Goal: Task Accomplishment & Management: Use online tool/utility

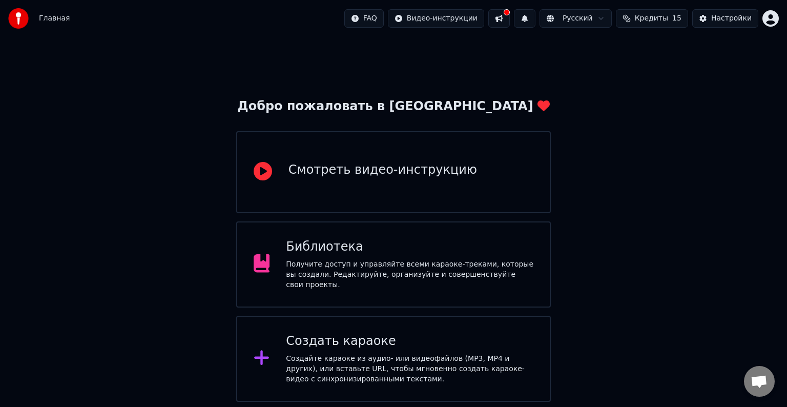
click at [386, 363] on div "Создайте караоке из аудио- или видеофайлов (MP3, MP4 и других), или вставьте UR…" at bounding box center [409, 369] width 247 height 31
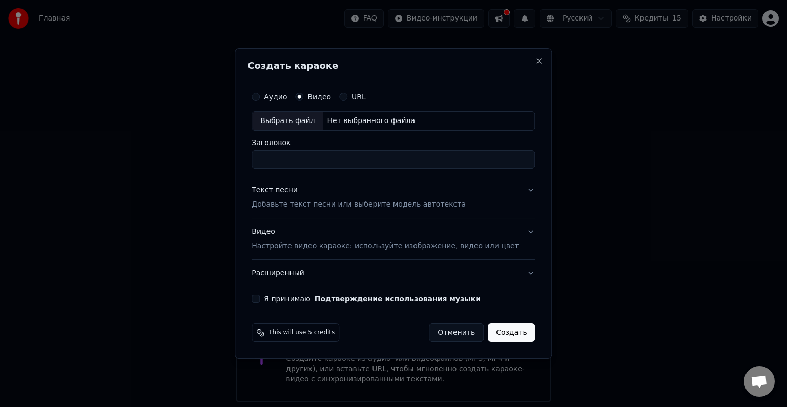
click at [314, 124] on div "Выбрать файл" at bounding box center [287, 121] width 71 height 18
drag, startPoint x: 325, startPoint y: 160, endPoint x: 235, endPoint y: 153, distance: 91.0
click at [235, 154] on body "**********" at bounding box center [393, 201] width 787 height 402
click at [299, 159] on input "**********" at bounding box center [393, 159] width 283 height 18
click at [322, 160] on input "**********" at bounding box center [393, 159] width 283 height 18
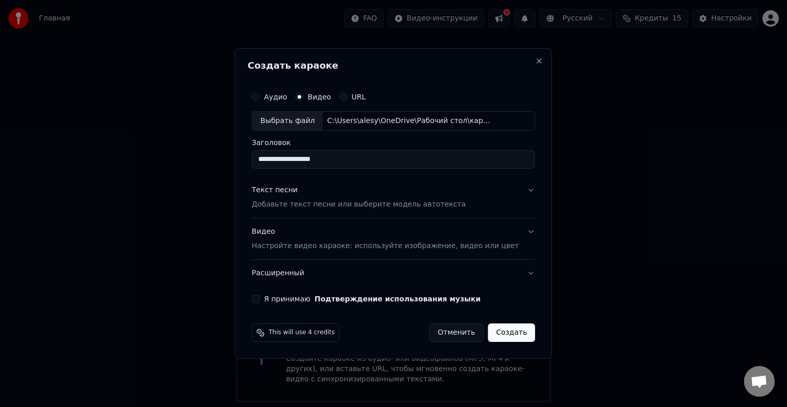
click at [332, 164] on input "**********" at bounding box center [393, 159] width 283 height 18
type input "**********"
click at [348, 205] on p "Добавьте текст песни или выберите модель автотекста" at bounding box center [359, 204] width 214 height 10
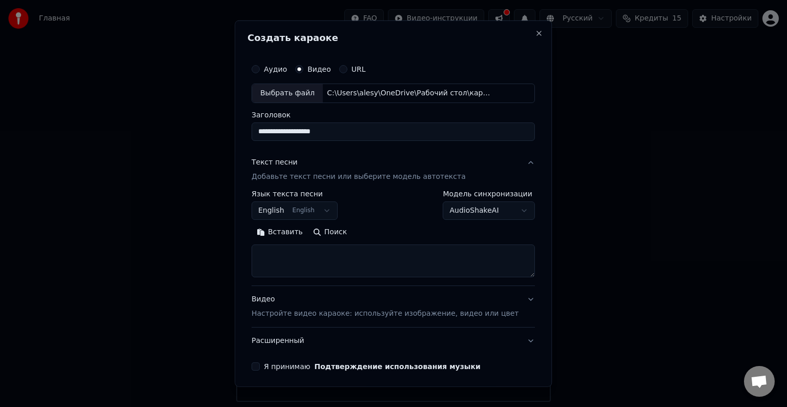
click at [325, 262] on textarea at bounding box center [393, 260] width 283 height 33
paste textarea "**********"
type textarea "**********"
click at [306, 208] on button "English English" at bounding box center [295, 210] width 86 height 18
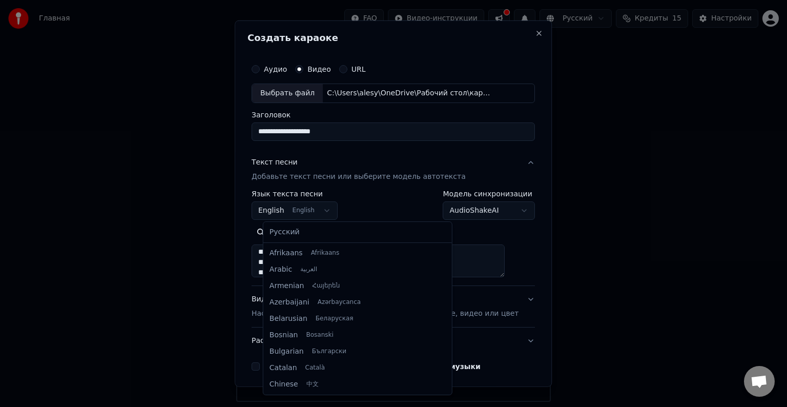
scroll to position [82, 0]
select select "**"
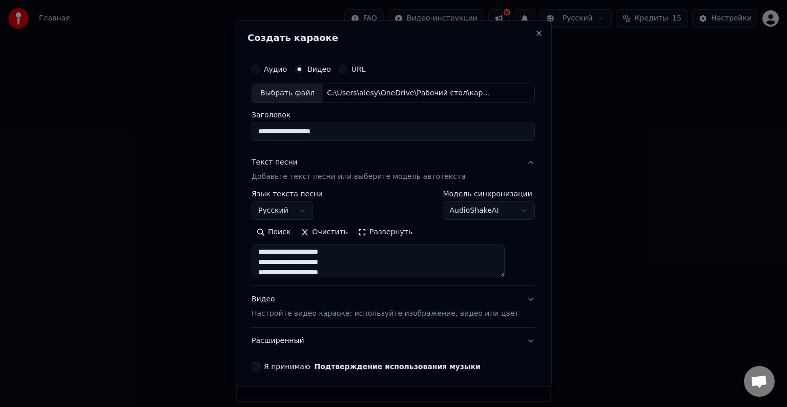
click at [481, 214] on button "AudioShakeAI" at bounding box center [489, 210] width 92 height 18
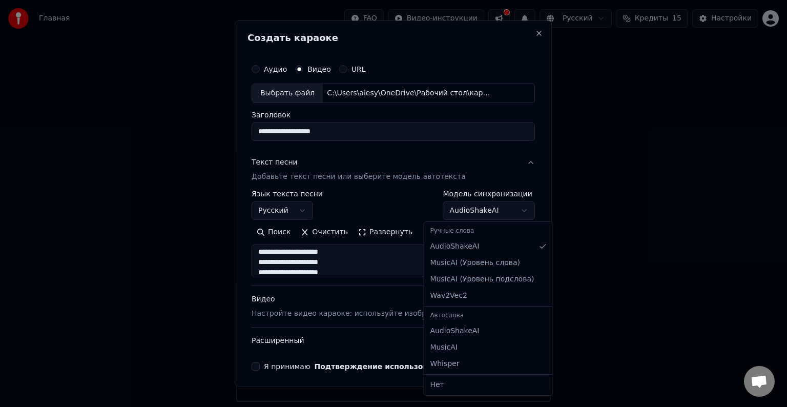
select select "**********"
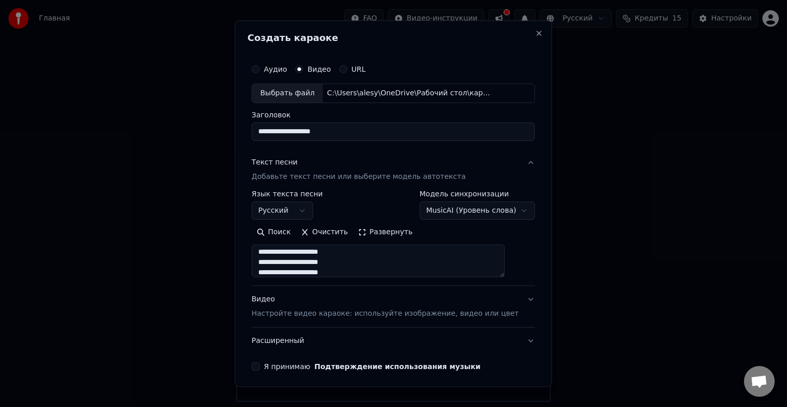
scroll to position [39, 0]
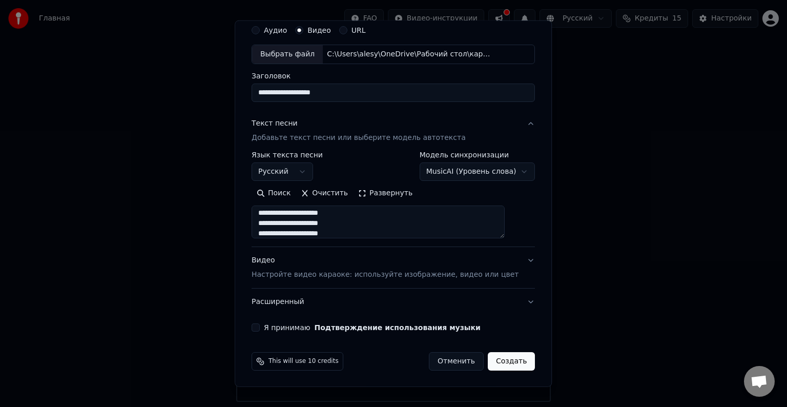
click at [380, 273] on p "Настройте видео караоке: используйте изображение, видео или цвет" at bounding box center [385, 275] width 267 height 10
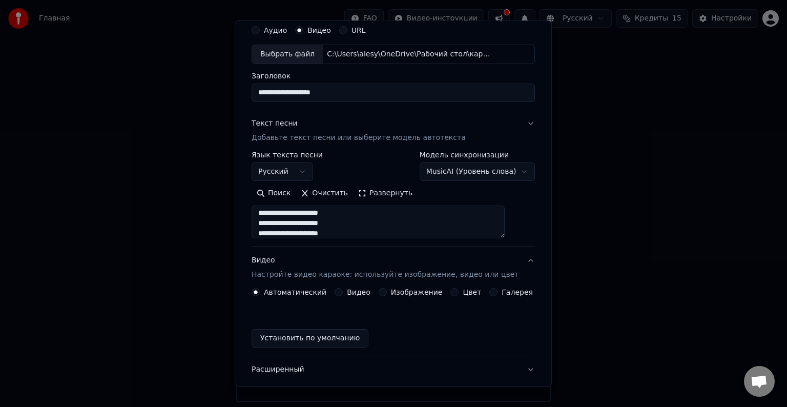
scroll to position [11, 0]
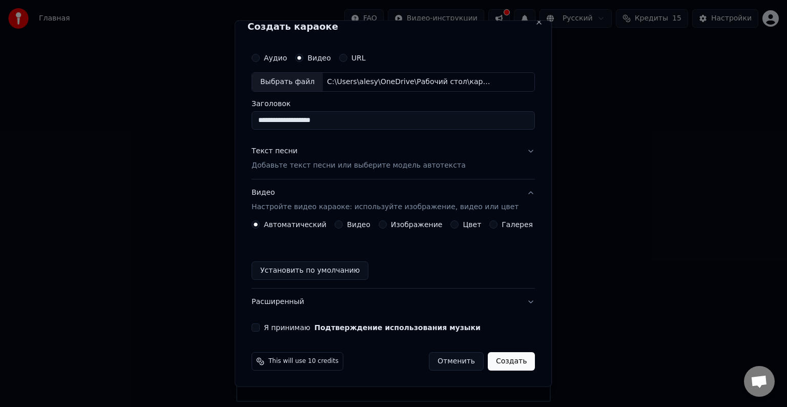
click at [260, 327] on button "Я принимаю Подтверждение использования музыки" at bounding box center [256, 327] width 8 height 8
click at [447, 166] on button "Текст песни Добавьте текст песни или выберите модель автотекста" at bounding box center [393, 158] width 283 height 41
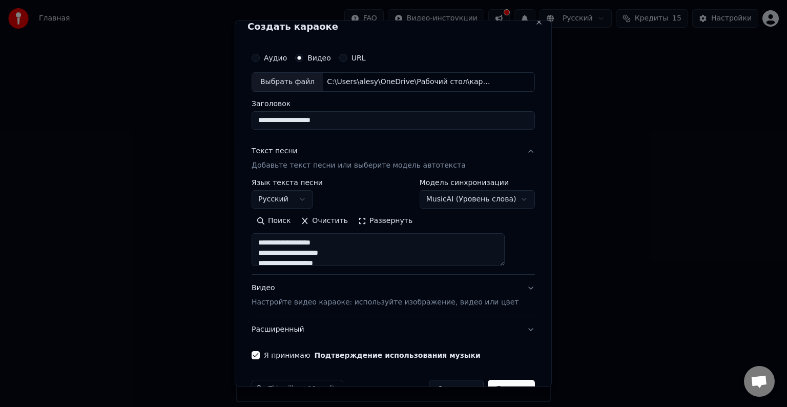
click at [488, 384] on button "Создать" at bounding box center [511, 389] width 47 height 18
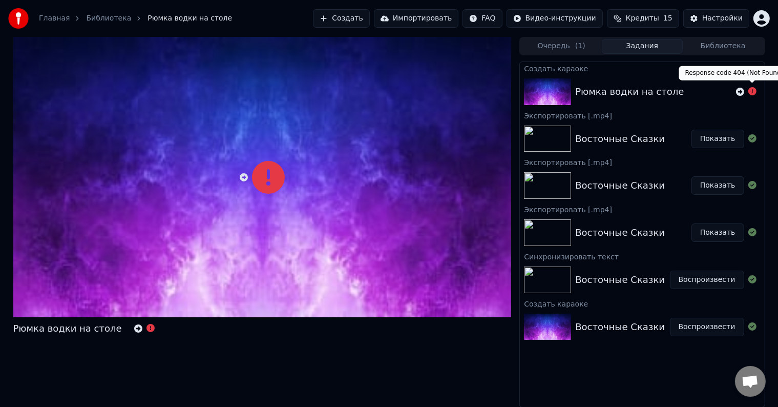
click at [750, 93] on icon at bounding box center [753, 91] width 8 height 8
click at [746, 92] on div at bounding box center [746, 92] width 20 height 12
click at [740, 92] on icon at bounding box center [740, 92] width 8 height 8
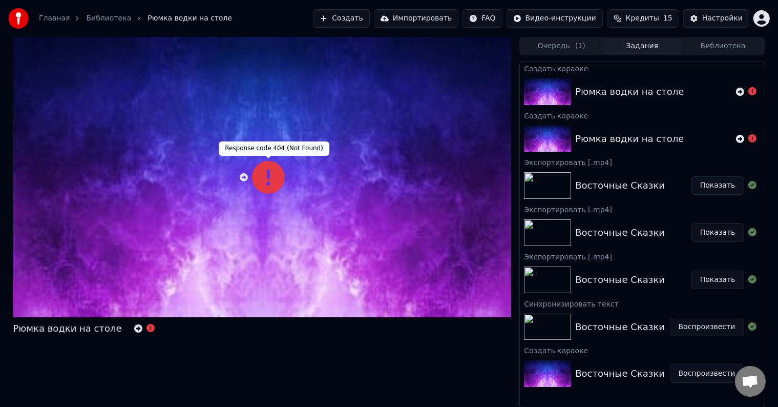
click at [259, 174] on icon at bounding box center [268, 177] width 33 height 33
click at [240, 178] on icon at bounding box center [244, 177] width 8 height 8
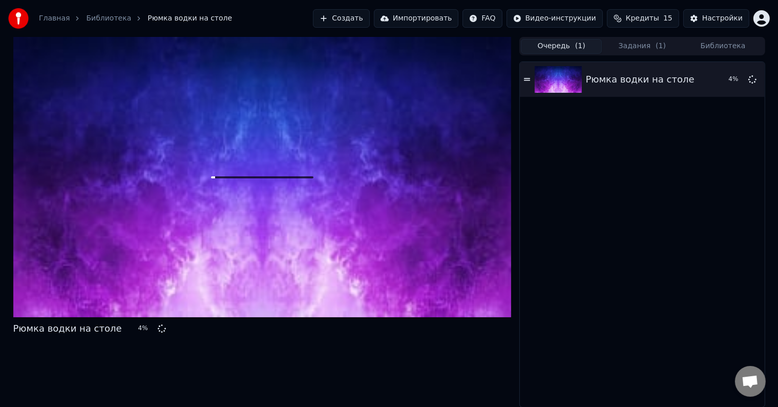
click at [552, 43] on button "Очередь ( 1 )" at bounding box center [561, 46] width 81 height 15
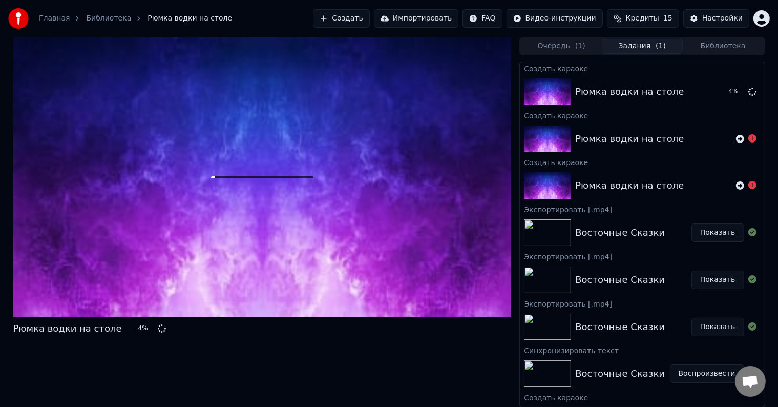
click at [621, 47] on button "Задания ( 1 )" at bounding box center [642, 46] width 81 height 15
click at [736, 92] on icon at bounding box center [740, 92] width 8 height 8
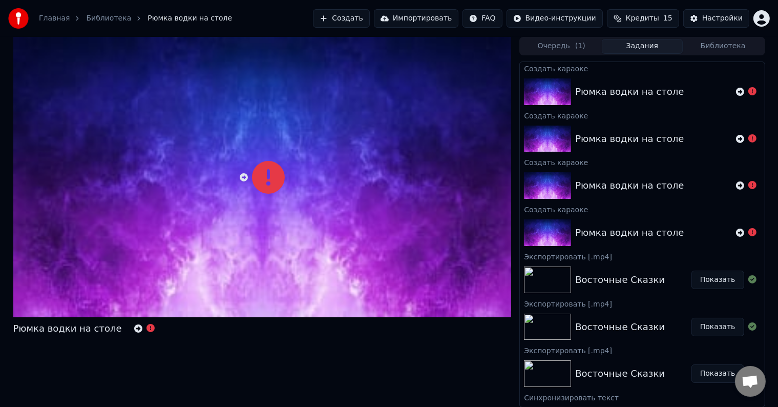
click at [96, 23] on link "Библиотека" at bounding box center [108, 18] width 45 height 10
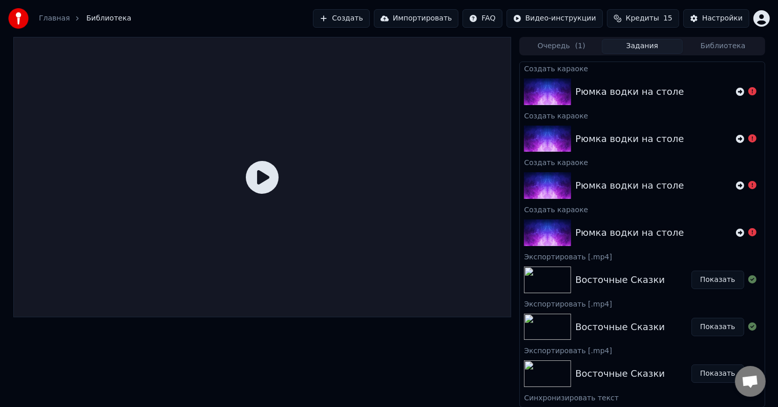
click at [59, 18] on link "Главная" at bounding box center [54, 18] width 31 height 10
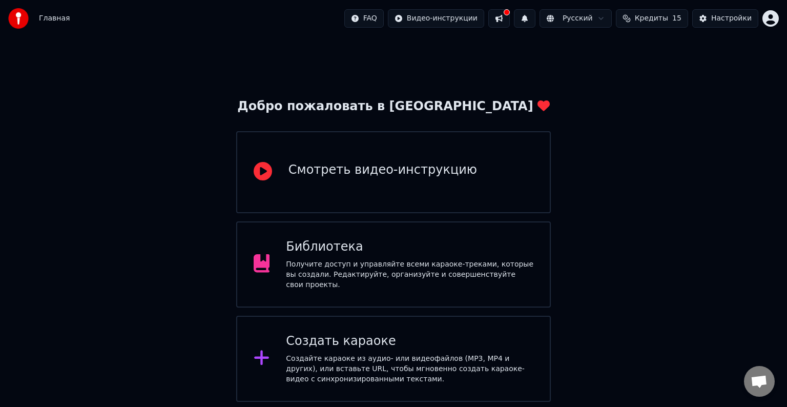
click at [332, 361] on div "Создайте караоке из аудио- или видеофайлов (MP3, MP4 и других), или вставьте UR…" at bounding box center [409, 369] width 247 height 31
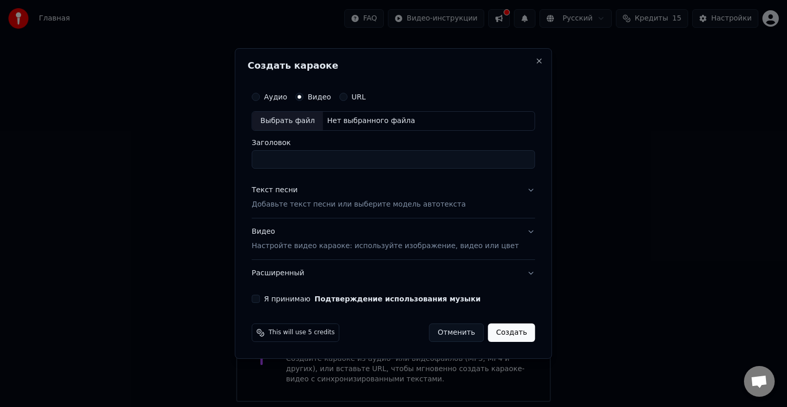
click at [368, 125] on div "Нет выбранного файла" at bounding box center [371, 121] width 96 height 10
drag, startPoint x: 430, startPoint y: 163, endPoint x: 197, endPoint y: 131, distance: 235.4
click at [197, 131] on body "**********" at bounding box center [393, 201] width 787 height 402
type input "**********"
click at [320, 205] on p "Добавьте текст песни или выберите модель автотекста" at bounding box center [359, 204] width 214 height 10
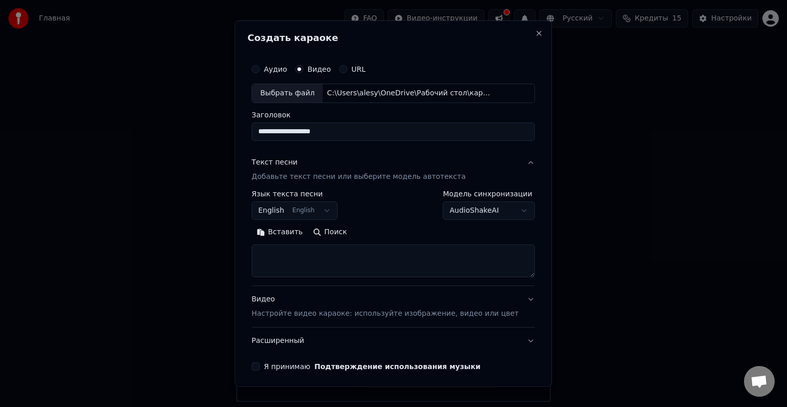
click at [298, 270] on textarea at bounding box center [393, 260] width 283 height 33
paste textarea "**********"
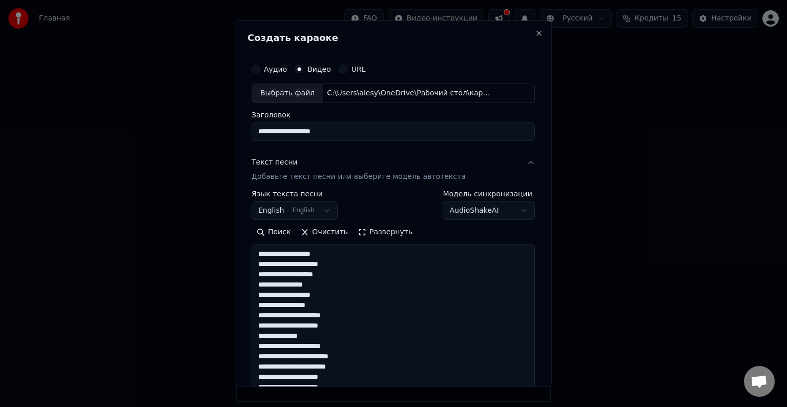
scroll to position [279, 0]
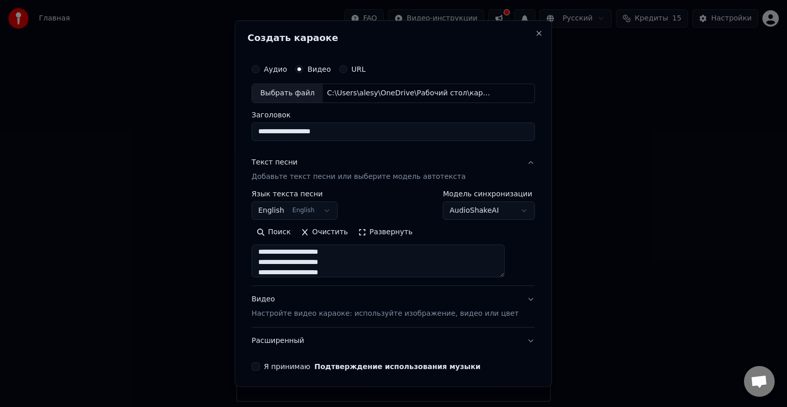
type textarea "**********"
click at [305, 203] on button "English English" at bounding box center [295, 210] width 86 height 18
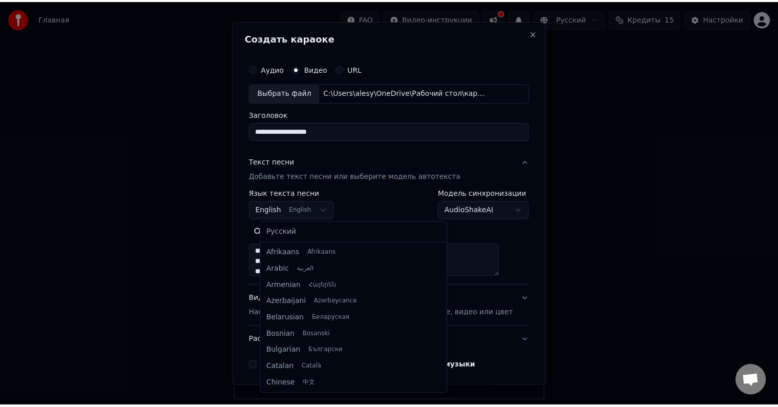
scroll to position [82, 0]
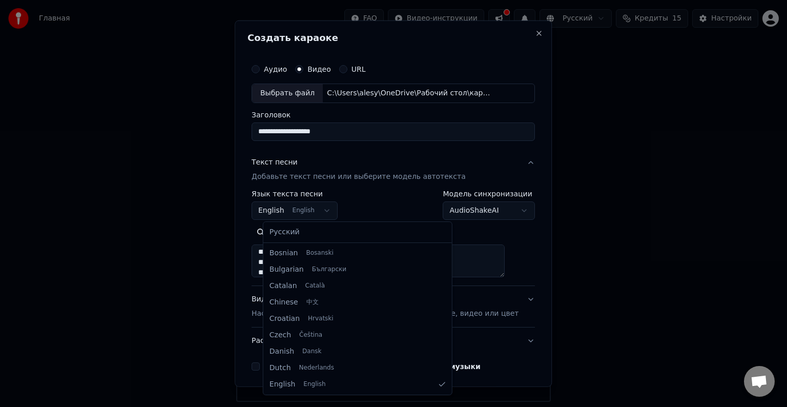
select select "**"
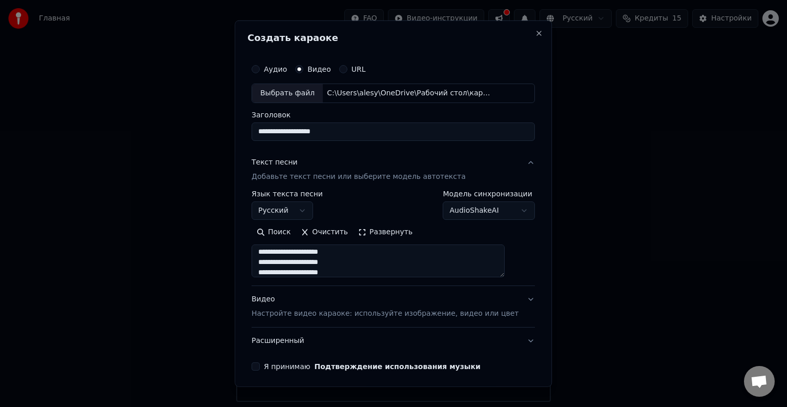
click at [321, 315] on p "Настройте видео караоке: используйте изображение, видео или цвет" at bounding box center [385, 313] width 267 height 10
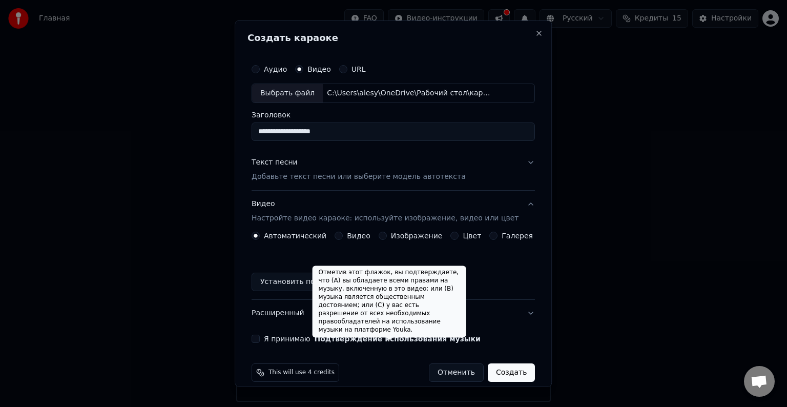
click at [308, 338] on label "Я принимаю Подтверждение использования музыки" at bounding box center [372, 338] width 217 height 7
click at [260, 338] on button "Я принимаю Подтверждение использования музыки" at bounding box center [256, 339] width 8 height 8
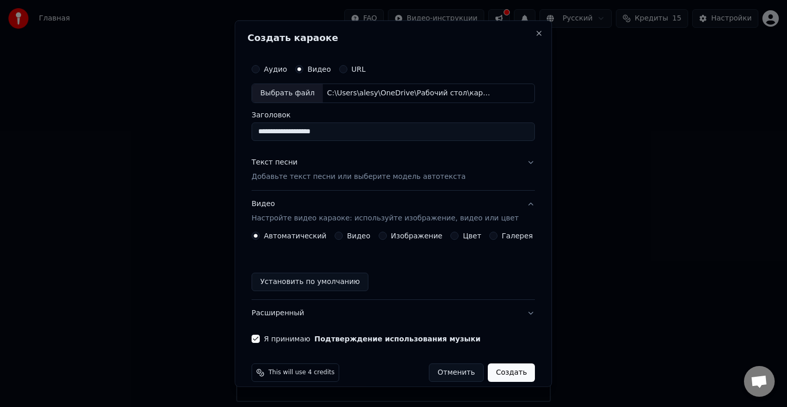
click at [502, 373] on button "Создать" at bounding box center [511, 372] width 47 height 18
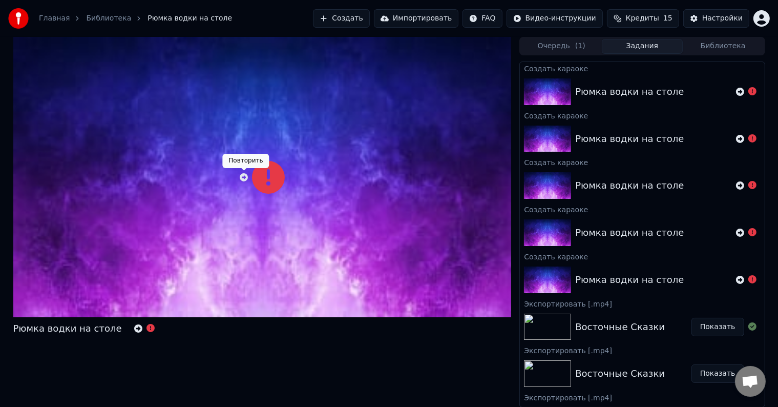
click at [242, 177] on icon at bounding box center [244, 177] width 8 height 8
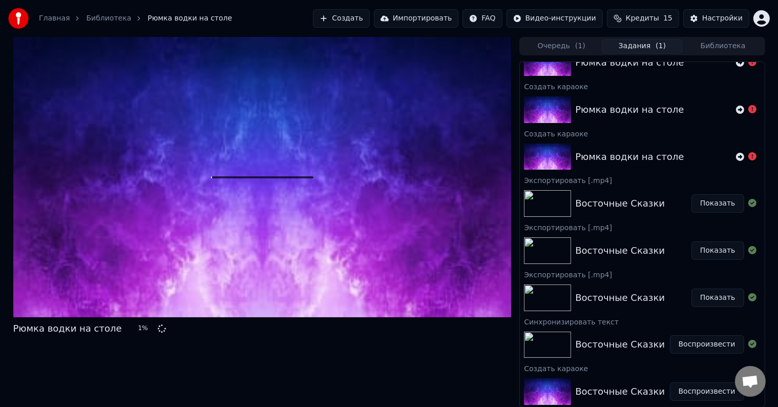
scroll to position [172, 0]
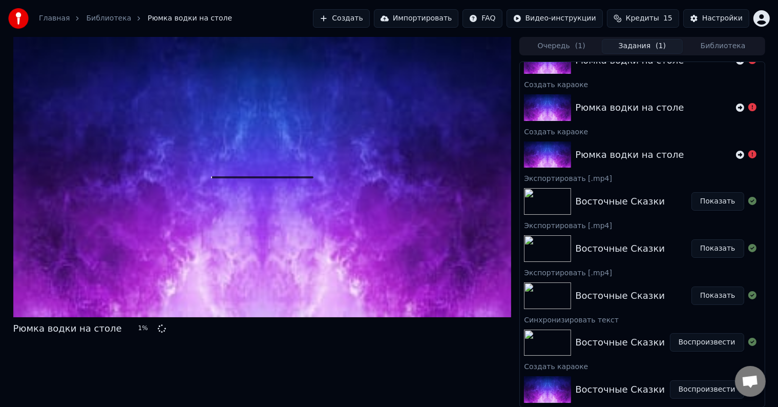
click at [235, 164] on div at bounding box center [262, 177] width 499 height 280
click at [256, 185] on div at bounding box center [262, 177] width 499 height 280
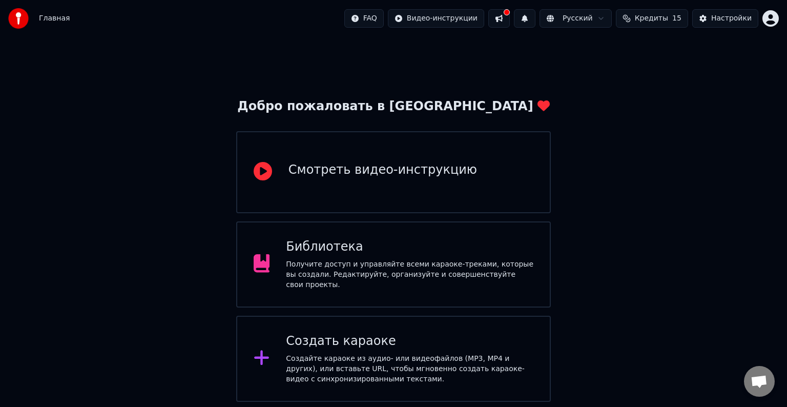
click at [379, 354] on div "Создайте караоке из аудио- или видеофайлов (MP3, MP4 и других), или вставьте UR…" at bounding box center [409, 369] width 247 height 31
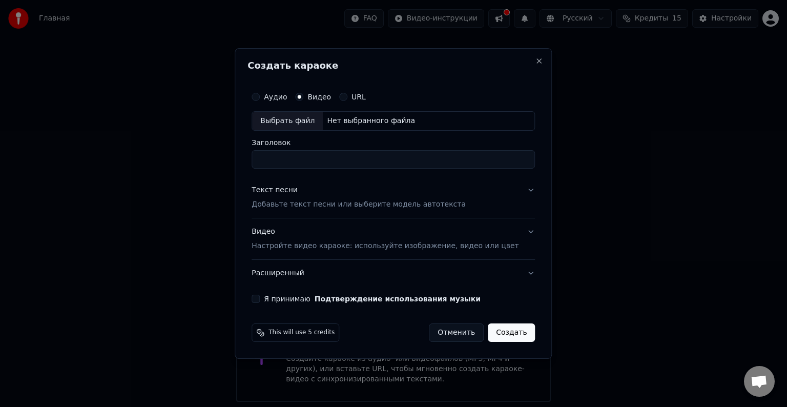
click at [296, 115] on div "Выбрать файл" at bounding box center [287, 121] width 71 height 18
drag, startPoint x: 438, startPoint y: 156, endPoint x: 223, endPoint y: 141, distance: 215.3
click at [223, 141] on body "**********" at bounding box center [393, 201] width 787 height 402
type input "*"
type input "**********"
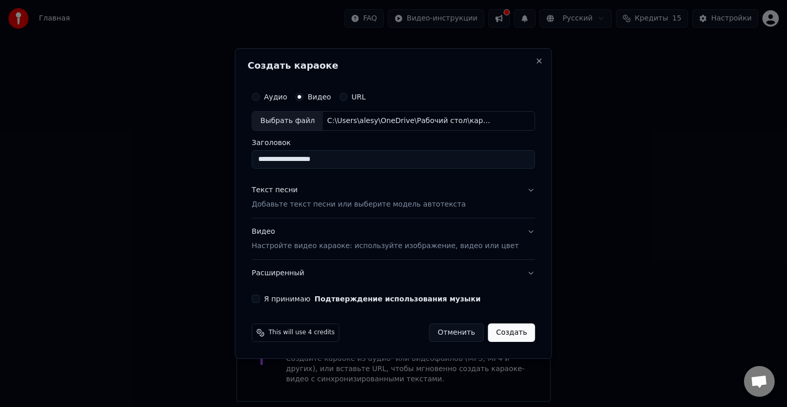
click at [318, 202] on p "Добавьте текст песни или выберите модель автотекста" at bounding box center [359, 204] width 214 height 10
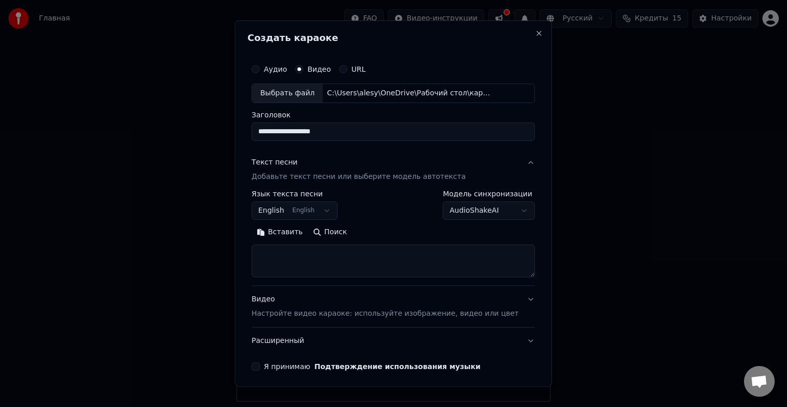
click at [321, 243] on div "Вставить Поиск" at bounding box center [393, 250] width 283 height 53
click at [280, 233] on button "Вставить" at bounding box center [280, 232] width 56 height 16
click at [321, 203] on button "English English" at bounding box center [295, 210] width 86 height 18
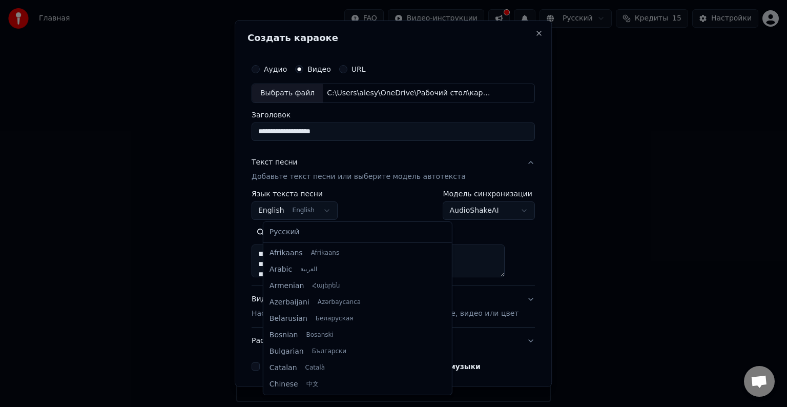
scroll to position [82, 0]
click at [315, 209] on div at bounding box center [393, 203] width 787 height 407
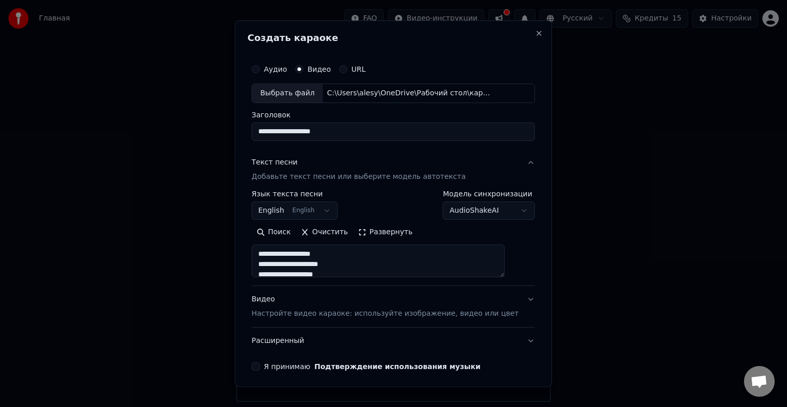
type textarea "**********"
click at [313, 215] on button "English English" at bounding box center [295, 210] width 86 height 18
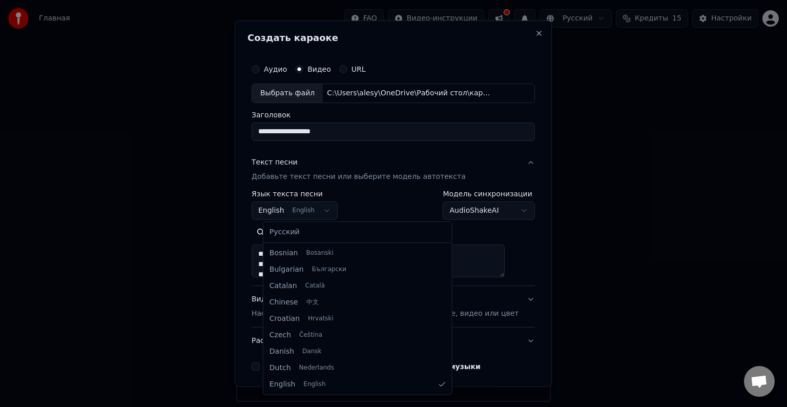
select select "**"
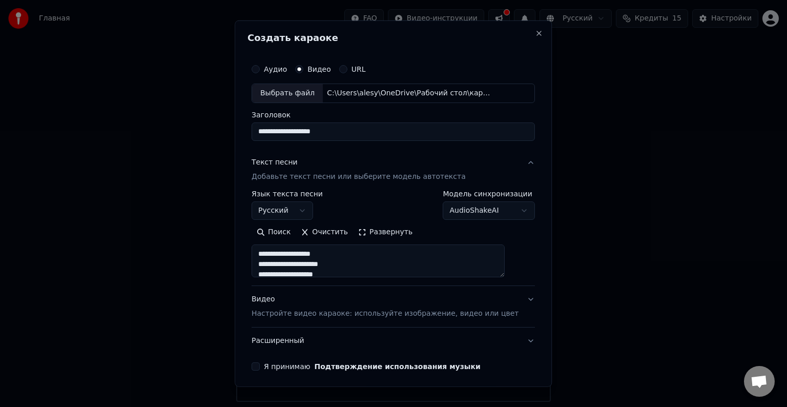
click at [260, 365] on button "Я принимаю Подтверждение использования музыки" at bounding box center [256, 366] width 8 height 8
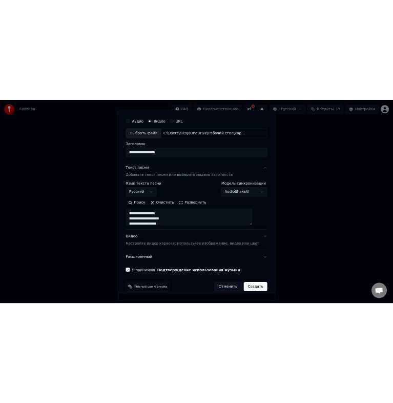
scroll to position [39, 0]
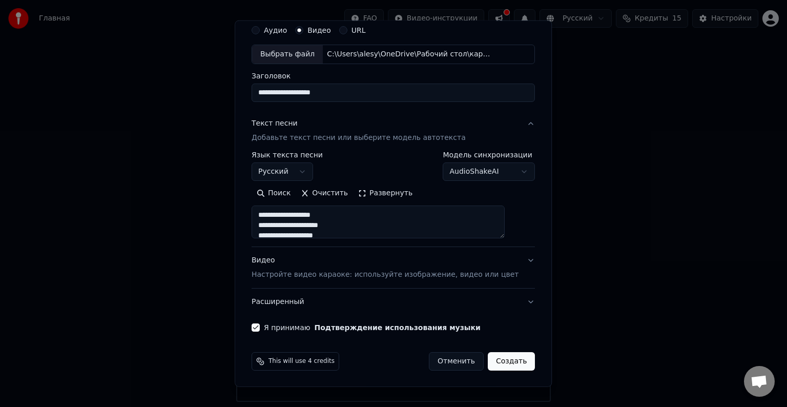
click at [494, 360] on button "Создать" at bounding box center [511, 361] width 47 height 18
type textarea "**********"
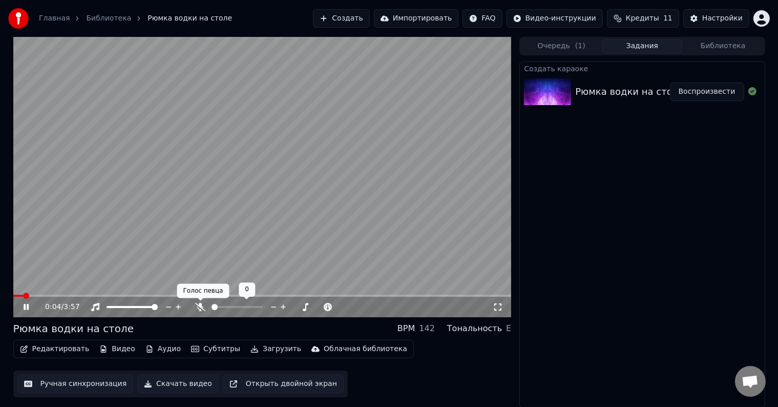
click at [203, 307] on icon at bounding box center [200, 307] width 10 height 8
click at [160, 209] on video at bounding box center [262, 177] width 499 height 280
click at [21, 350] on icon "button" at bounding box center [24, 348] width 8 height 7
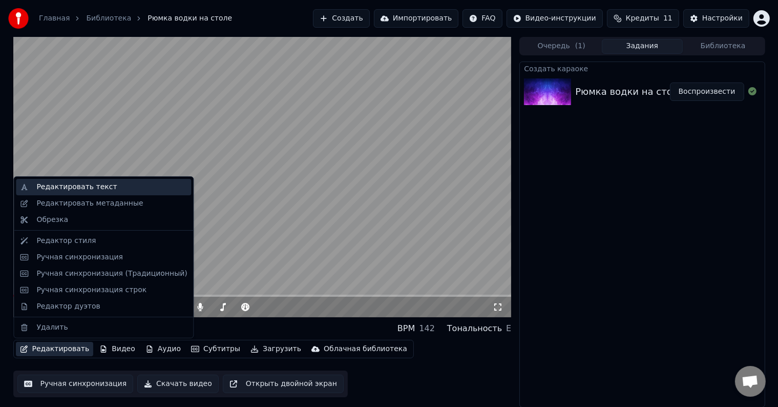
click at [49, 185] on div "Редактировать текст" at bounding box center [76, 187] width 80 height 10
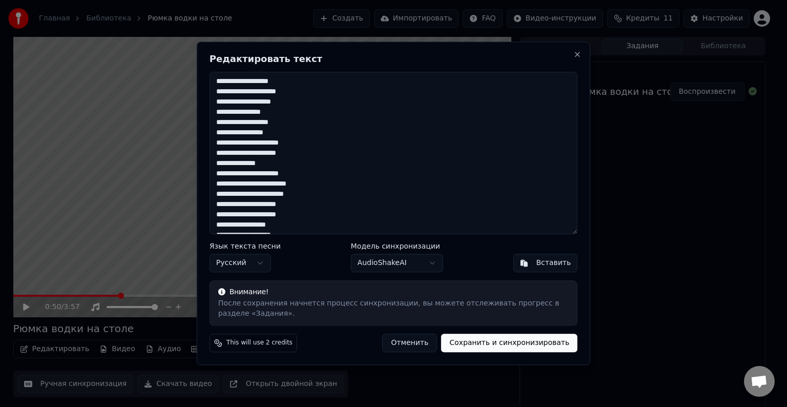
click at [412, 264] on button "AudioShakeAI" at bounding box center [397, 263] width 92 height 18
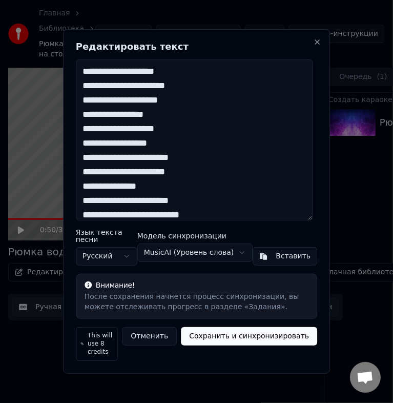
click at [170, 201] on textarea "**********" at bounding box center [194, 139] width 237 height 161
click at [171, 201] on textarea "**********" at bounding box center [194, 139] width 237 height 161
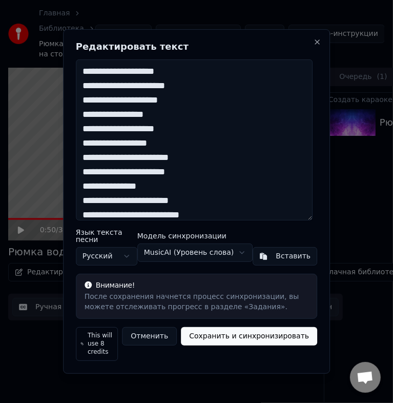
drag, startPoint x: 221, startPoint y: 221, endPoint x: -1, endPoint y: -16, distance: 324.8
click at [0, 0] on html "Главная Библиотека Рюмка водки на столе Создать Импортировать FAQ Видео-инструк…" at bounding box center [196, 201] width 393 height 403
paste textarea "**********"
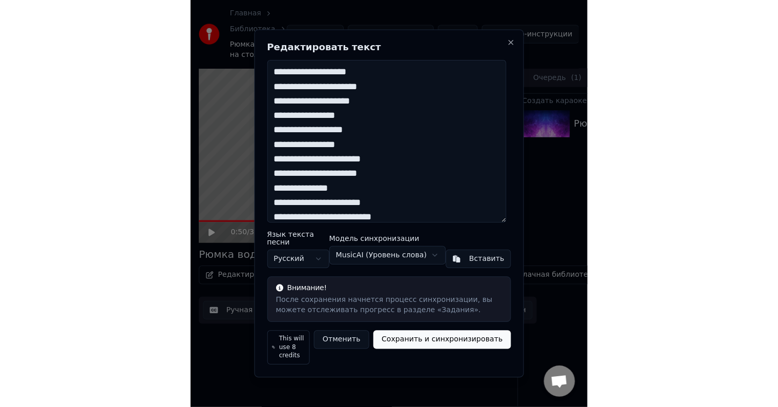
scroll to position [273, 0]
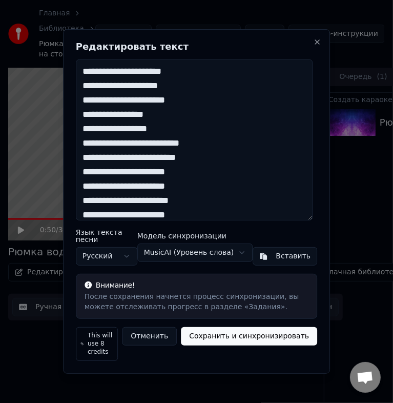
type textarea "**********"
click at [256, 338] on button "Сохранить и синхронизировать" at bounding box center [249, 336] width 136 height 18
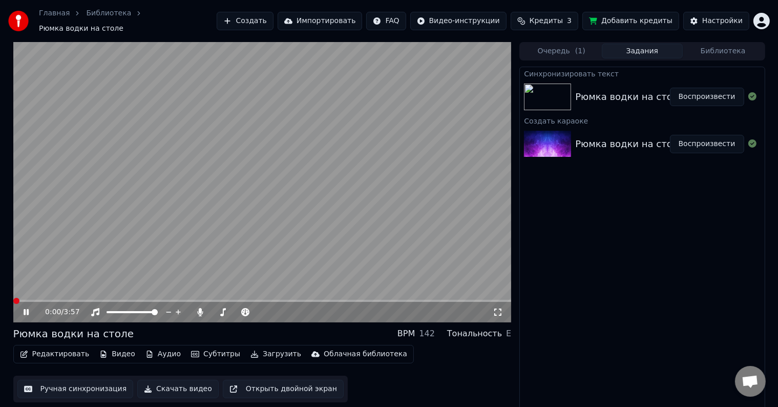
click at [13, 300] on span at bounding box center [13, 301] width 0 height 2
click at [183, 173] on video at bounding box center [262, 182] width 499 height 280
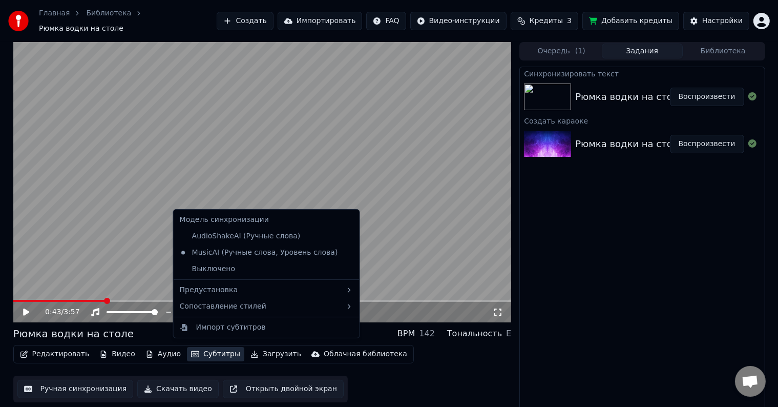
click at [192, 348] on button "Субтитры" at bounding box center [215, 354] width 57 height 14
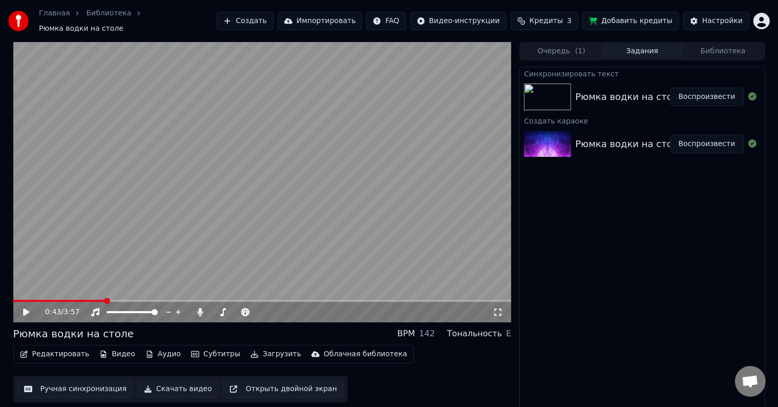
click at [81, 385] on button "Ручная синхронизация" at bounding box center [75, 389] width 116 height 18
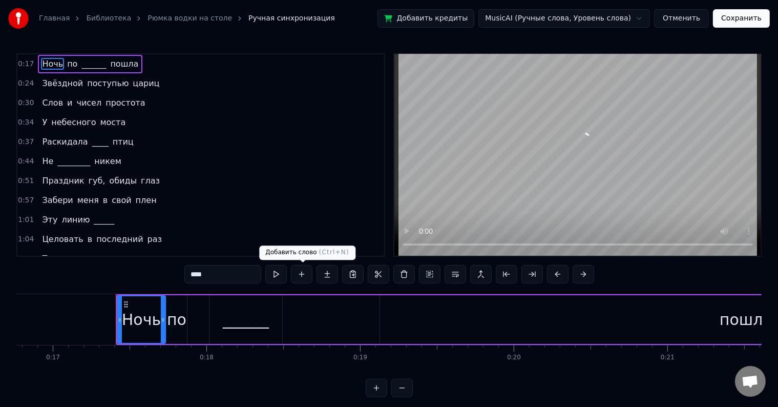
scroll to position [0, 2625]
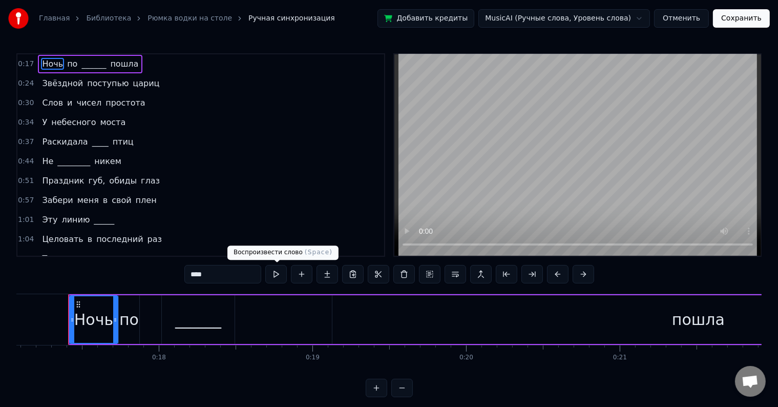
click at [277, 273] on button at bounding box center [276, 274] width 22 height 18
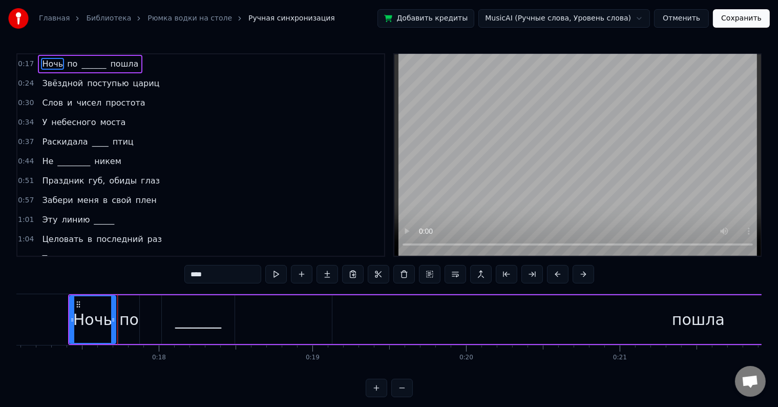
click at [113, 318] on icon at bounding box center [113, 320] width 4 height 8
click at [192, 269] on input "****" at bounding box center [210, 274] width 77 height 18
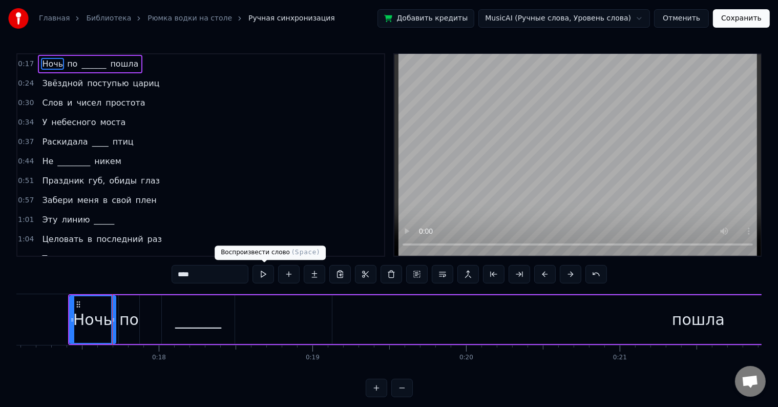
click at [260, 274] on button at bounding box center [264, 274] width 22 height 18
click at [87, 79] on span "поступью" at bounding box center [108, 83] width 44 height 12
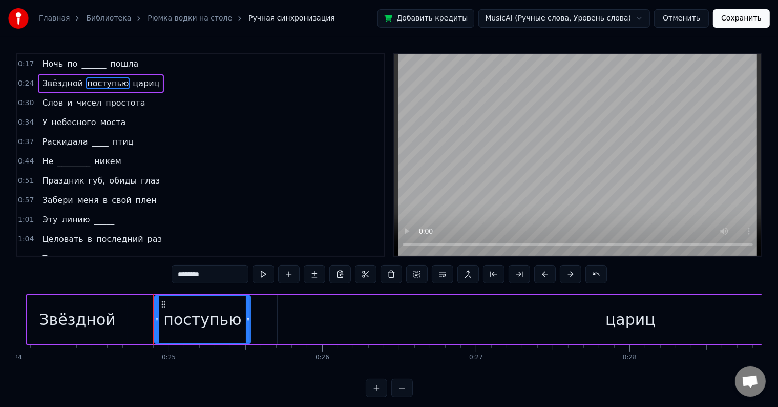
scroll to position [0, 3776]
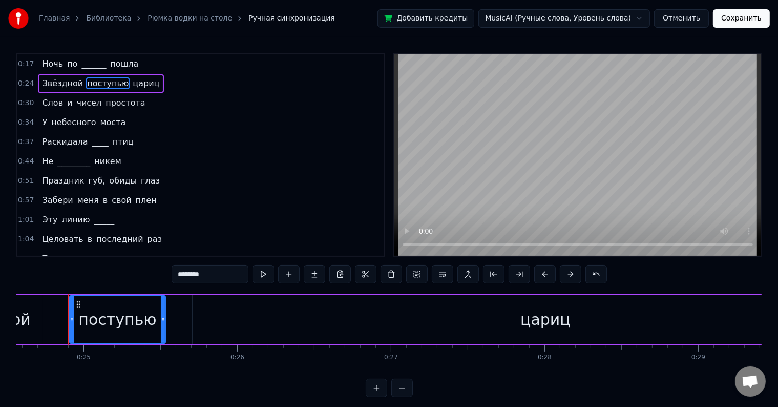
click at [54, 120] on span "небесного" at bounding box center [73, 122] width 47 height 12
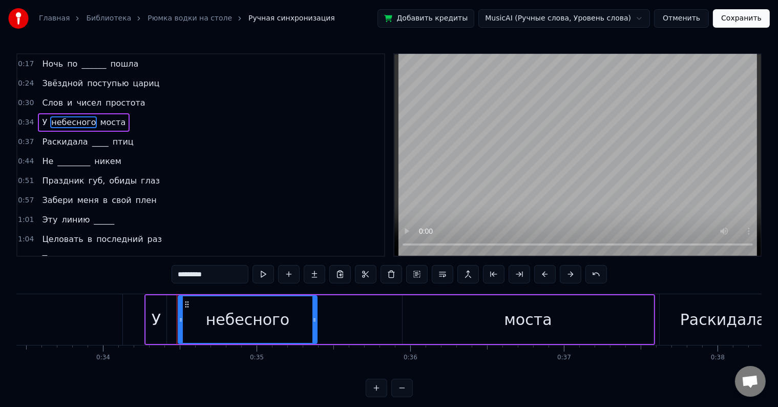
click at [45, 137] on span "Раскидала" at bounding box center [65, 142] width 48 height 12
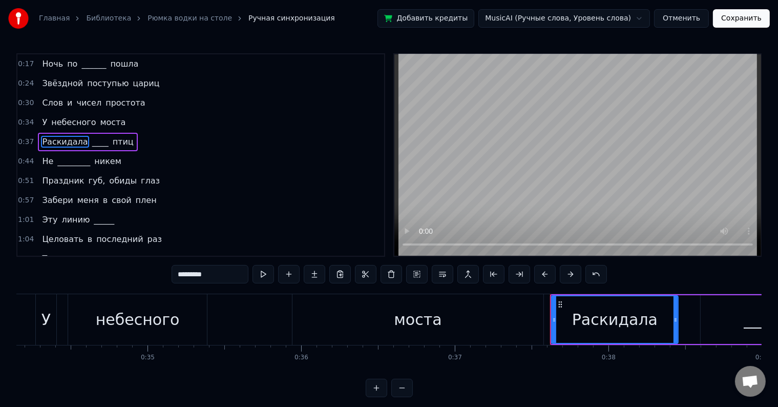
click at [91, 140] on span "____" at bounding box center [100, 142] width 18 height 12
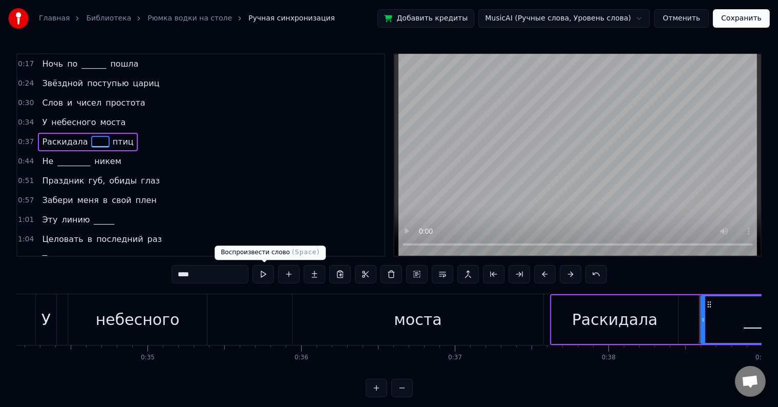
click at [260, 278] on button at bounding box center [264, 274] width 22 height 18
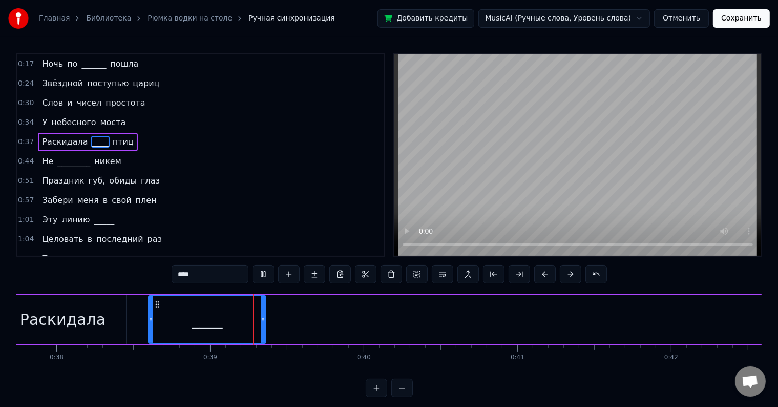
scroll to position [0, 5905]
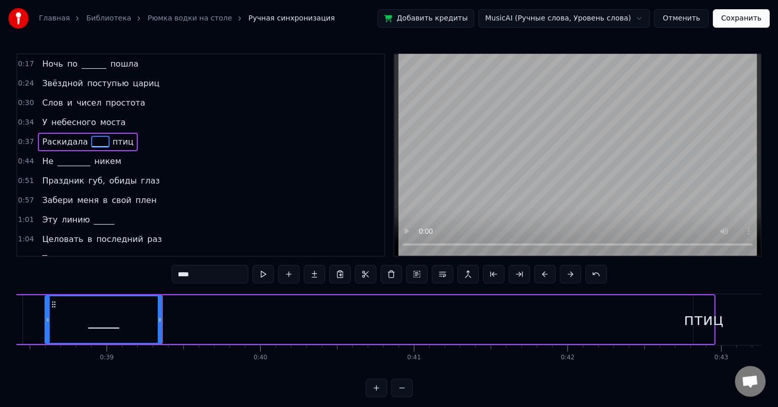
click at [701, 328] on div "птиц" at bounding box center [704, 319] width 39 height 23
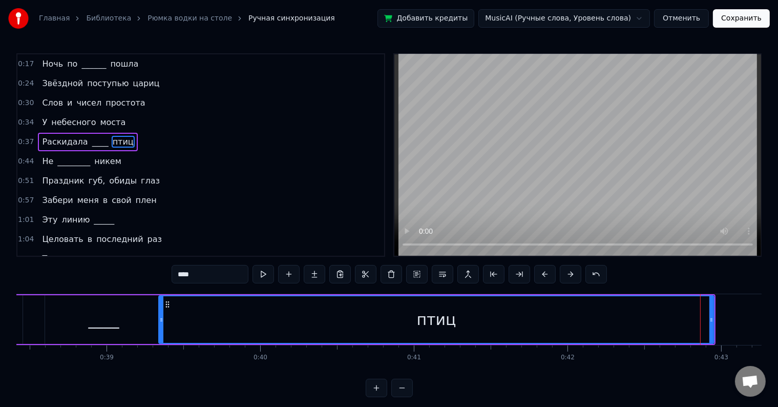
drag, startPoint x: 695, startPoint y: 323, endPoint x: 160, endPoint y: 420, distance: 543.7
click at [160, 406] on html "Главная Библиотека Рюмка водки на столе Ручная синхронизация Добавить кредиты M…" at bounding box center [389, 207] width 778 height 414
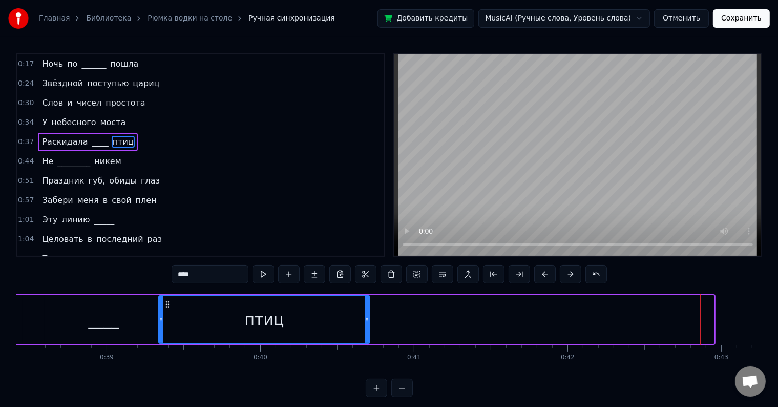
drag, startPoint x: 710, startPoint y: 322, endPoint x: 365, endPoint y: 319, distance: 344.4
click at [365, 319] on icon at bounding box center [367, 320] width 4 height 8
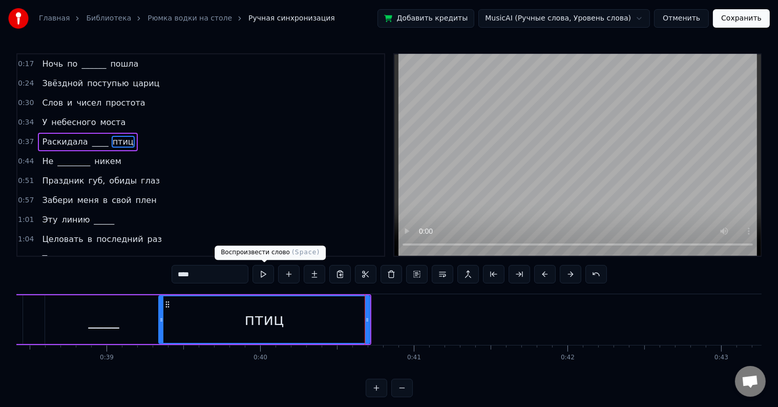
click at [264, 276] on button at bounding box center [264, 274] width 22 height 18
drag, startPoint x: 152, startPoint y: 322, endPoint x: 137, endPoint y: 321, distance: 14.4
click at [137, 321] on div "____" at bounding box center [103, 319] width 117 height 49
type input "****"
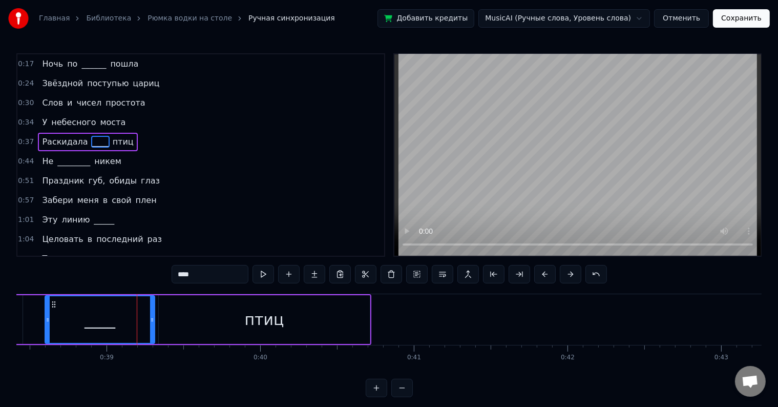
drag, startPoint x: 160, startPoint y: 321, endPoint x: 153, endPoint y: 322, distance: 6.8
click at [153, 322] on icon at bounding box center [152, 320] width 4 height 8
drag, startPoint x: 153, startPoint y: 322, endPoint x: 135, endPoint y: 322, distance: 18.4
click at [135, 322] on icon at bounding box center [136, 320] width 4 height 8
drag, startPoint x: 154, startPoint y: 325, endPoint x: 139, endPoint y: 324, distance: 14.9
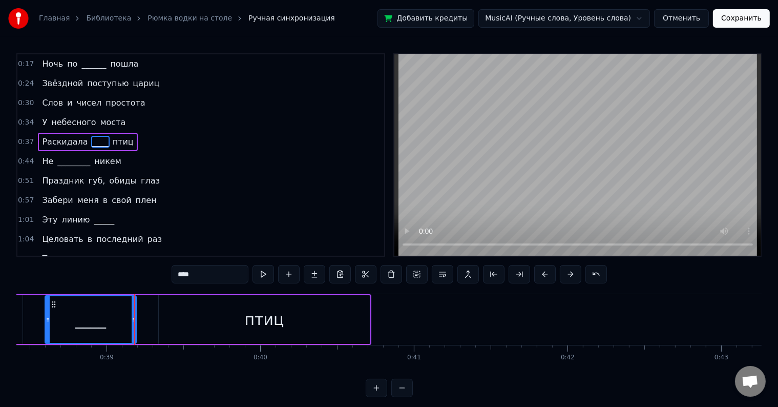
click at [139, 324] on div "Раскидала ____ птиц" at bounding box center [132, 319] width 477 height 51
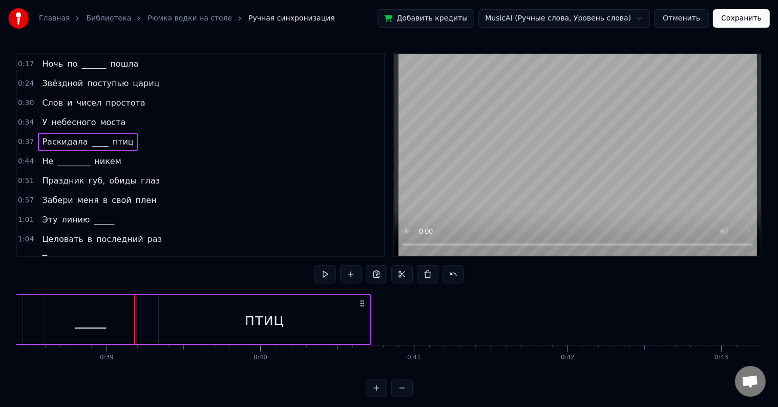
click at [162, 319] on div "птиц" at bounding box center [264, 319] width 211 height 49
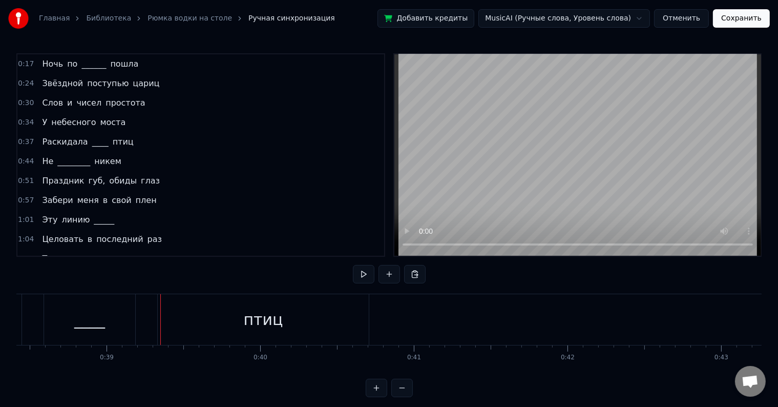
click at [163, 321] on div "птиц" at bounding box center [263, 319] width 211 height 51
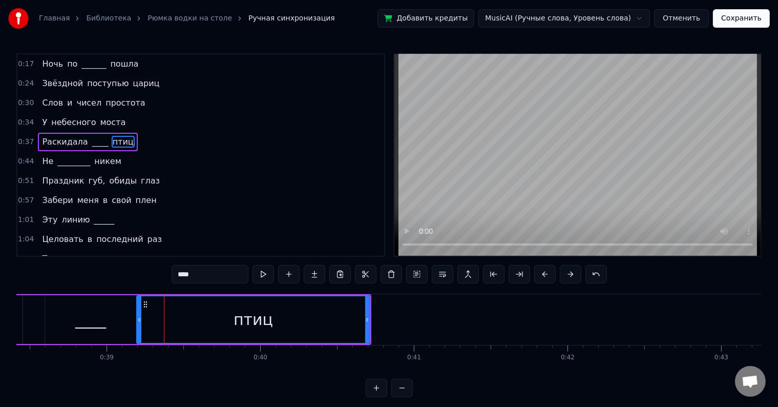
drag, startPoint x: 162, startPoint y: 321, endPoint x: 136, endPoint y: 328, distance: 27.0
click at [137, 328] on div at bounding box center [139, 319] width 4 height 47
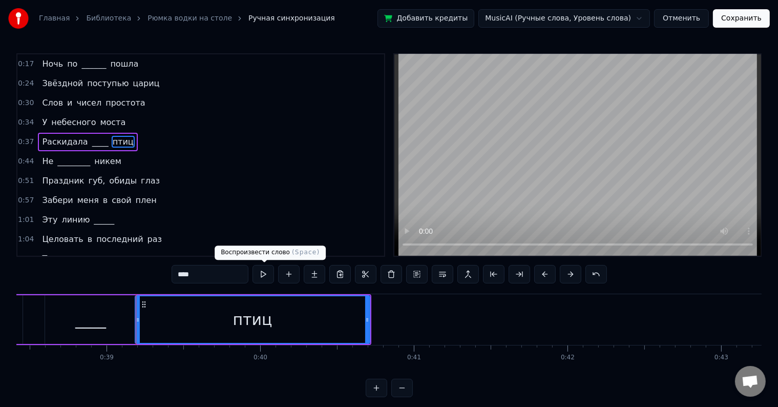
click at [266, 271] on button at bounding box center [264, 274] width 22 height 18
click at [41, 157] on span "Не" at bounding box center [47, 161] width 13 height 12
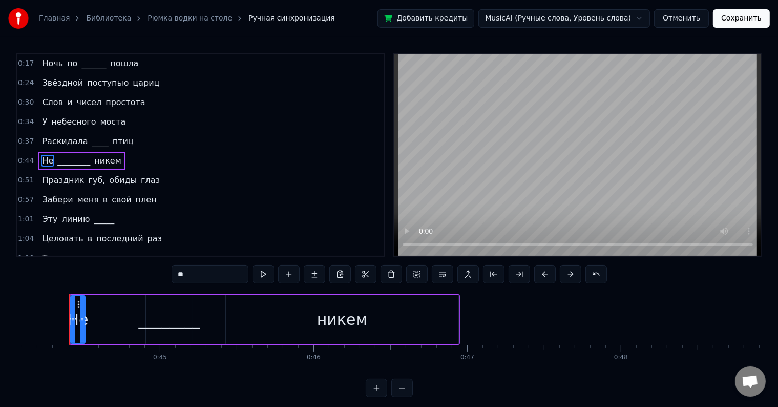
scroll to position [0, 6775]
click at [147, 297] on div "________" at bounding box center [168, 319] width 47 height 49
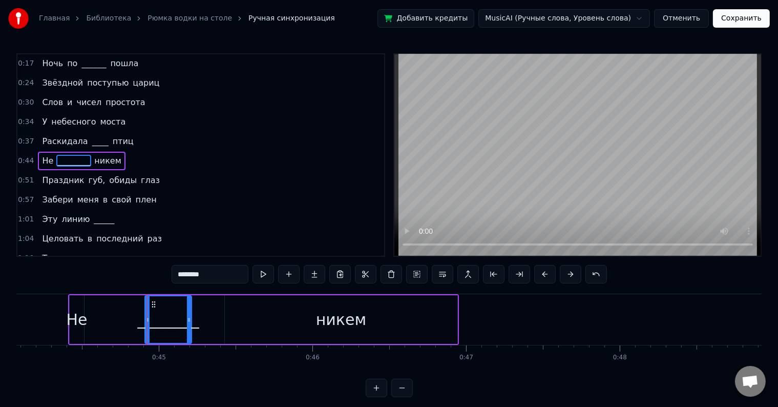
scroll to position [3, 0]
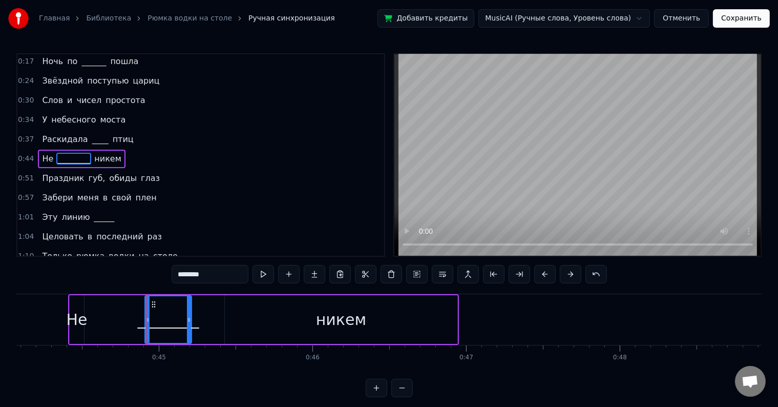
click at [70, 301] on div "Не" at bounding box center [77, 319] width 14 height 49
type input "**"
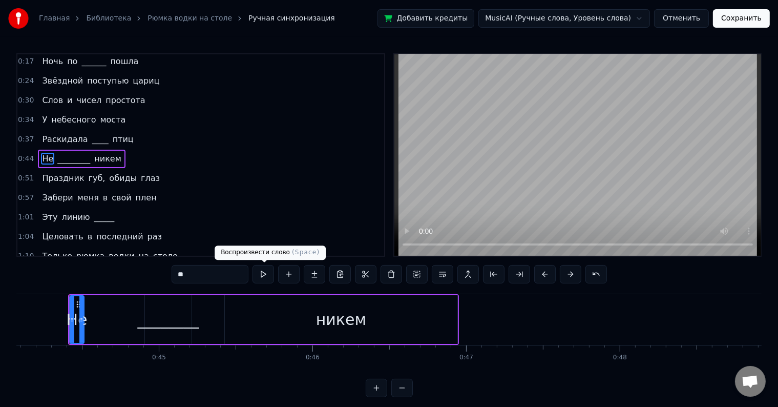
click at [275, 275] on div "**" at bounding box center [390, 274] width 436 height 18
click at [270, 277] on button at bounding box center [264, 274] width 22 height 18
click at [130, 321] on div "Не ________ никем" at bounding box center [263, 319] width 391 height 51
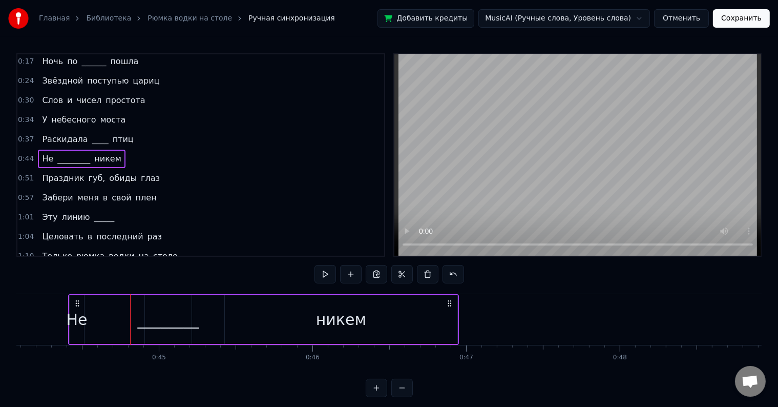
click at [190, 310] on div "________" at bounding box center [168, 319] width 61 height 23
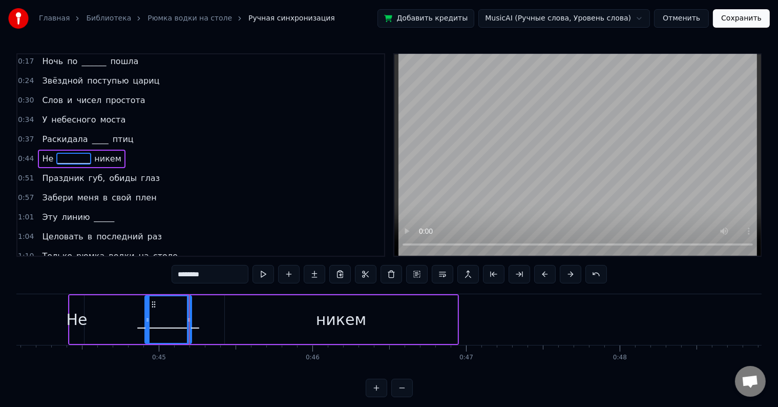
click at [119, 322] on div "Не ________ никем" at bounding box center [263, 319] width 391 height 51
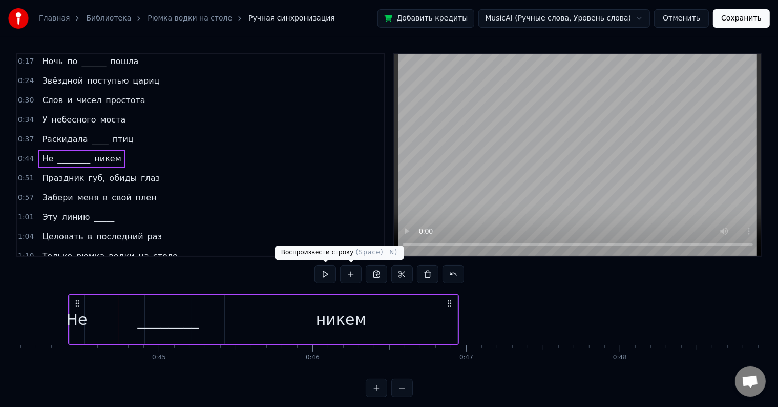
click at [327, 273] on button at bounding box center [326, 274] width 22 height 18
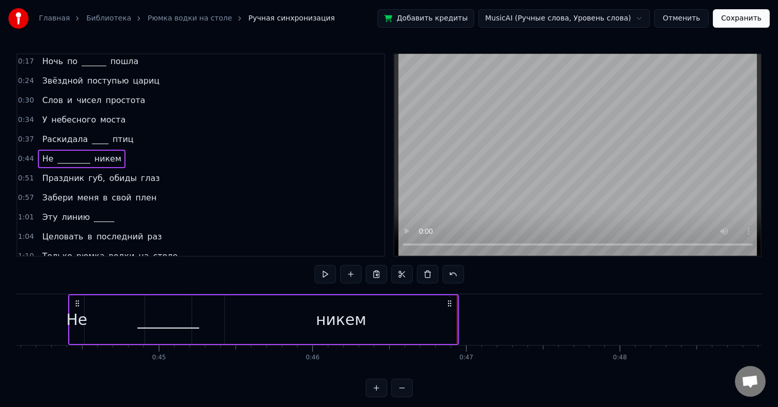
click at [146, 175] on div "0:51 Праздник губ, обиды глаз" at bounding box center [200, 178] width 367 height 19
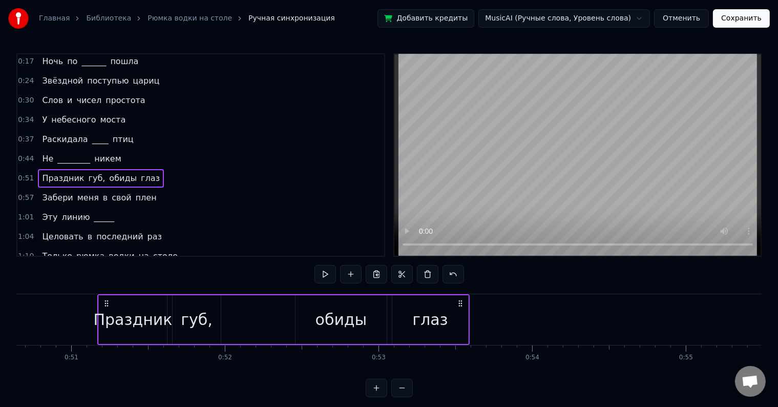
scroll to position [0, 7814]
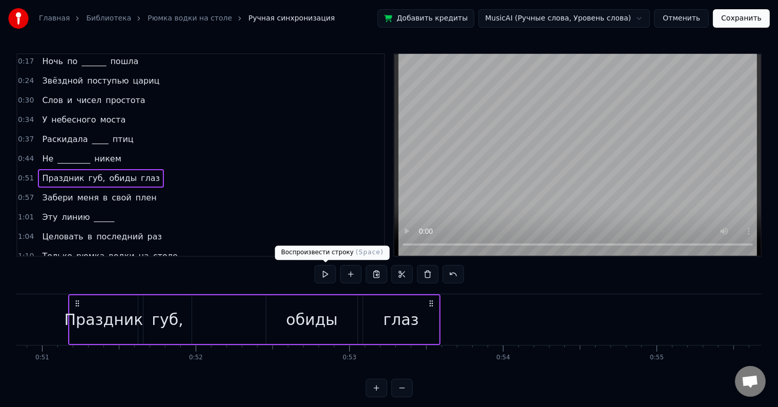
click at [322, 275] on button at bounding box center [326, 274] width 22 height 18
click at [170, 188] on div "0:57 [PERSON_NAME] меня в свой плен" at bounding box center [200, 197] width 367 height 19
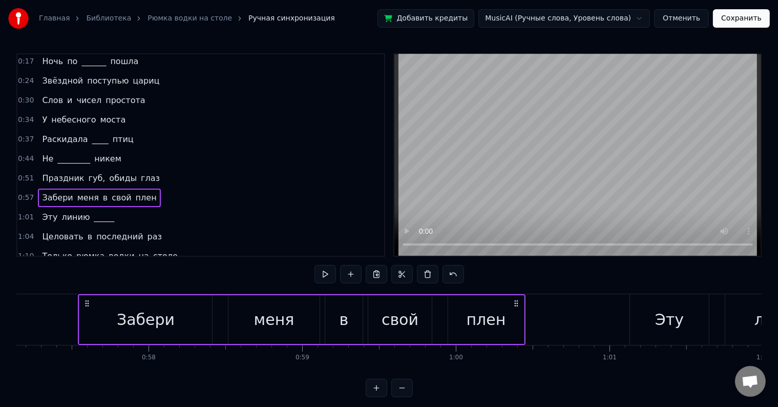
scroll to position [0, 8794]
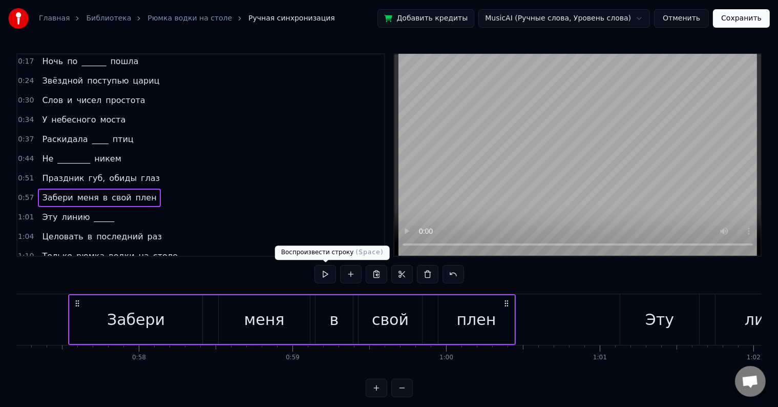
click at [325, 269] on button at bounding box center [326, 274] width 22 height 18
click at [510, 315] on div "плен" at bounding box center [477, 319] width 76 height 49
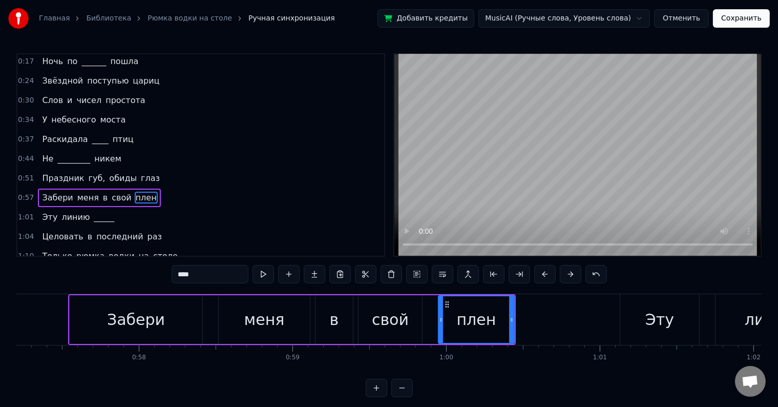
scroll to position [40, 0]
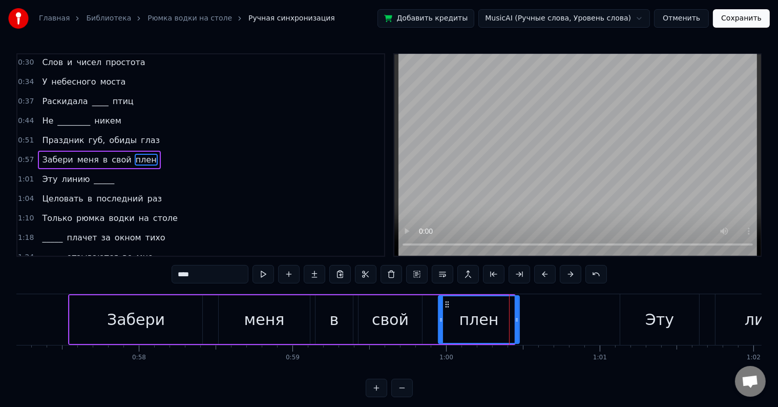
drag, startPoint x: 510, startPoint y: 316, endPoint x: 521, endPoint y: 316, distance: 10.8
click at [519, 316] on icon at bounding box center [517, 320] width 4 height 8
click at [141, 178] on div "1:01 Эту линию _____" at bounding box center [200, 179] width 367 height 19
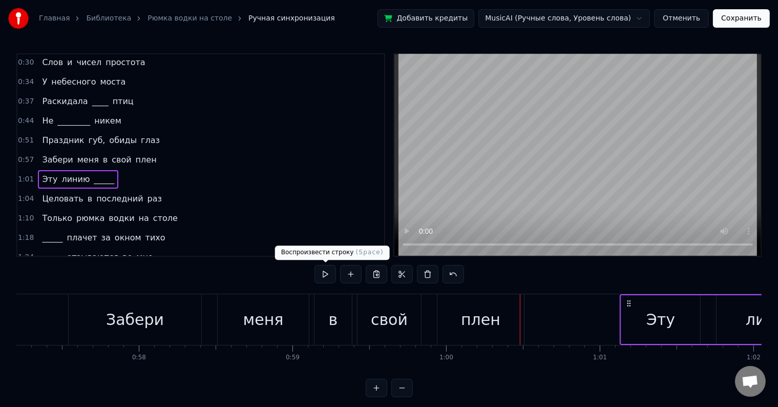
click at [316, 269] on button at bounding box center [326, 274] width 22 height 18
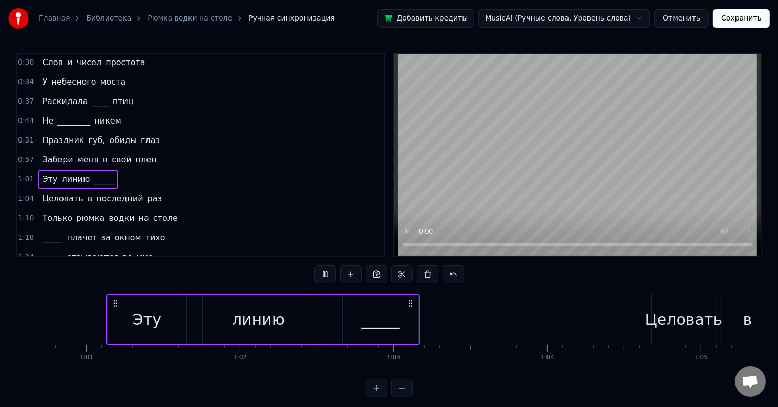
scroll to position [0, 9458]
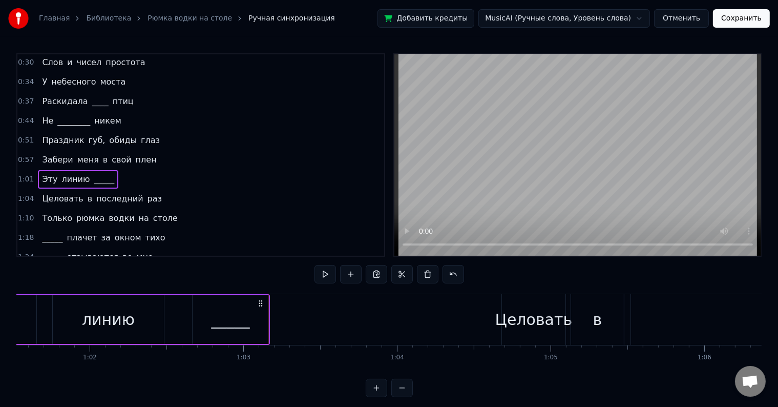
click at [258, 317] on div "_____" at bounding box center [231, 319] width 76 height 49
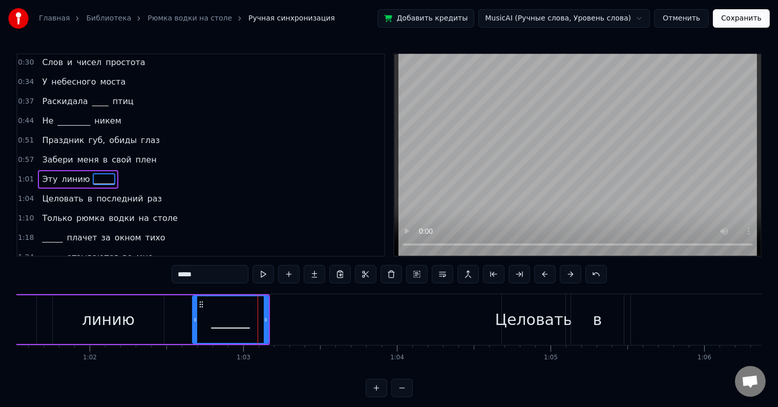
scroll to position [59, 0]
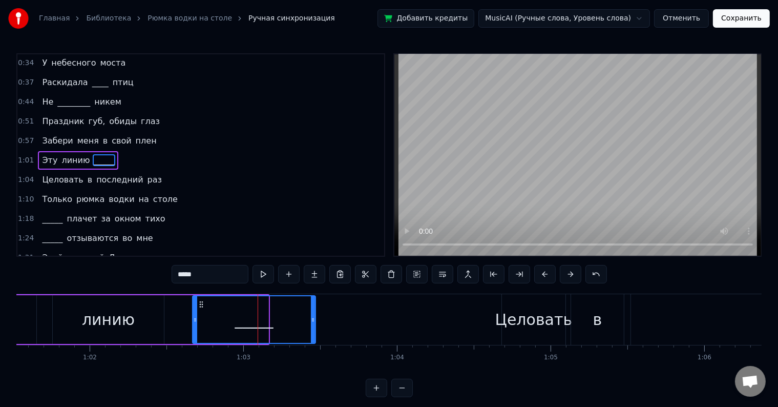
drag, startPoint x: 265, startPoint y: 315, endPoint x: 312, endPoint y: 329, distance: 49.3
click at [312, 329] on div at bounding box center [313, 319] width 4 height 47
click at [137, 152] on div "1:01 Эту линию _____" at bounding box center [200, 160] width 367 height 19
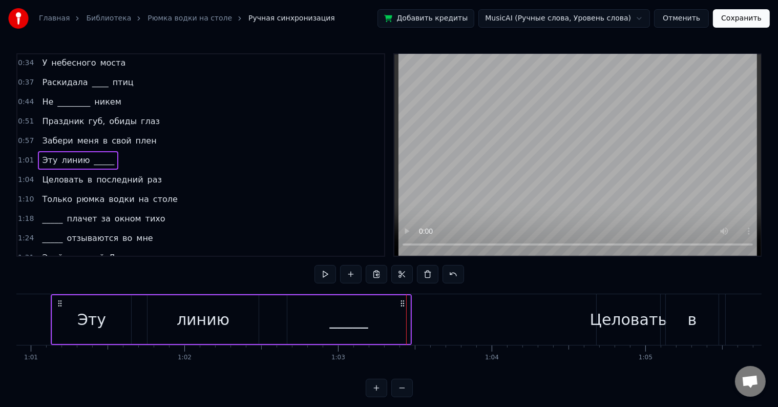
scroll to position [0, 9346]
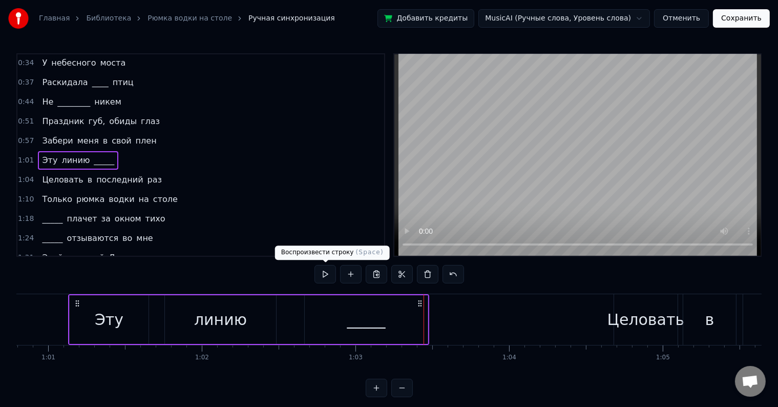
click at [320, 270] on button at bounding box center [326, 274] width 22 height 18
drag, startPoint x: 157, startPoint y: 174, endPoint x: 139, endPoint y: 171, distance: 17.6
click at [140, 173] on div "1:04 Целовать в последний раз" at bounding box center [200, 179] width 367 height 19
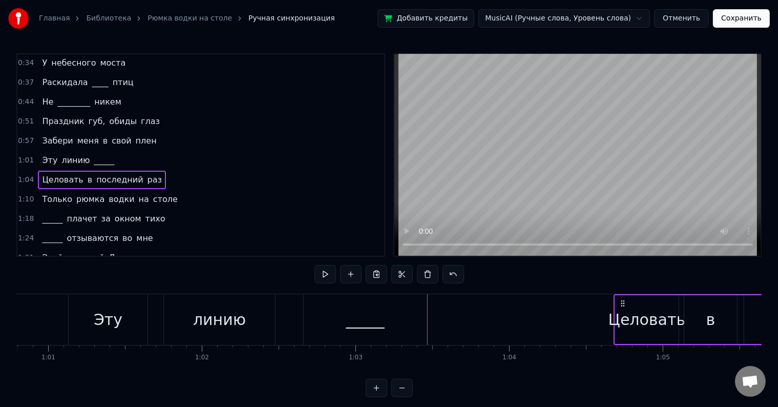
click at [170, 172] on div "1:04 Целовать в последний раз" at bounding box center [200, 179] width 367 height 19
click at [327, 272] on button at bounding box center [326, 274] width 22 height 18
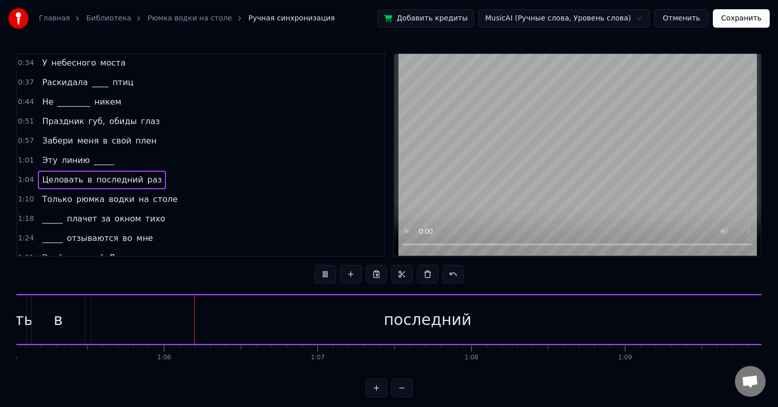
scroll to position [0, 10007]
click at [327, 272] on button at bounding box center [326, 274] width 22 height 18
click at [144, 154] on div "1:01 Эту линию _____" at bounding box center [200, 160] width 367 height 19
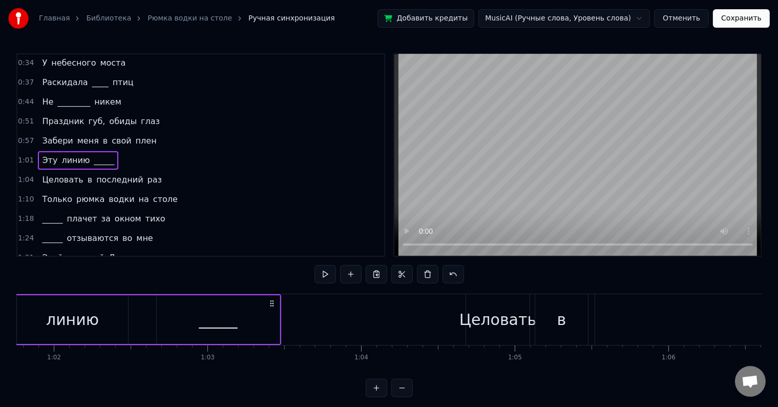
click at [154, 176] on div "1:04 Целовать в последний раз" at bounding box center [200, 179] width 367 height 19
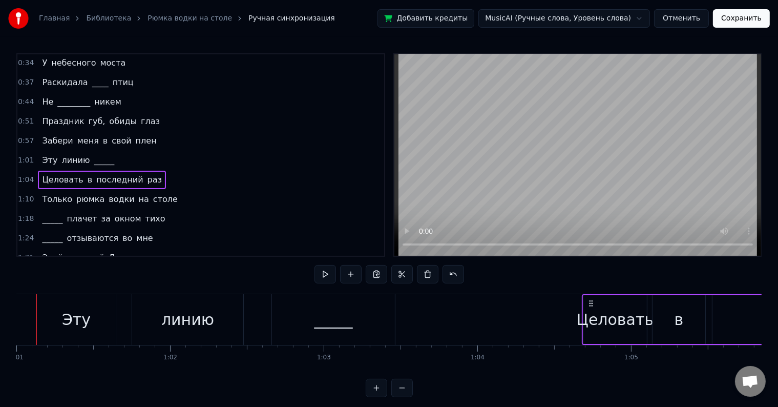
scroll to position [0, 9346]
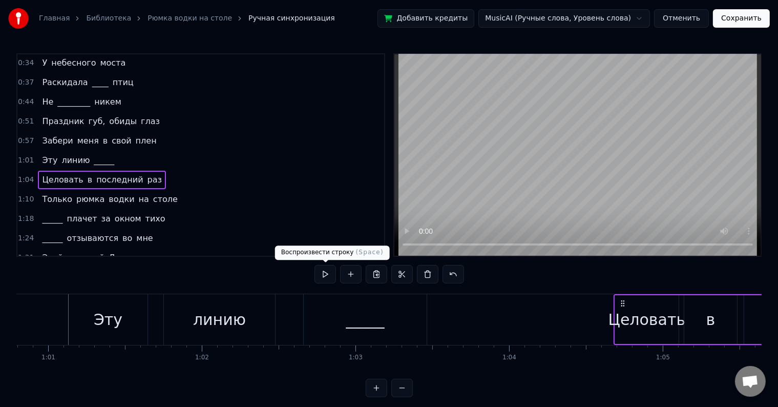
click at [324, 270] on button at bounding box center [326, 274] width 22 height 18
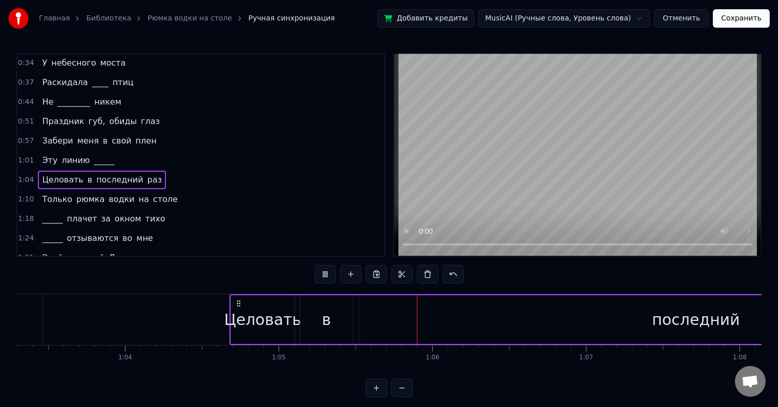
click at [323, 271] on button at bounding box center [326, 274] width 22 height 18
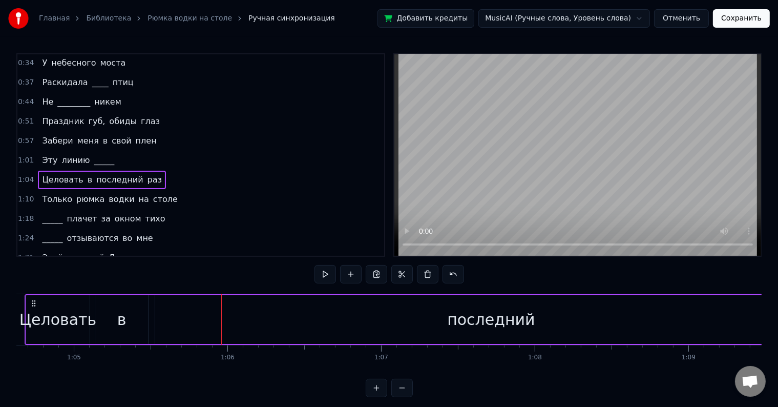
scroll to position [0, 10006]
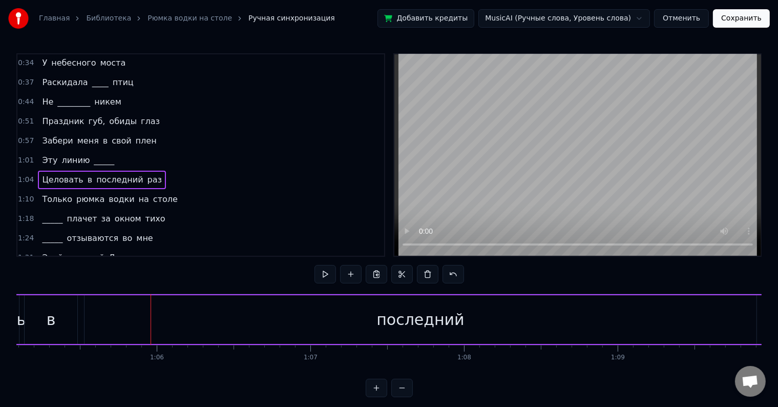
click at [365, 313] on div "последний" at bounding box center [421, 319] width 672 height 49
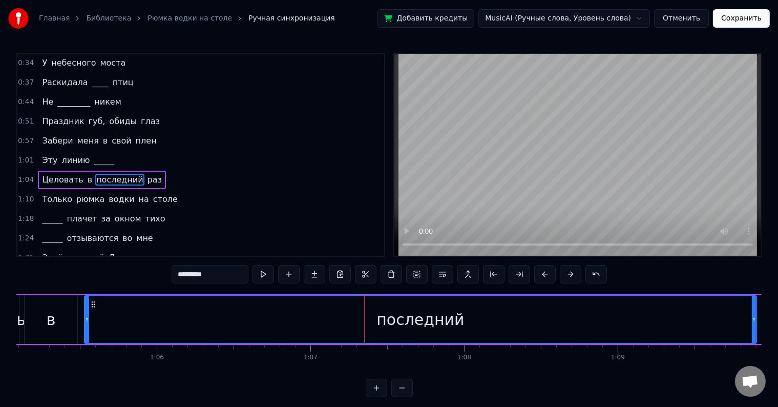
scroll to position [78, 0]
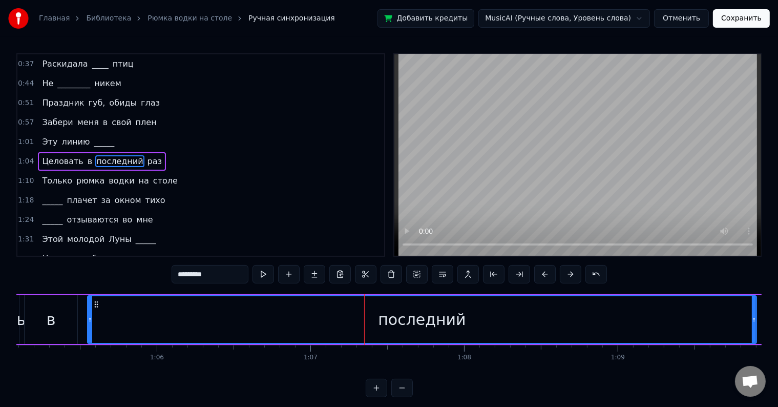
drag, startPoint x: 86, startPoint y: 321, endPoint x: 89, endPoint y: 334, distance: 13.2
click at [89, 334] on div at bounding box center [90, 319] width 4 height 47
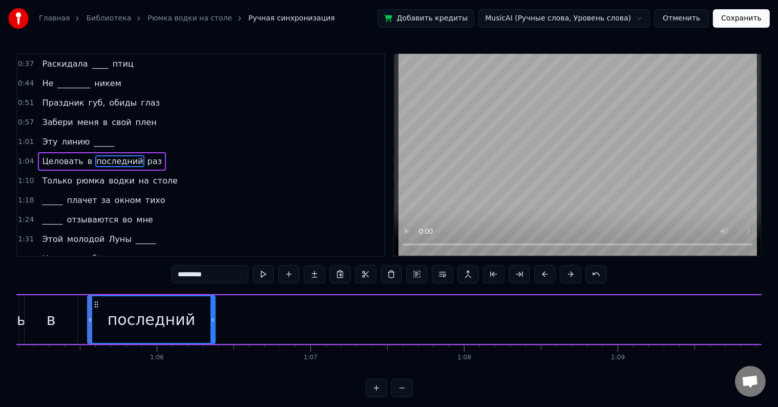
drag, startPoint x: 755, startPoint y: 320, endPoint x: 217, endPoint y: 322, distance: 538.0
click at [215, 322] on icon at bounding box center [213, 320] width 4 height 8
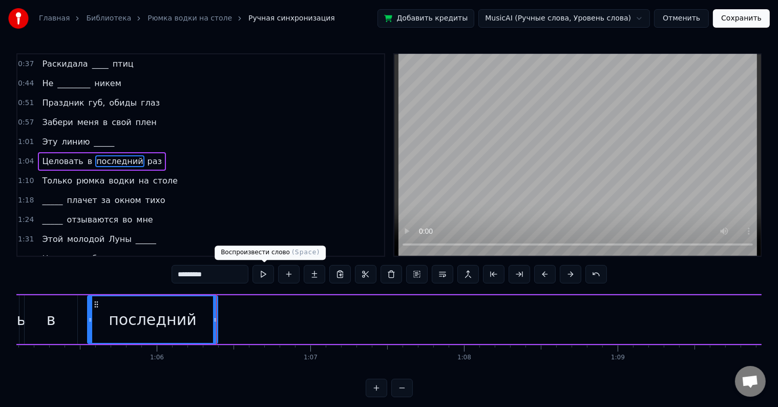
click at [259, 278] on button at bounding box center [264, 274] width 22 height 18
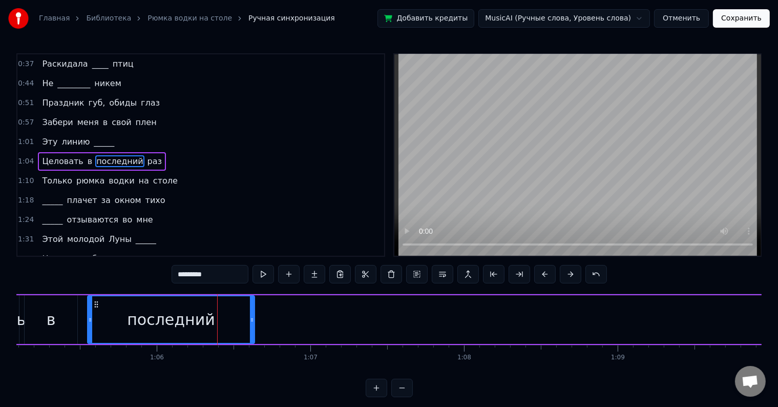
drag, startPoint x: 216, startPoint y: 316, endPoint x: 254, endPoint y: 329, distance: 40.8
click at [254, 329] on div "последний" at bounding box center [171, 319] width 168 height 49
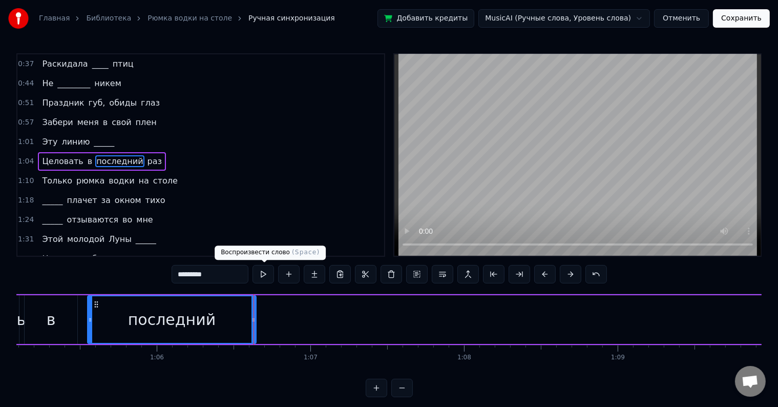
click at [265, 278] on button at bounding box center [264, 274] width 22 height 18
click at [147, 157] on span "раз" at bounding box center [155, 161] width 16 height 12
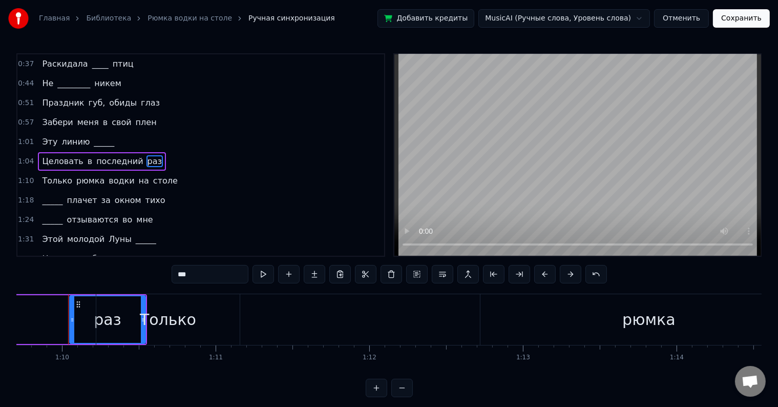
scroll to position [0, 10716]
drag, startPoint x: 71, startPoint y: 324, endPoint x: 7, endPoint y: 322, distance: 64.1
click at [7, 322] on div "Главная Библиотека Рюмка водки на столе Ручная синхронизация Добавить кредиты M…" at bounding box center [389, 198] width 778 height 397
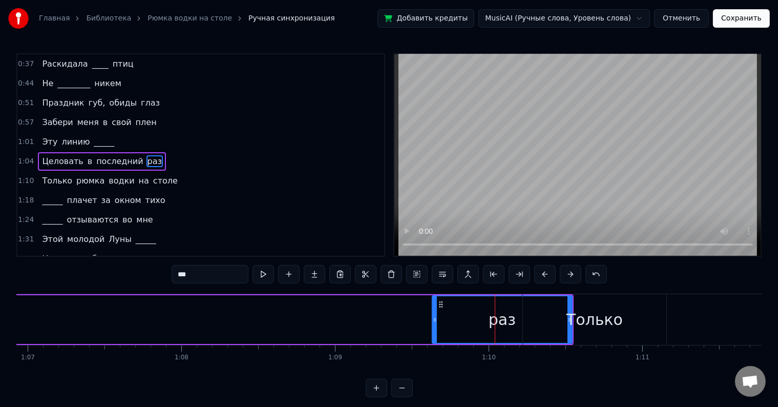
scroll to position [0, 10370]
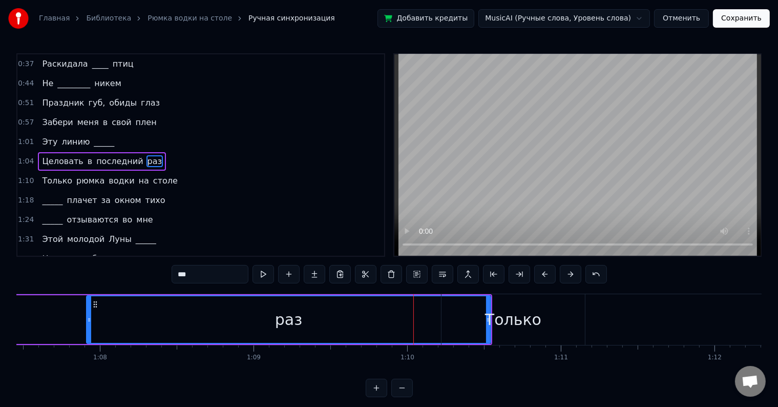
drag, startPoint x: 333, startPoint y: 322, endPoint x: 142, endPoint y: 330, distance: 190.8
click at [87, 328] on div at bounding box center [89, 319] width 4 height 47
drag, startPoint x: 489, startPoint y: 320, endPoint x: 461, endPoint y: 326, distance: 28.8
click at [461, 326] on div "Только" at bounding box center [513, 319] width 143 height 51
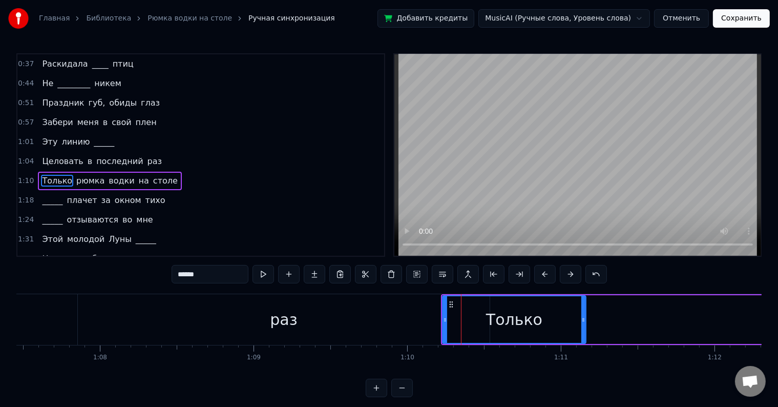
scroll to position [97, 0]
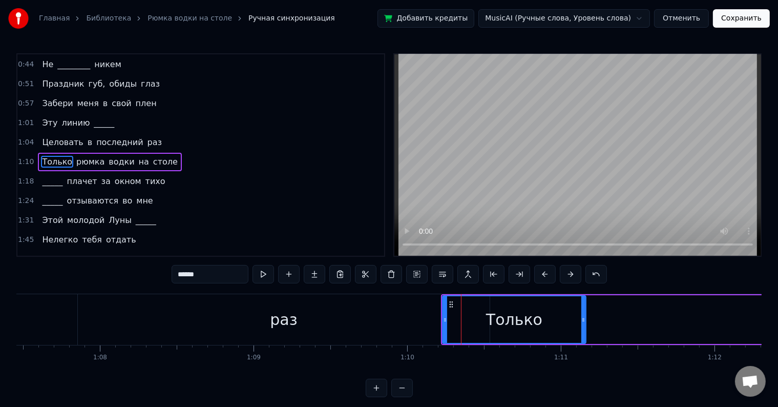
click at [395, 323] on div "раз" at bounding box center [284, 319] width 412 height 51
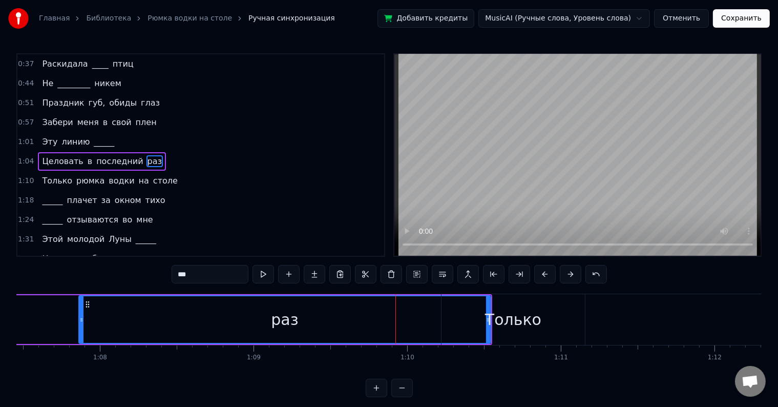
drag, startPoint x: 361, startPoint y: 295, endPoint x: 336, endPoint y: 292, distance: 25.8
click at [336, 292] on div "0:17 Ночь по ______ пошла 0:24 Звёздной поступью цариц 0:30 Слов и чисел просто…" at bounding box center [389, 225] width 746 height 344
drag, startPoint x: 80, startPoint y: 319, endPoint x: 0, endPoint y: 325, distance: 80.2
click at [0, 325] on div "Главная Библиотека Рюмка водки на столе Ручная синхронизация Добавить кредиты M…" at bounding box center [389, 198] width 778 height 397
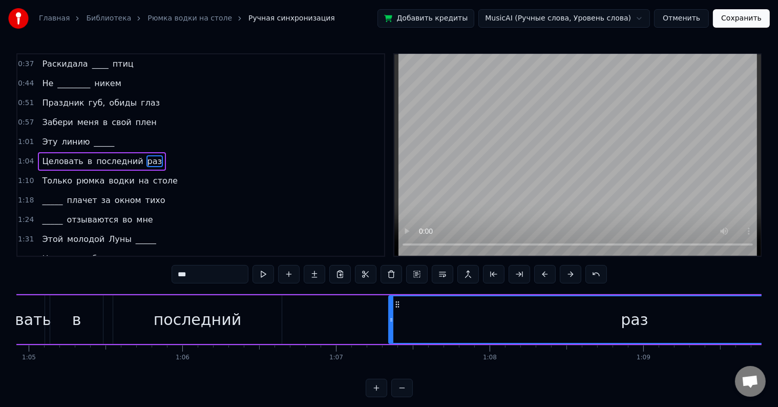
scroll to position [0, 10041]
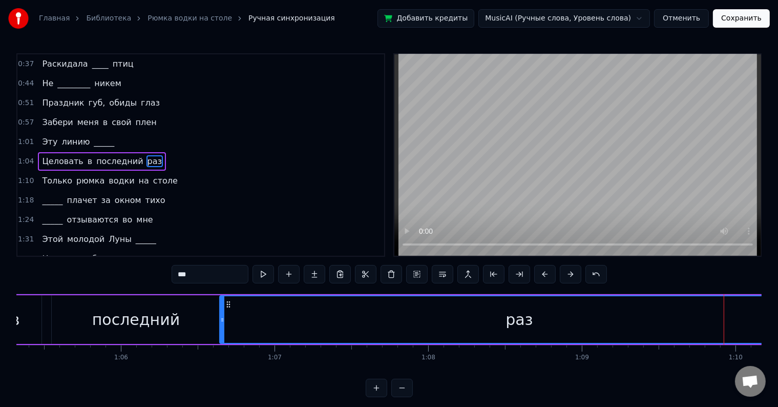
drag, startPoint x: 330, startPoint y: 322, endPoint x: 222, endPoint y: 322, distance: 107.6
click at [222, 322] on icon at bounding box center [222, 320] width 4 height 8
click at [261, 270] on button at bounding box center [264, 274] width 22 height 18
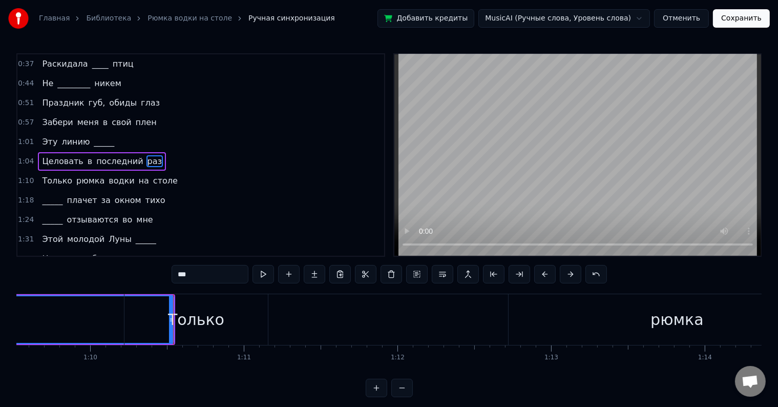
scroll to position [0, 10712]
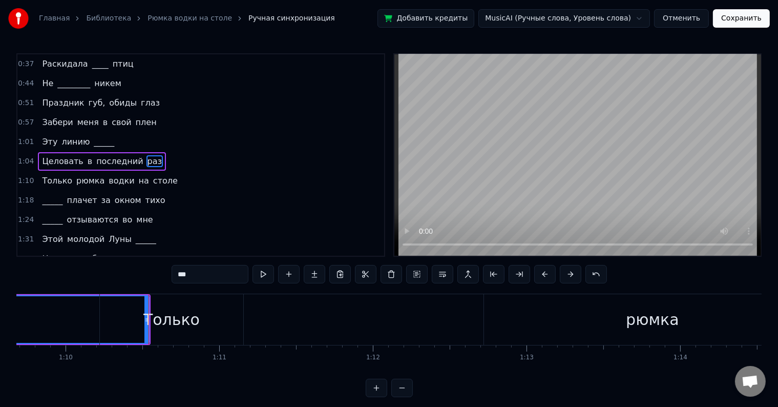
click at [221, 310] on div "Только" at bounding box center [171, 319] width 143 height 51
type input "******"
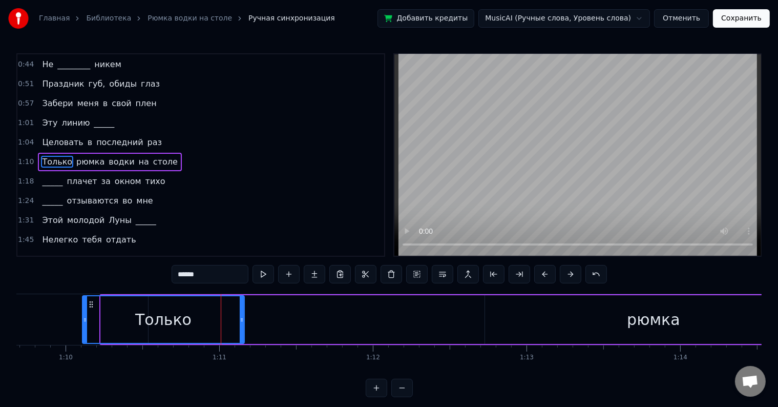
drag, startPoint x: 100, startPoint y: 321, endPoint x: 83, endPoint y: 324, distance: 17.8
click at [83, 324] on div at bounding box center [85, 319] width 4 height 47
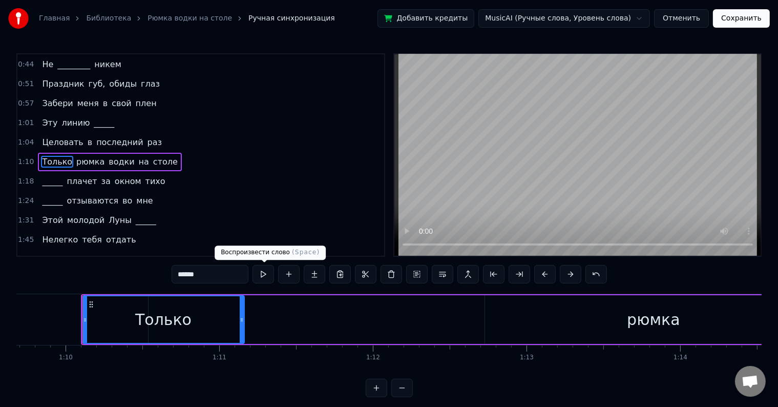
click at [262, 271] on button at bounding box center [264, 274] width 22 height 18
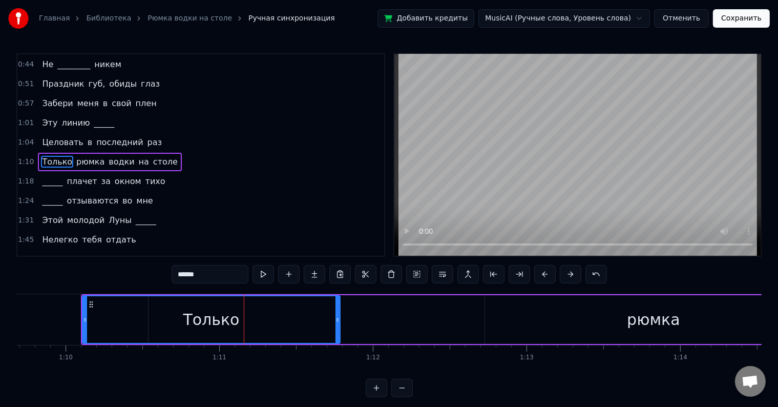
drag, startPoint x: 240, startPoint y: 317, endPoint x: 336, endPoint y: 350, distance: 101.4
click at [336, 350] on div "Ночь по ______ пошла Звёздной поступью цариц [PERSON_NAME] и чисел простота У н…" at bounding box center [389, 332] width 746 height 77
click at [271, 275] on button at bounding box center [264, 274] width 22 height 18
drag, startPoint x: 339, startPoint y: 318, endPoint x: 394, endPoint y: 341, distance: 59.3
click at [394, 341] on div at bounding box center [392, 319] width 4 height 47
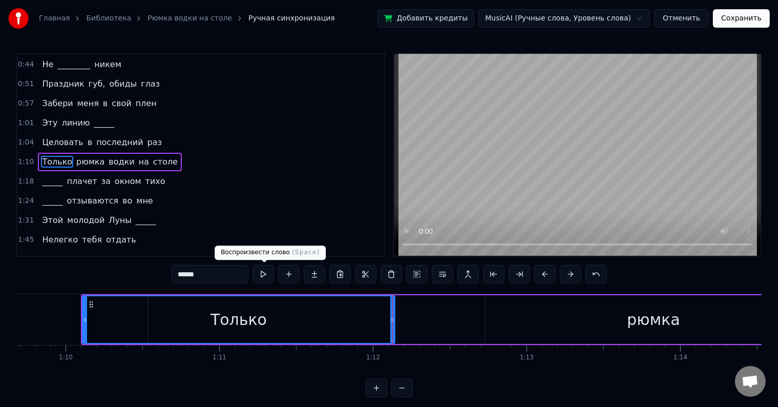
click at [264, 277] on button at bounding box center [264, 274] width 22 height 18
drag, startPoint x: 398, startPoint y: 318, endPoint x: 423, endPoint y: 329, distance: 28.2
click at [423, 329] on div "Только рюмка водки на столе" at bounding box center [614, 319] width 1066 height 51
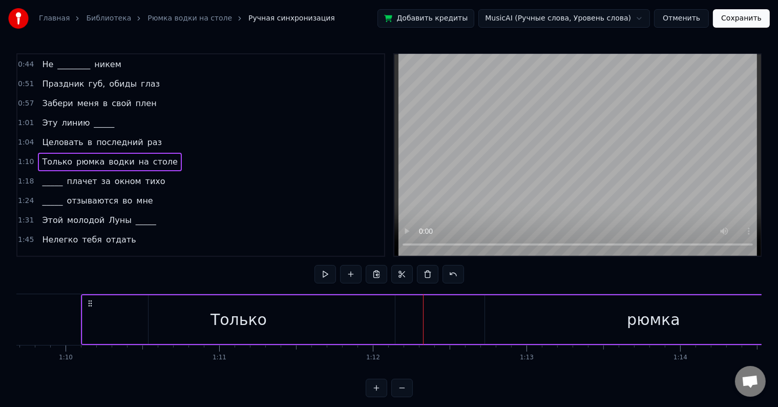
click at [379, 308] on div "Только" at bounding box center [238, 319] width 313 height 49
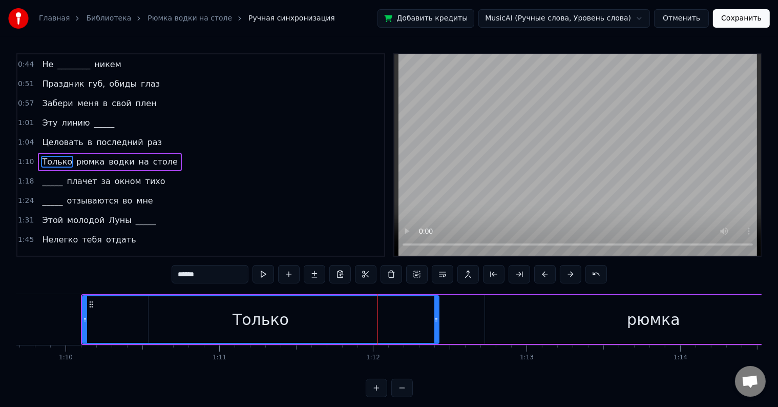
drag, startPoint x: 393, startPoint y: 322, endPoint x: 437, endPoint y: 329, distance: 44.6
click at [437, 329] on div at bounding box center [437, 319] width 4 height 47
click at [273, 276] on div "******" at bounding box center [390, 274] width 436 height 18
click at [266, 277] on button at bounding box center [264, 274] width 22 height 18
click at [159, 138] on div "1:04 Целовать в последний раз" at bounding box center [200, 142] width 367 height 19
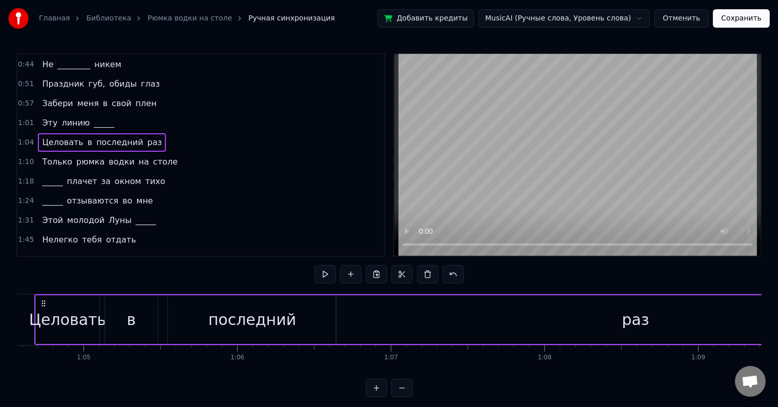
scroll to position [0, 9892]
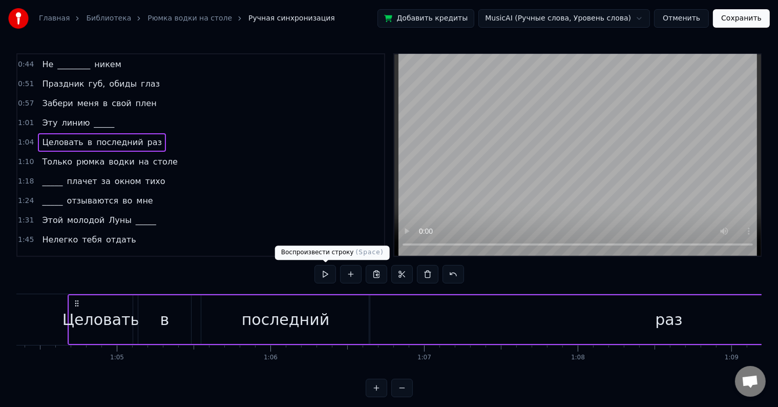
click at [320, 276] on button at bounding box center [326, 274] width 22 height 18
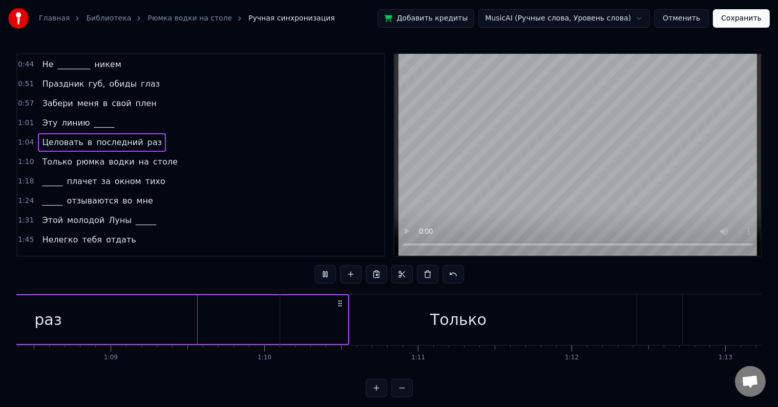
scroll to position [0, 10540]
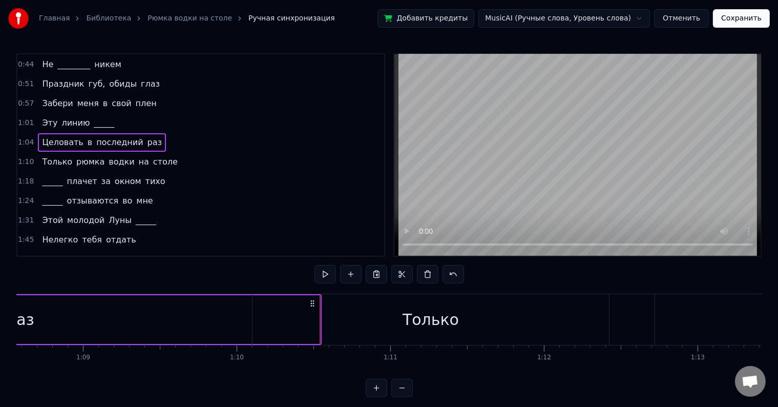
click at [182, 157] on div "1:10 Только рюмка водки на столе" at bounding box center [200, 161] width 367 height 19
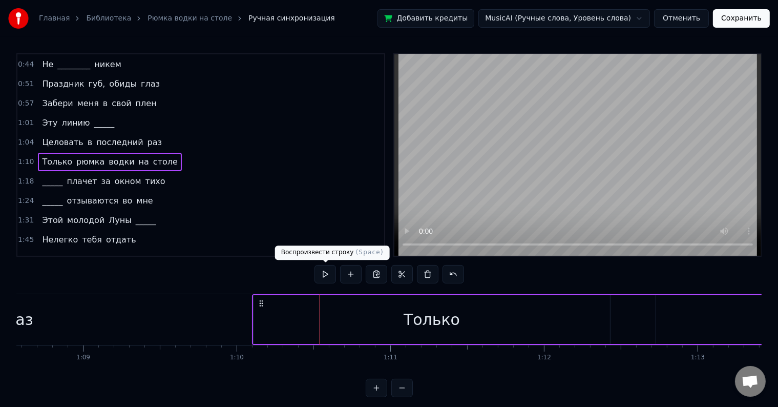
click at [325, 275] on button at bounding box center [326, 274] width 22 height 18
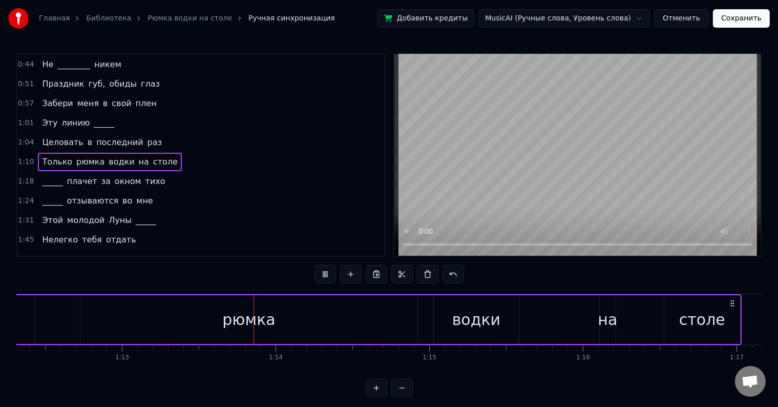
scroll to position [0, 11207]
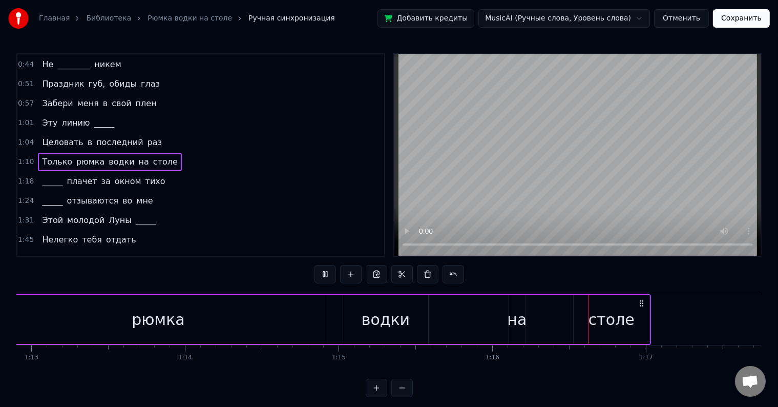
click at [240, 318] on div "рюмка" at bounding box center [158, 319] width 337 height 49
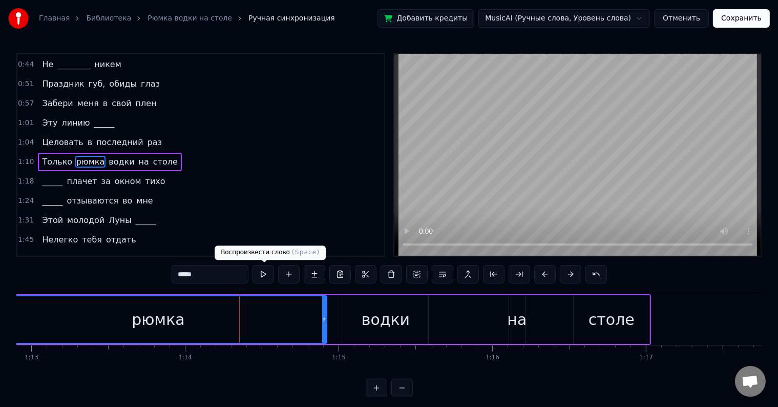
click at [264, 272] on button at bounding box center [264, 274] width 22 height 18
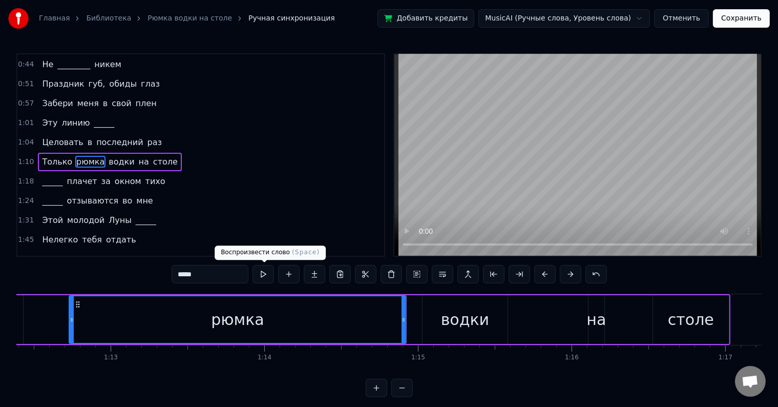
click at [261, 271] on button at bounding box center [264, 274] width 22 height 18
click at [261, 272] on button at bounding box center [264, 274] width 22 height 18
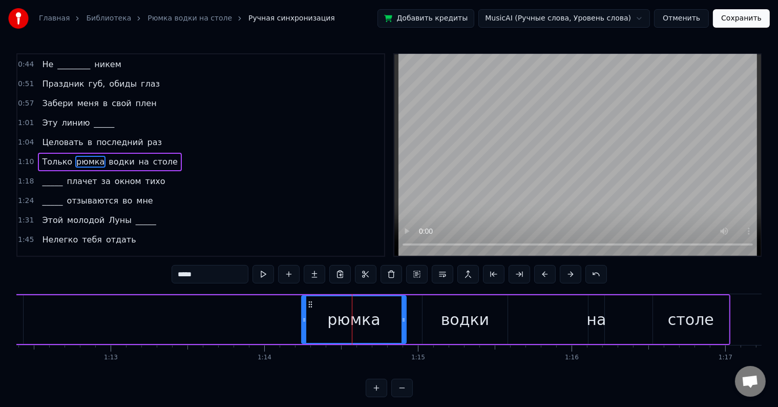
drag, startPoint x: 71, startPoint y: 319, endPoint x: 304, endPoint y: 315, distance: 232.7
click at [304, 316] on icon at bounding box center [304, 320] width 4 height 8
click at [174, 152] on div "1:10 Только рюмка водки на столе" at bounding box center [200, 161] width 367 height 19
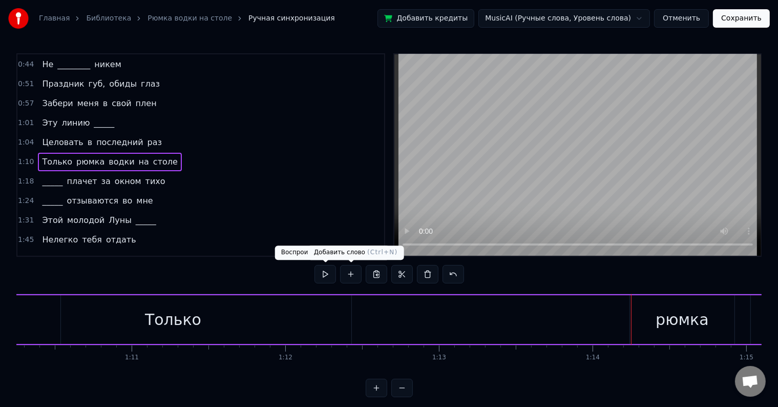
scroll to position [0, 10724]
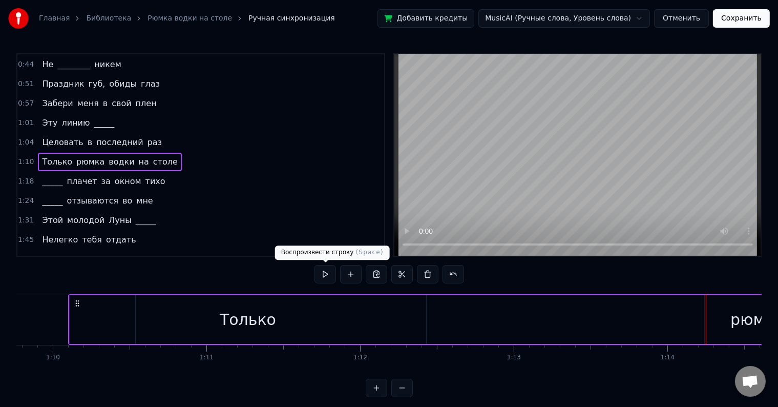
click at [319, 275] on button at bounding box center [326, 274] width 22 height 18
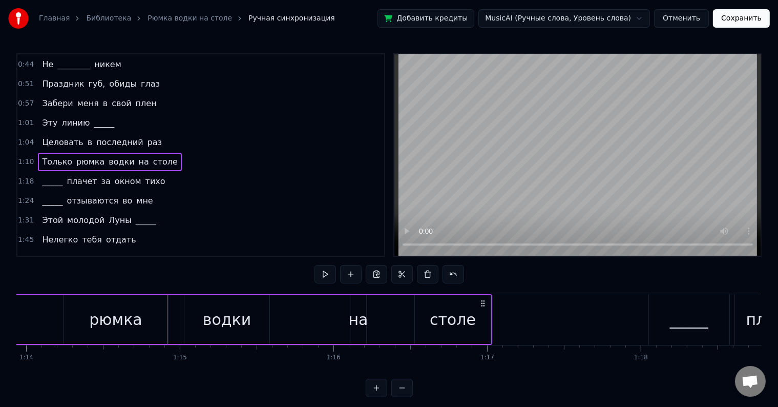
scroll to position [0, 11379]
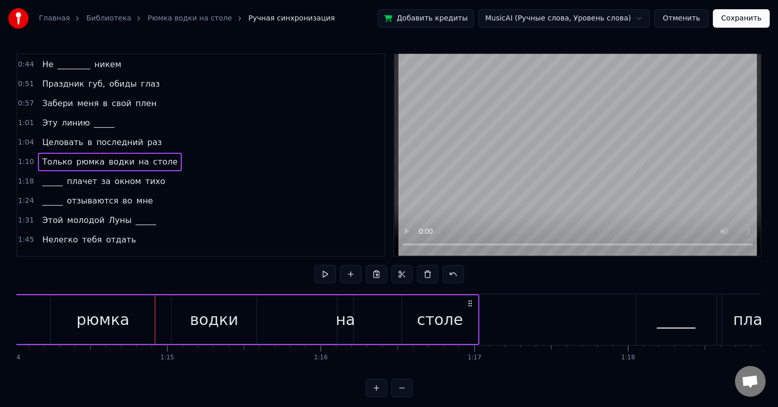
click at [233, 155] on div "1:10 Только рюмка водки на столе" at bounding box center [200, 161] width 367 height 19
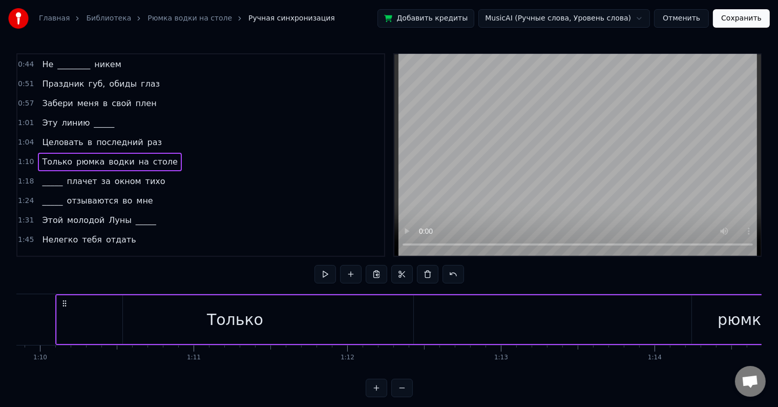
scroll to position [0, 10724]
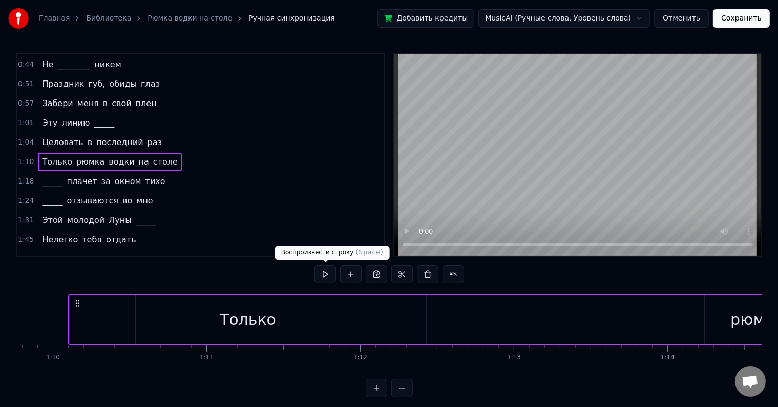
click at [324, 273] on button at bounding box center [326, 274] width 22 height 18
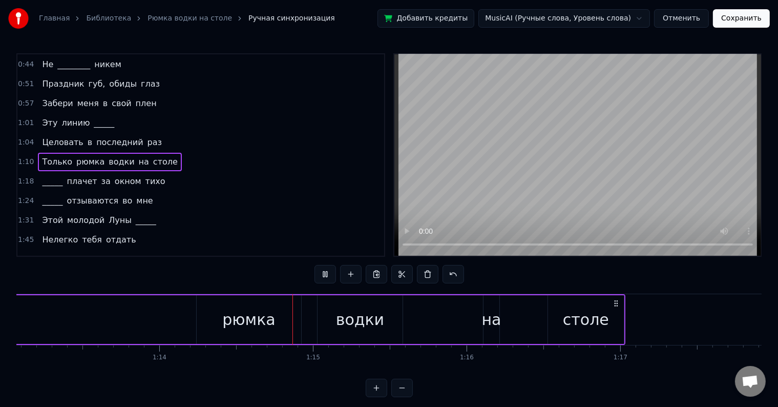
scroll to position [0, 11372]
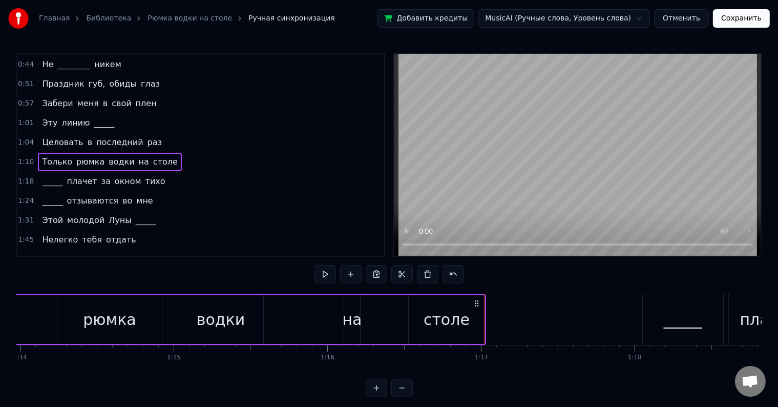
click at [168, 174] on div "1:18 _____ плачет за окном тихо" at bounding box center [200, 181] width 367 height 19
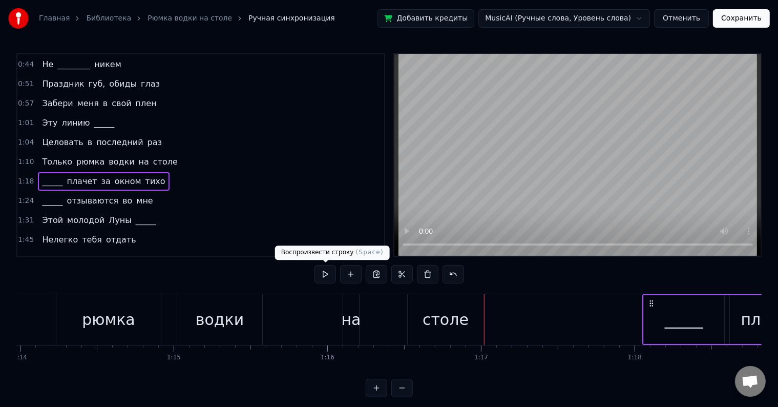
click at [323, 264] on span at bounding box center [325, 262] width 5 height 5
click at [324, 284] on div at bounding box center [390, 275] width 150 height 20
click at [324, 276] on button at bounding box center [326, 274] width 22 height 18
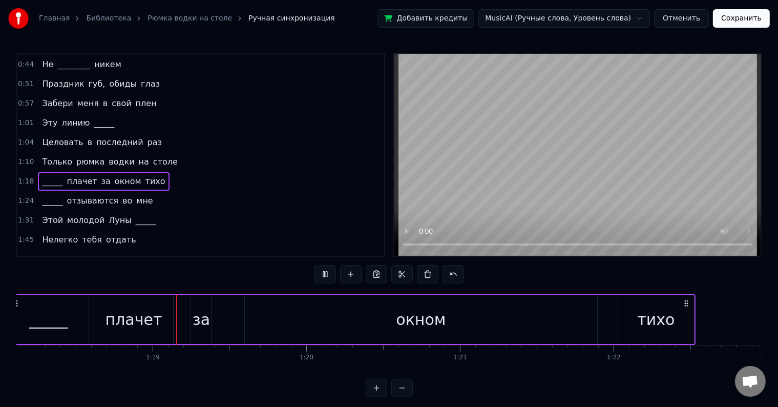
scroll to position [0, 12019]
click at [663, 317] on div "тихо" at bounding box center [645, 319] width 76 height 49
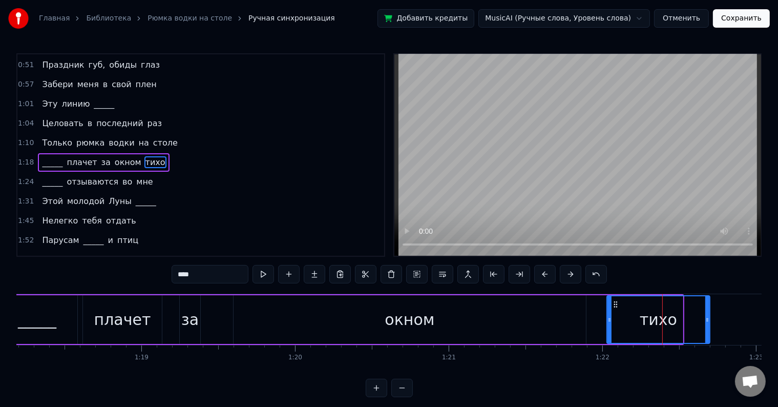
drag, startPoint x: 680, startPoint y: 317, endPoint x: 709, endPoint y: 331, distance: 31.9
click at [709, 331] on div at bounding box center [708, 319] width 4 height 47
click at [192, 154] on div "1:18 _____ плачет за окном тихо" at bounding box center [200, 162] width 367 height 19
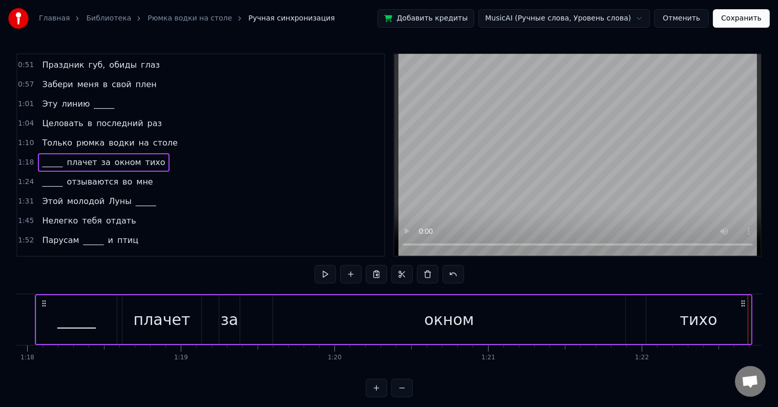
scroll to position [0, 11947]
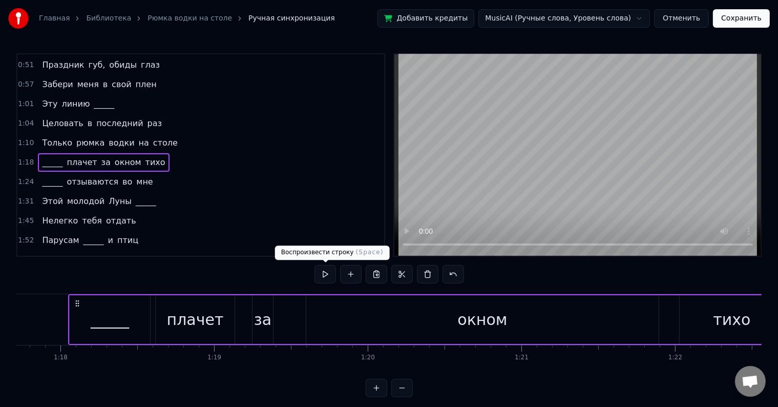
click at [322, 274] on button at bounding box center [326, 274] width 22 height 18
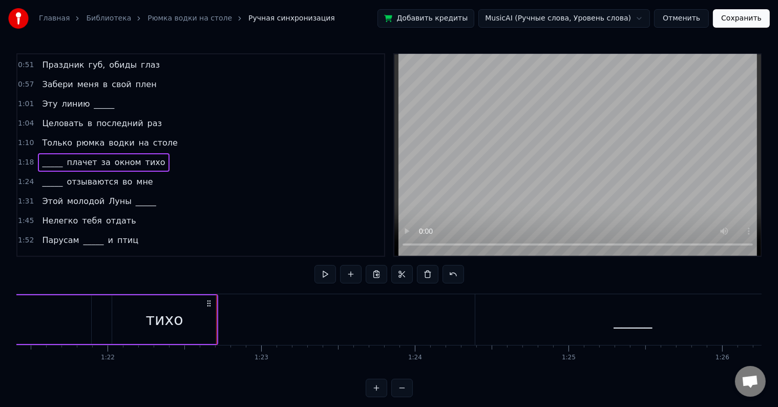
scroll to position [0, 12596]
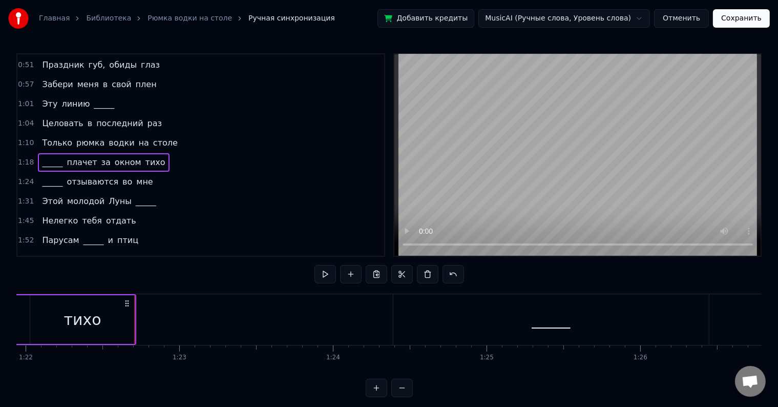
click at [101, 323] on div "тихо" at bounding box center [82, 319] width 105 height 49
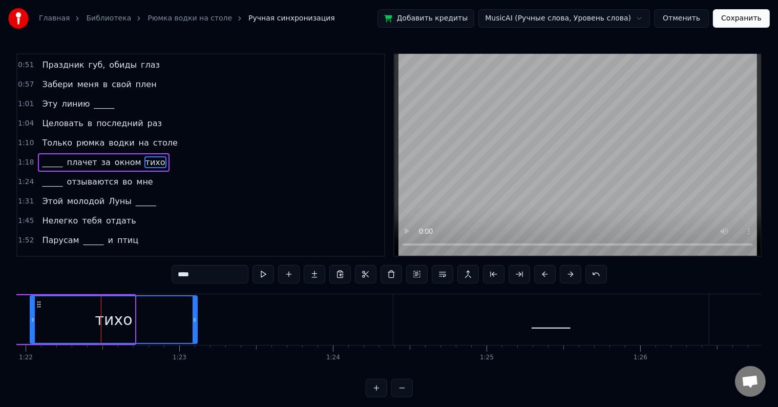
drag, startPoint x: 133, startPoint y: 316, endPoint x: 269, endPoint y: 273, distance: 141.8
click at [200, 345] on div "Ночь по ______ пошла Звёздной поступью цариц [PERSON_NAME] и чисел простота У н…" at bounding box center [389, 332] width 746 height 77
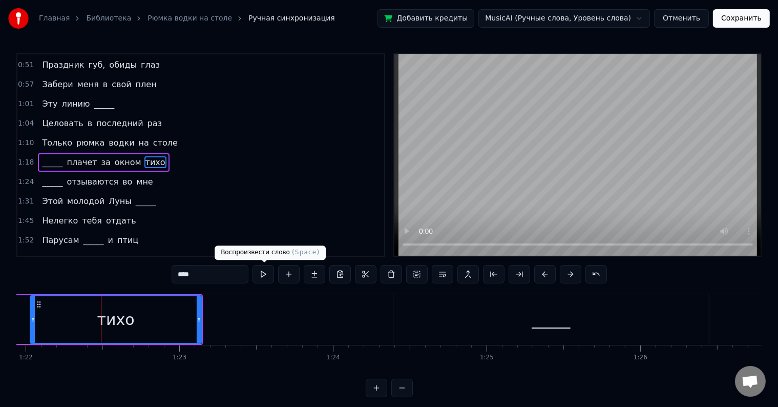
click at [263, 274] on button at bounding box center [264, 274] width 22 height 18
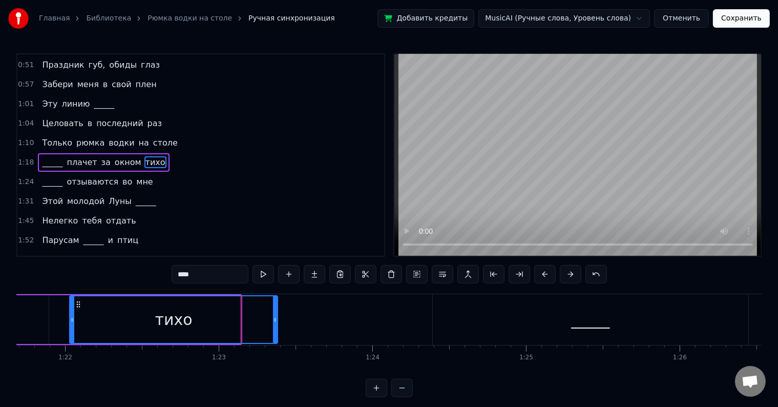
drag, startPoint x: 237, startPoint y: 320, endPoint x: 276, endPoint y: 326, distance: 38.9
click at [276, 326] on div at bounding box center [275, 319] width 4 height 47
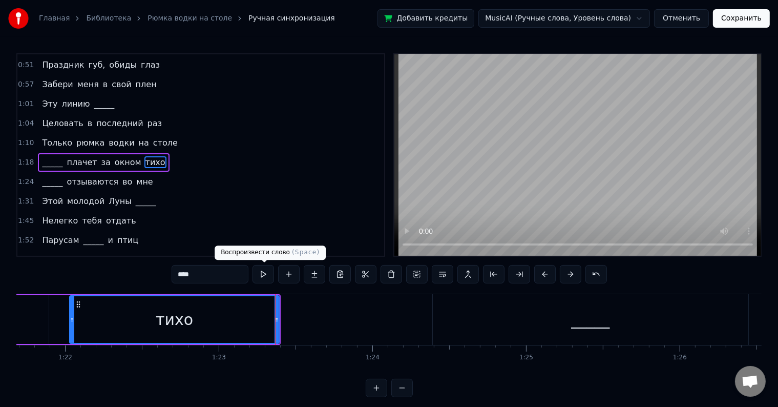
click at [263, 269] on button at bounding box center [264, 274] width 22 height 18
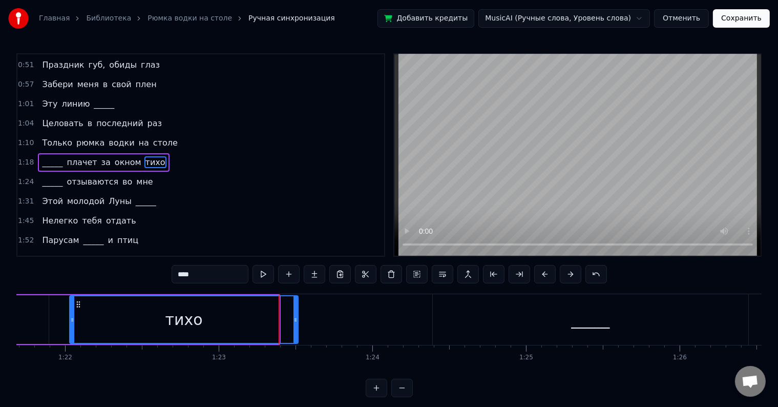
drag, startPoint x: 277, startPoint y: 322, endPoint x: 298, endPoint y: 319, distance: 21.7
click at [298, 319] on icon at bounding box center [296, 320] width 4 height 8
click at [167, 172] on div "1:24 _____ отзываются во мне" at bounding box center [200, 181] width 367 height 19
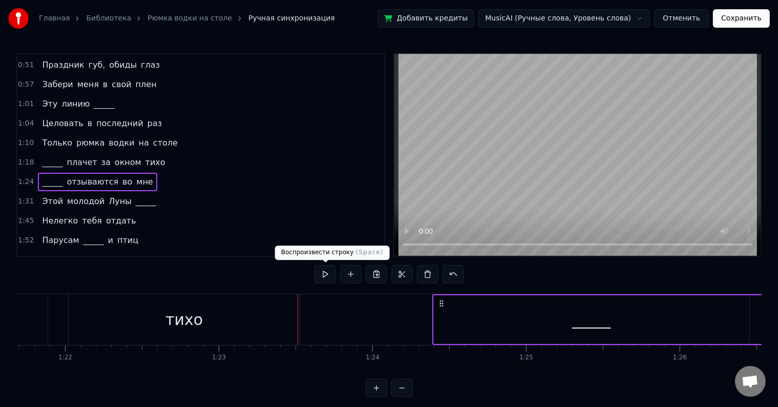
click at [328, 277] on button at bounding box center [326, 274] width 22 height 18
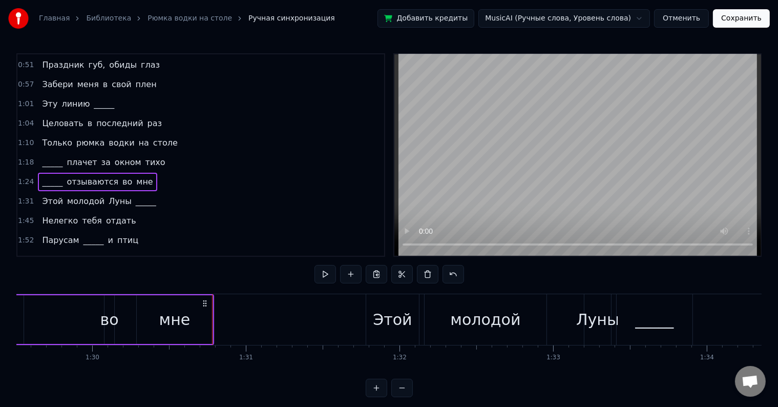
scroll to position [0, 13870]
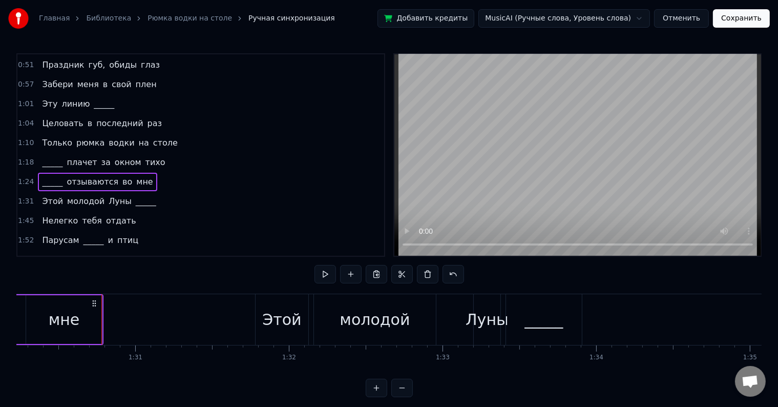
click at [167, 201] on div "1:31 Этой молодой Луны _____" at bounding box center [200, 201] width 367 height 19
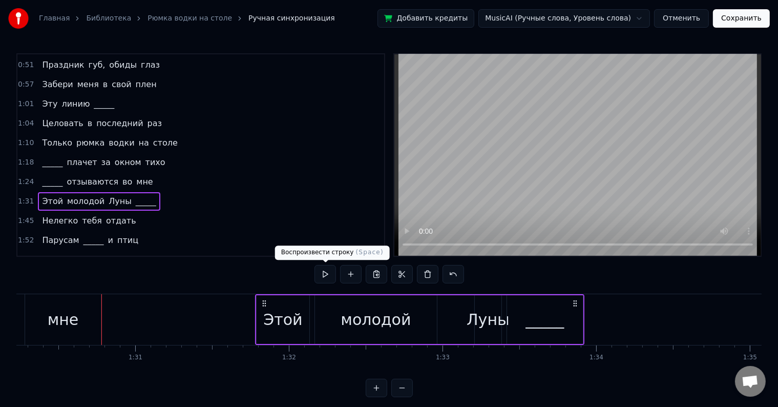
click at [319, 272] on button at bounding box center [326, 274] width 22 height 18
click at [482, 317] on div "Луны" at bounding box center [488, 319] width 43 height 23
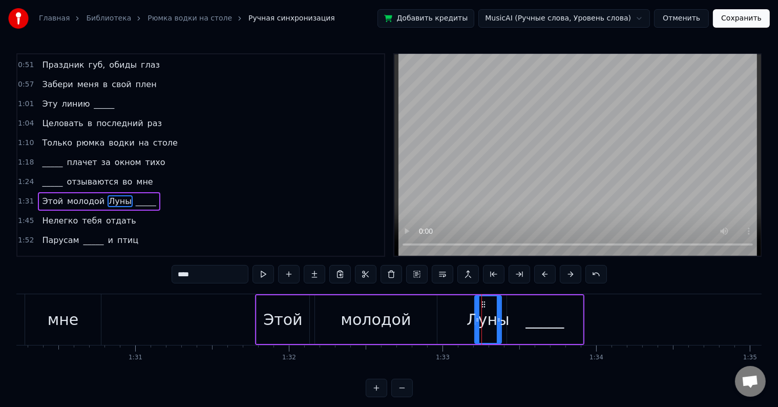
scroll to position [154, 0]
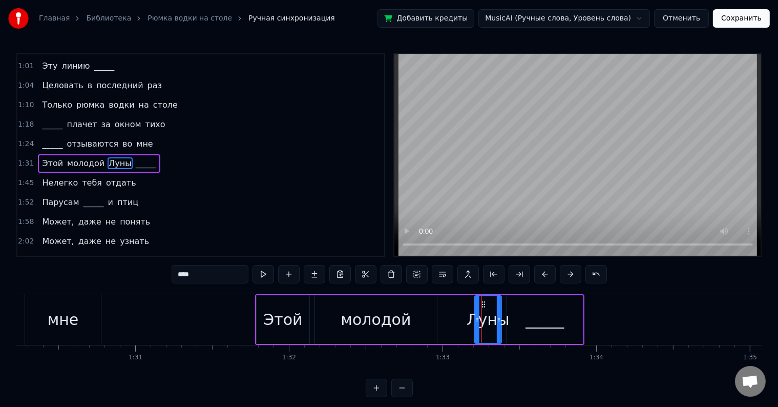
click at [262, 275] on button at bounding box center [264, 274] width 22 height 18
click at [140, 154] on div "Этой молодой Луны _____" at bounding box center [99, 163] width 122 height 18
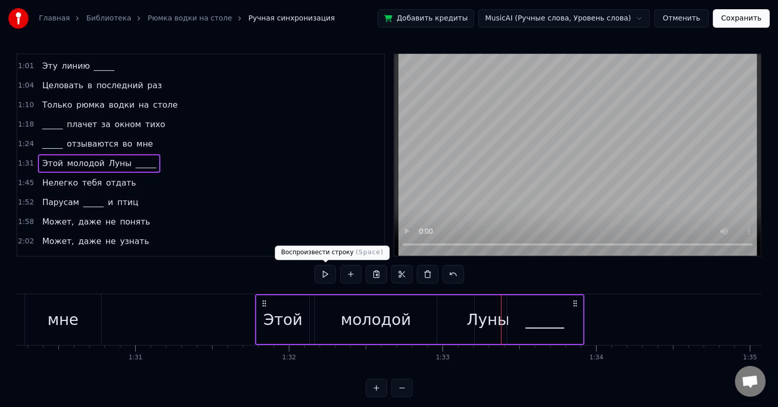
click at [325, 274] on button at bounding box center [326, 274] width 22 height 18
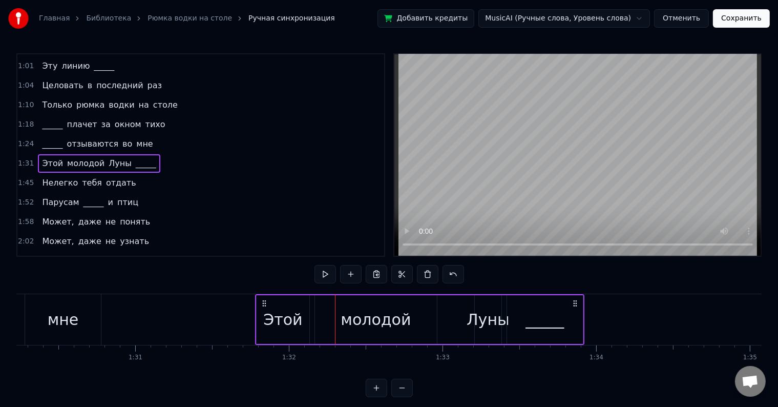
click at [325, 274] on button at bounding box center [326, 274] width 22 height 18
click at [490, 317] on div "Луны" at bounding box center [488, 319] width 43 height 23
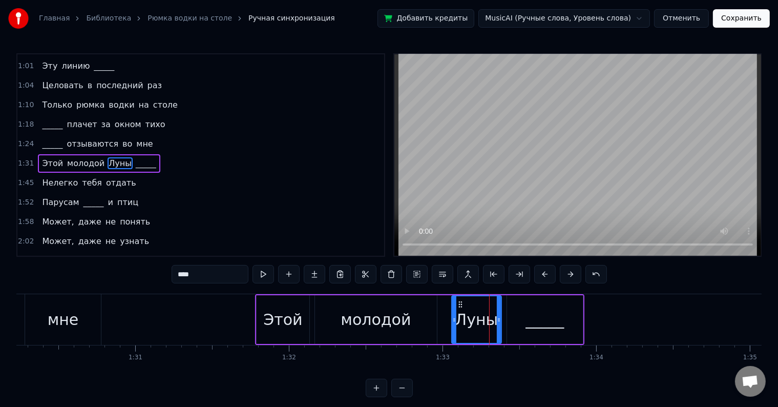
drag, startPoint x: 475, startPoint y: 321, endPoint x: 451, endPoint y: 324, distance: 23.3
click at [452, 324] on div at bounding box center [454, 319] width 4 height 47
click at [271, 275] on button at bounding box center [264, 274] width 22 height 18
drag, startPoint x: 453, startPoint y: 320, endPoint x: 478, endPoint y: 319, distance: 24.6
click at [478, 319] on icon at bounding box center [479, 320] width 4 height 8
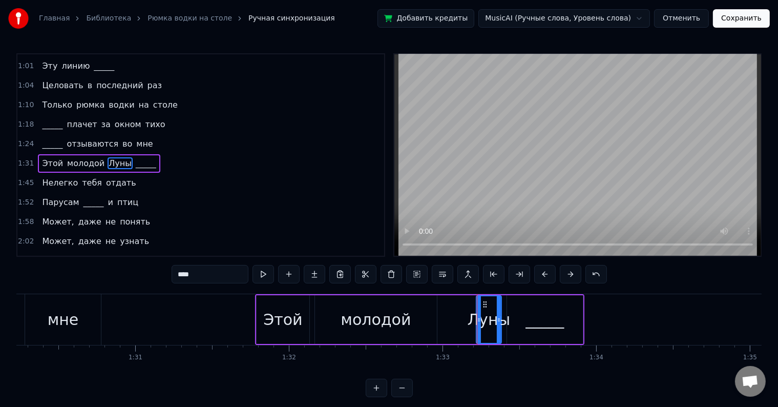
drag, startPoint x: 503, startPoint y: 323, endPoint x: 515, endPoint y: 320, distance: 13.2
click at [515, 320] on div "Этой молодой Луны _____" at bounding box center [419, 319] width 329 height 51
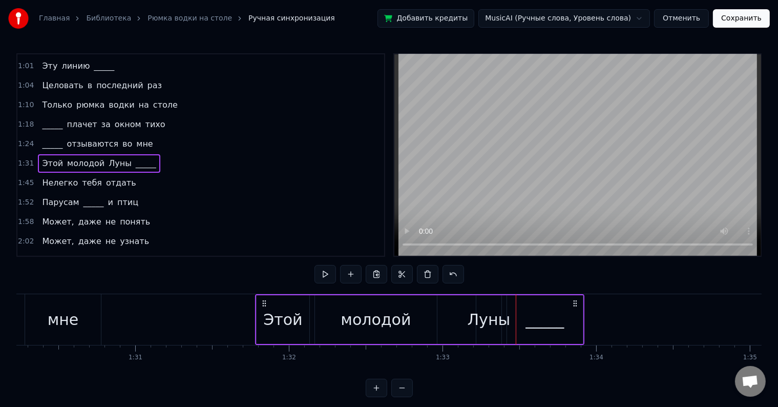
click at [549, 322] on div "_____" at bounding box center [545, 319] width 38 height 23
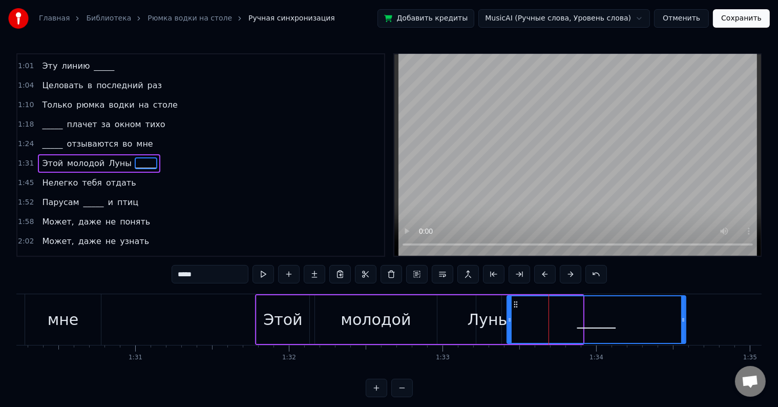
drag, startPoint x: 580, startPoint y: 313, endPoint x: 701, endPoint y: 325, distance: 122.0
click at [686, 325] on div at bounding box center [684, 319] width 4 height 47
drag, startPoint x: 506, startPoint y: 322, endPoint x: 529, endPoint y: 326, distance: 23.0
click at [529, 326] on div "_____" at bounding box center [606, 319] width 198 height 49
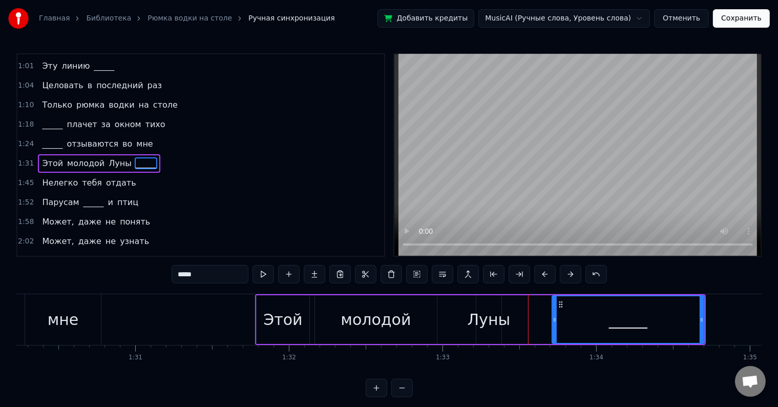
drag, startPoint x: 508, startPoint y: 319, endPoint x: 543, endPoint y: 333, distance: 37.7
click at [554, 332] on div at bounding box center [555, 319] width 4 height 47
click at [169, 155] on div "1:31 Этой молодой Луны _____" at bounding box center [200, 163] width 367 height 19
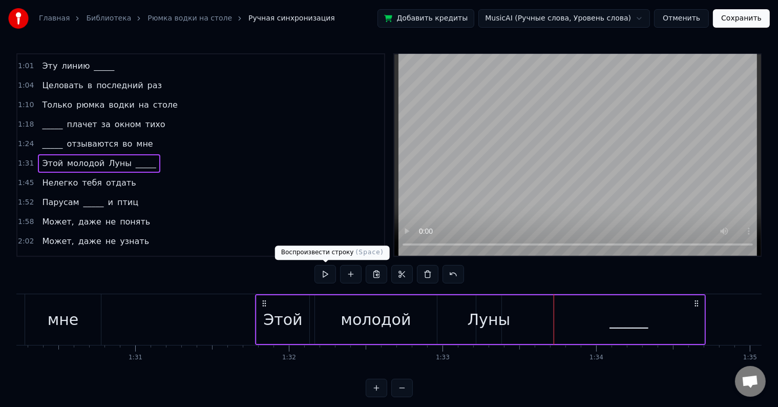
click at [323, 276] on button at bounding box center [326, 274] width 22 height 18
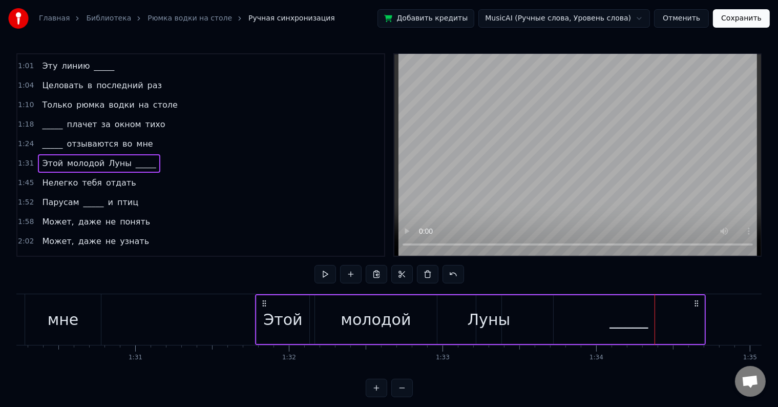
click at [494, 319] on div "Луны" at bounding box center [489, 319] width 43 height 23
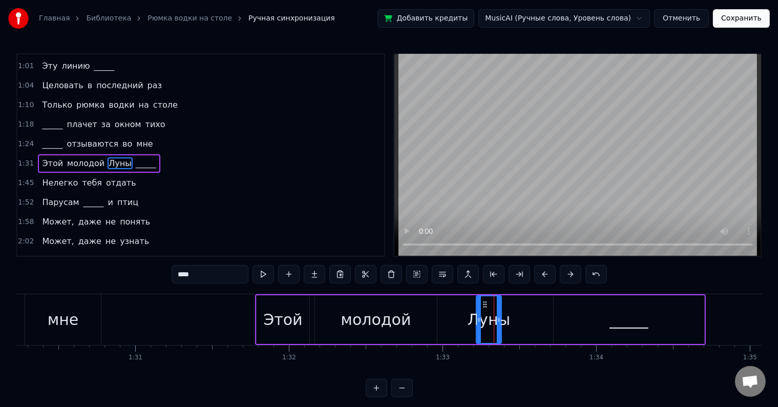
click at [672, 311] on div "_____" at bounding box center [629, 319] width 151 height 49
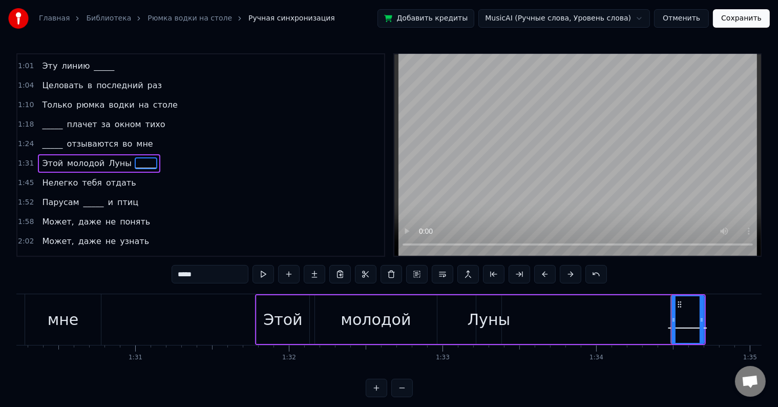
drag, startPoint x: 556, startPoint y: 323, endPoint x: 673, endPoint y: 342, distance: 118.8
click at [673, 342] on div at bounding box center [674, 319] width 4 height 47
drag, startPoint x: 701, startPoint y: 321, endPoint x: 748, endPoint y: 330, distance: 47.9
click at [748, 330] on div at bounding box center [748, 319] width 4 height 47
click at [498, 334] on div "Луны" at bounding box center [489, 319] width 25 height 49
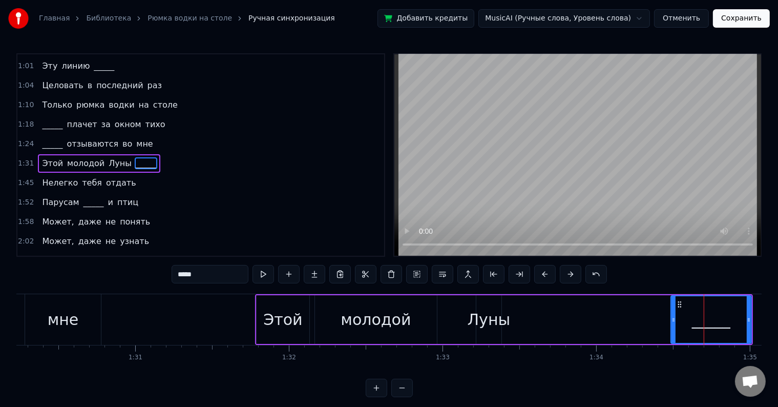
type input "****"
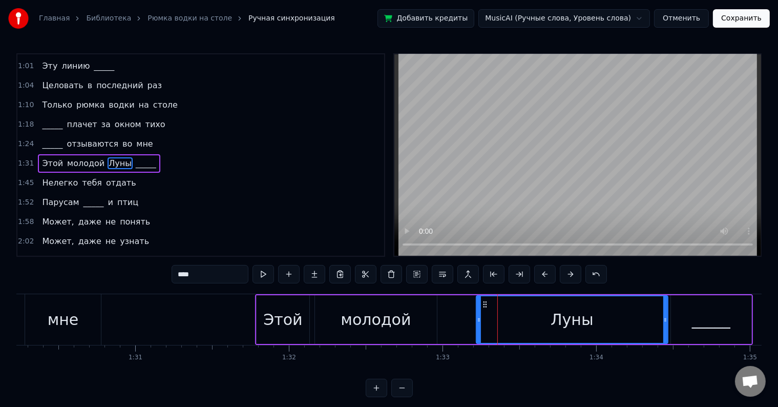
drag, startPoint x: 499, startPoint y: 319, endPoint x: 665, endPoint y: 325, distance: 166.7
click at [665, 325] on div at bounding box center [666, 319] width 4 height 47
click at [147, 154] on div "1:31 Этой молодой Луны _____" at bounding box center [200, 163] width 367 height 19
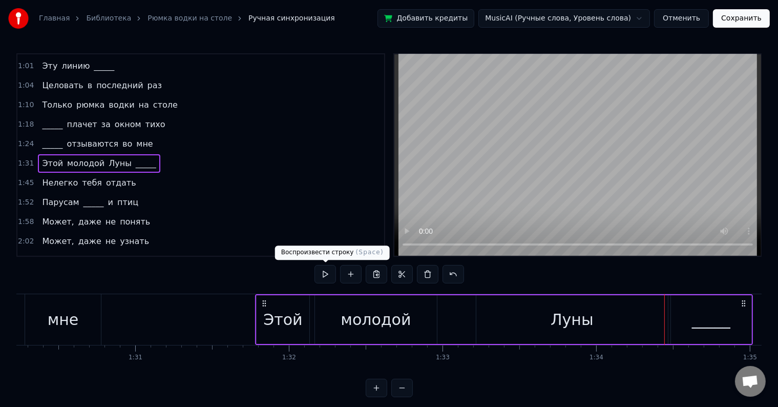
click at [321, 277] on button at bounding box center [326, 274] width 22 height 18
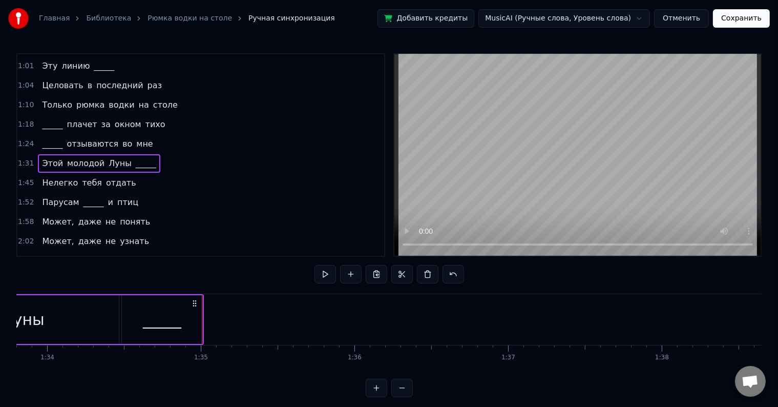
scroll to position [0, 14517]
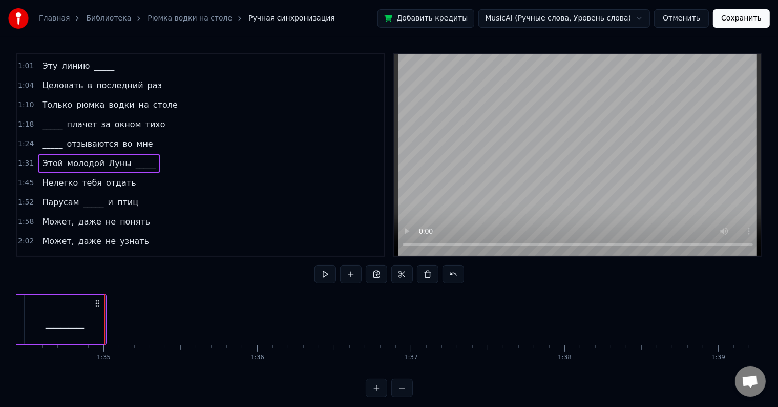
click at [86, 322] on div "_____" at bounding box center [65, 319] width 80 height 49
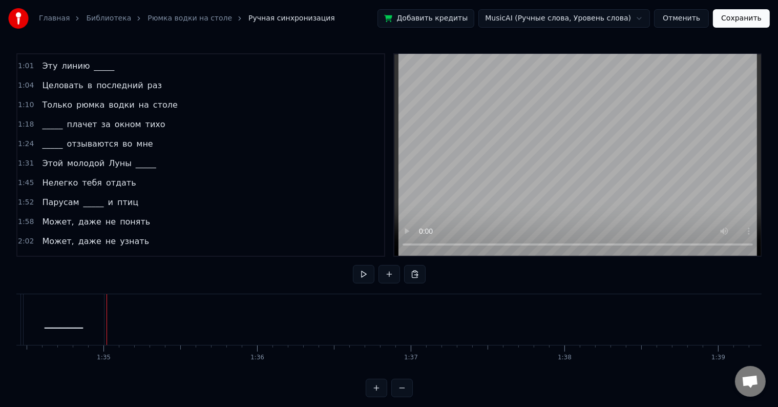
click at [78, 314] on div "_____" at bounding box center [64, 319] width 38 height 23
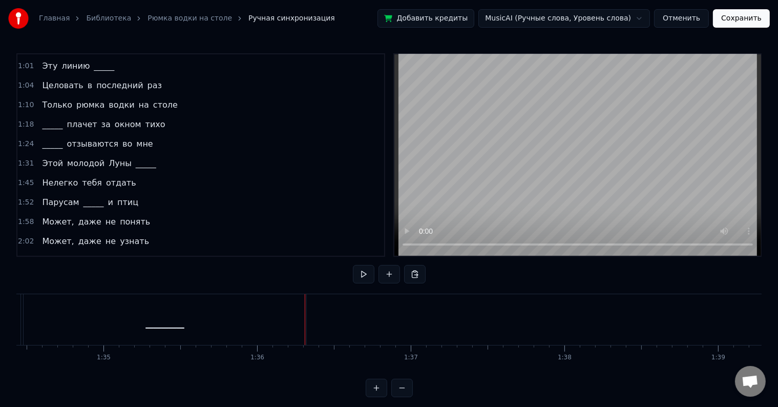
click at [180, 316] on div "_____" at bounding box center [165, 319] width 38 height 23
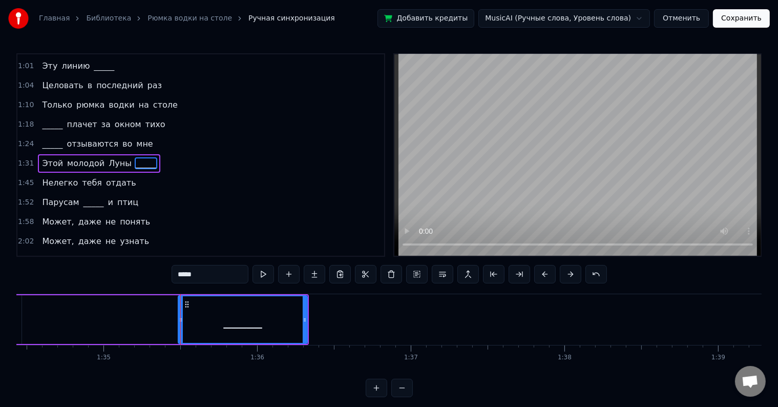
drag, startPoint x: 25, startPoint y: 324, endPoint x: 178, endPoint y: 345, distance: 155.2
click at [178, 345] on div "Ночь по ______ пошла Звёздной поступью цариц [PERSON_NAME] и чисел простота У н…" at bounding box center [389, 332] width 746 height 77
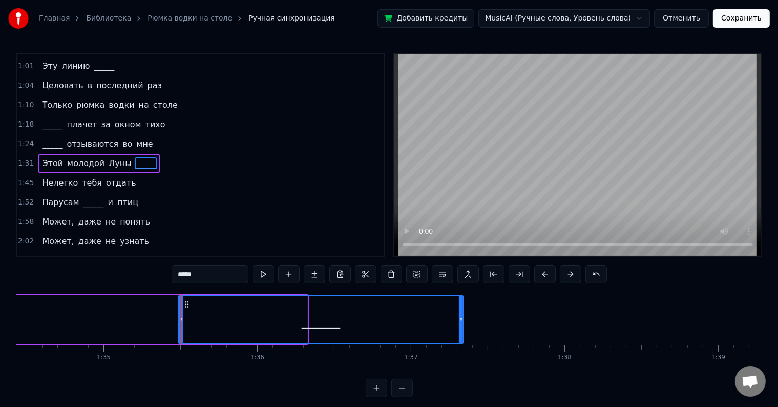
drag, startPoint x: 303, startPoint y: 318, endPoint x: 460, endPoint y: 336, distance: 157.4
click at [460, 336] on div at bounding box center [461, 319] width 4 height 47
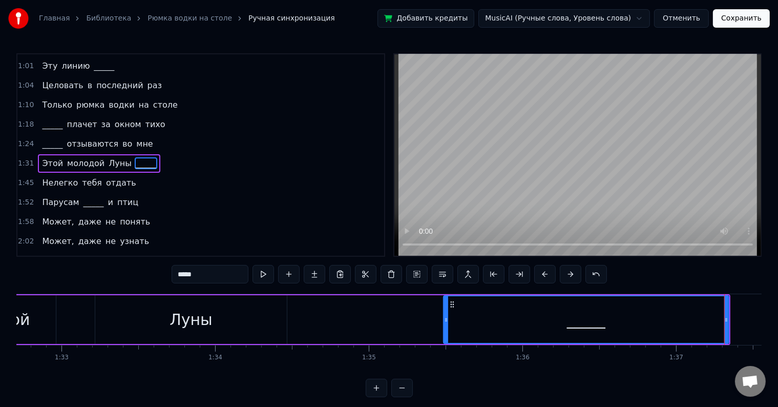
scroll to position [0, 14333]
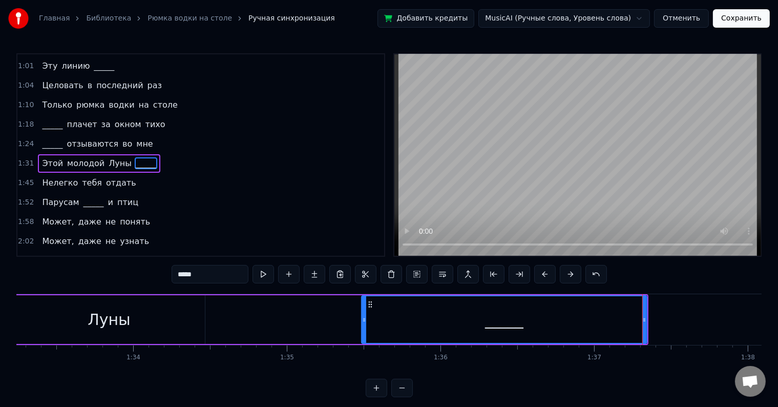
click at [116, 319] on div "Луны" at bounding box center [109, 319] width 43 height 23
type input "****"
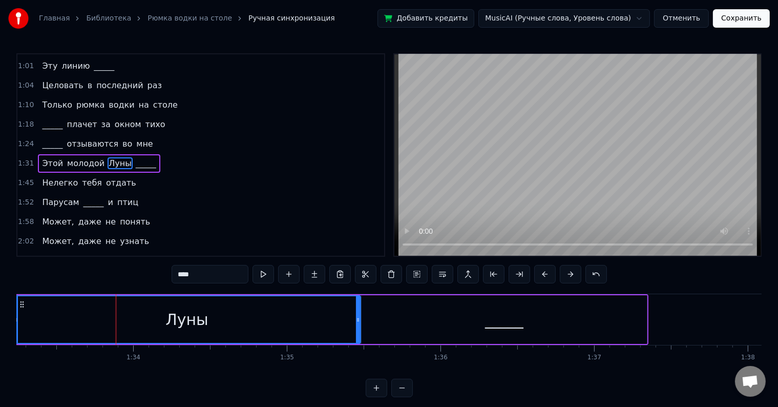
drag, startPoint x: 203, startPoint y: 319, endPoint x: 359, endPoint y: 331, distance: 156.2
click at [359, 331] on div at bounding box center [358, 319] width 4 height 47
click at [158, 156] on div "1:31 Этой молодой Луны _____" at bounding box center [200, 163] width 367 height 19
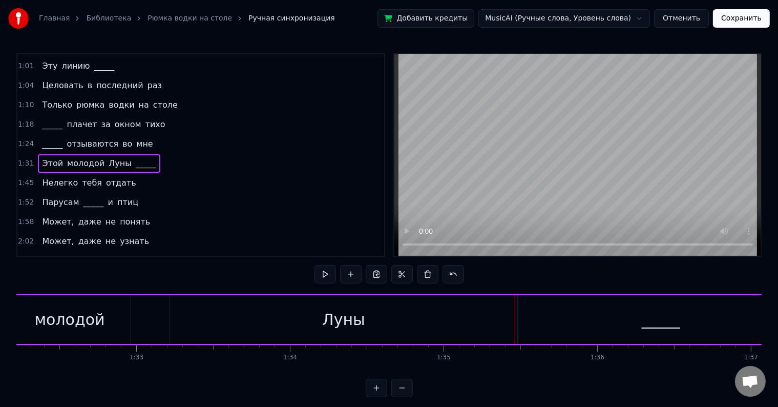
scroll to position [0, 14057]
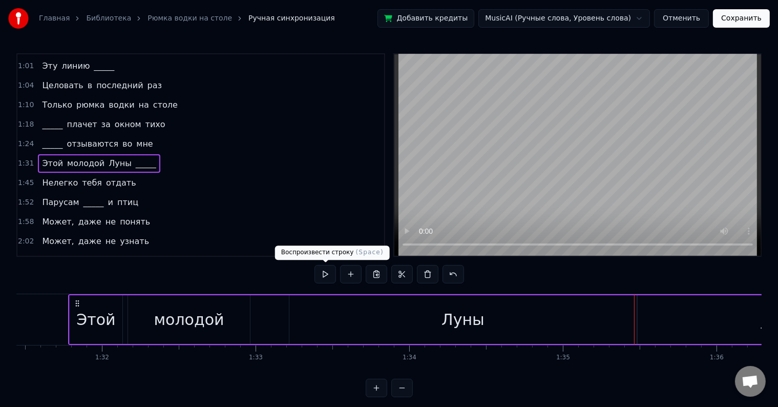
click at [327, 276] on button at bounding box center [326, 274] width 22 height 18
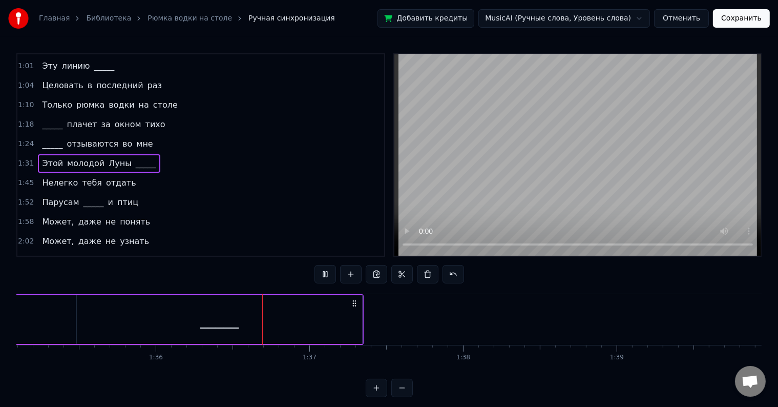
scroll to position [0, 14734]
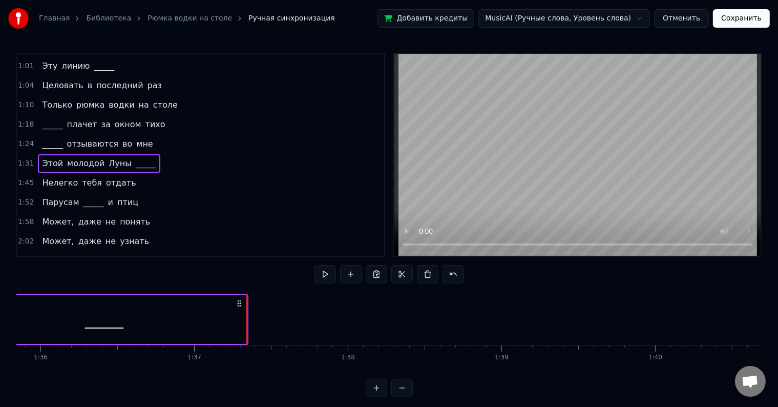
click at [125, 175] on div "1:45 Нелегко тебя отдать" at bounding box center [200, 182] width 367 height 19
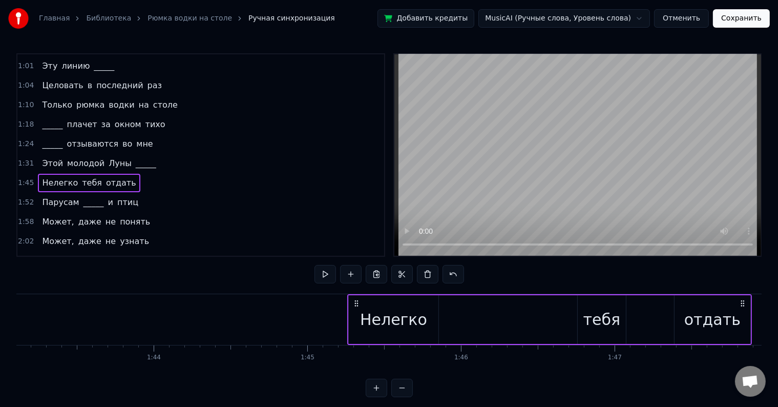
scroll to position [0, 16129]
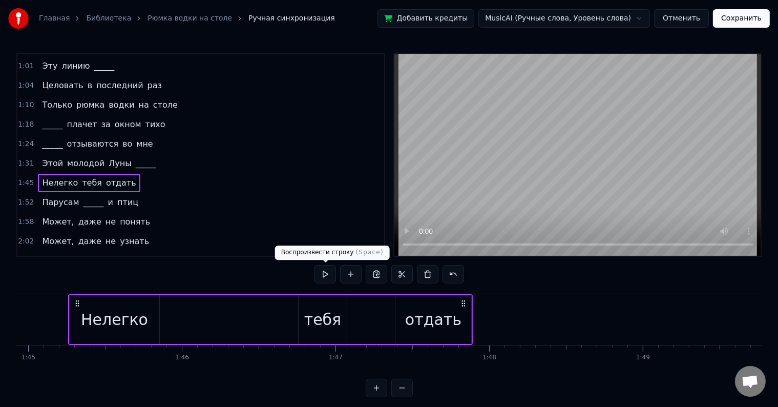
click at [327, 279] on button at bounding box center [326, 274] width 22 height 18
click at [164, 193] on div "1:52 Парусам _____ и птиц" at bounding box center [200, 202] width 367 height 19
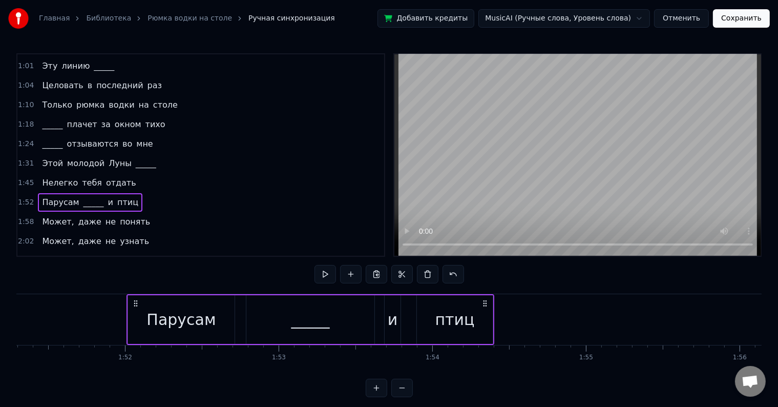
scroll to position [0, 17167]
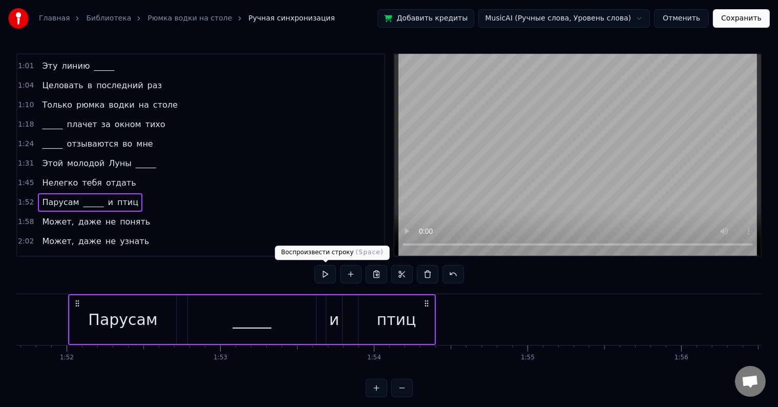
click at [323, 277] on button at bounding box center [326, 274] width 22 height 18
click at [426, 316] on div "птиц" at bounding box center [397, 319] width 76 height 49
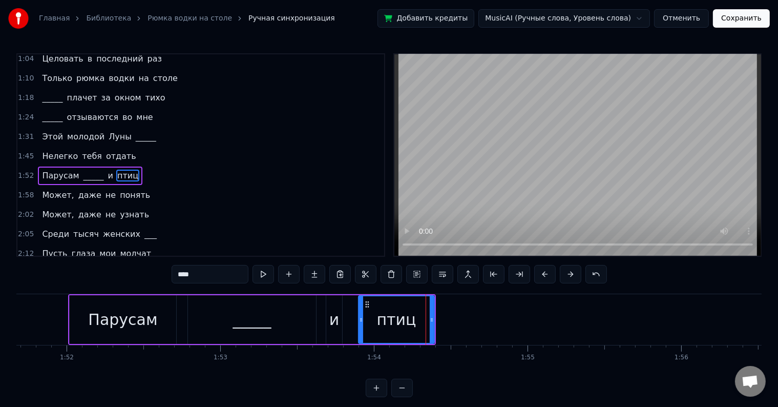
scroll to position [191, 0]
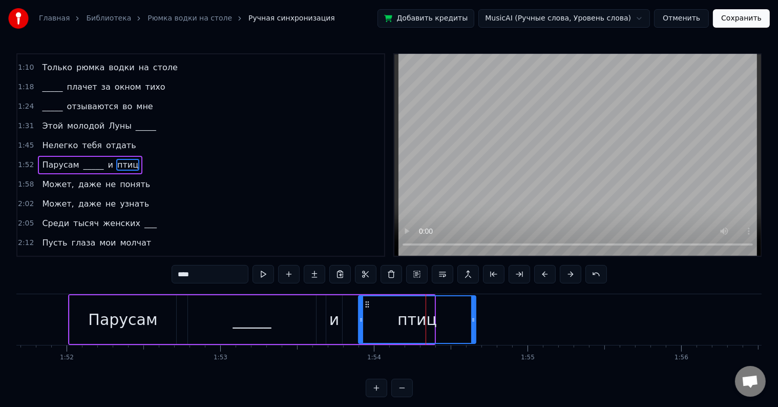
drag, startPoint x: 432, startPoint y: 320, endPoint x: 473, endPoint y: 325, distance: 41.9
click at [473, 325] on div at bounding box center [473, 319] width 4 height 47
click at [153, 176] on div "1:58 Может, даже не понять" at bounding box center [200, 184] width 367 height 19
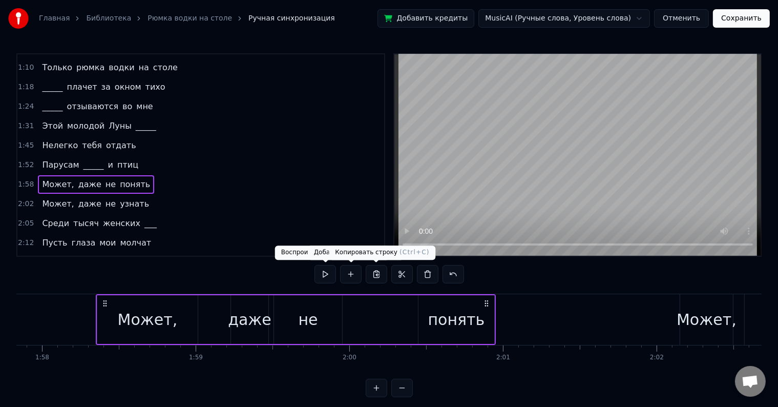
scroll to position [0, 18142]
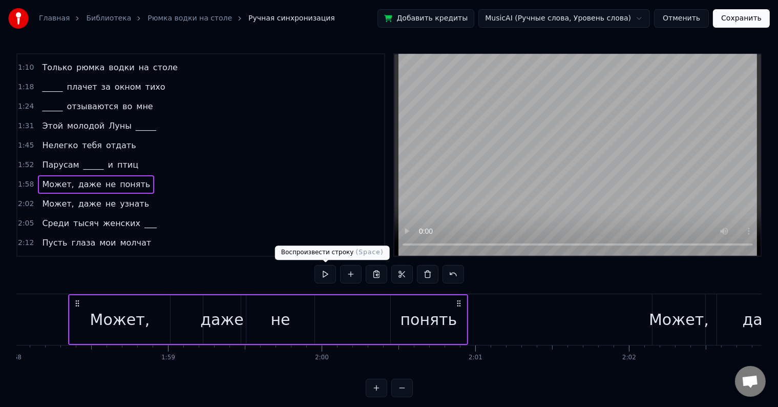
click at [324, 271] on button at bounding box center [326, 274] width 22 height 18
click at [439, 327] on div "понять" at bounding box center [429, 319] width 57 height 23
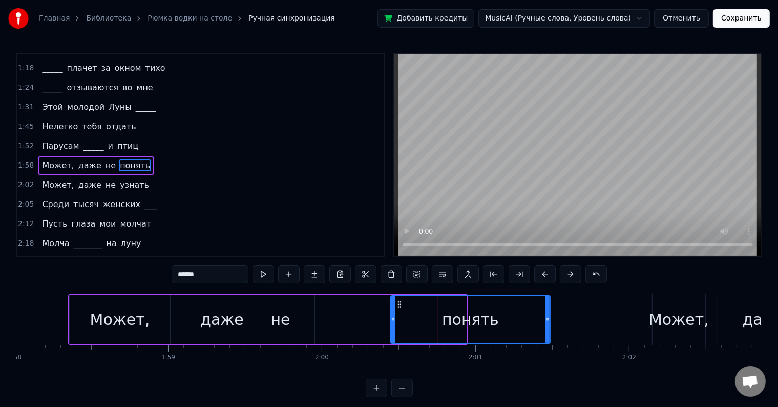
drag, startPoint x: 463, startPoint y: 320, endPoint x: 549, endPoint y: 336, distance: 88.1
click at [549, 336] on div at bounding box center [548, 319] width 4 height 47
click at [147, 175] on div "2:02 Может, даже не узнать" at bounding box center [200, 184] width 367 height 19
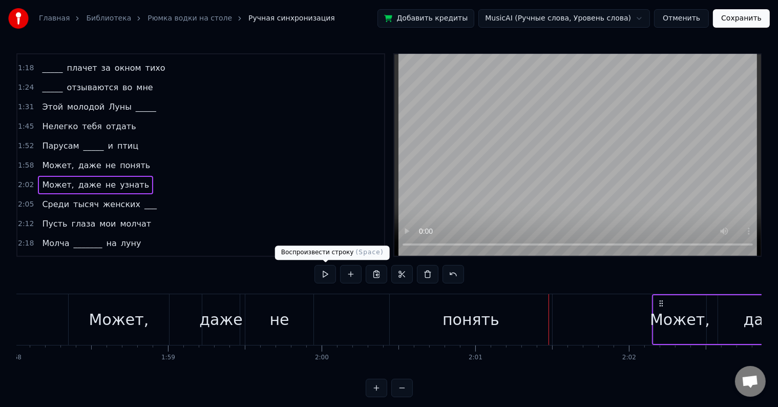
click at [321, 276] on button at bounding box center [326, 274] width 22 height 18
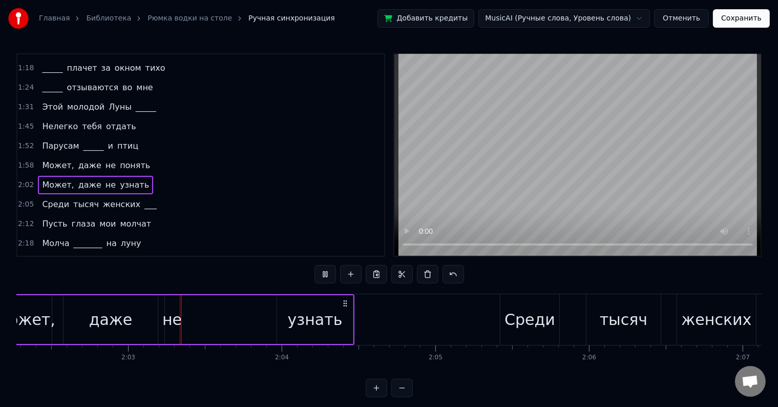
scroll to position [0, 18800]
click at [321, 323] on div "узнать" at bounding box center [312, 319] width 55 height 23
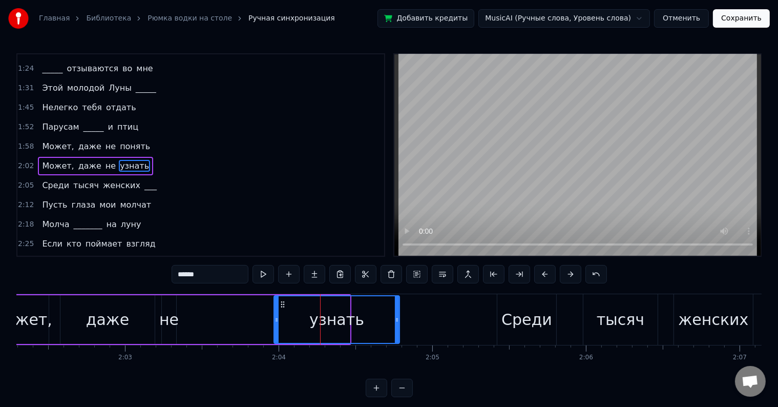
drag, startPoint x: 346, startPoint y: 320, endPoint x: 402, endPoint y: 332, distance: 57.1
click at [399, 332] on div at bounding box center [397, 319] width 4 height 47
click at [140, 176] on div "Среди тысяч женских ___" at bounding box center [99, 185] width 123 height 18
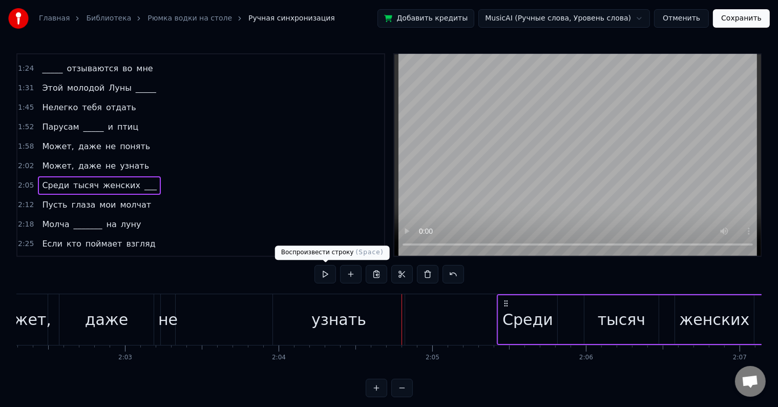
click at [325, 269] on button at bounding box center [326, 274] width 22 height 18
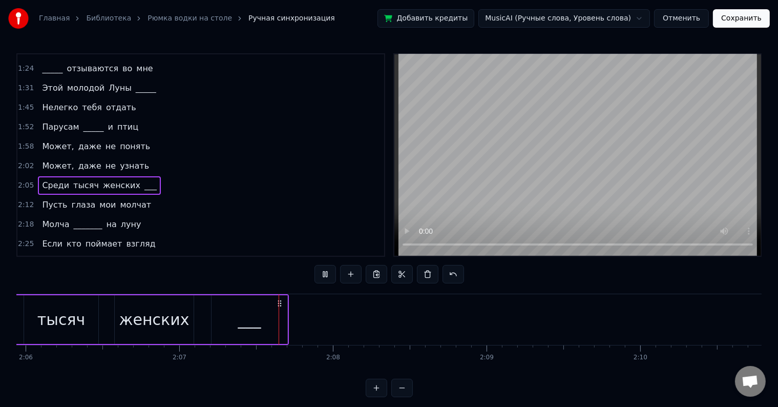
scroll to position [0, 19475]
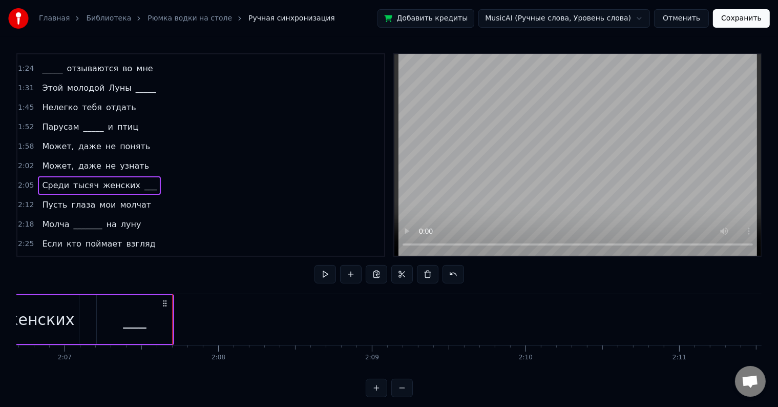
click at [134, 311] on div "___" at bounding box center [134, 319] width 23 height 23
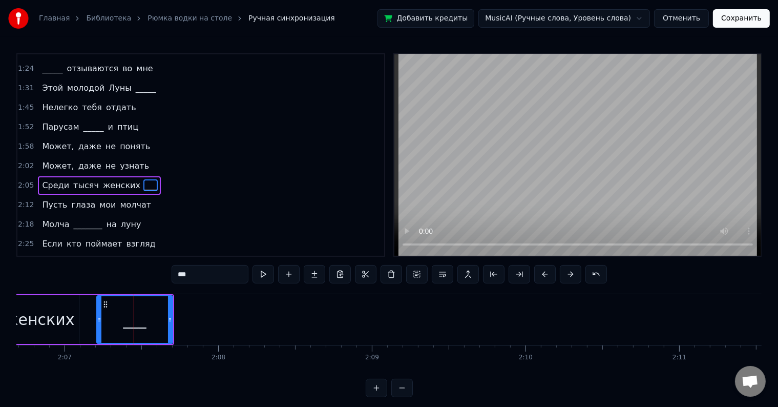
scroll to position [248, 0]
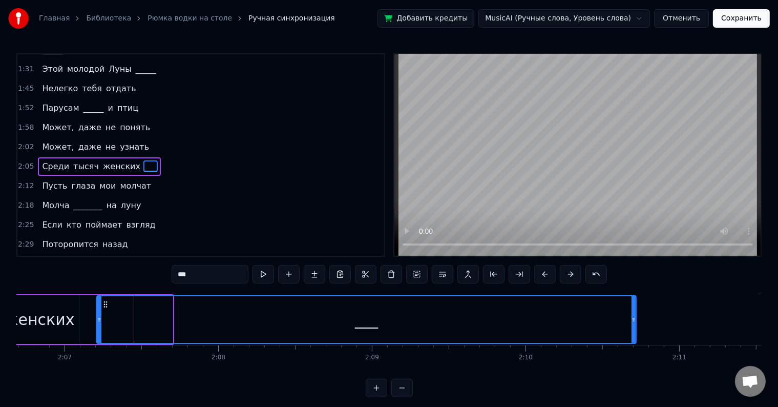
drag, startPoint x: 171, startPoint y: 320, endPoint x: 634, endPoint y: 321, distance: 463.7
click at [634, 321] on icon at bounding box center [634, 320] width 4 height 8
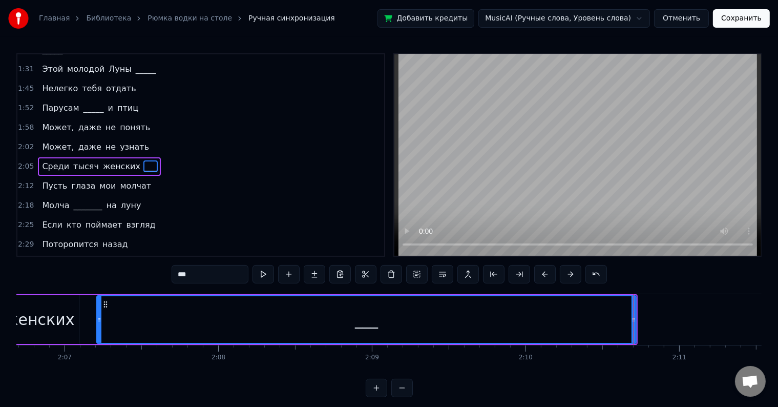
click at [156, 157] on div "2:05 Среди тысяч женских ___" at bounding box center [200, 166] width 367 height 19
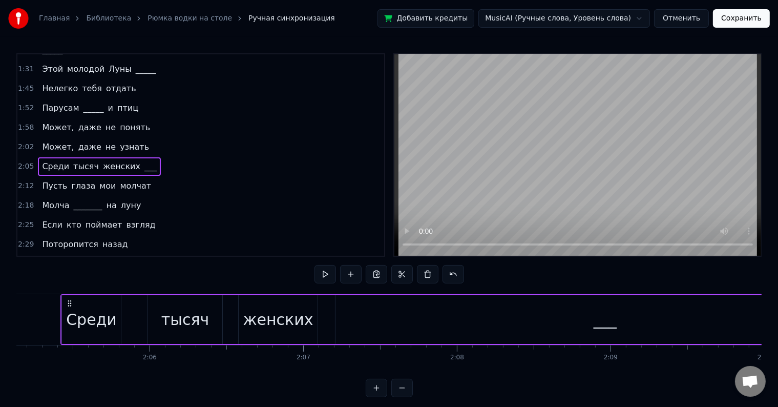
scroll to position [0, 19229]
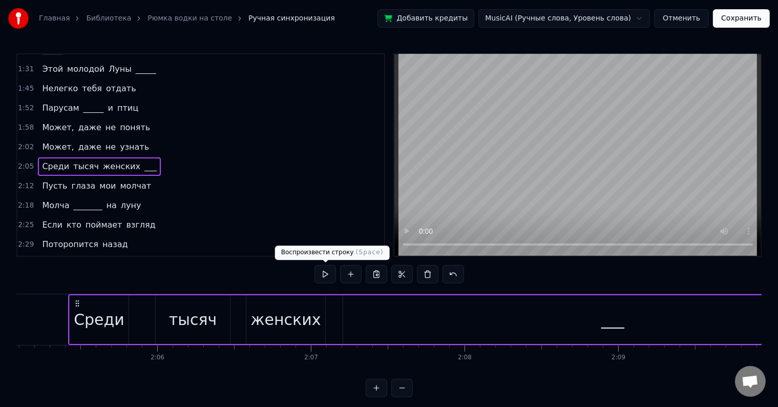
click at [324, 277] on button at bounding box center [326, 274] width 22 height 18
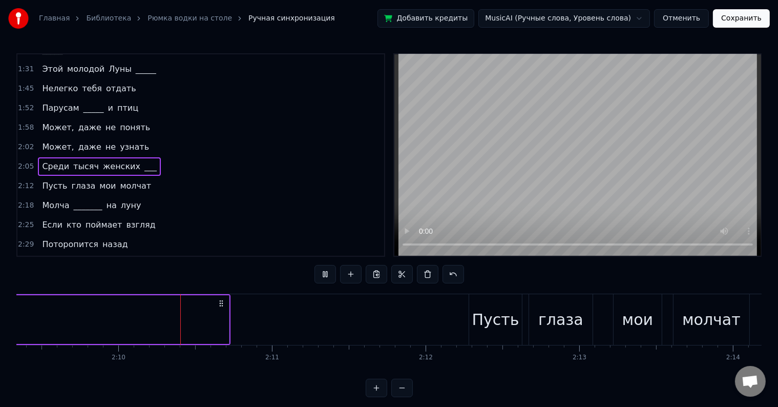
scroll to position [0, 19883]
click at [137, 176] on div "2:12 Пусть глаза мои молчат" at bounding box center [200, 185] width 367 height 19
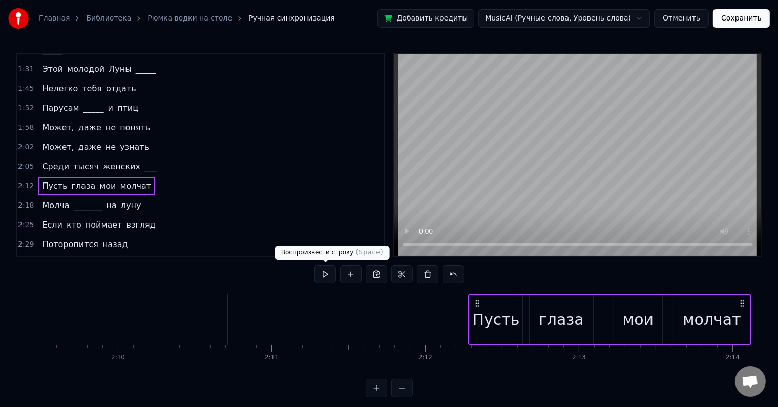
click at [323, 273] on button at bounding box center [326, 274] width 22 height 18
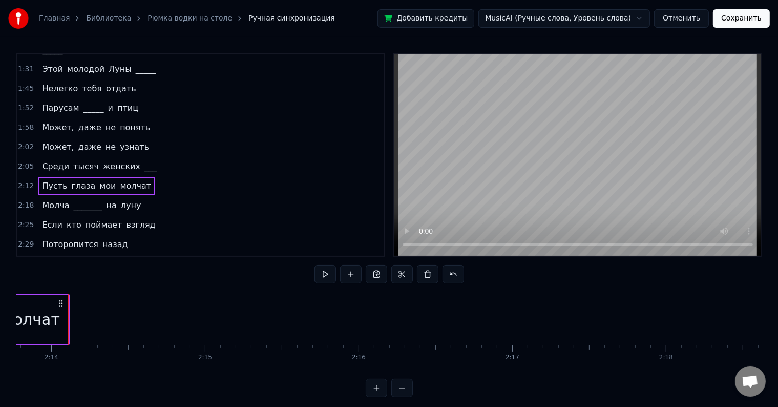
scroll to position [0, 20564]
click at [18, 324] on div "молчат" at bounding box center [31, 319] width 58 height 23
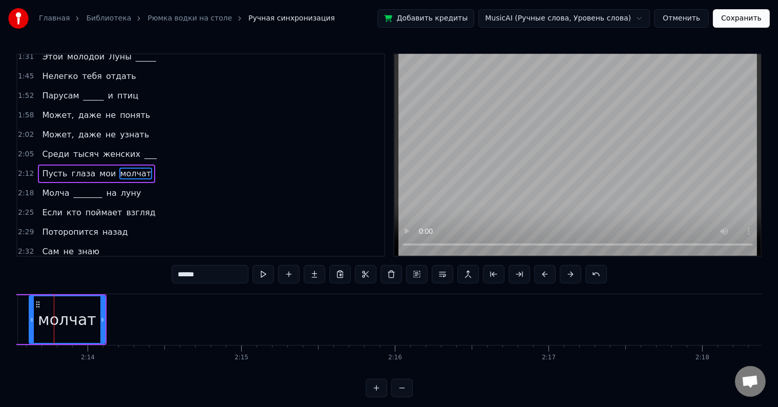
scroll to position [0, 20514]
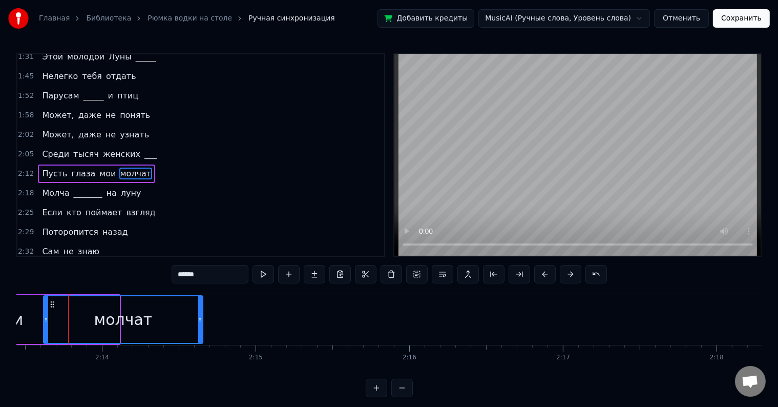
drag, startPoint x: 117, startPoint y: 317, endPoint x: 200, endPoint y: 332, distance: 84.8
click at [200, 332] on div at bounding box center [200, 319] width 4 height 47
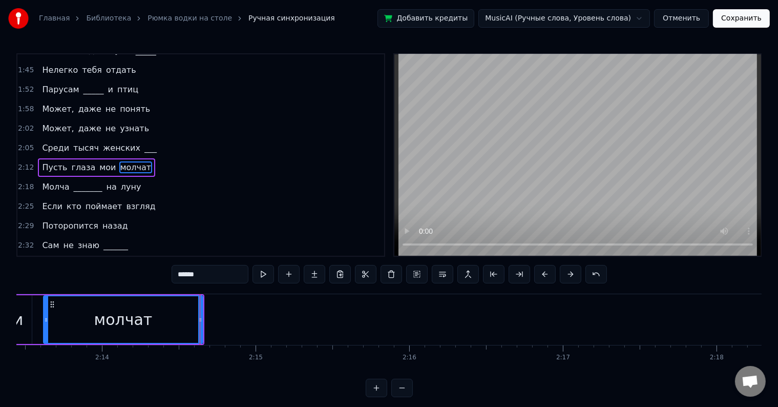
click at [131, 177] on div "2:18 Молча _______ на луну" at bounding box center [200, 186] width 367 height 19
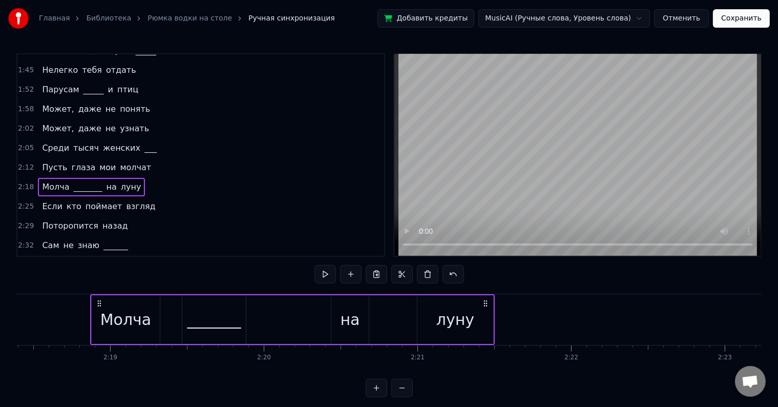
scroll to position [0, 21296]
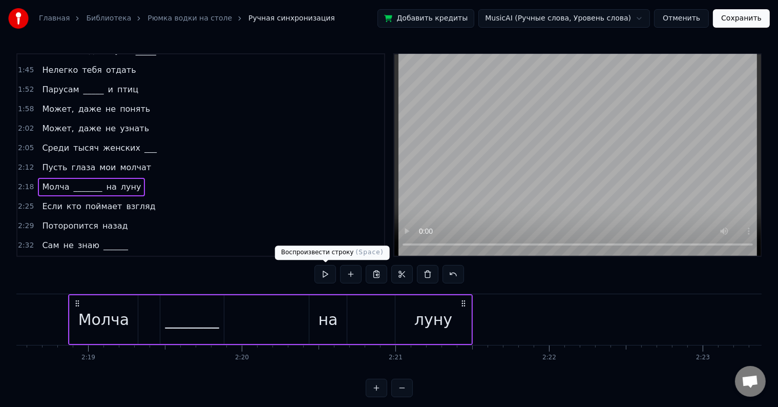
click at [319, 272] on button at bounding box center [326, 274] width 22 height 18
click at [447, 312] on div "луну" at bounding box center [434, 319] width 38 height 23
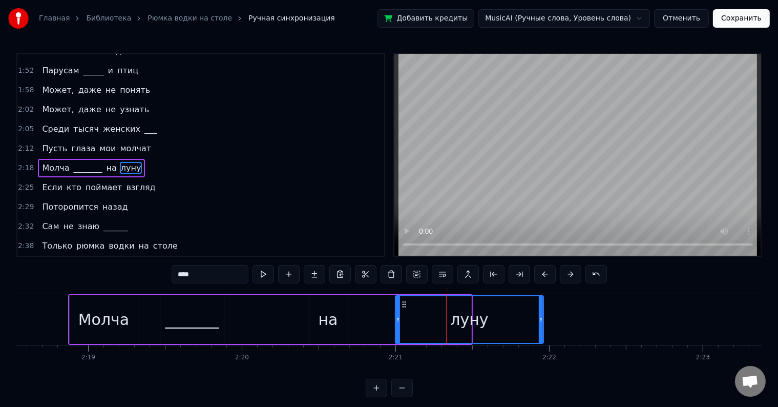
drag, startPoint x: 469, startPoint y: 320, endPoint x: 545, endPoint y: 330, distance: 76.5
click at [543, 329] on div at bounding box center [541, 319] width 4 height 47
click at [145, 158] on div "2:18 Молча _______ на луну" at bounding box center [200, 167] width 367 height 19
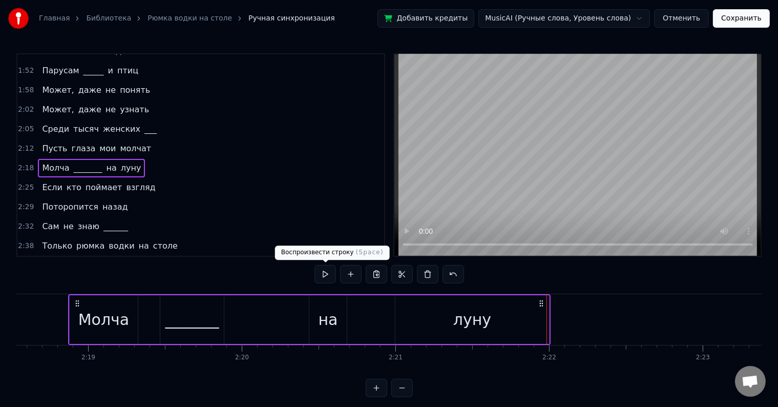
click at [328, 273] on button at bounding box center [326, 274] width 22 height 18
click at [165, 178] on div "2:25 Если кто поймает взгляд" at bounding box center [200, 187] width 367 height 19
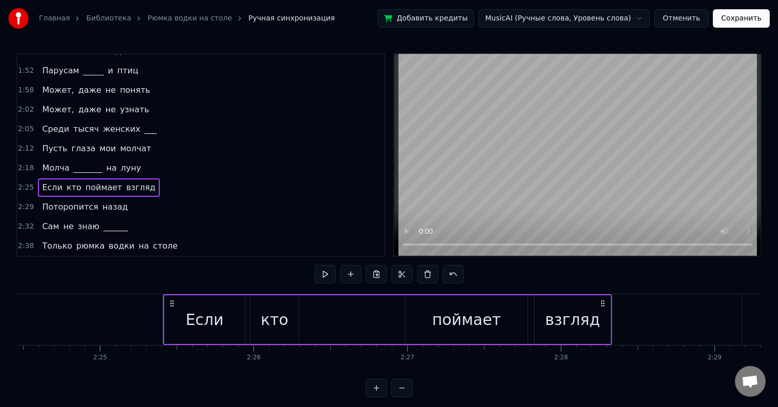
scroll to position [0, 22302]
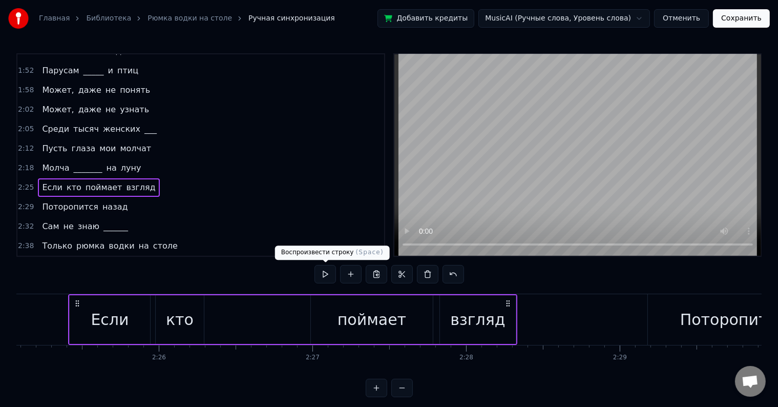
click at [324, 277] on button at bounding box center [326, 274] width 22 height 18
click at [486, 310] on div "взгляд" at bounding box center [477, 319] width 55 height 23
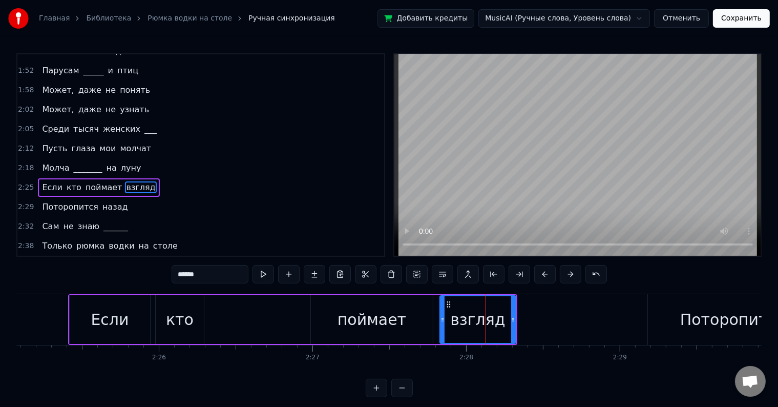
scroll to position [304, 0]
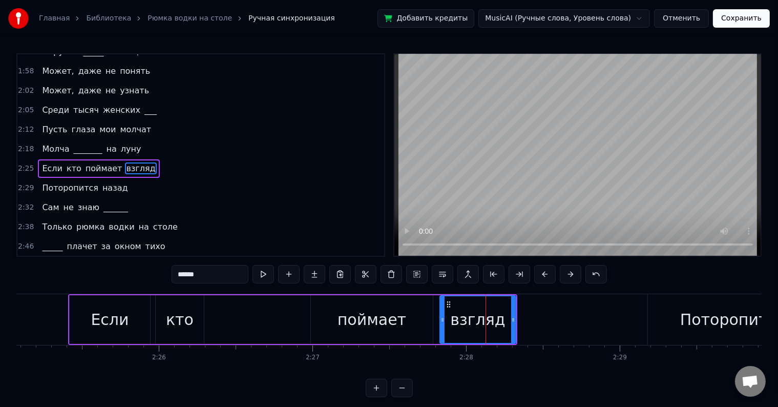
click at [511, 317] on icon at bounding box center [513, 320] width 4 height 8
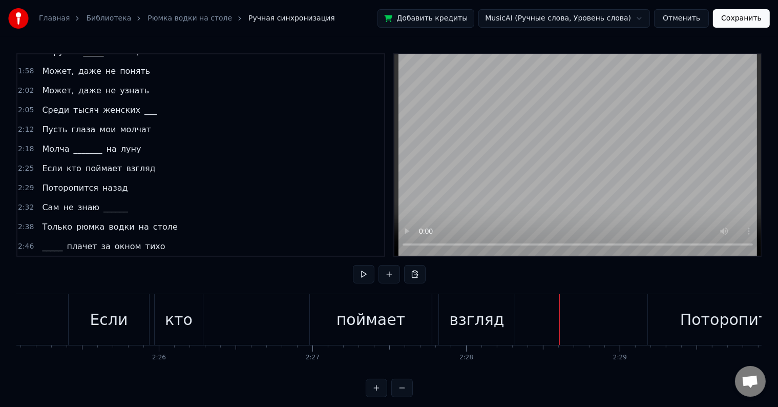
click at [496, 321] on div "взгляд" at bounding box center [476, 319] width 55 height 23
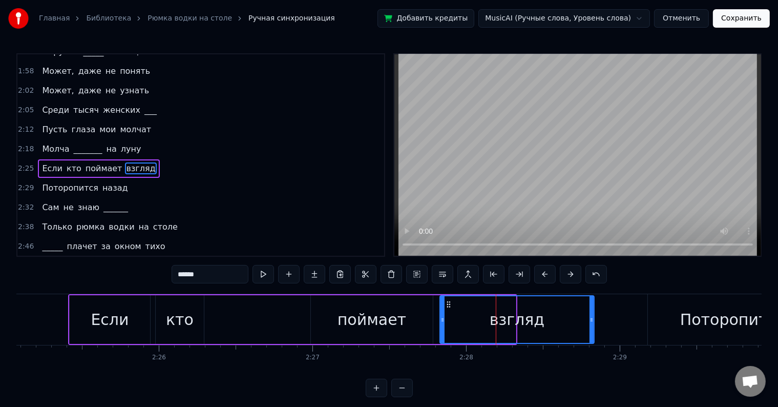
drag, startPoint x: 514, startPoint y: 320, endPoint x: 592, endPoint y: 332, distance: 79.3
click at [592, 332] on div at bounding box center [592, 319] width 4 height 47
click at [121, 178] on div "2:29 Поторопится назад" at bounding box center [200, 187] width 367 height 19
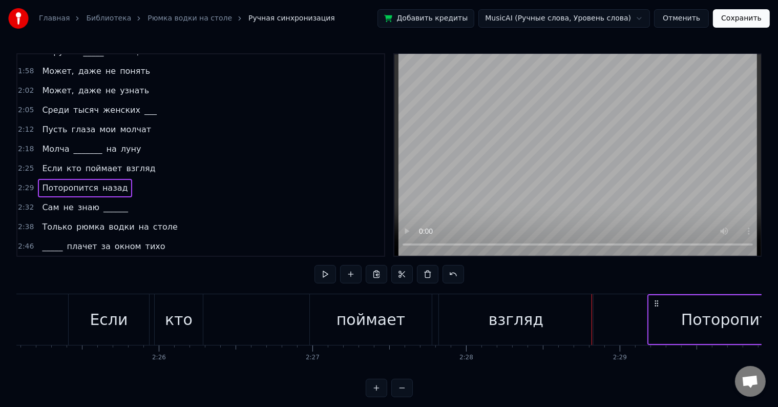
click at [326, 277] on button at bounding box center [326, 274] width 22 height 18
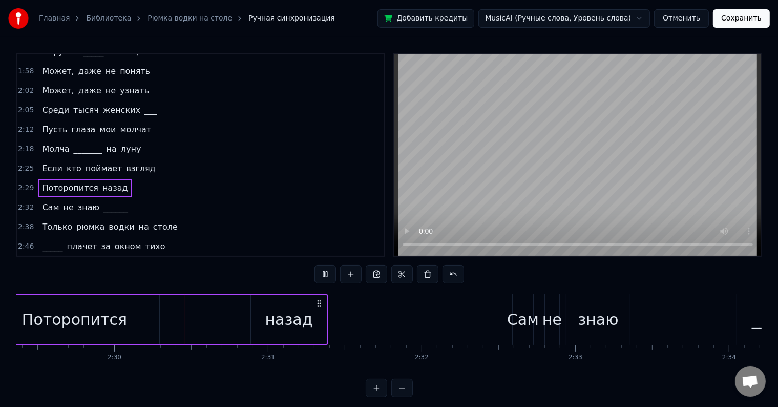
scroll to position [0, 22965]
click at [310, 312] on div "назад" at bounding box center [285, 319] width 76 height 49
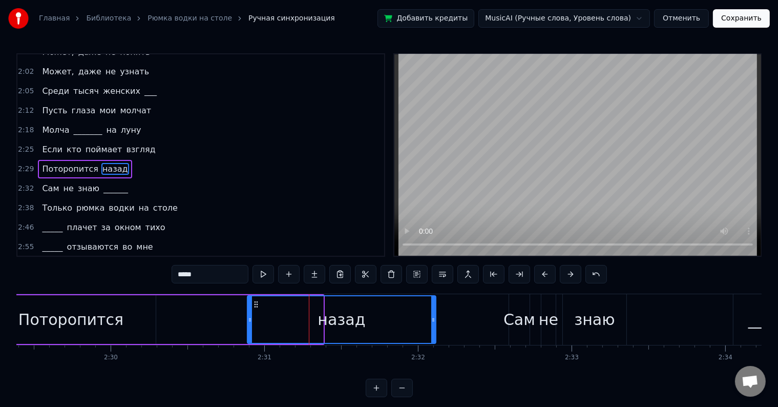
drag, startPoint x: 319, startPoint y: 321, endPoint x: 432, endPoint y: 327, distance: 112.9
click at [432, 327] on div at bounding box center [433, 319] width 4 height 47
click at [151, 179] on div "2:32 Сам не знаю ______" at bounding box center [200, 188] width 367 height 19
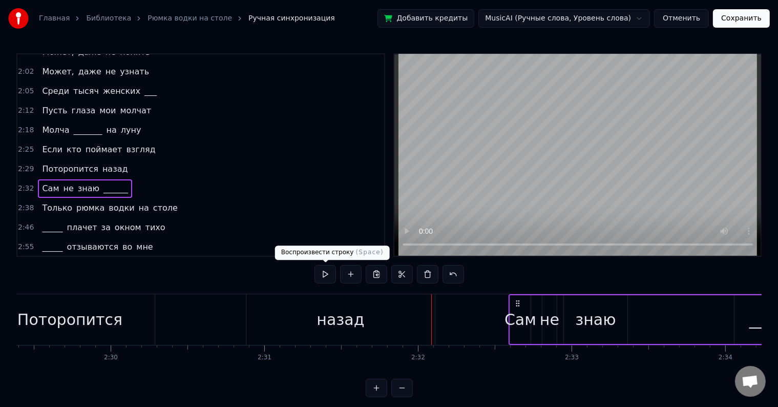
click at [328, 277] on button at bounding box center [326, 274] width 22 height 18
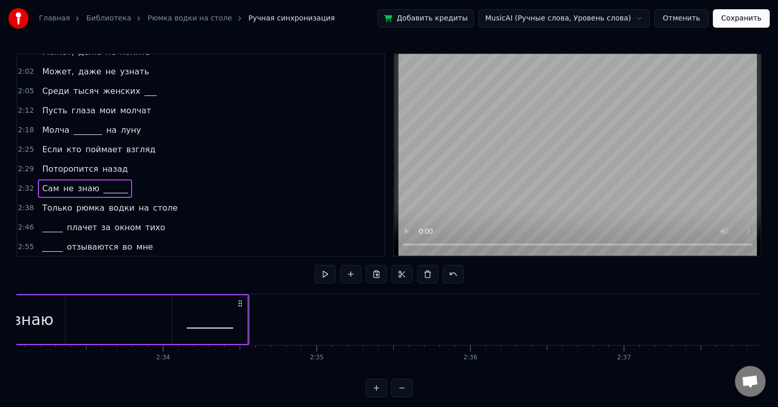
scroll to position [0, 23645]
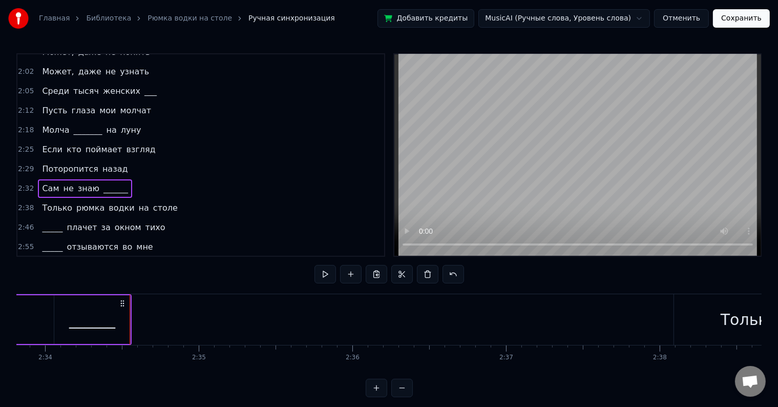
click at [96, 320] on div "______" at bounding box center [92, 319] width 46 height 23
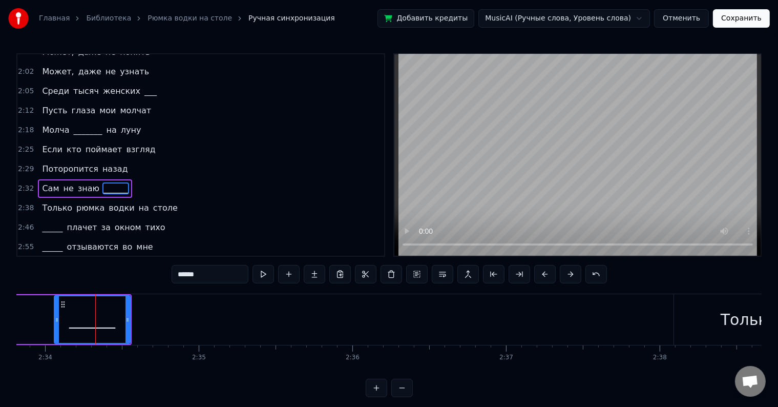
scroll to position [342, 0]
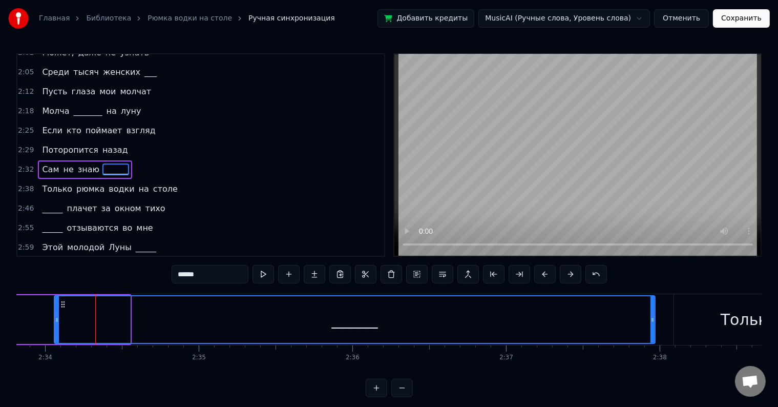
drag, startPoint x: 126, startPoint y: 319, endPoint x: 651, endPoint y: 299, distance: 525.6
click at [651, 299] on div at bounding box center [653, 319] width 4 height 47
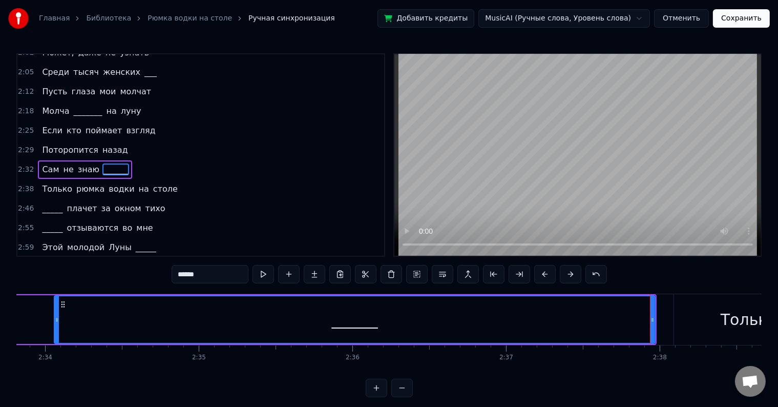
click at [133, 160] on div "2:32 Сам не знаю ______" at bounding box center [200, 169] width 367 height 19
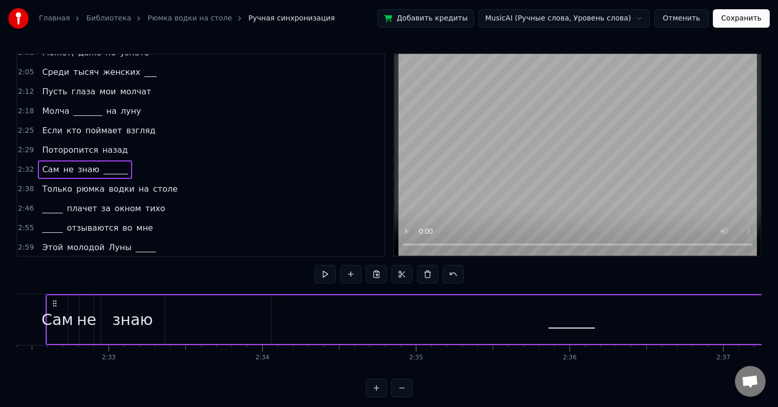
scroll to position [0, 23405]
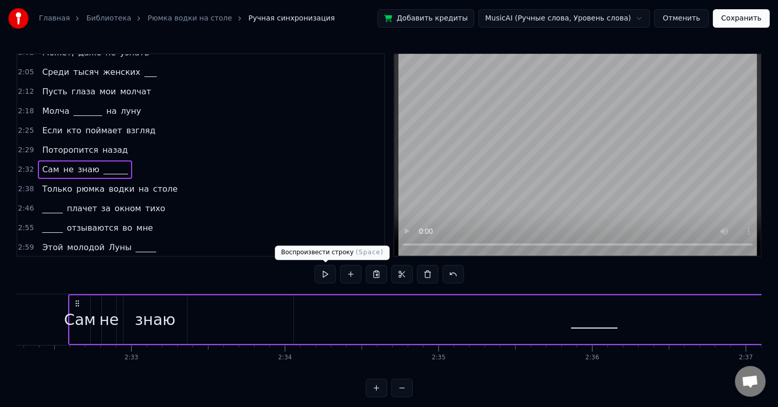
click at [326, 267] on button at bounding box center [326, 274] width 22 height 18
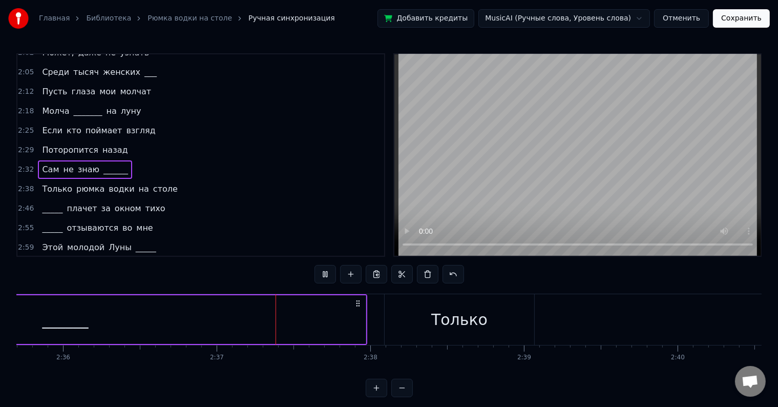
scroll to position [0, 24052]
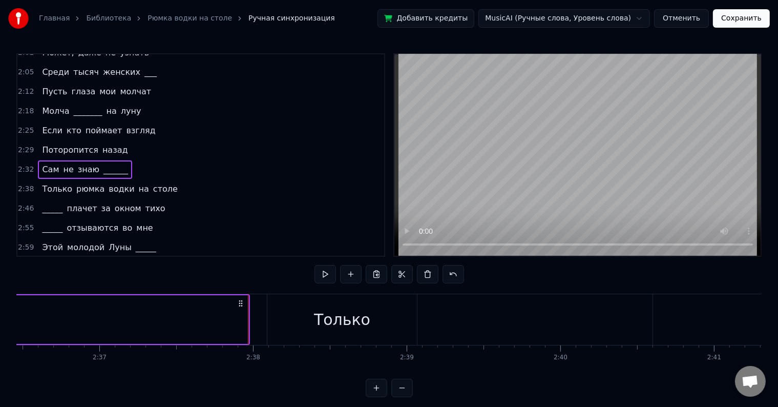
click at [204, 179] on div "2:38 Только рюмка водки на столе" at bounding box center [200, 188] width 367 height 19
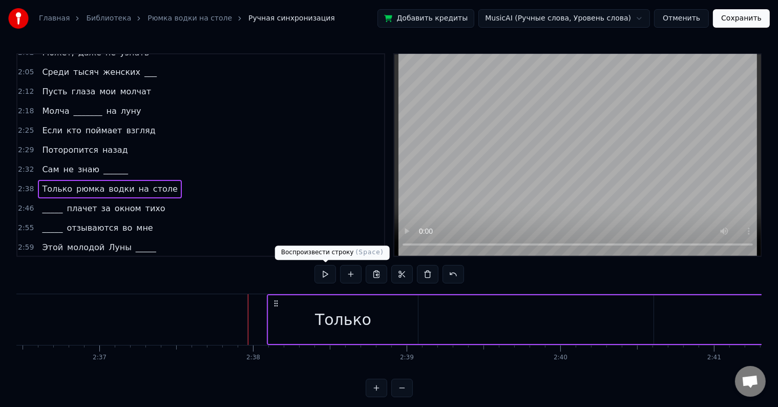
click at [324, 274] on button at bounding box center [326, 274] width 22 height 18
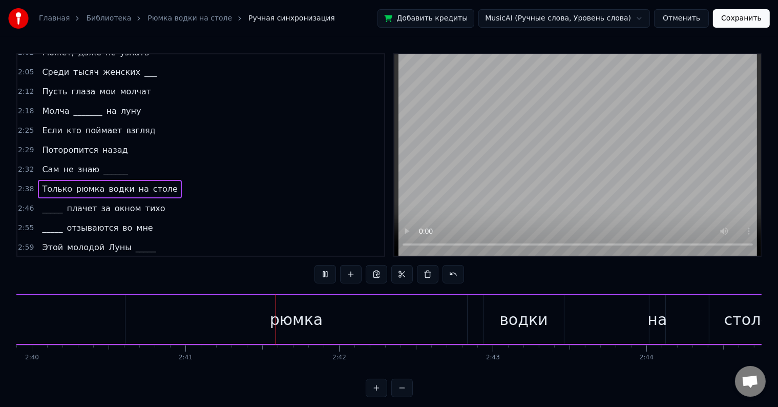
scroll to position [0, 24697]
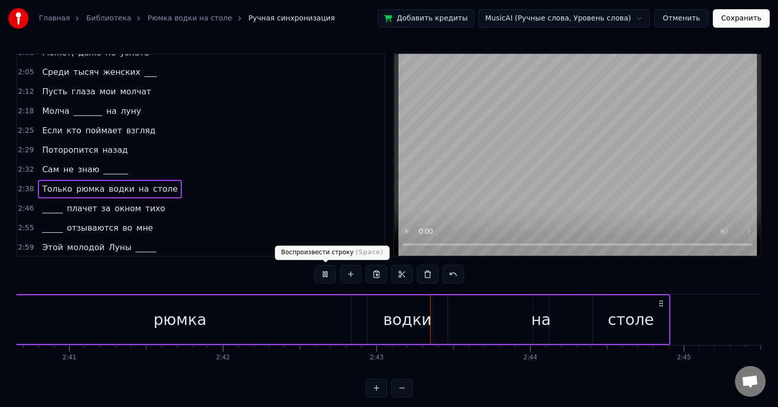
click at [328, 276] on button at bounding box center [326, 274] width 22 height 18
click at [127, 160] on div "2:32 Сам не знаю ______" at bounding box center [200, 169] width 367 height 19
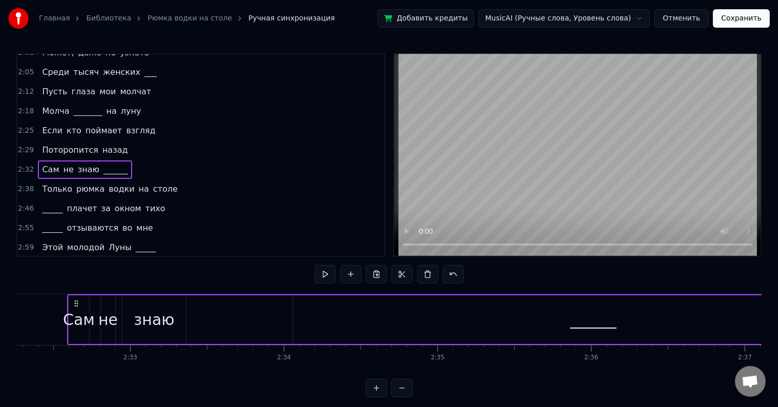
click at [166, 179] on div "2:38 Только рюмка водки на столе" at bounding box center [200, 188] width 367 height 19
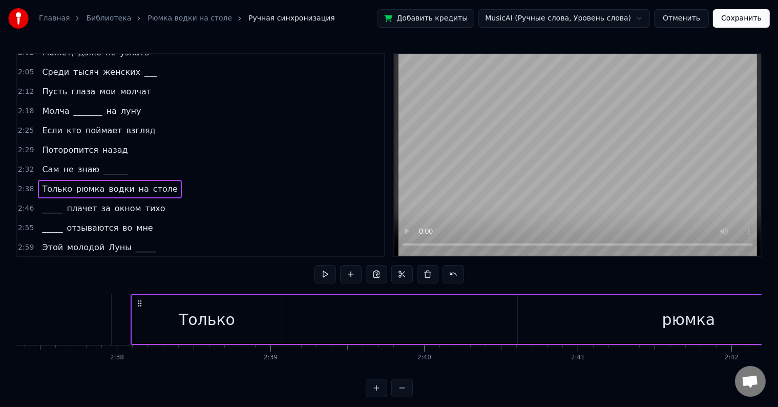
scroll to position [0, 24251]
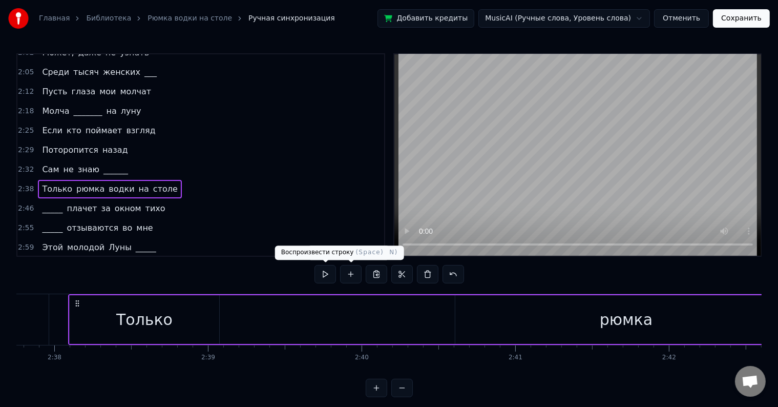
click at [322, 277] on button at bounding box center [326, 274] width 22 height 18
click at [322, 275] on button at bounding box center [326, 274] width 22 height 18
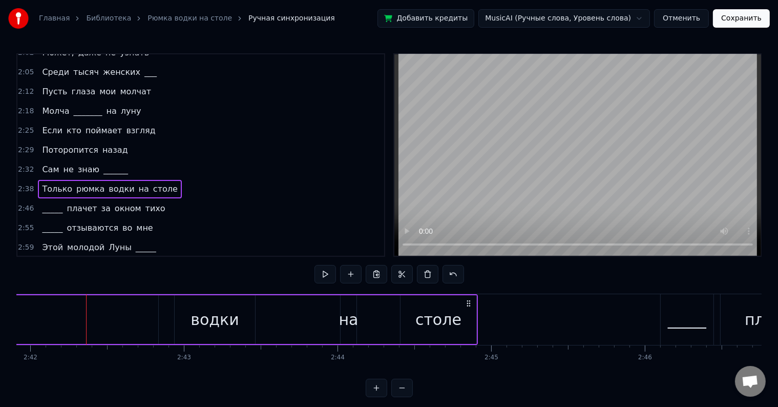
scroll to position [0, 24908]
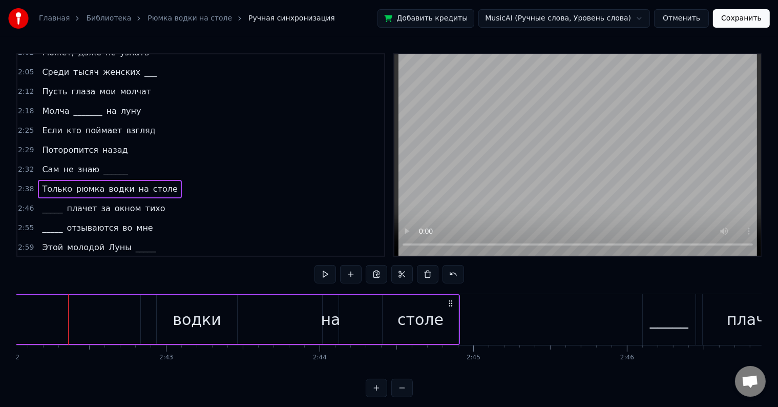
click at [417, 318] on div "столе" at bounding box center [421, 319] width 46 height 23
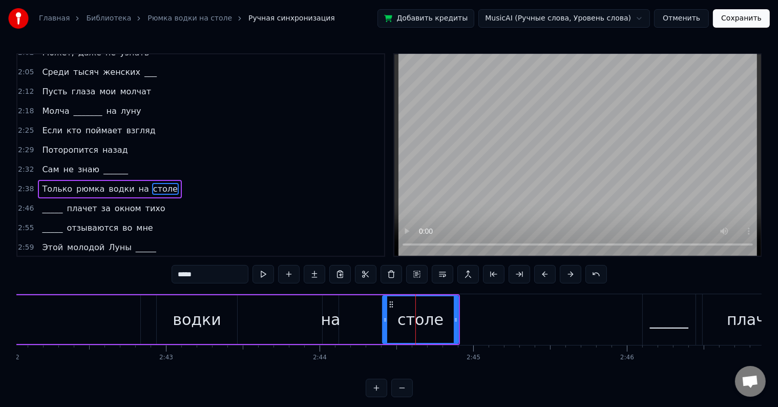
scroll to position [361, 0]
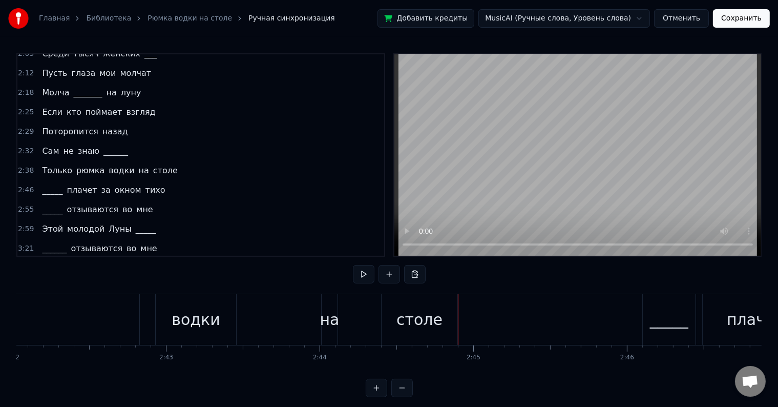
click at [439, 318] on div "столе" at bounding box center [420, 319] width 76 height 51
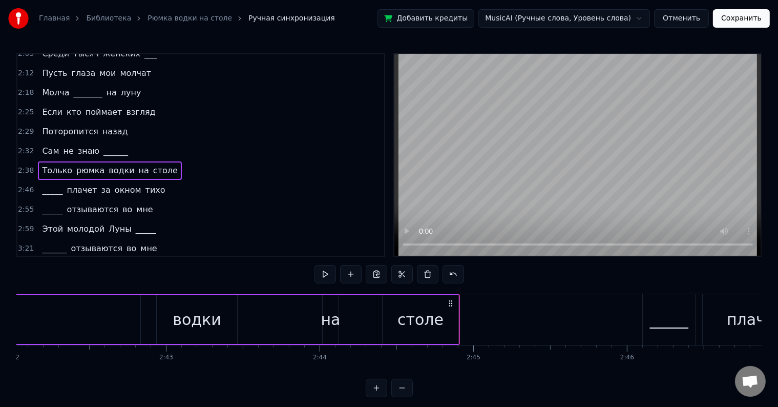
click at [448, 316] on div "столе" at bounding box center [421, 319] width 76 height 49
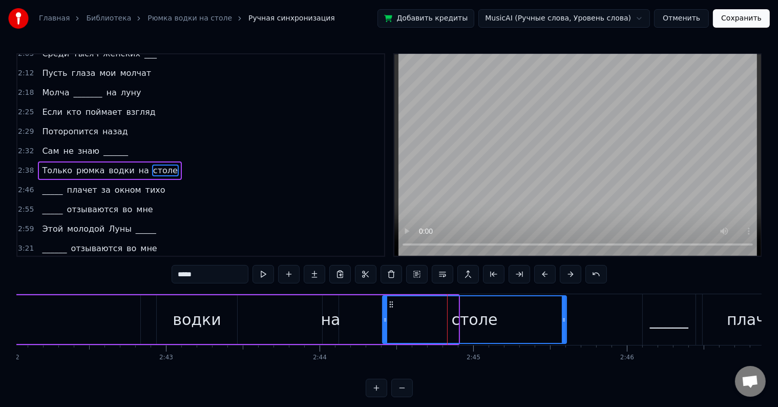
drag, startPoint x: 458, startPoint y: 318, endPoint x: 565, endPoint y: 321, distance: 107.1
click at [566, 321] on icon at bounding box center [564, 320] width 4 height 8
drag, startPoint x: 382, startPoint y: 319, endPoint x: 396, endPoint y: 321, distance: 14.1
click at [396, 321] on div "столе" at bounding box center [475, 319] width 187 height 49
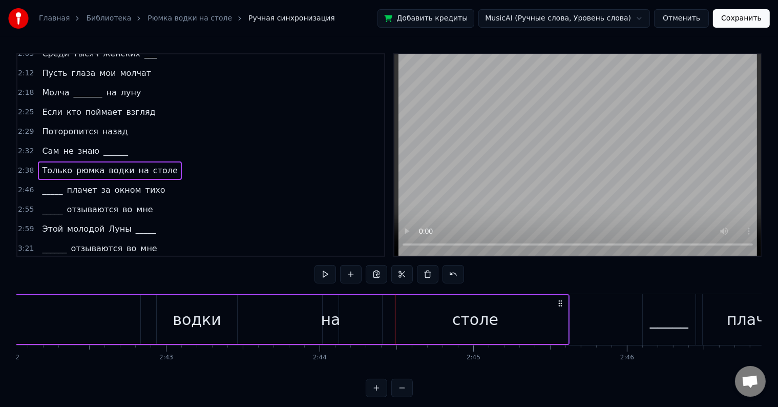
click at [398, 320] on div "столе" at bounding box center [475, 319] width 185 height 49
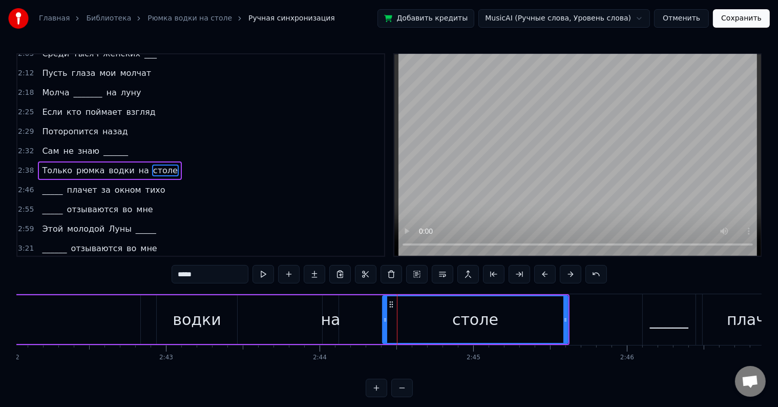
click at [387, 318] on div "столе" at bounding box center [475, 319] width 184 height 47
drag, startPoint x: 268, startPoint y: 283, endPoint x: 262, endPoint y: 283, distance: 5.6
click at [265, 283] on div "*****" at bounding box center [390, 275] width 436 height 20
click at [269, 277] on button at bounding box center [264, 274] width 22 height 18
click at [194, 311] on div "водки" at bounding box center [197, 319] width 48 height 23
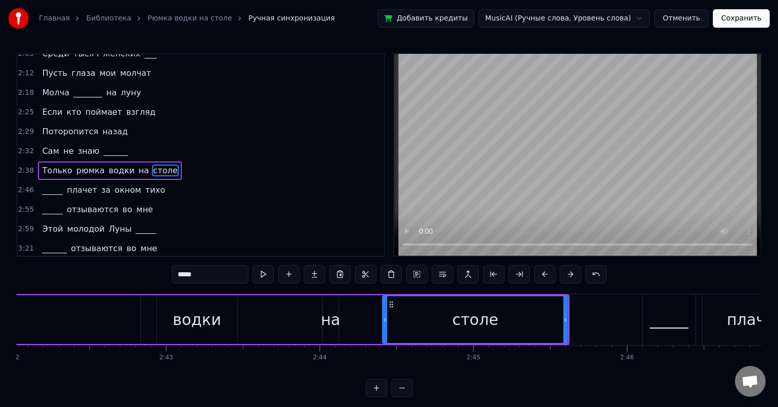
type input "*****"
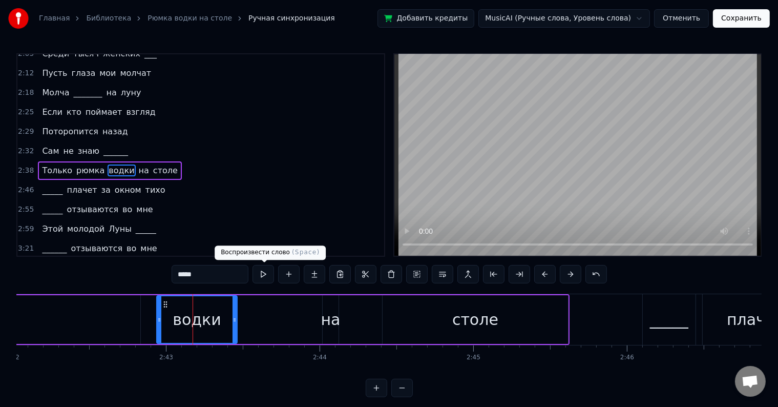
click at [258, 269] on button at bounding box center [264, 274] width 22 height 18
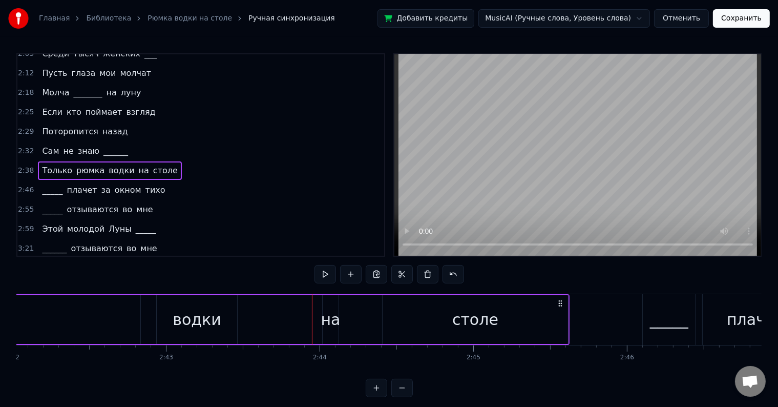
click at [330, 320] on div "на" at bounding box center [330, 319] width 19 height 23
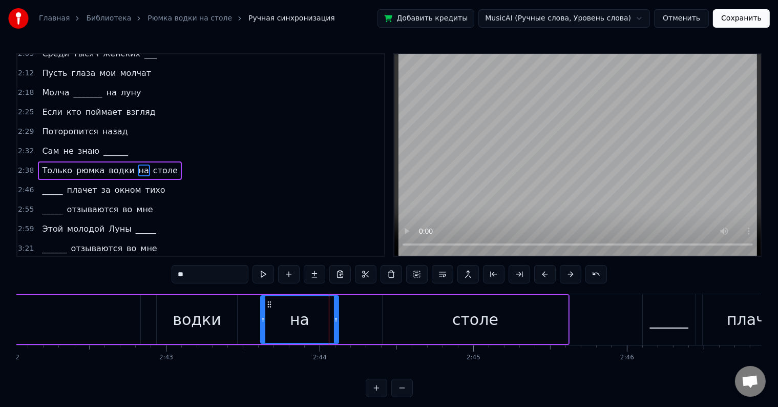
drag, startPoint x: 326, startPoint y: 322, endPoint x: 267, endPoint y: 312, distance: 59.7
click at [264, 312] on div at bounding box center [263, 319] width 4 height 47
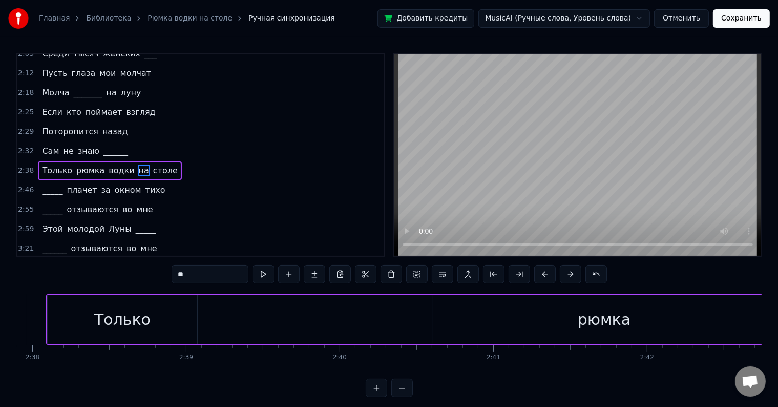
scroll to position [0, 24355]
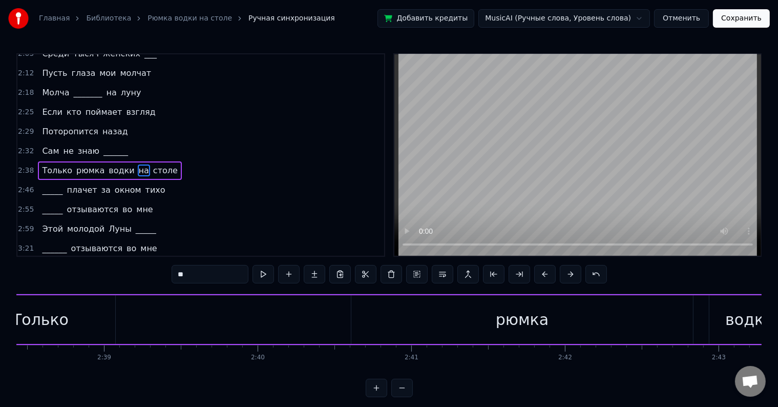
click at [458, 312] on div "рюмка" at bounding box center [523, 319] width 342 height 49
type input "*****"
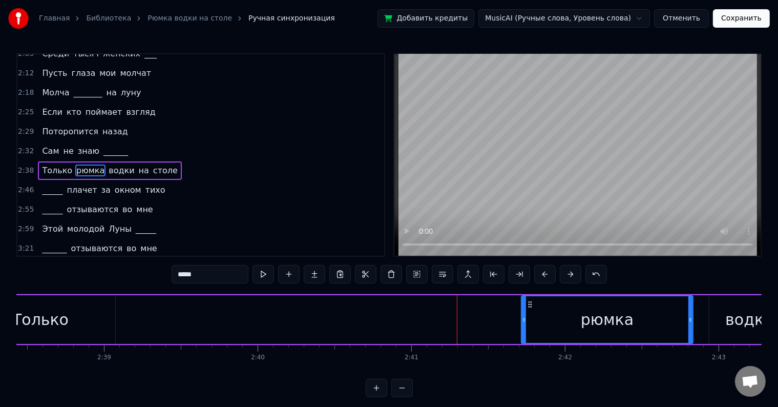
drag, startPoint x: 353, startPoint y: 324, endPoint x: 524, endPoint y: 340, distance: 172.4
click at [524, 340] on div at bounding box center [524, 319] width 4 height 47
click at [173, 161] on div "2:38 Только рюмка водки на столе" at bounding box center [200, 170] width 367 height 19
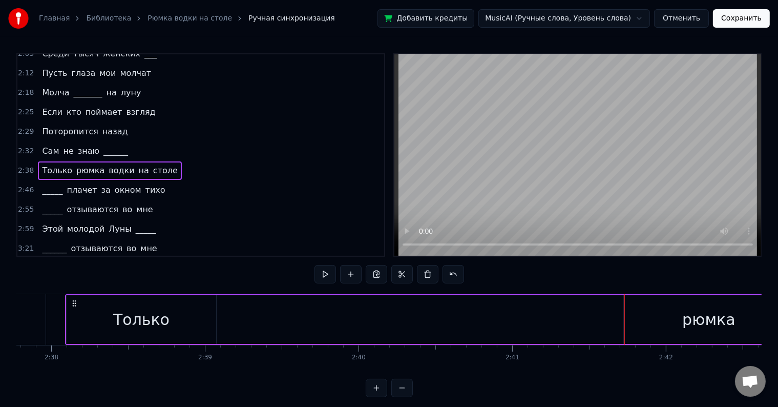
scroll to position [0, 24251]
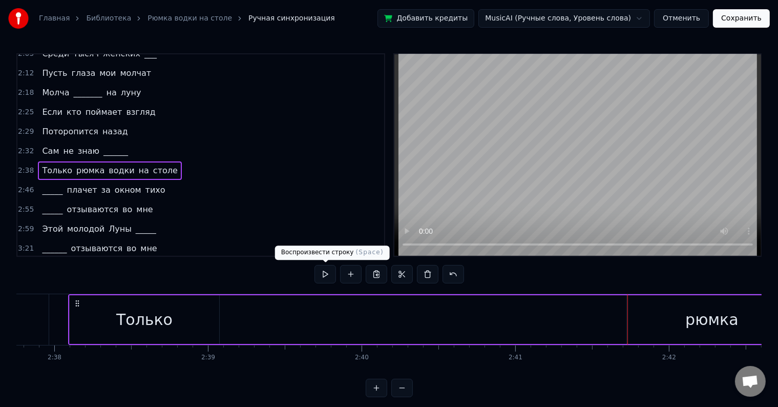
click at [317, 276] on button at bounding box center [326, 274] width 22 height 18
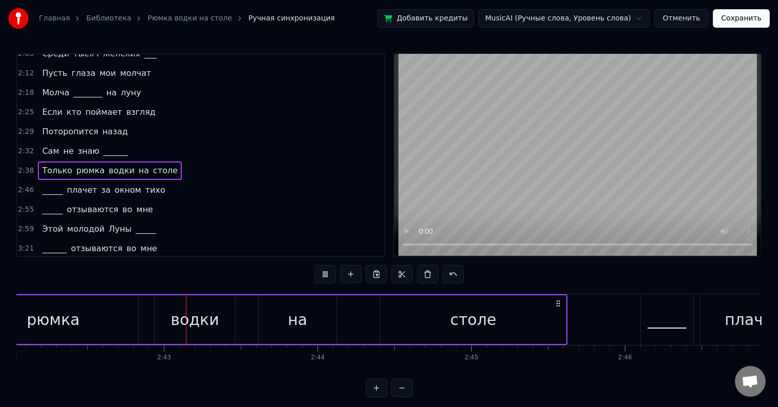
scroll to position [0, 24920]
click at [145, 184] on span "тихо" at bounding box center [156, 190] width 22 height 12
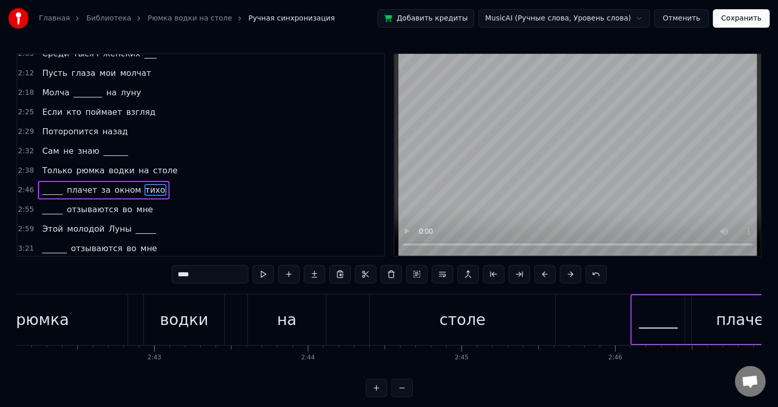
scroll to position [362, 0]
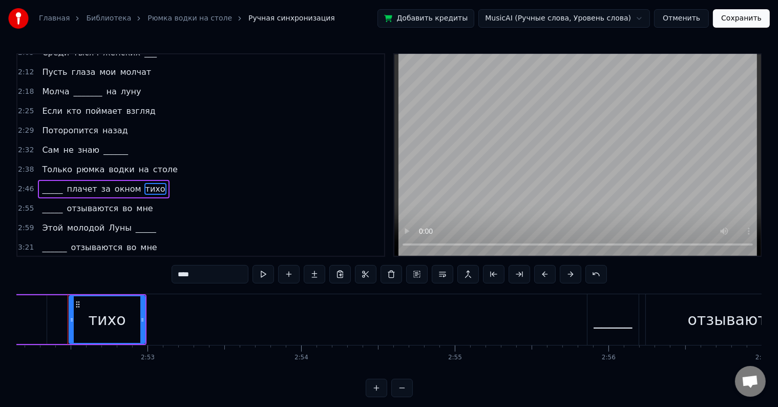
click at [166, 179] on div "2:46 _____ плачет за окном тихо" at bounding box center [200, 188] width 367 height 19
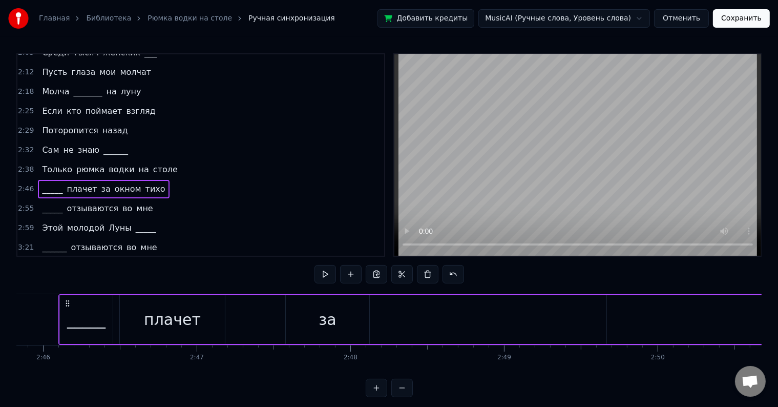
scroll to position [0, 25482]
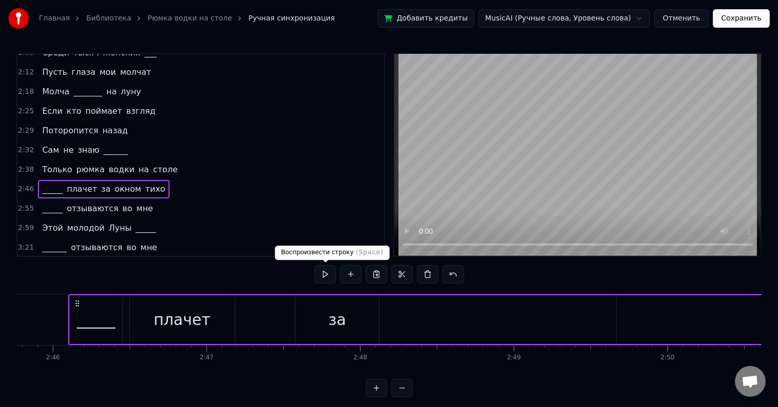
click at [324, 270] on button at bounding box center [326, 274] width 22 height 18
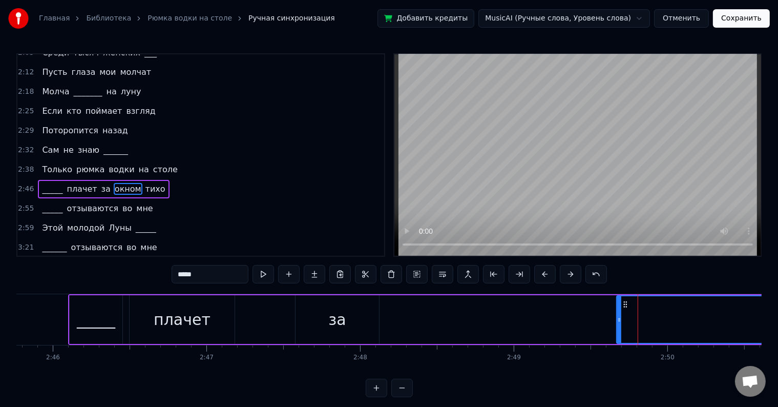
scroll to position [364, 0]
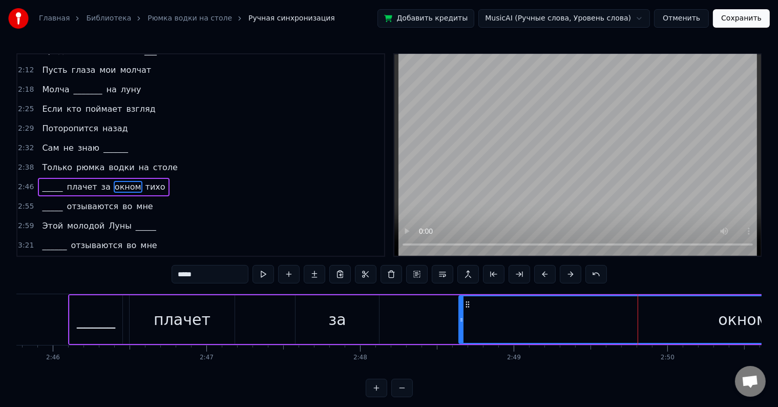
drag, startPoint x: 617, startPoint y: 319, endPoint x: 445, endPoint y: 324, distance: 171.7
click at [460, 324] on div at bounding box center [462, 319] width 4 height 47
drag, startPoint x: 446, startPoint y: 316, endPoint x: 453, endPoint y: 315, distance: 7.8
click at [453, 316] on icon at bounding box center [454, 320] width 4 height 8
drag, startPoint x: 453, startPoint y: 315, endPoint x: 464, endPoint y: 312, distance: 11.2
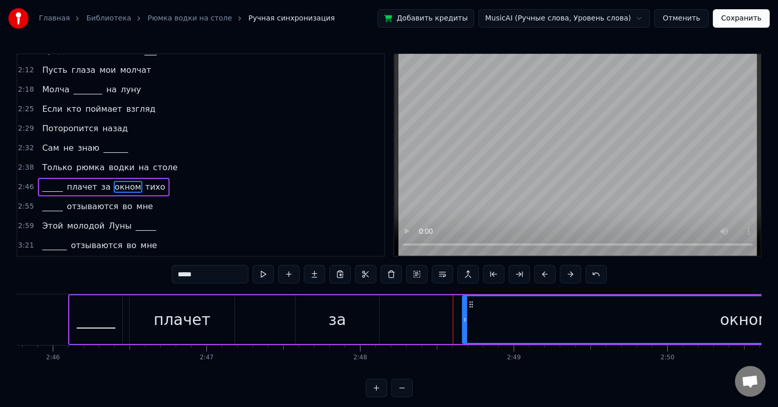
click at [464, 312] on div at bounding box center [465, 319] width 4 height 47
drag, startPoint x: 464, startPoint y: 312, endPoint x: 477, endPoint y: 314, distance: 12.9
click at [477, 314] on div at bounding box center [479, 319] width 4 height 47
drag, startPoint x: 477, startPoint y: 314, endPoint x: 469, endPoint y: 316, distance: 8.1
click at [469, 316] on div at bounding box center [471, 319] width 4 height 47
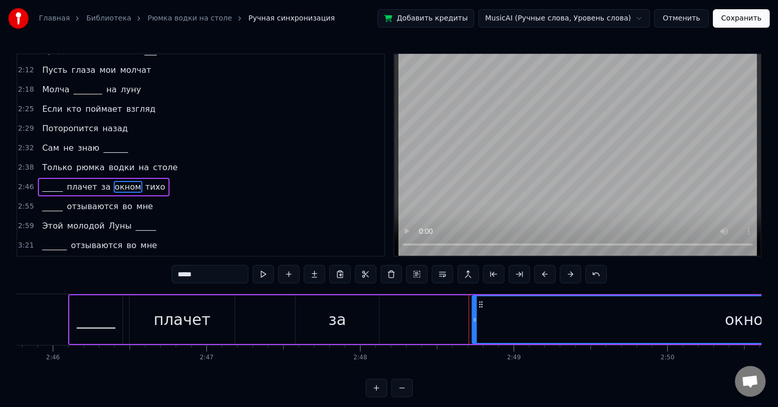
click at [477, 316] on icon at bounding box center [475, 320] width 4 height 8
drag, startPoint x: 477, startPoint y: 316, endPoint x: 487, endPoint y: 316, distance: 10.2
click at [487, 316] on div "окном" at bounding box center [752, 319] width 550 height 47
drag, startPoint x: 487, startPoint y: 316, endPoint x: 497, endPoint y: 316, distance: 9.7
click at [497, 316] on div "окном" at bounding box center [759, 319] width 536 height 47
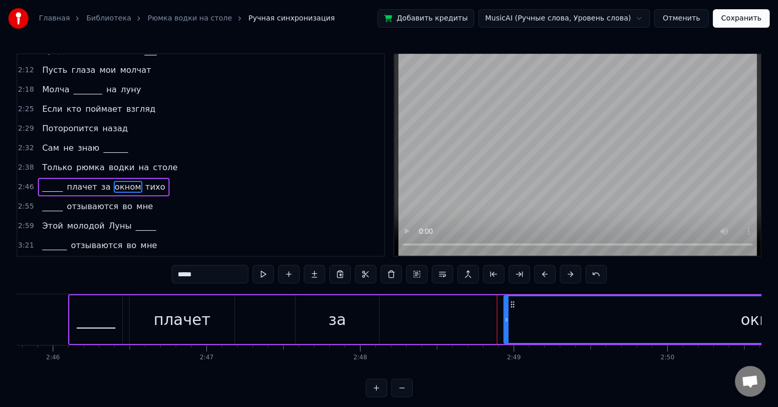
drag, startPoint x: 497, startPoint y: 316, endPoint x: 509, endPoint y: 319, distance: 12.2
click at [509, 318] on div "окном" at bounding box center [766, 319] width 523 height 47
drag, startPoint x: 509, startPoint y: 319, endPoint x: 531, endPoint y: 322, distance: 22.2
click at [531, 322] on div "окном" at bounding box center [767, 319] width 522 height 47
drag, startPoint x: 508, startPoint y: 322, endPoint x: 529, endPoint y: 317, distance: 21.3
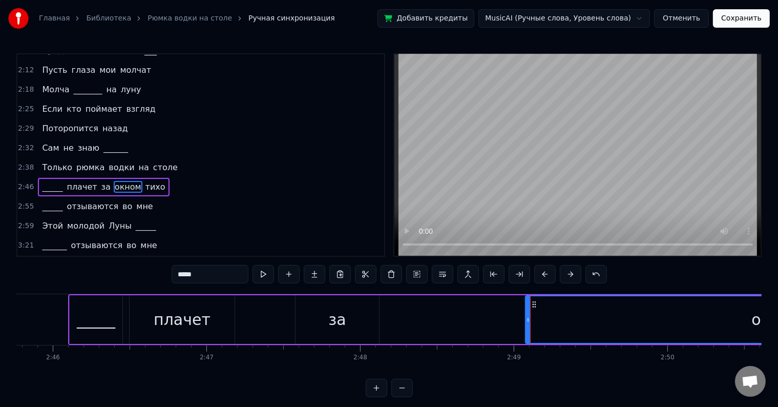
click at [529, 317] on icon at bounding box center [528, 320] width 4 height 8
click at [261, 278] on button at bounding box center [264, 274] width 22 height 18
click at [194, 177] on div "2:46 _____ плачет за окном тихо" at bounding box center [200, 186] width 367 height 19
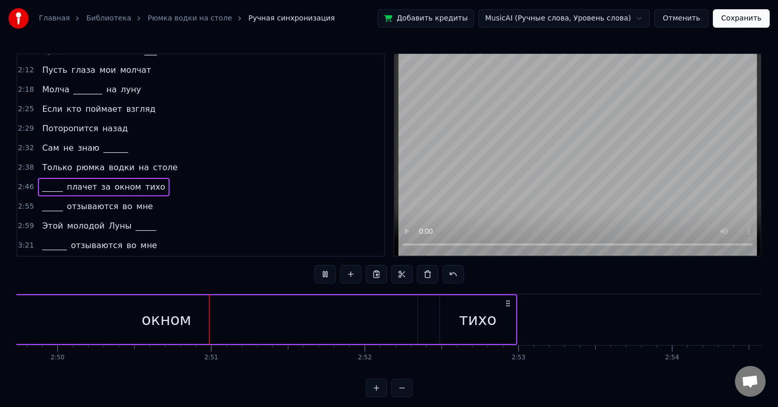
scroll to position [0, 26131]
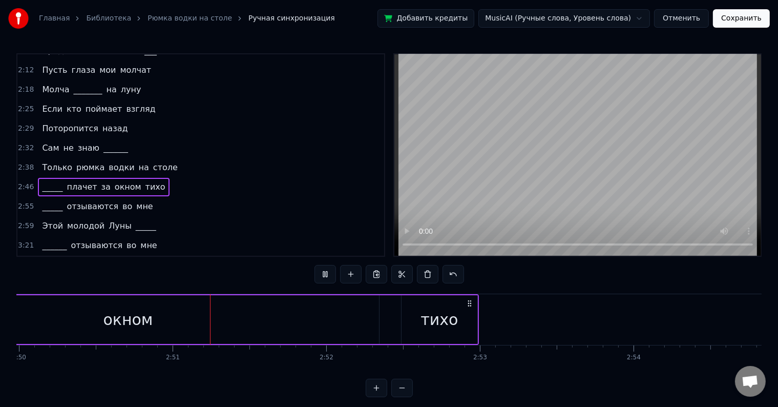
click at [162, 177] on div "2:46 _____ плачет за окном тихо" at bounding box center [200, 186] width 367 height 19
click at [145, 181] on span "тихо" at bounding box center [156, 187] width 22 height 12
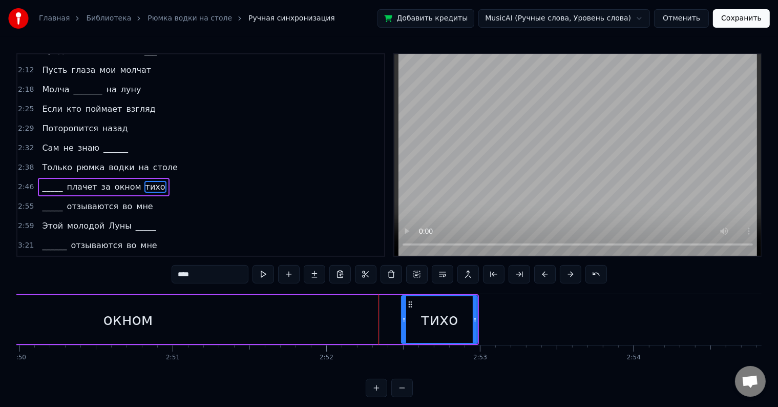
click at [152, 177] on div "2:46 _____ плачет за окном тихо" at bounding box center [200, 186] width 367 height 19
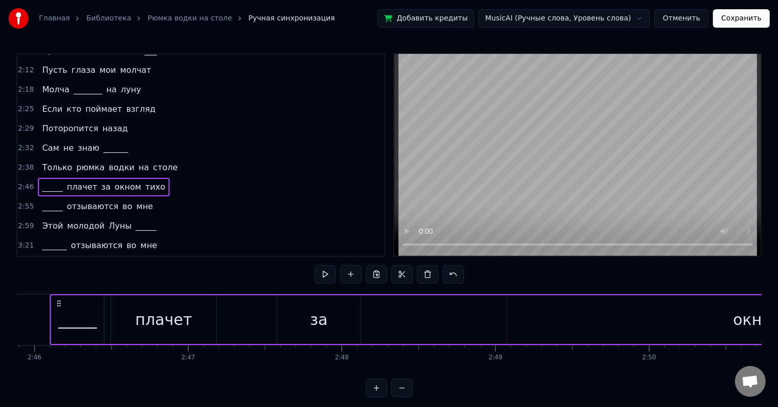
scroll to position [0, 25482]
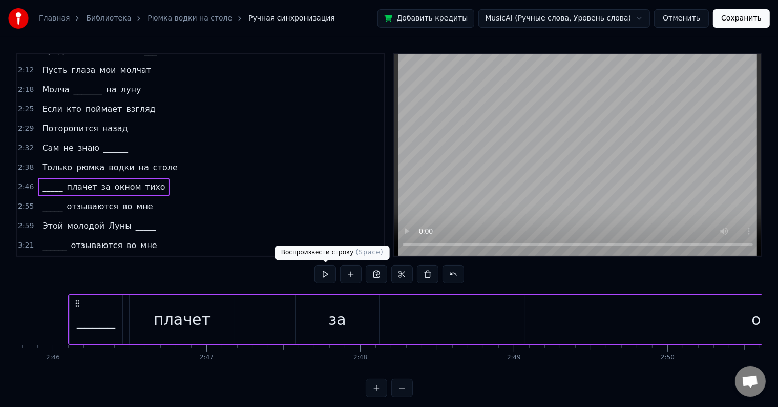
click at [324, 270] on button at bounding box center [326, 274] width 22 height 18
click at [318, 270] on button at bounding box center [326, 274] width 22 height 18
click at [637, 316] on div "окном" at bounding box center [777, 319] width 502 height 49
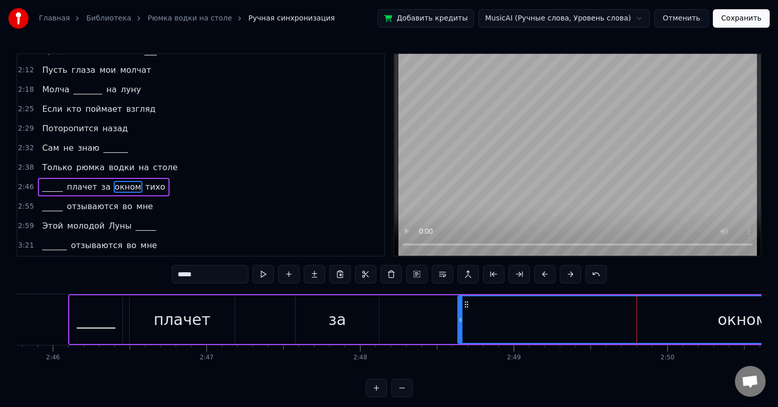
drag, startPoint x: 528, startPoint y: 318, endPoint x: 459, endPoint y: 318, distance: 68.7
click at [459, 318] on icon at bounding box center [461, 320] width 4 height 8
click at [159, 177] on div "2:46 _____ плачет за окном тихо" at bounding box center [200, 186] width 367 height 19
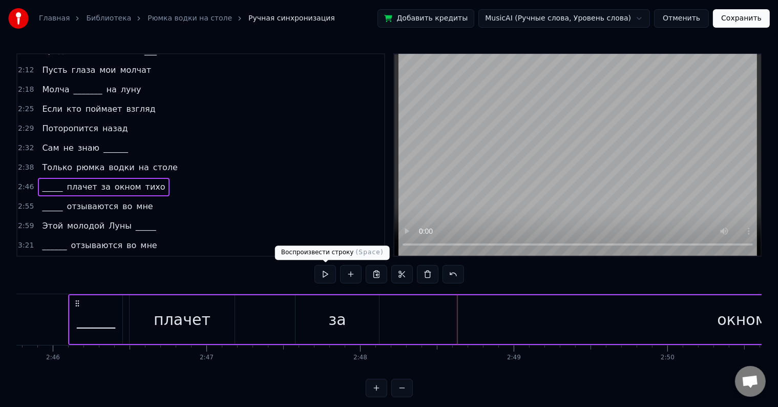
click at [318, 269] on button at bounding box center [326, 274] width 22 height 18
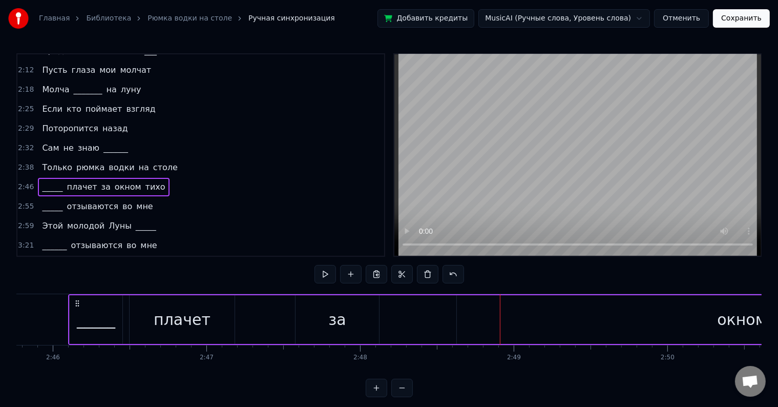
click at [642, 325] on div "окном" at bounding box center [742, 319] width 571 height 49
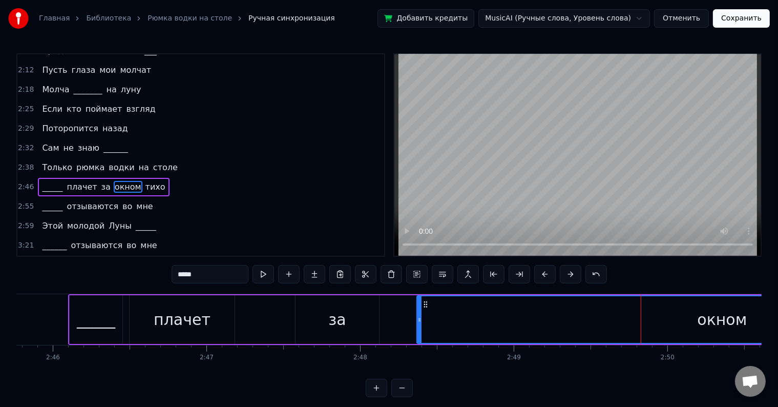
drag, startPoint x: 458, startPoint y: 320, endPoint x: 412, endPoint y: 324, distance: 46.3
click at [412, 324] on div "_____ плачет за окном тихо" at bounding box center [598, 319] width 1060 height 51
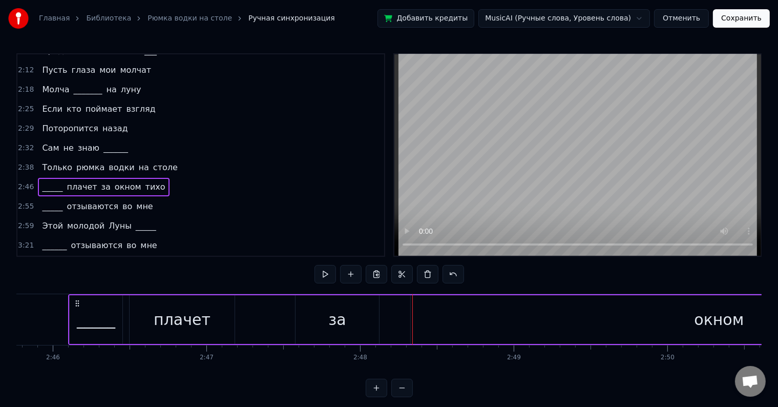
click at [723, 325] on div "окном" at bounding box center [719, 319] width 50 height 23
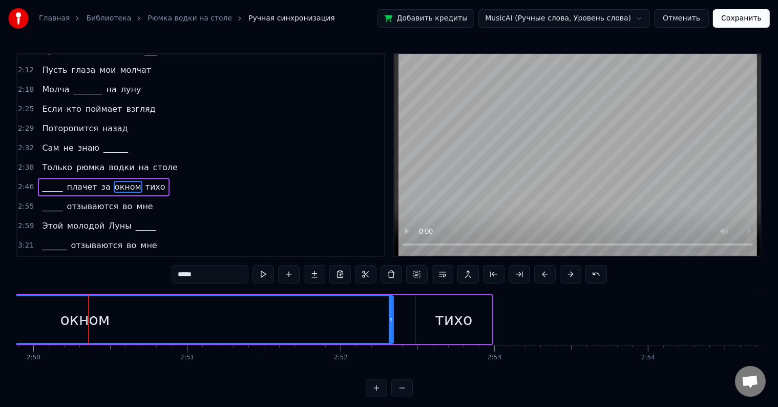
scroll to position [0, 26137]
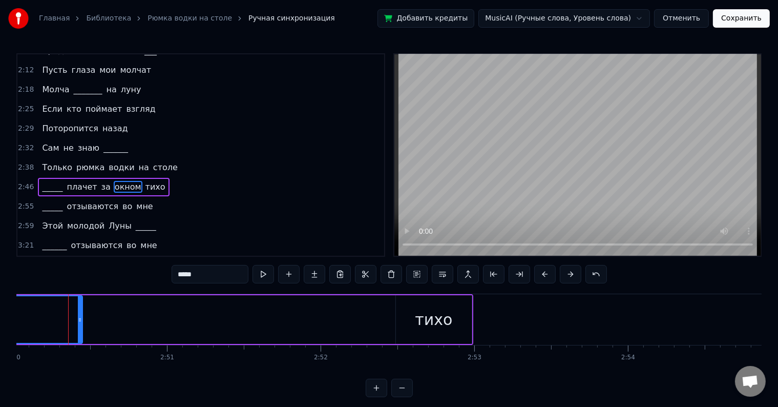
drag, startPoint x: 370, startPoint y: 319, endPoint x: 79, endPoint y: 319, distance: 291.1
click at [79, 319] on icon at bounding box center [80, 320] width 4 height 8
click at [160, 158] on div "Только рюмка водки на столе" at bounding box center [109, 167] width 143 height 18
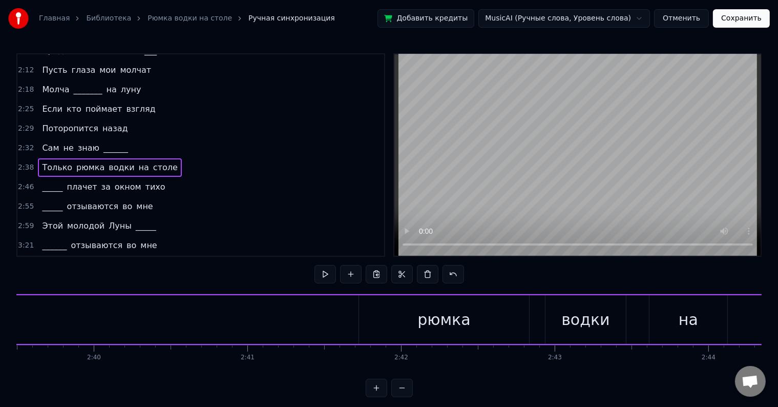
click at [164, 177] on div "2:46 _____ плачет за окном тихо" at bounding box center [200, 186] width 367 height 19
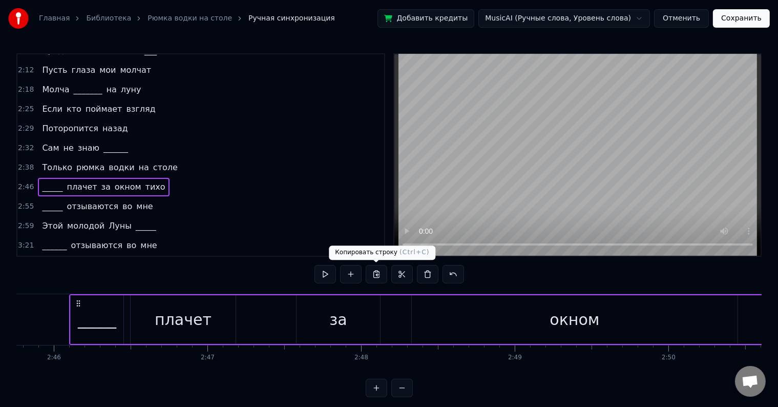
scroll to position [0, 25482]
click at [318, 266] on button at bounding box center [326, 274] width 22 height 18
click at [324, 276] on button at bounding box center [326, 274] width 22 height 18
click at [205, 322] on div "плачет" at bounding box center [182, 319] width 105 height 49
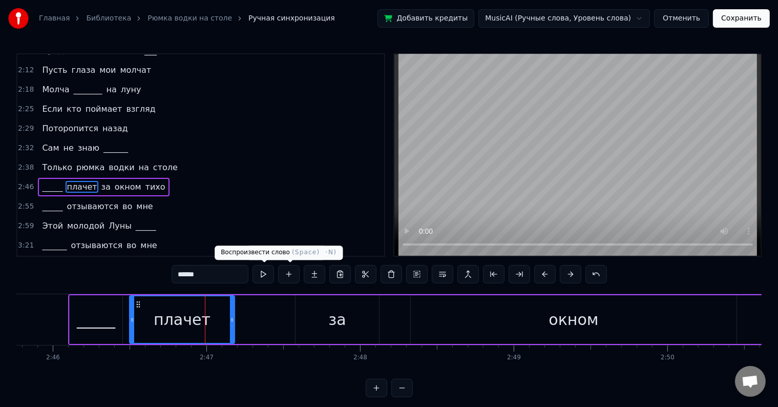
click at [265, 267] on button at bounding box center [264, 274] width 22 height 18
click at [306, 324] on div "за" at bounding box center [338, 319] width 84 height 49
type input "**"
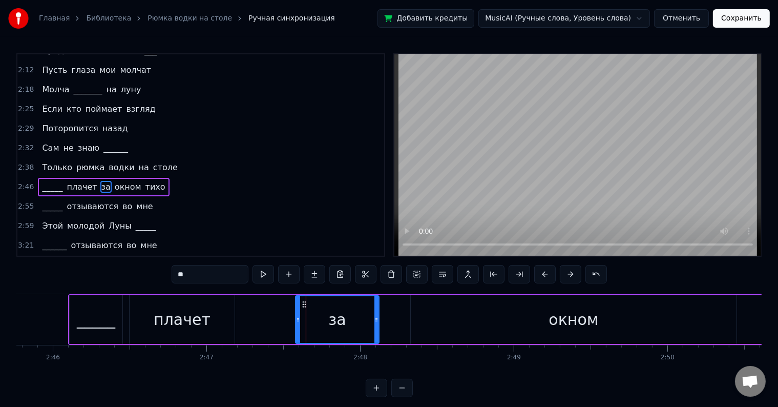
drag, startPoint x: 281, startPoint y: 321, endPoint x: 256, endPoint y: 326, distance: 25.1
click at [256, 326] on div "_____ плачет за окном тихо" at bounding box center [598, 319] width 1060 height 51
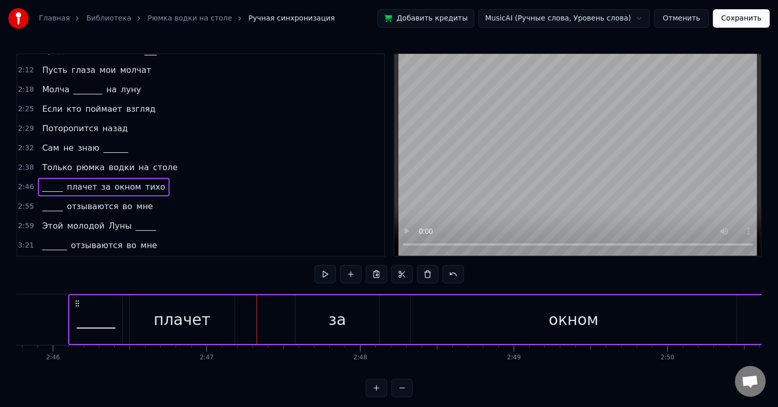
click at [294, 318] on div "_____ плачет за окном тихо" at bounding box center [598, 319] width 1060 height 51
click at [307, 321] on div "за" at bounding box center [338, 319] width 84 height 49
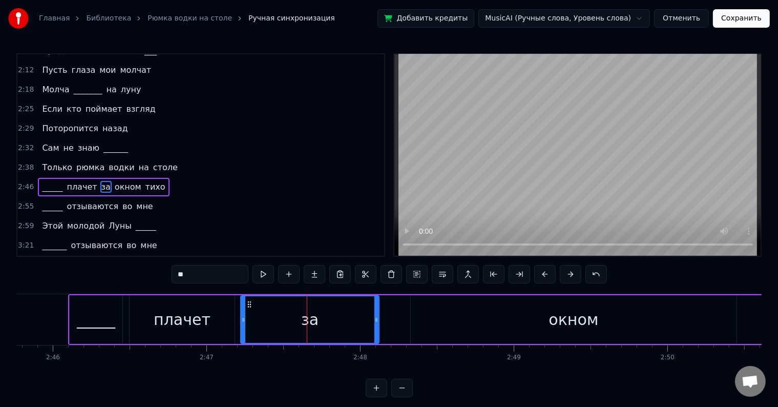
drag, startPoint x: 296, startPoint y: 321, endPoint x: 241, endPoint y: 322, distance: 54.8
click at [241, 322] on icon at bounding box center [243, 320] width 4 height 8
drag, startPoint x: 376, startPoint y: 321, endPoint x: 322, endPoint y: 327, distance: 54.2
click at [324, 327] on div at bounding box center [326, 319] width 4 height 47
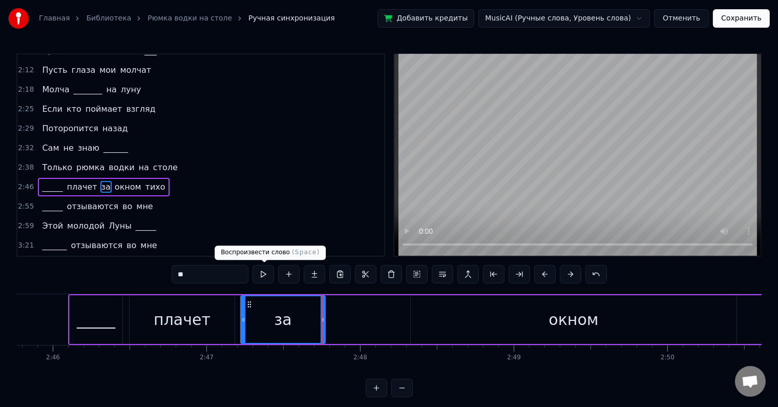
click at [260, 272] on button at bounding box center [264, 274] width 22 height 18
click at [432, 320] on div "окном" at bounding box center [574, 319] width 326 height 49
type input "*****"
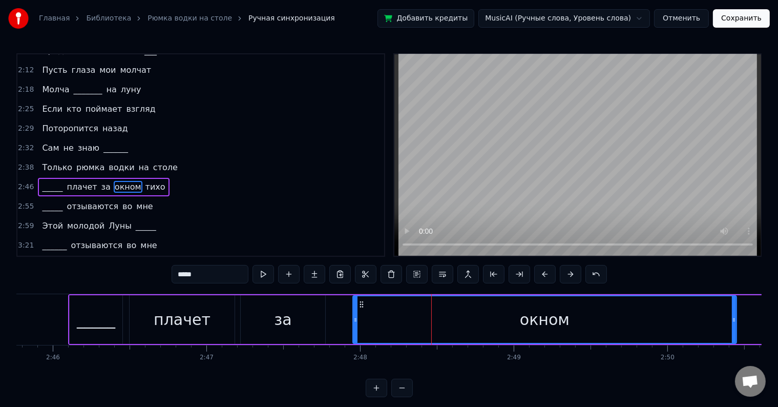
drag, startPoint x: 397, startPoint y: 324, endPoint x: 356, endPoint y: 335, distance: 42.4
click at [355, 335] on div at bounding box center [356, 319] width 4 height 47
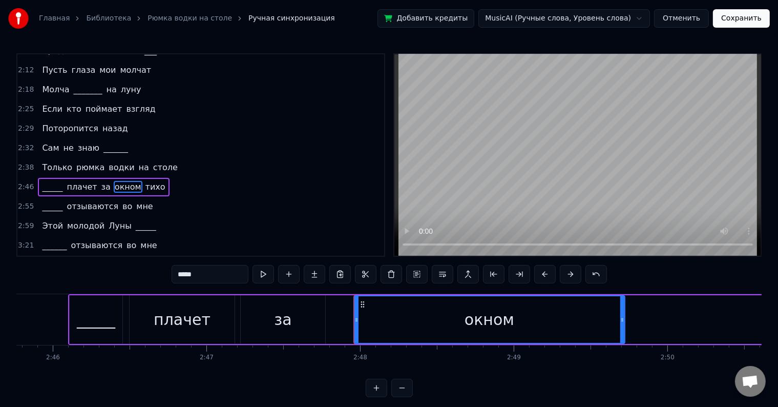
drag, startPoint x: 733, startPoint y: 316, endPoint x: 621, endPoint y: 316, distance: 111.7
click at [621, 316] on icon at bounding box center [623, 320] width 4 height 8
click at [269, 277] on button at bounding box center [264, 274] width 22 height 18
click at [153, 177] on div "2:46 _____ плачет за окном тихо" at bounding box center [200, 186] width 367 height 19
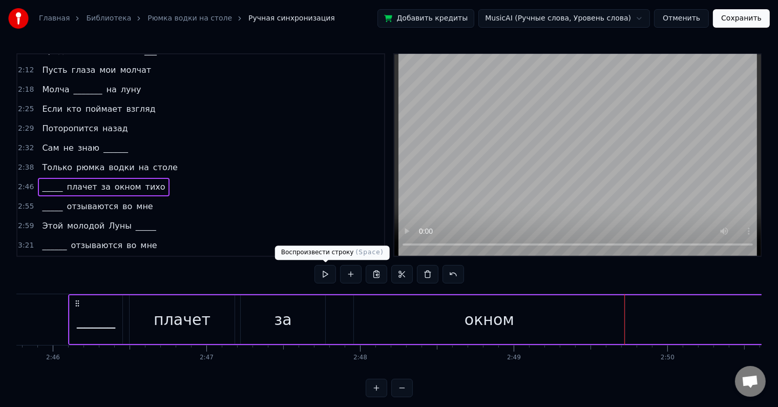
click at [323, 271] on button at bounding box center [326, 274] width 22 height 18
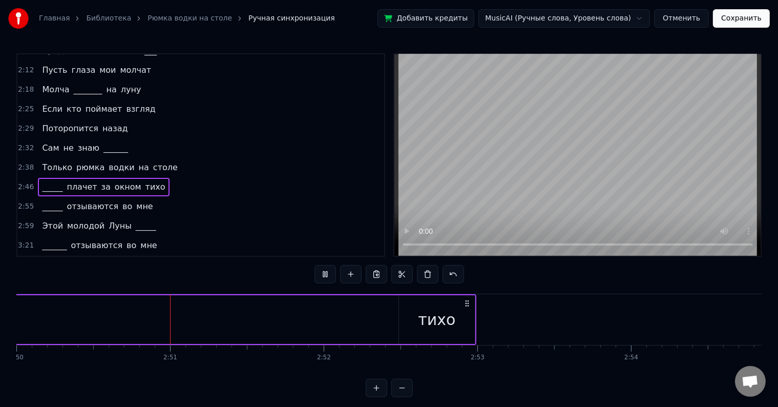
scroll to position [0, 26134]
click at [322, 272] on button at bounding box center [326, 274] width 22 height 18
click at [408, 320] on div "тихо" at bounding box center [437, 319] width 76 height 49
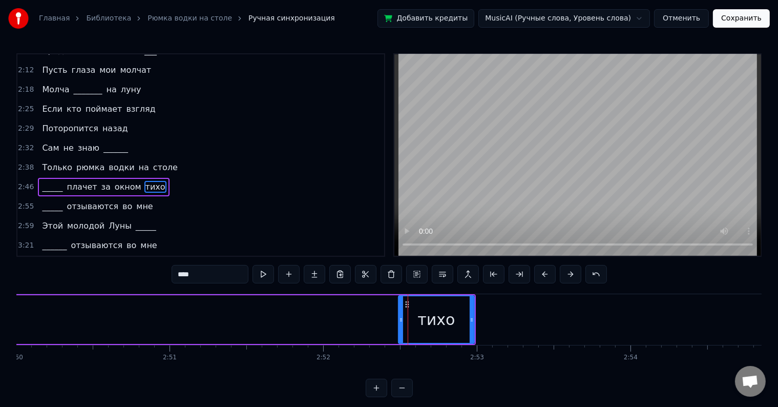
drag, startPoint x: 369, startPoint y: 318, endPoint x: 249, endPoint y: 324, distance: 120.6
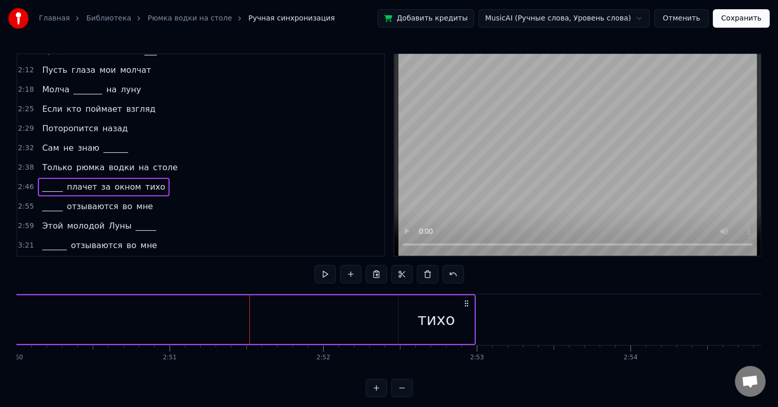
click at [449, 314] on div "тихо" at bounding box center [436, 319] width 37 height 23
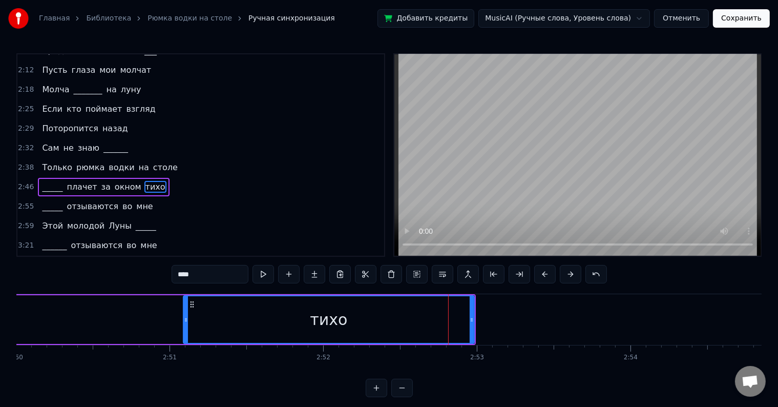
drag, startPoint x: 400, startPoint y: 319, endPoint x: 145, endPoint y: 324, distance: 255.7
click at [184, 324] on div at bounding box center [186, 319] width 4 height 47
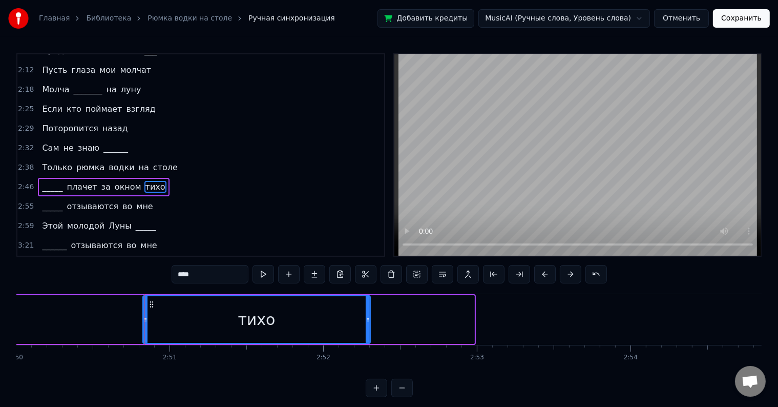
drag, startPoint x: 471, startPoint y: 322, endPoint x: 367, endPoint y: 333, distance: 104.6
click at [367, 333] on div at bounding box center [368, 319] width 4 height 47
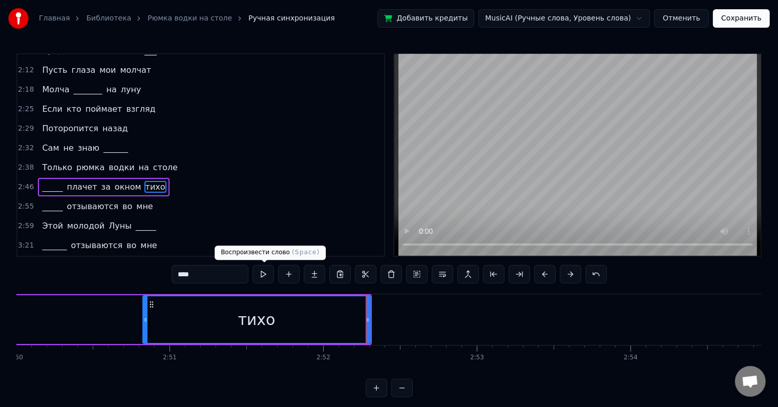
click at [264, 279] on button at bounding box center [264, 274] width 22 height 18
click at [264, 278] on button at bounding box center [264, 274] width 22 height 18
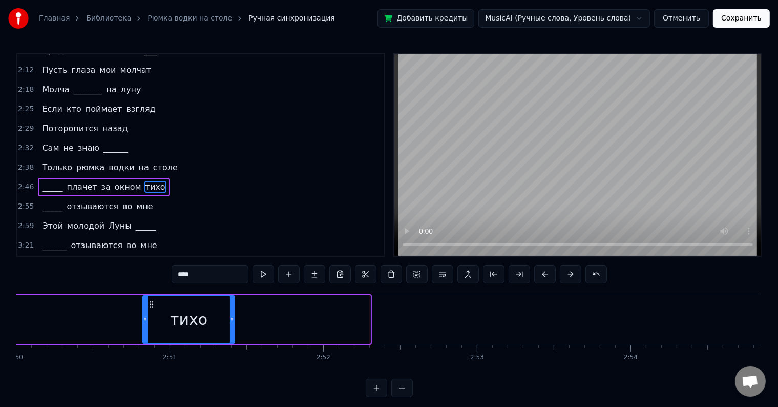
drag, startPoint x: 368, startPoint y: 322, endPoint x: 232, endPoint y: 320, distance: 135.8
click at [232, 320] on icon at bounding box center [232, 320] width 4 height 8
click at [146, 317] on div "тихо" at bounding box center [188, 319] width 91 height 47
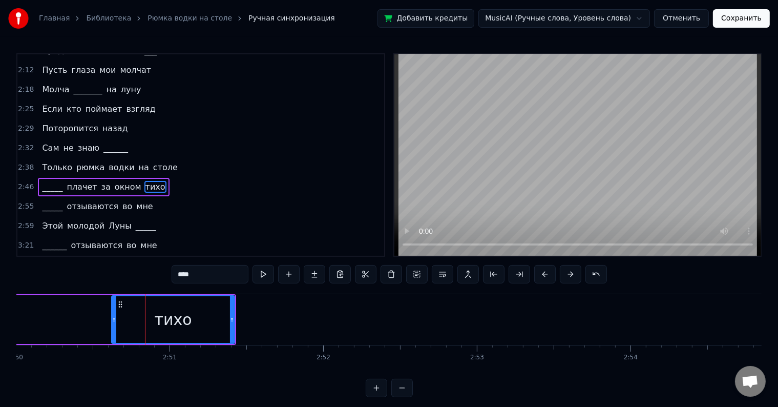
drag, startPoint x: 143, startPoint y: 318, endPoint x: 112, endPoint y: 324, distance: 32.0
click at [112, 324] on div at bounding box center [114, 319] width 4 height 47
click at [176, 177] on div "2:46 _____ плачет за окном тихо" at bounding box center [200, 186] width 367 height 19
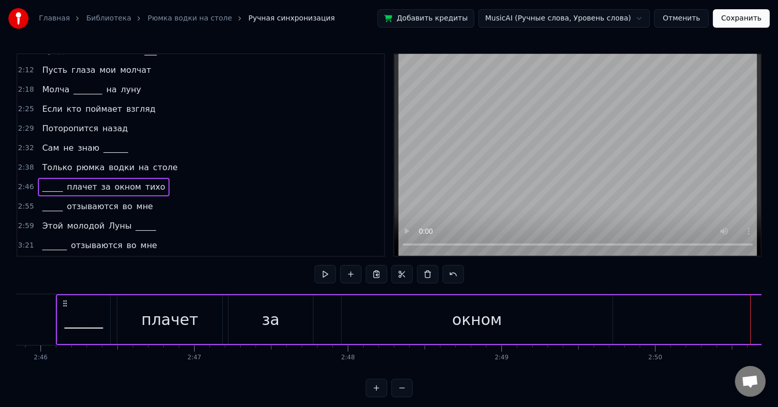
scroll to position [0, 25482]
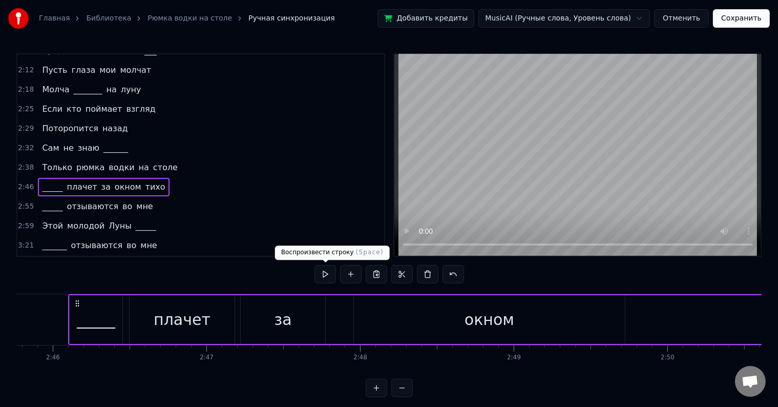
click at [320, 269] on button at bounding box center [326, 274] width 22 height 18
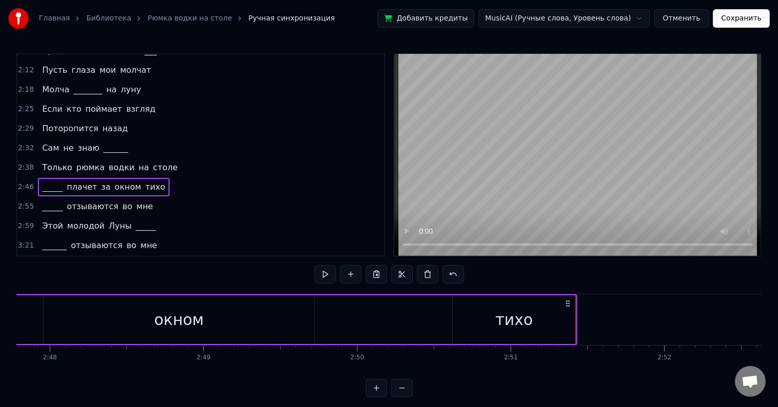
scroll to position [0, 25731]
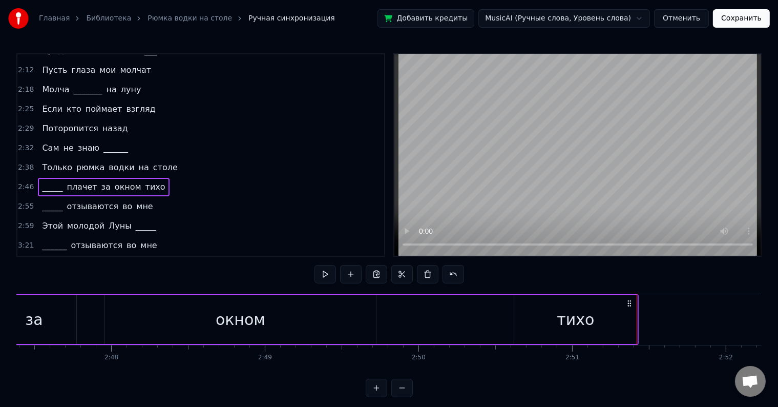
click at [548, 321] on div "тихо" at bounding box center [575, 319] width 123 height 49
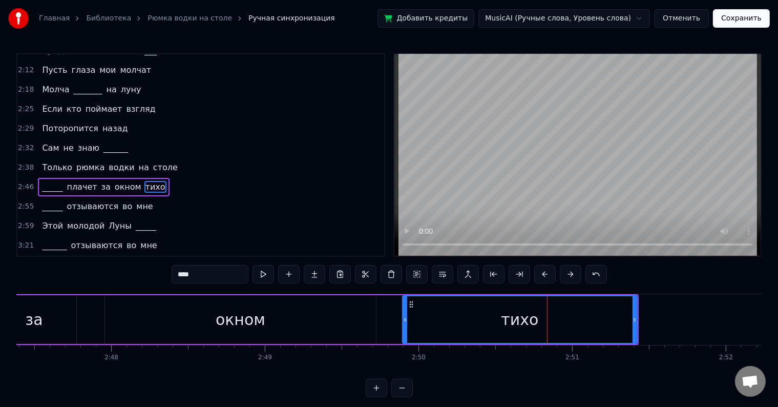
drag, startPoint x: 518, startPoint y: 322, endPoint x: 406, endPoint y: 318, distance: 111.8
click at [406, 318] on icon at bounding box center [405, 320] width 4 height 8
click at [155, 177] on div "2:46 _____ плачет за окном тихо" at bounding box center [200, 186] width 367 height 19
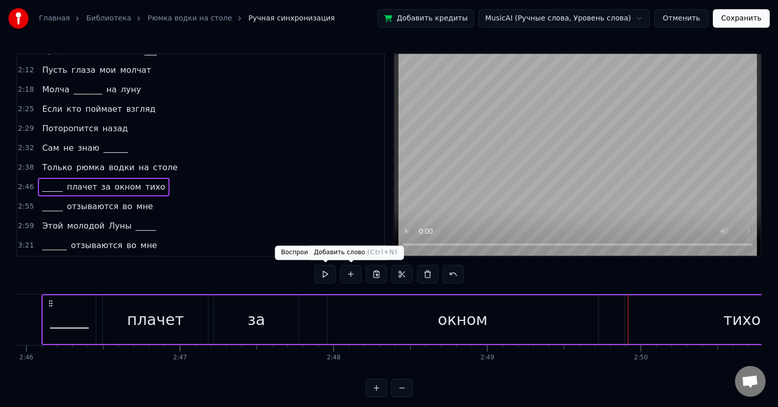
scroll to position [0, 25482]
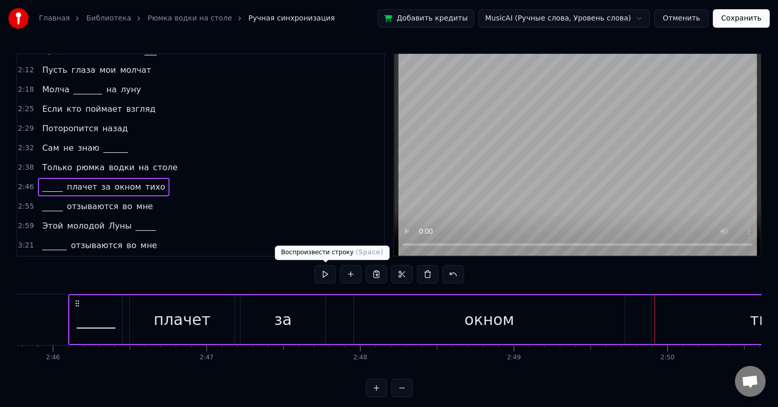
click at [330, 272] on button at bounding box center [326, 274] width 22 height 18
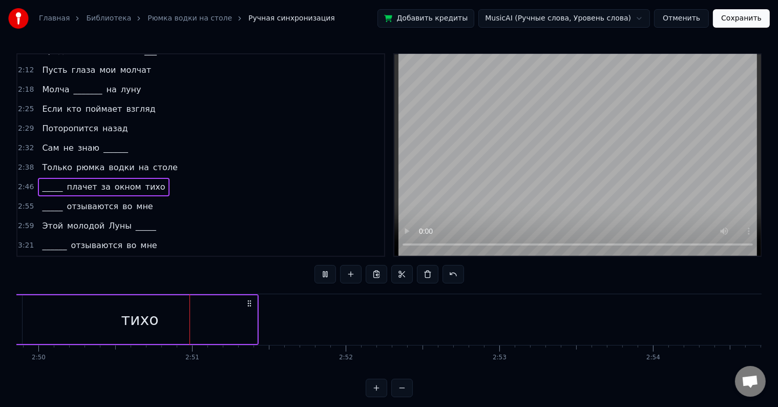
scroll to position [0, 26130]
click at [152, 197] on div "2:55 _____ отзываются во мне" at bounding box center [200, 206] width 367 height 19
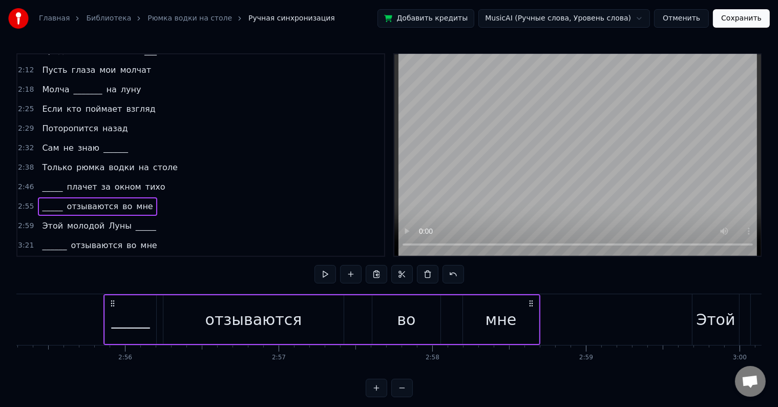
scroll to position [0, 26983]
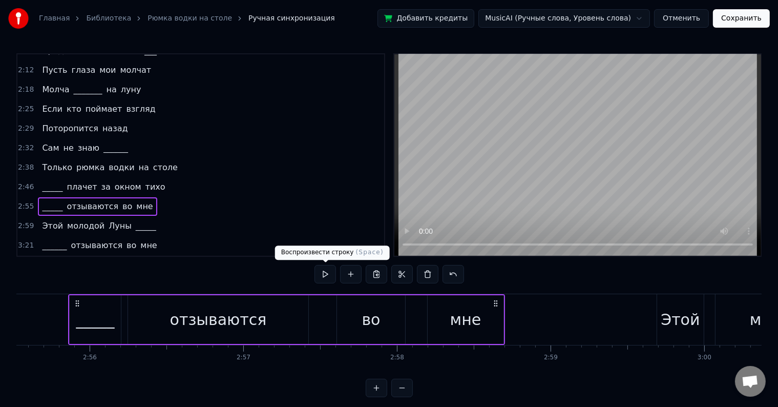
click at [322, 273] on button at bounding box center [326, 274] width 22 height 18
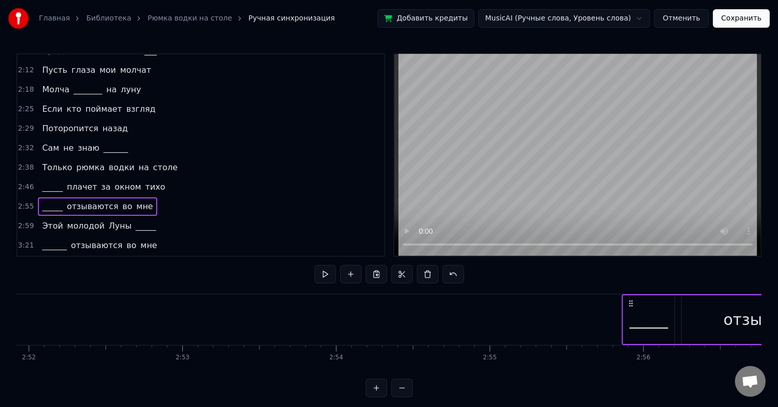
scroll to position [0, 26409]
click at [679, 317] on div "_____" at bounding box center [669, 319] width 38 height 23
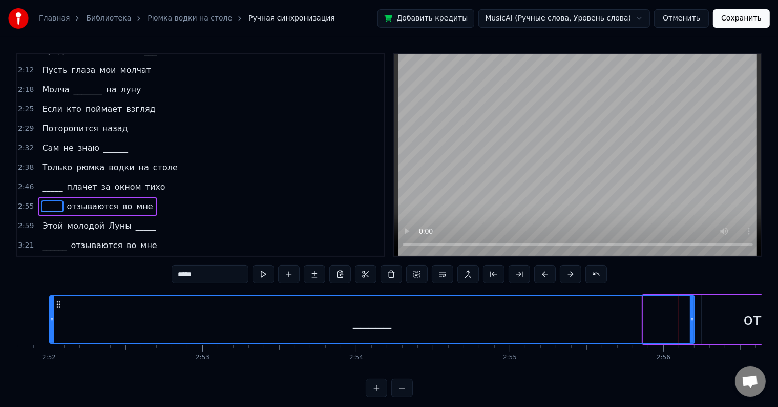
drag, startPoint x: 645, startPoint y: 318, endPoint x: 31, endPoint y: 315, distance: 613.9
click at [50, 316] on icon at bounding box center [52, 320] width 4 height 8
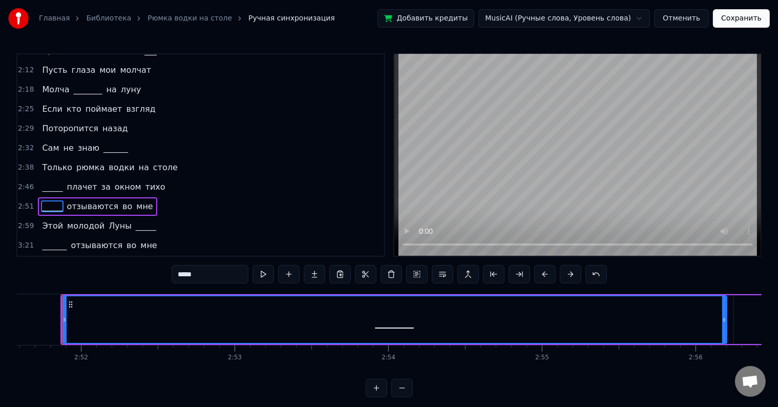
scroll to position [0, 26371]
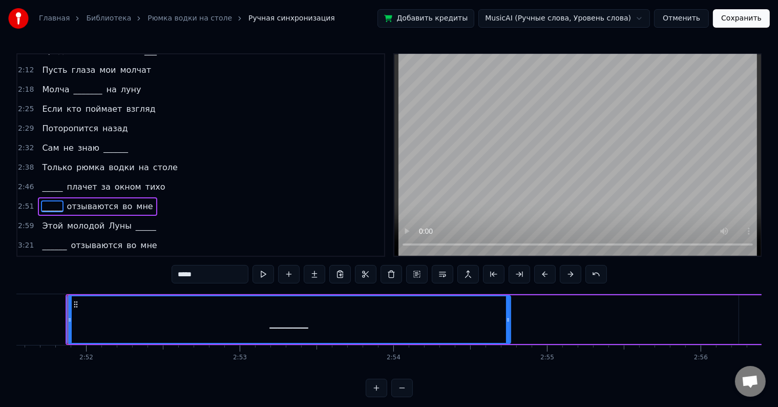
drag, startPoint x: 730, startPoint y: 321, endPoint x: 508, endPoint y: 320, distance: 221.4
click at [508, 320] on icon at bounding box center [508, 320] width 4 height 8
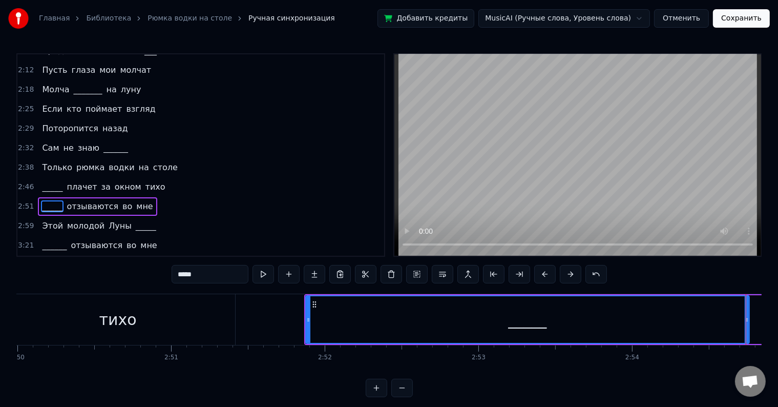
scroll to position [0, 26084]
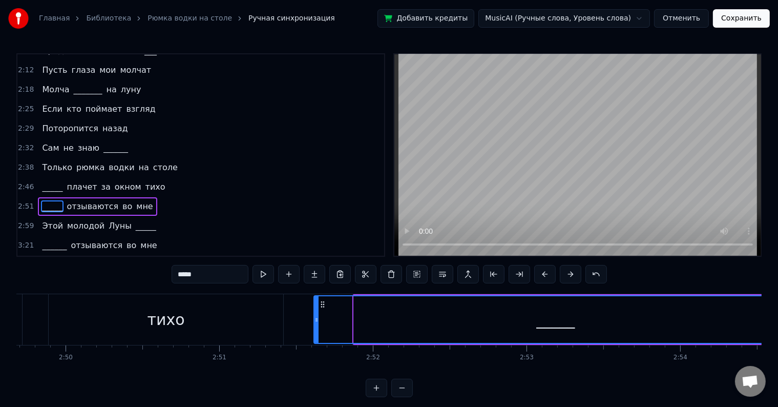
drag, startPoint x: 355, startPoint y: 320, endPoint x: 315, endPoint y: 316, distance: 40.2
click at [315, 316] on icon at bounding box center [317, 320] width 4 height 8
click at [155, 177] on div "2:46 _____ плачет за окном тихо" at bounding box center [200, 186] width 367 height 19
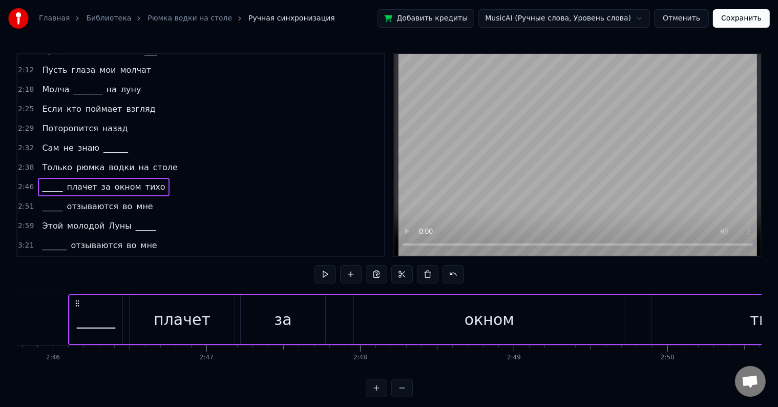
click at [154, 197] on div "2:51 _____ отзываются во мне" at bounding box center [200, 206] width 367 height 19
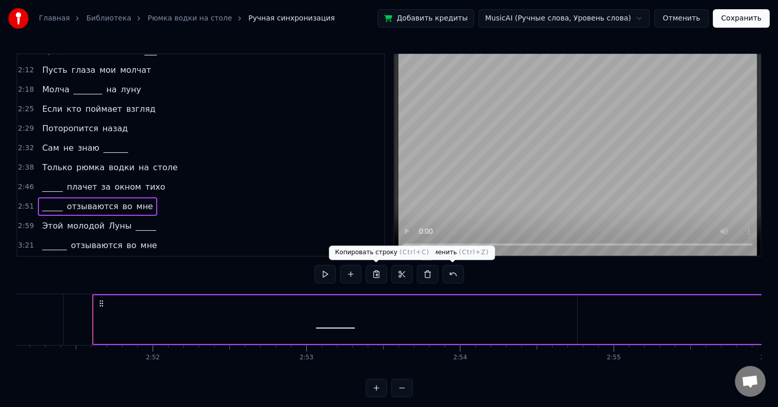
scroll to position [0, 26329]
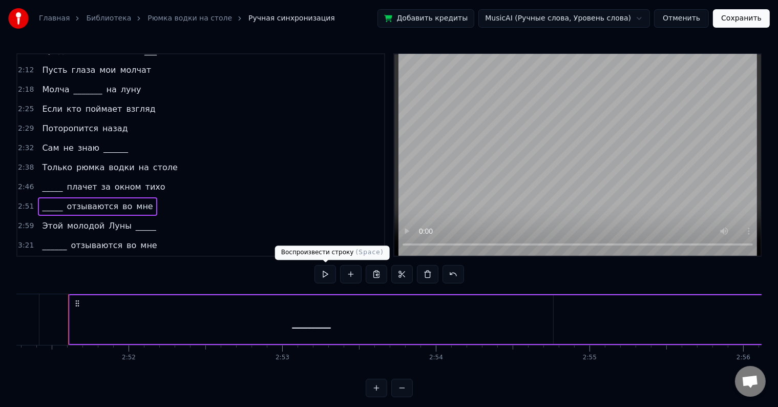
click at [322, 271] on button at bounding box center [326, 274] width 22 height 18
click at [149, 177] on div "2:46 _____ плачет за окном тихо" at bounding box center [200, 186] width 367 height 19
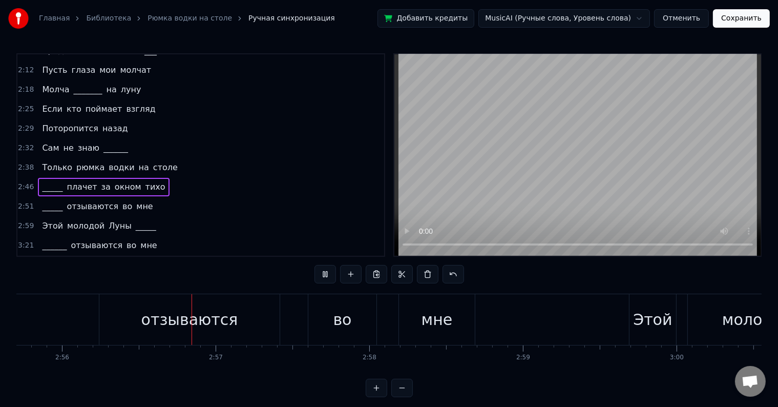
scroll to position [0, 27011]
click at [173, 158] on div "2:38 Только рюмка водки на столе" at bounding box center [200, 167] width 367 height 19
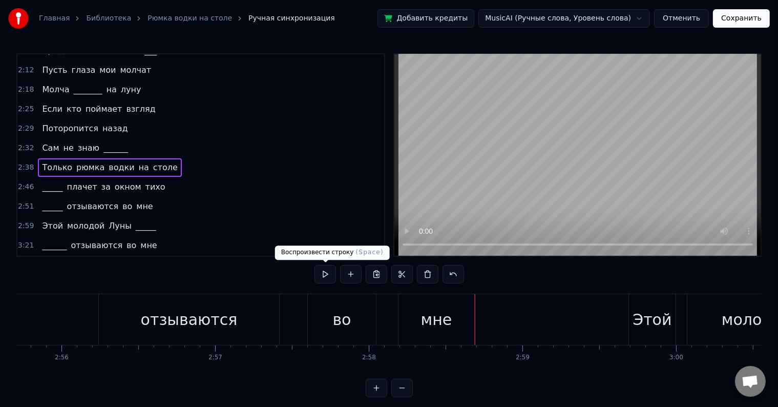
click at [320, 272] on button at bounding box center [326, 274] width 22 height 18
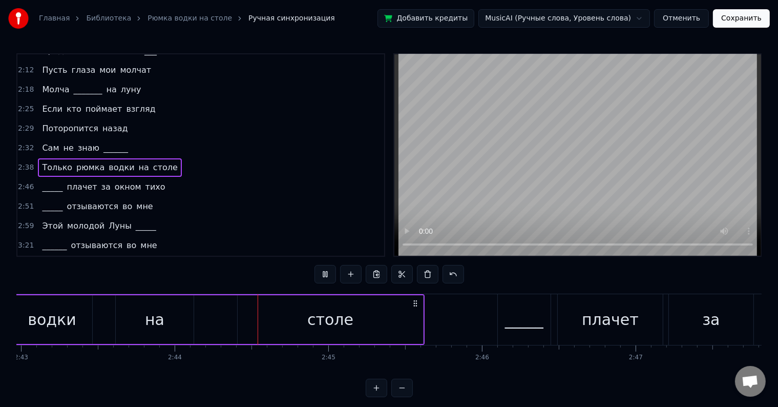
scroll to position [0, 25158]
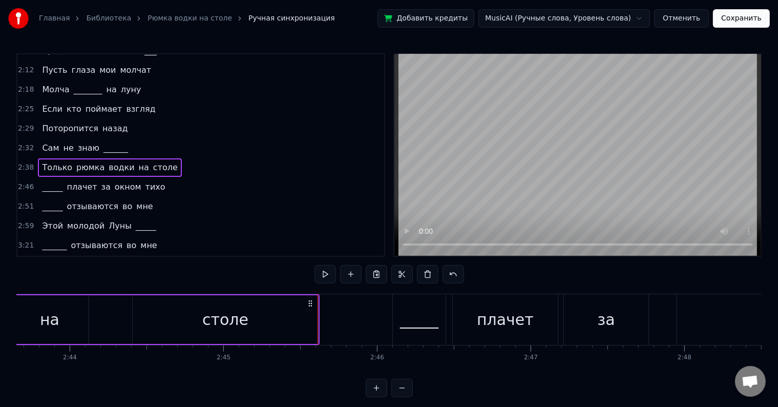
click at [162, 177] on div "2:46 _____ плачет за окном тихо" at bounding box center [200, 186] width 367 height 19
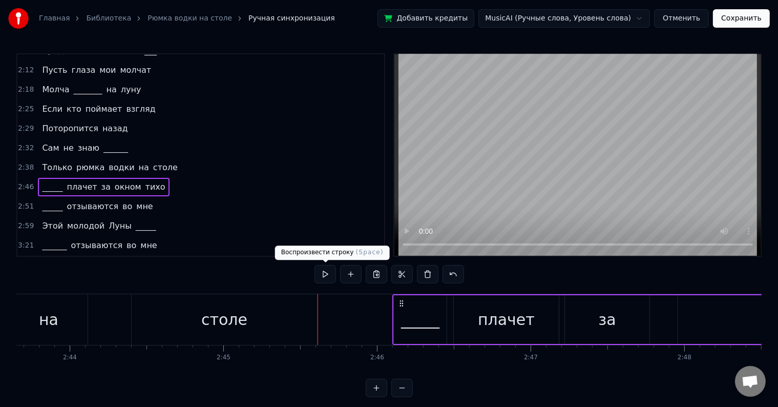
click at [321, 267] on button at bounding box center [326, 274] width 22 height 18
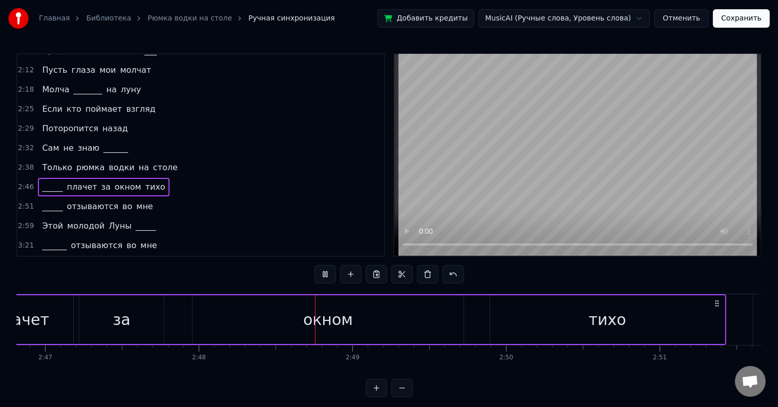
scroll to position [0, 25806]
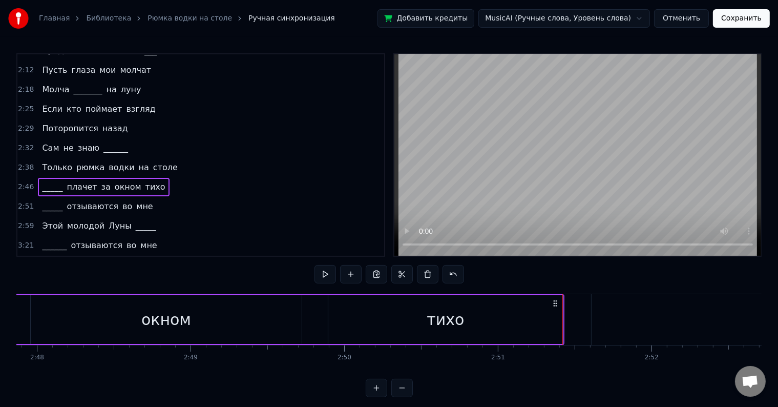
click at [141, 197] on div "2:51 _____ отзываются во мне" at bounding box center [200, 206] width 367 height 19
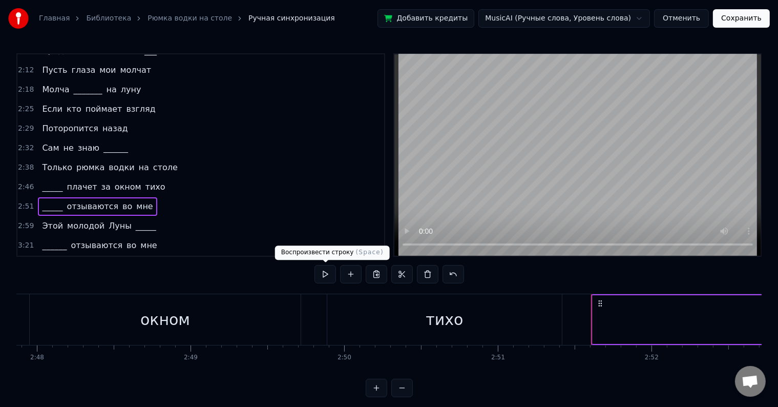
click at [323, 271] on button at bounding box center [326, 274] width 22 height 18
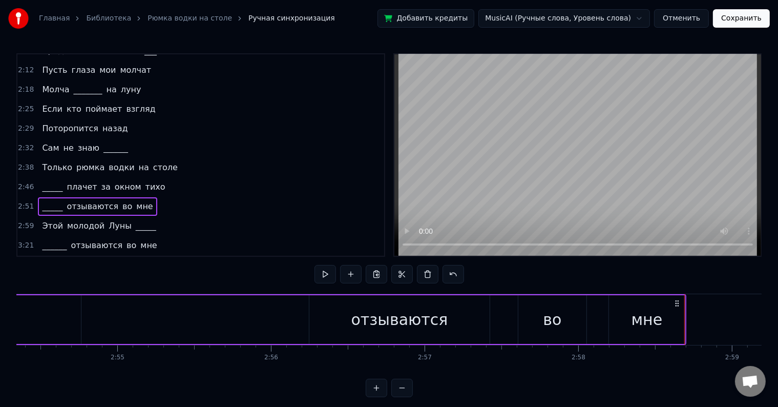
scroll to position [0, 26781]
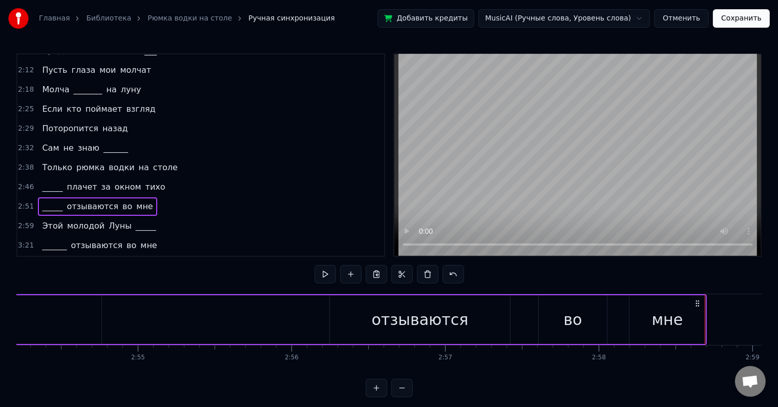
click at [427, 301] on div "отзываются" at bounding box center [420, 319] width 180 height 49
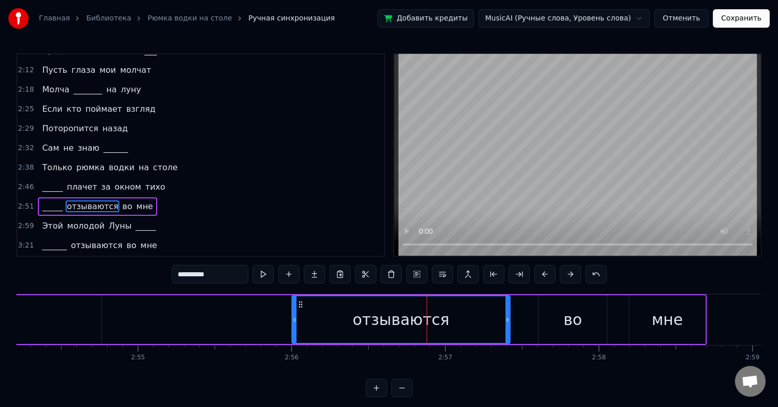
drag, startPoint x: 332, startPoint y: 320, endPoint x: 294, endPoint y: 322, distance: 38.0
click at [294, 322] on icon at bounding box center [295, 320] width 4 height 8
click at [269, 270] on button at bounding box center [264, 274] width 22 height 18
click at [161, 216] on div "2:59 Этой молодой Луны _____" at bounding box center [200, 225] width 367 height 19
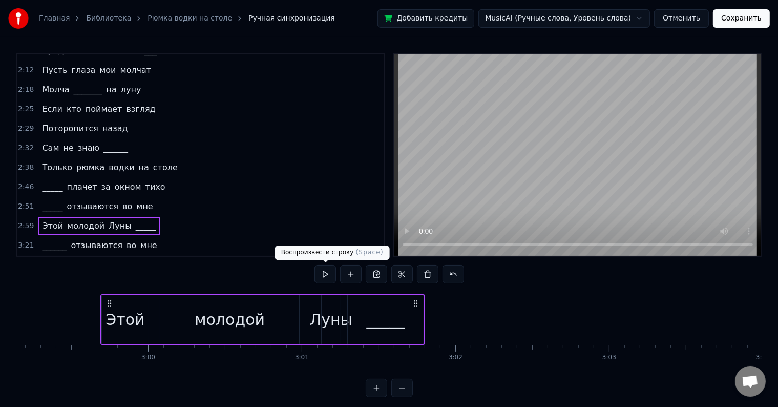
scroll to position [0, 27571]
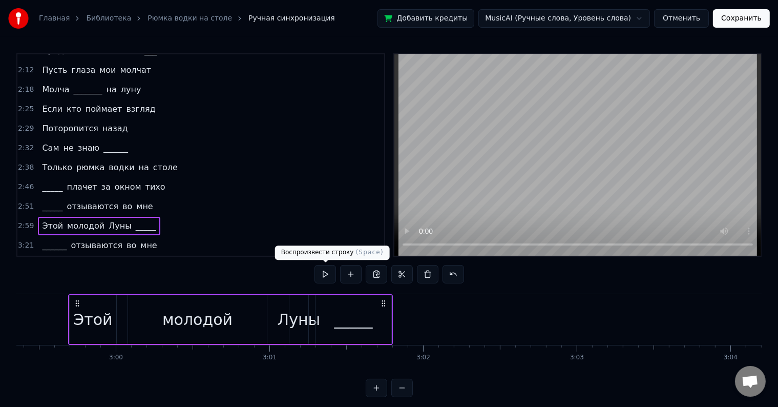
click at [325, 275] on button at bounding box center [326, 274] width 22 height 18
click at [344, 326] on div "_____" at bounding box center [354, 319] width 38 height 23
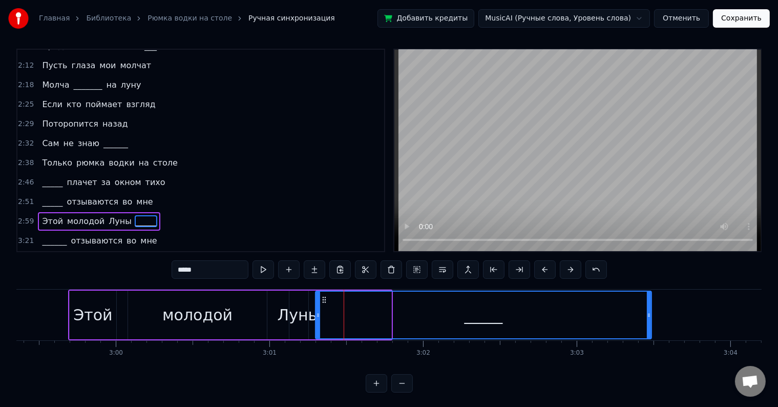
drag, startPoint x: 387, startPoint y: 315, endPoint x: 698, endPoint y: 318, distance: 310.5
click at [651, 318] on icon at bounding box center [649, 315] width 4 height 8
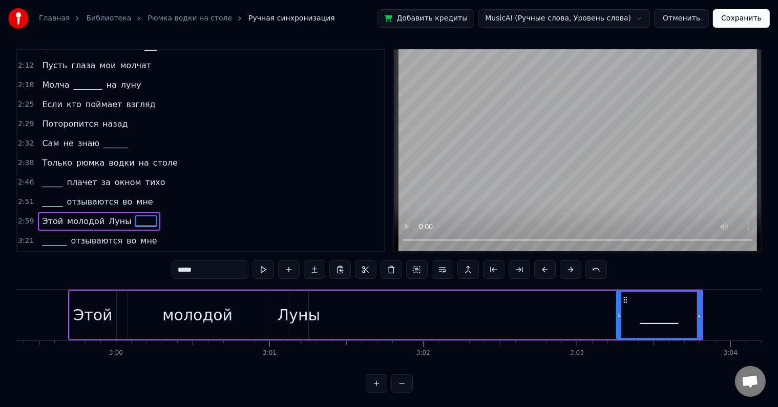
drag, startPoint x: 316, startPoint y: 318, endPoint x: 617, endPoint y: 329, distance: 301.5
click at [617, 329] on div at bounding box center [619, 315] width 4 height 47
click at [305, 312] on div "Луны" at bounding box center [299, 314] width 43 height 23
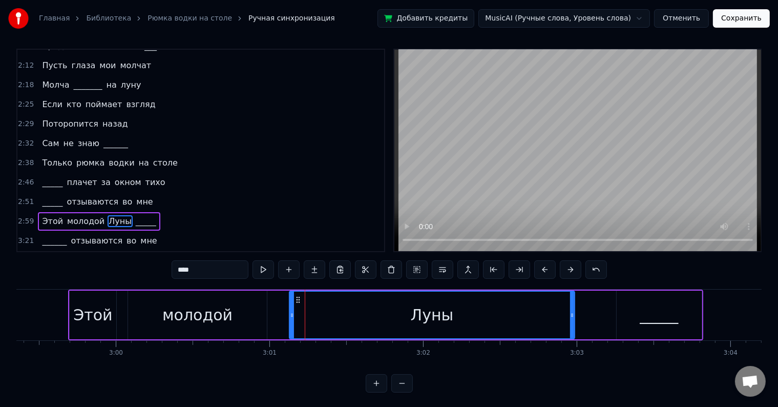
drag, startPoint x: 307, startPoint y: 313, endPoint x: 574, endPoint y: 330, distance: 267.0
click at [574, 330] on div "Луны" at bounding box center [432, 315] width 286 height 49
drag, startPoint x: 572, startPoint y: 319, endPoint x: 567, endPoint y: 331, distance: 12.2
click at [567, 331] on div at bounding box center [568, 315] width 4 height 47
click at [677, 312] on div "_____" at bounding box center [659, 315] width 85 height 49
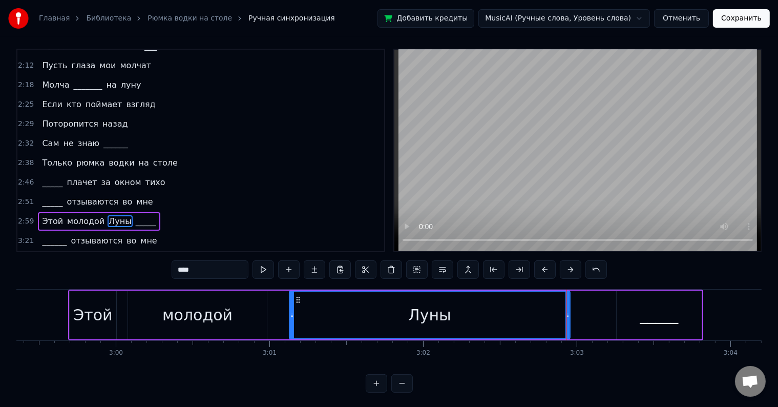
type input "*****"
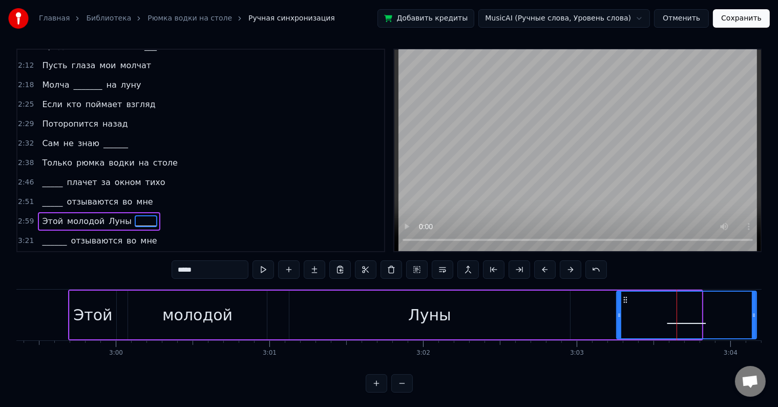
drag, startPoint x: 699, startPoint y: 319, endPoint x: 769, endPoint y: 319, distance: 69.2
click at [769, 319] on div "Главная Библиотека Рюмка водки на столе Ручная синхронизация Добавить кредиты M…" at bounding box center [389, 193] width 778 height 397
click at [146, 212] on div "2:59 Этой молодой Луны _____" at bounding box center [200, 221] width 367 height 19
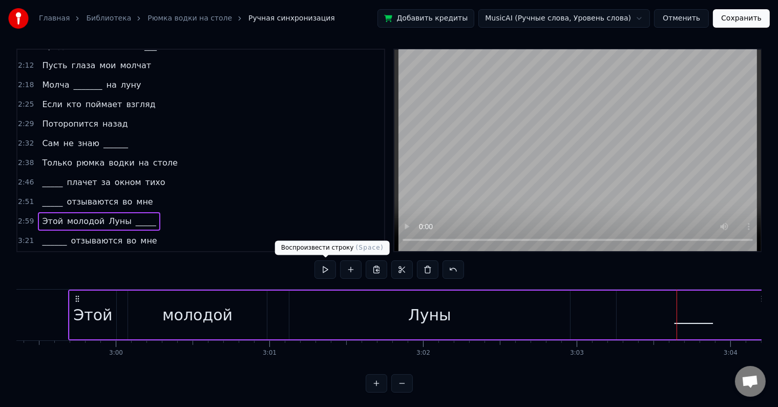
click at [327, 266] on button at bounding box center [326, 269] width 22 height 18
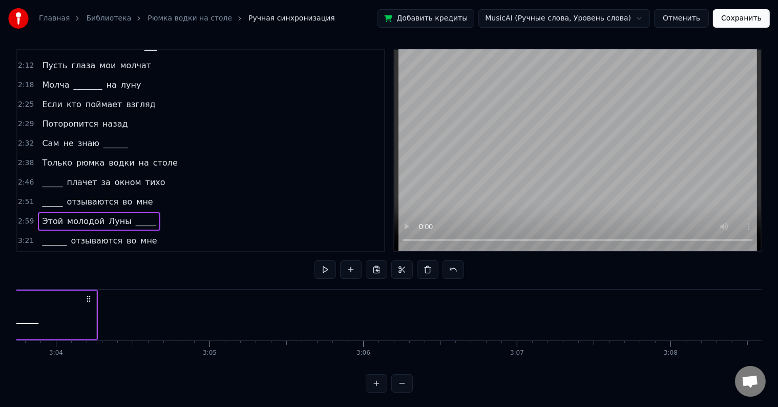
scroll to position [0, 28274]
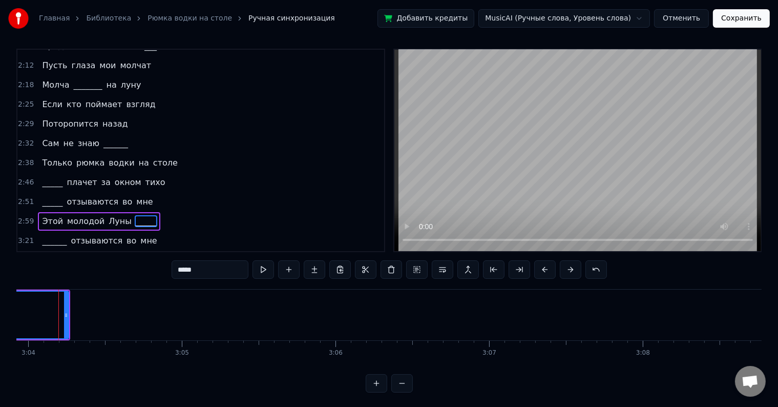
scroll to position [0, 28264]
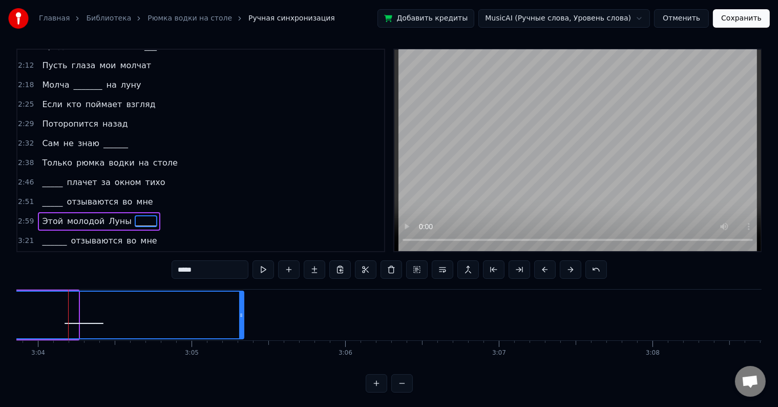
drag, startPoint x: 77, startPoint y: 317, endPoint x: 242, endPoint y: 318, distance: 165.5
click at [242, 318] on icon at bounding box center [241, 315] width 4 height 8
click at [149, 212] on div "2:59 Этой молодой Луны _____" at bounding box center [200, 221] width 367 height 19
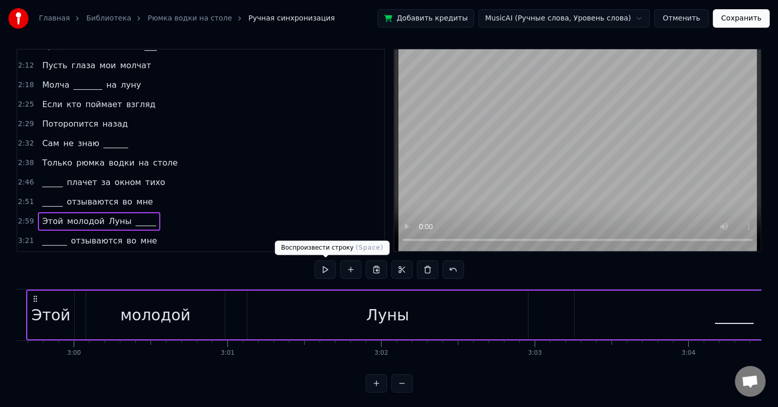
scroll to position [0, 27571]
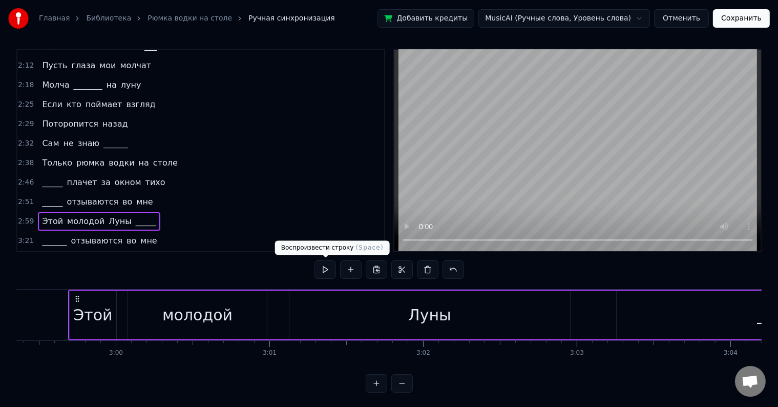
click at [319, 271] on button at bounding box center [326, 269] width 22 height 18
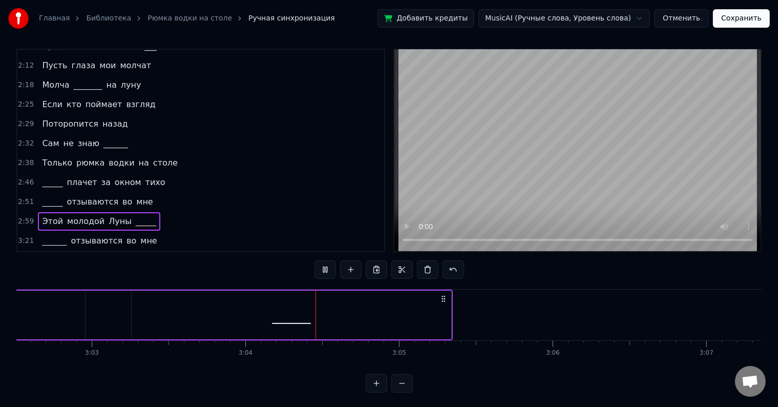
scroll to position [0, 28218]
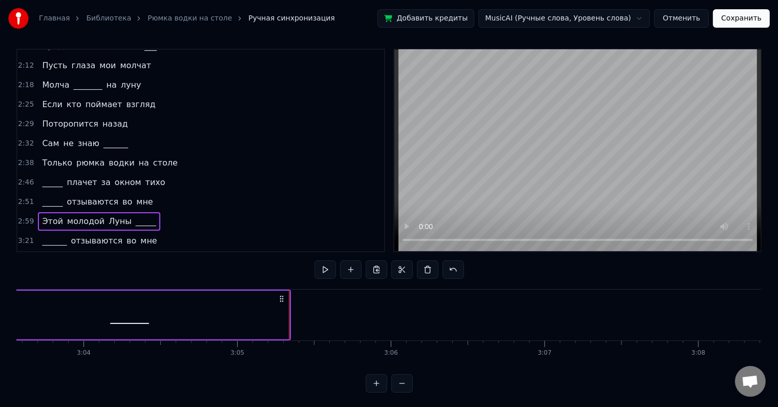
click at [174, 251] on div "3:26 Этой молодой Луны _____" at bounding box center [200, 260] width 367 height 19
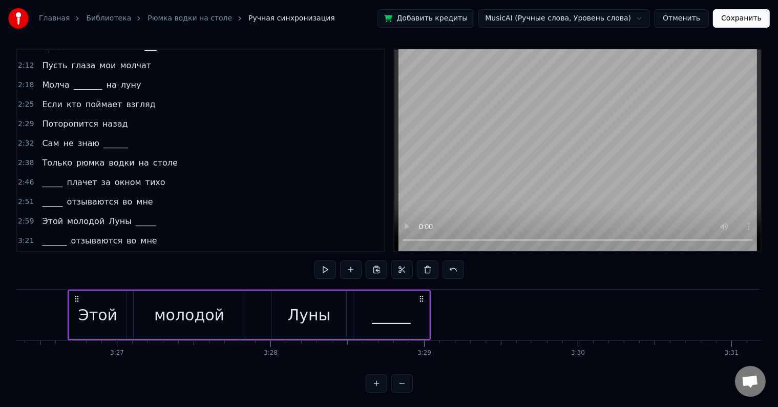
click at [167, 231] on div "3:21 ______ отзываются во мне" at bounding box center [200, 240] width 367 height 19
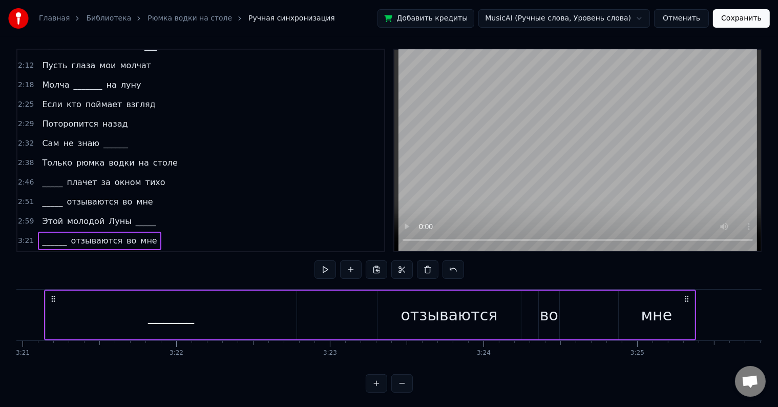
scroll to position [0, 30869]
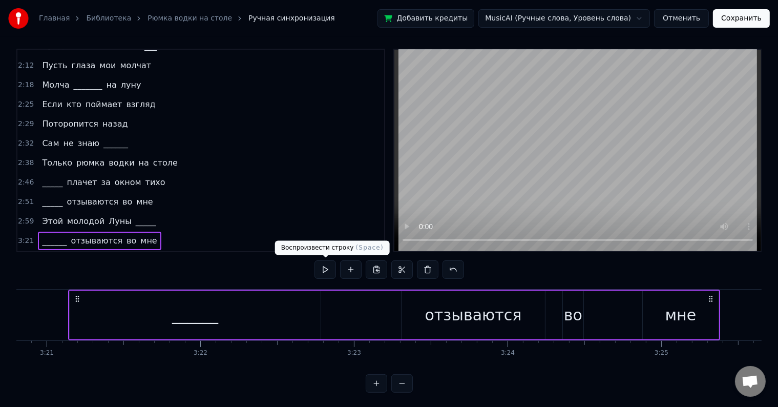
click at [322, 269] on button at bounding box center [326, 269] width 22 height 18
click at [322, 267] on button at bounding box center [326, 269] width 22 height 18
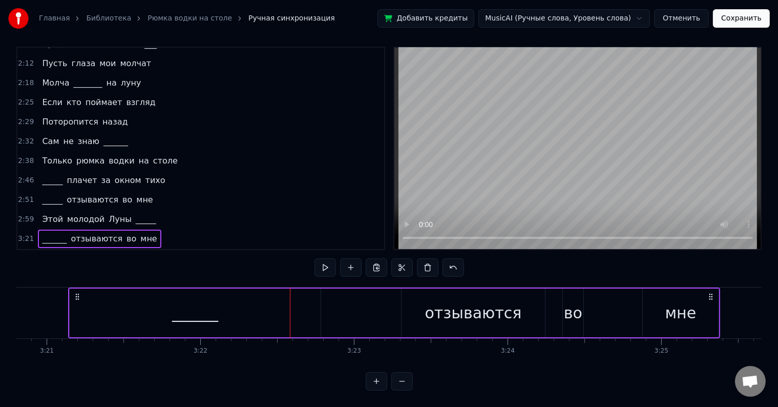
scroll to position [15, 0]
click at [317, 258] on button at bounding box center [326, 267] width 22 height 18
click at [324, 259] on button at bounding box center [326, 267] width 22 height 18
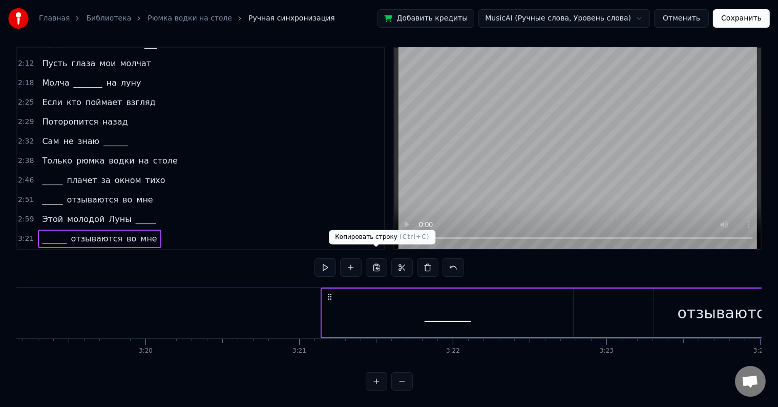
scroll to position [0, 30602]
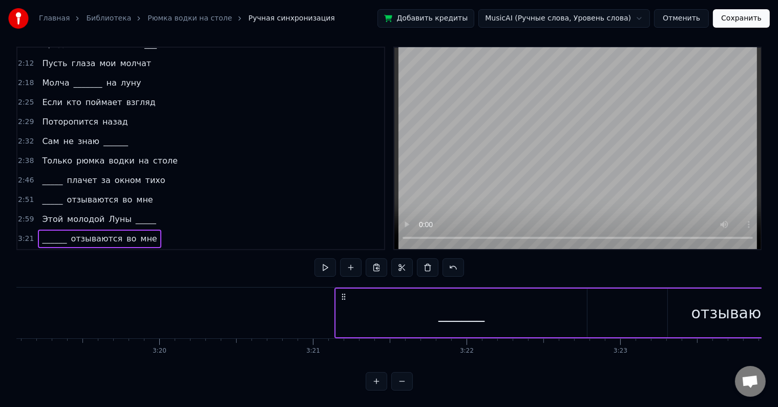
click at [485, 288] on div "______" at bounding box center [461, 312] width 251 height 49
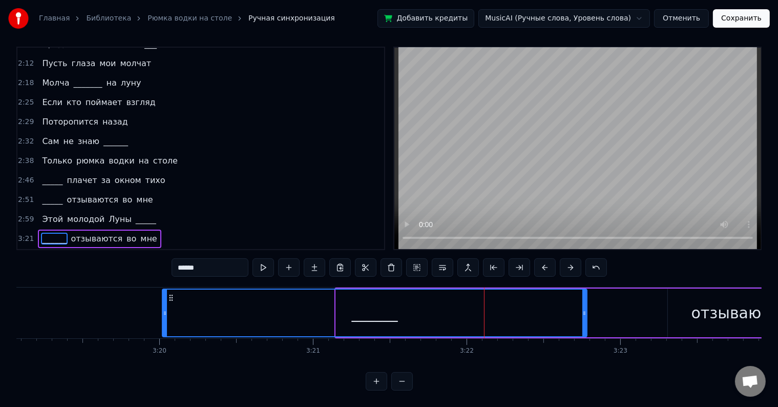
drag, startPoint x: 338, startPoint y: 300, endPoint x: 128, endPoint y: 305, distance: 210.2
click at [163, 309] on icon at bounding box center [165, 313] width 4 height 8
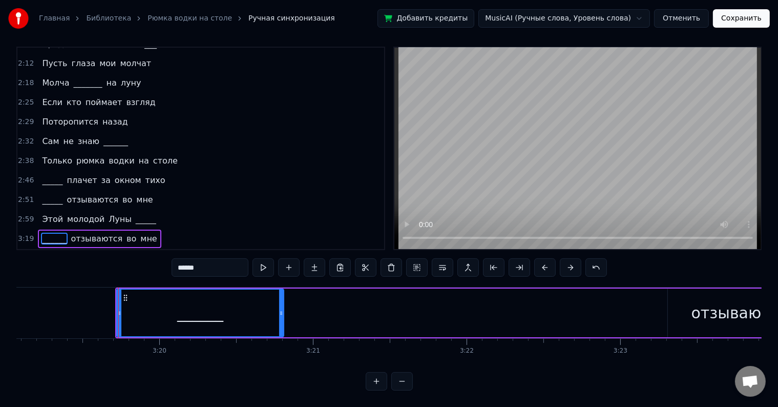
drag, startPoint x: 584, startPoint y: 303, endPoint x: 280, endPoint y: 314, distance: 303.5
click at [280, 314] on div at bounding box center [281, 313] width 4 height 47
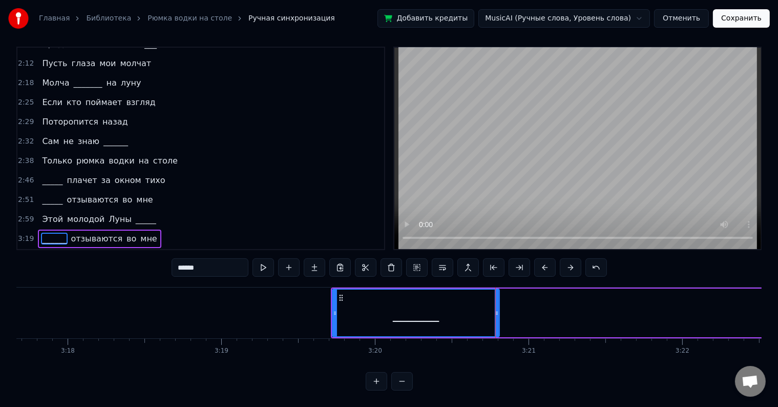
scroll to position [0, 30356]
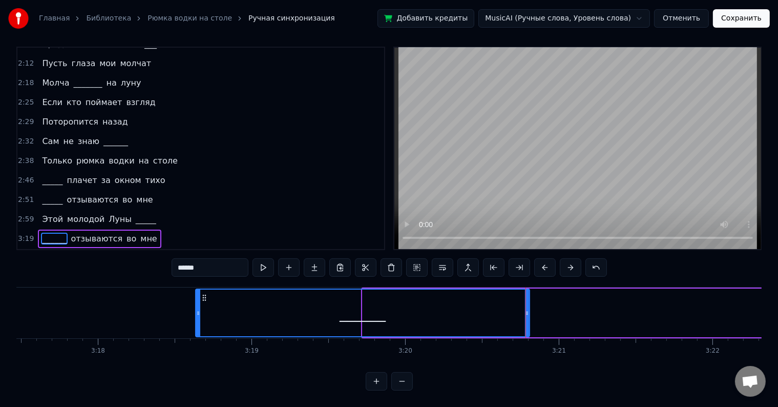
drag, startPoint x: 363, startPoint y: 300, endPoint x: 196, endPoint y: 300, distance: 167.0
click at [196, 309] on icon at bounding box center [198, 313] width 4 height 8
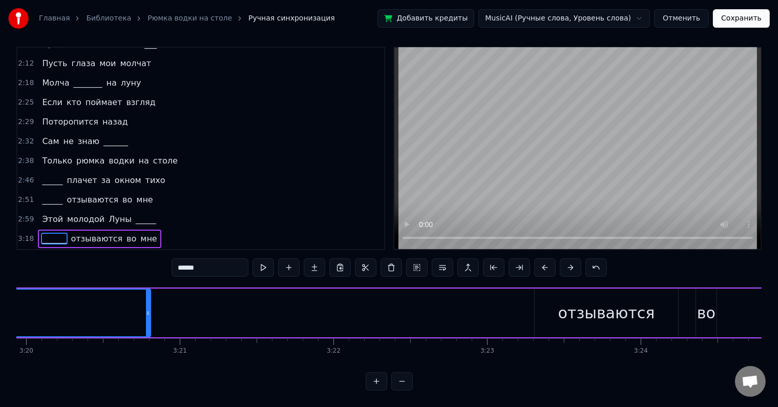
scroll to position [0, 30766]
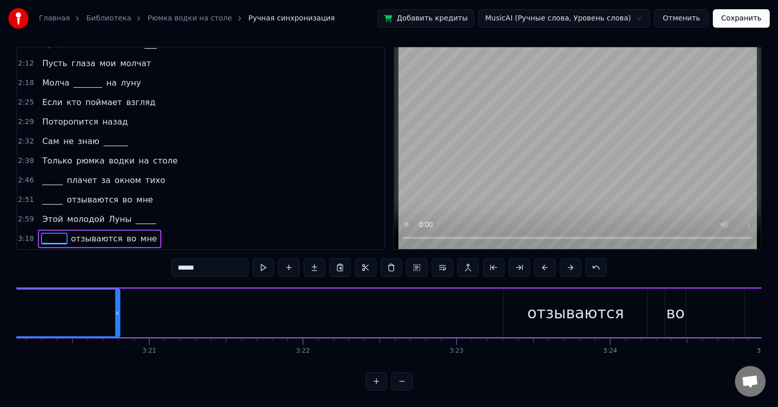
click at [551, 310] on div "отзываются" at bounding box center [576, 312] width 97 height 23
type input "**********"
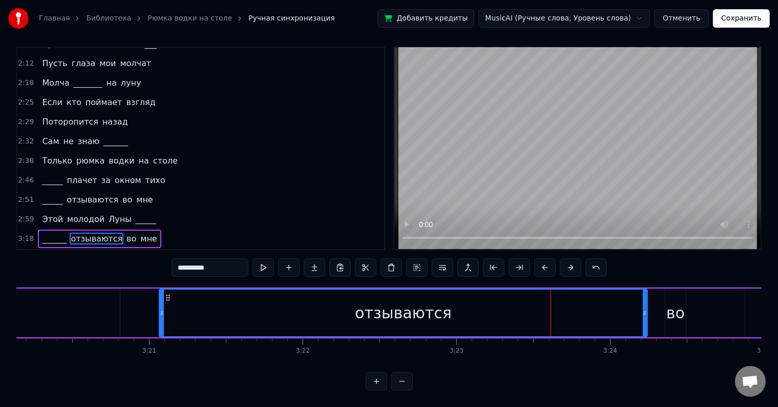
drag, startPoint x: 506, startPoint y: 305, endPoint x: 167, endPoint y: 313, distance: 339.8
click at [164, 313] on div at bounding box center [162, 313] width 4 height 47
drag, startPoint x: 637, startPoint y: 304, endPoint x: 618, endPoint y: 307, distance: 18.8
click at [618, 307] on div "отзываются" at bounding box center [406, 312] width 484 height 49
click at [647, 301] on div "отзываются" at bounding box center [406, 312] width 484 height 49
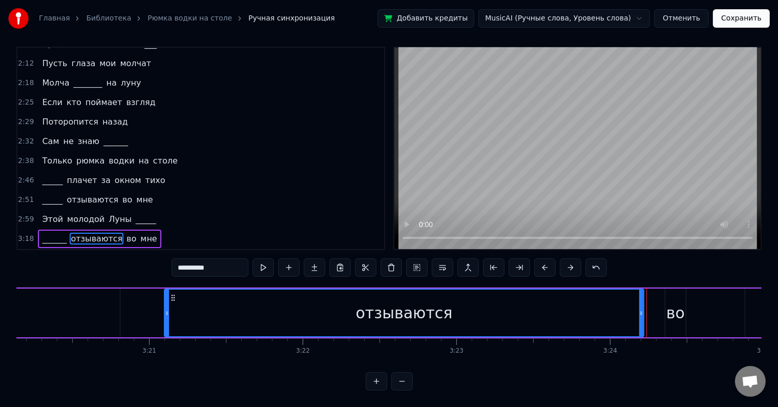
drag, startPoint x: 644, startPoint y: 302, endPoint x: 517, endPoint y: 307, distance: 126.7
click at [640, 313] on div at bounding box center [642, 313] width 4 height 47
click at [142, 229] on div "3:18 ______ отзываются во мне" at bounding box center [200, 238] width 367 height 19
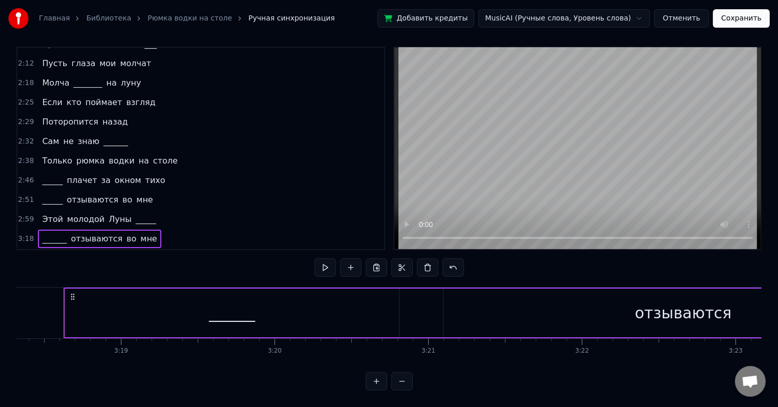
scroll to position [0, 30483]
click at [331, 263] on button at bounding box center [326, 267] width 22 height 18
click at [318, 258] on button at bounding box center [326, 267] width 22 height 18
click at [523, 294] on div "отзываются" at bounding box center [688, 312] width 480 height 49
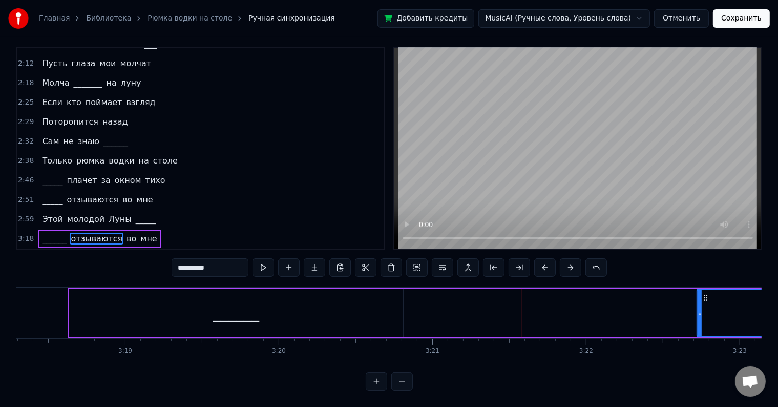
drag, startPoint x: 448, startPoint y: 302, endPoint x: 698, endPoint y: 306, distance: 249.6
click at [698, 309] on icon at bounding box center [700, 313] width 4 height 8
click at [168, 229] on div "3:18 ______ отзываются во мне" at bounding box center [200, 238] width 367 height 19
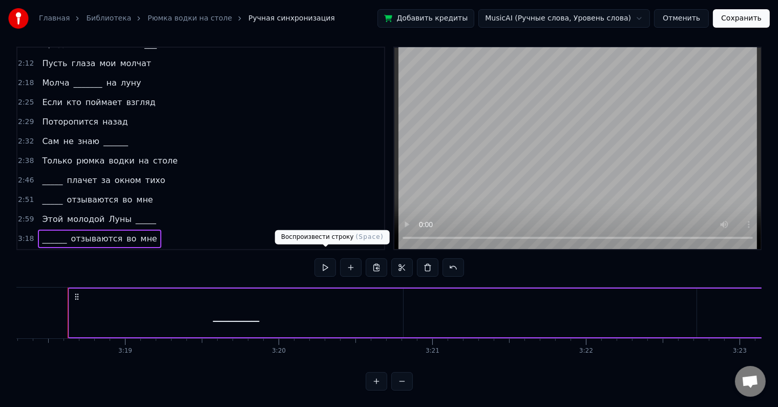
click at [328, 258] on button at bounding box center [326, 267] width 22 height 18
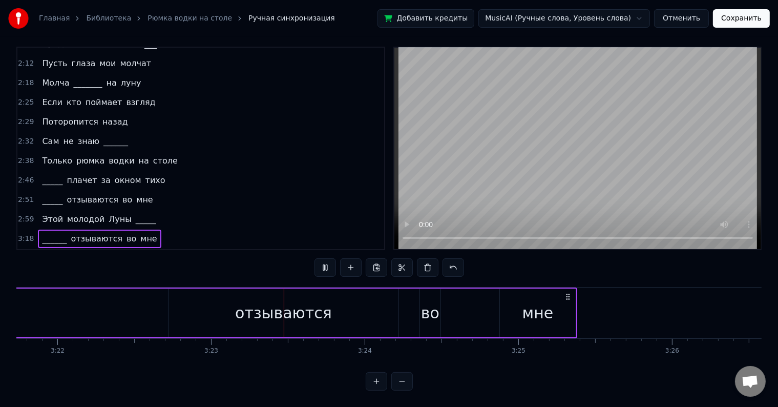
scroll to position [0, 31130]
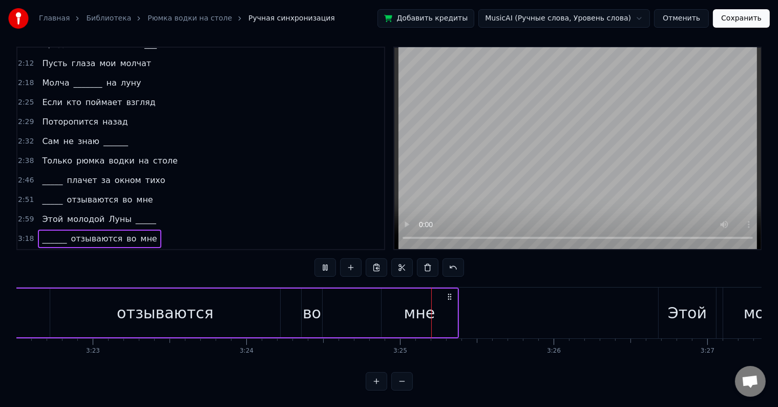
click at [333, 258] on button at bounding box center [326, 267] width 22 height 18
click at [453, 299] on div "мне" at bounding box center [420, 312] width 76 height 49
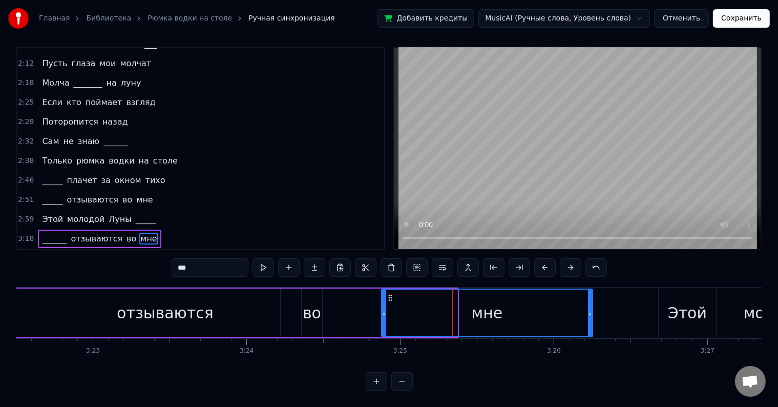
drag, startPoint x: 455, startPoint y: 301, endPoint x: 590, endPoint y: 293, distance: 135.5
click at [590, 293] on div at bounding box center [590, 313] width 4 height 47
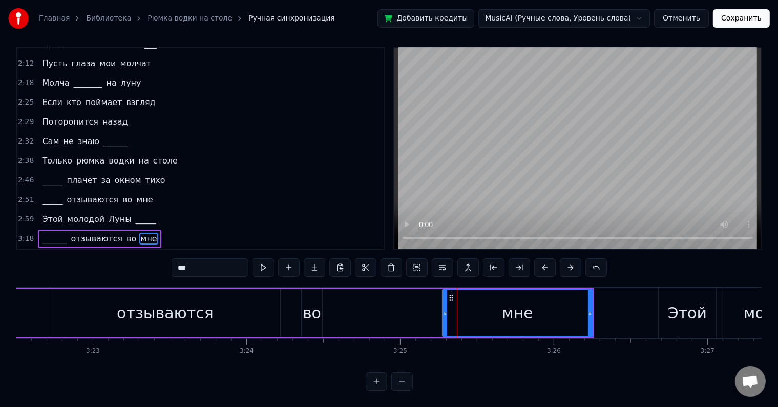
drag, startPoint x: 383, startPoint y: 301, endPoint x: 444, endPoint y: 310, distance: 61.5
click at [444, 310] on div at bounding box center [445, 313] width 4 height 47
click at [307, 306] on div "во" at bounding box center [312, 312] width 18 height 23
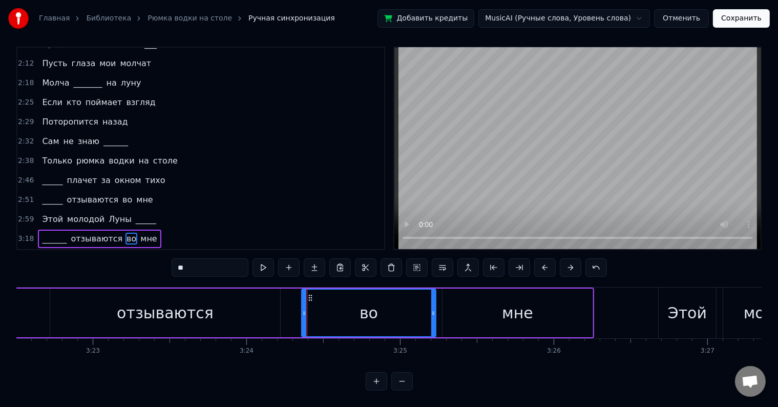
drag, startPoint x: 319, startPoint y: 303, endPoint x: 434, endPoint y: 296, distance: 115.5
click at [434, 296] on div at bounding box center [433, 313] width 4 height 47
drag, startPoint x: 305, startPoint y: 304, endPoint x: 280, endPoint y: 305, distance: 25.6
click at [280, 309] on icon at bounding box center [279, 313] width 4 height 8
click at [201, 310] on div "отзываются" at bounding box center [165, 312] width 97 height 23
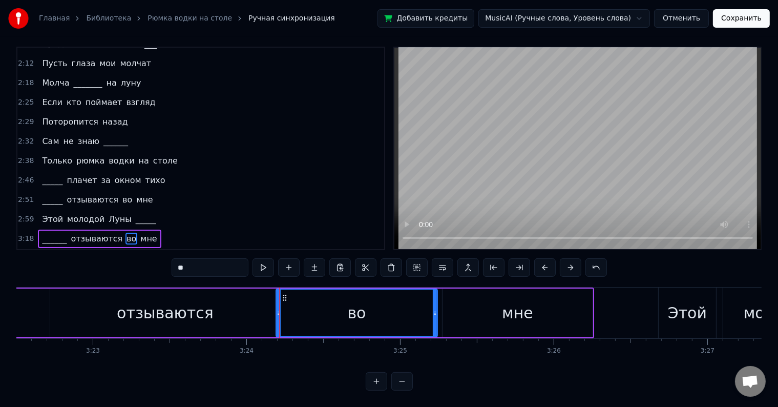
type input "**********"
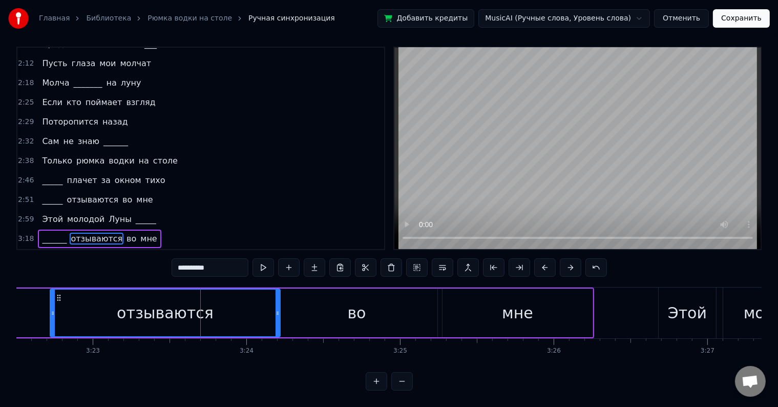
drag, startPoint x: 161, startPoint y: 197, endPoint x: 169, endPoint y: 208, distance: 13.4
click at [161, 210] on div "2:59 Этой молодой Луны _____" at bounding box center [200, 219] width 367 height 19
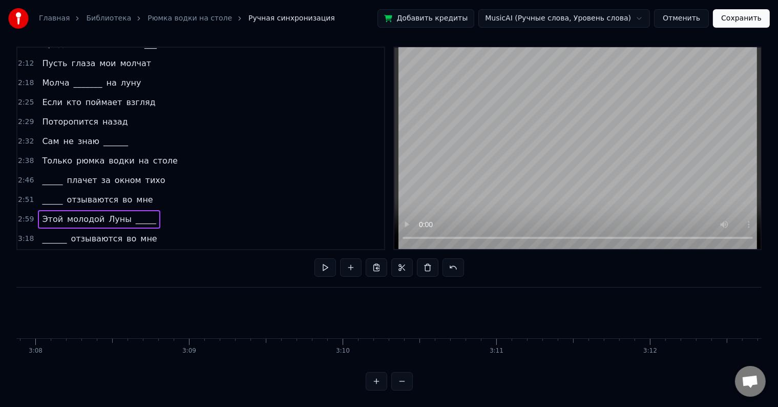
click at [170, 229] on div "3:18 ______ отзываются во мне" at bounding box center [200, 238] width 367 height 19
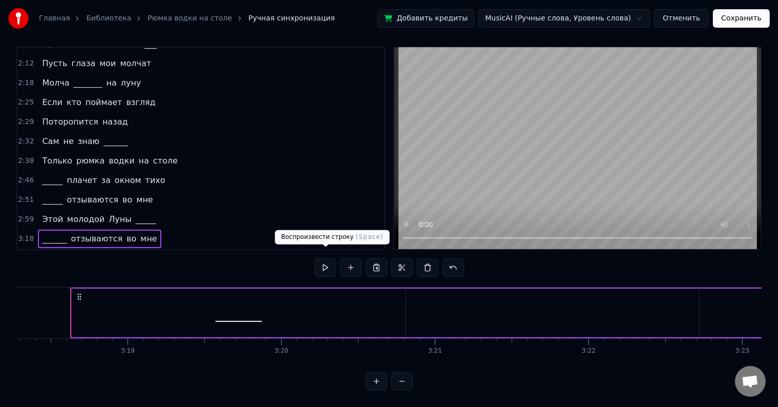
scroll to position [0, 30483]
click at [328, 259] on button at bounding box center [326, 267] width 22 height 18
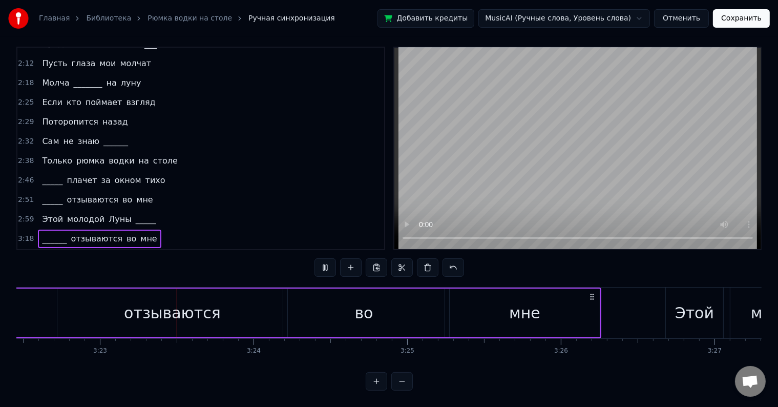
scroll to position [0, 31135]
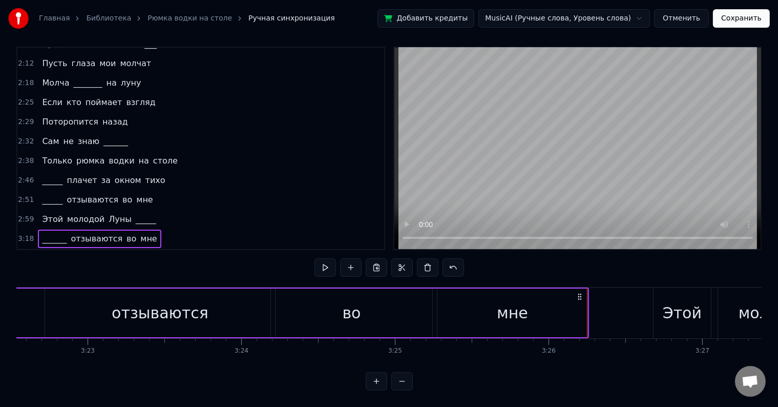
click at [156, 249] on div "3:26 Этой молодой Луны _____" at bounding box center [200, 258] width 367 height 19
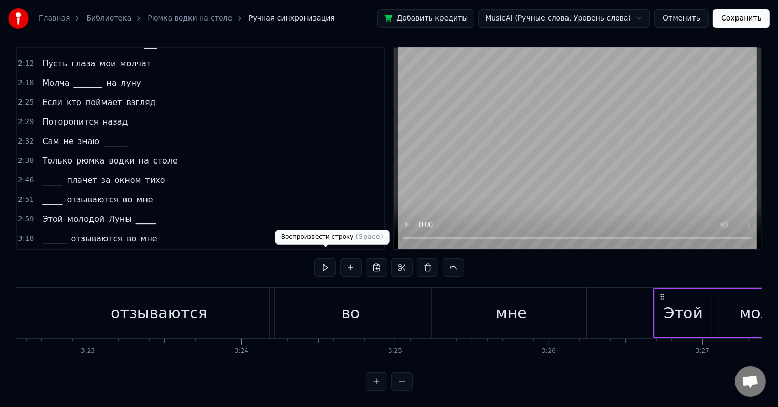
click at [322, 261] on button at bounding box center [326, 267] width 22 height 18
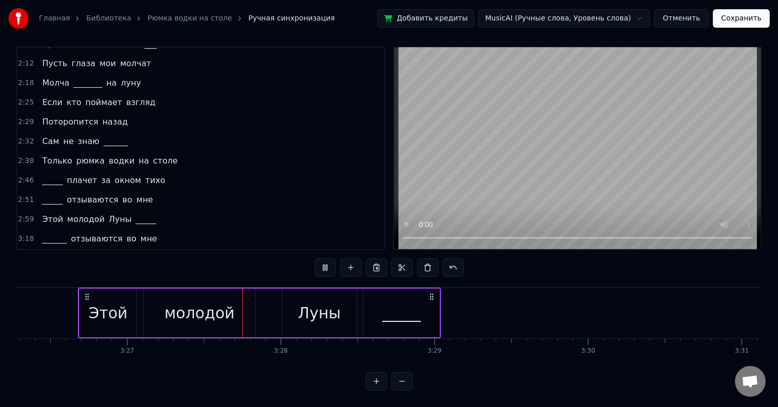
scroll to position [0, 31801]
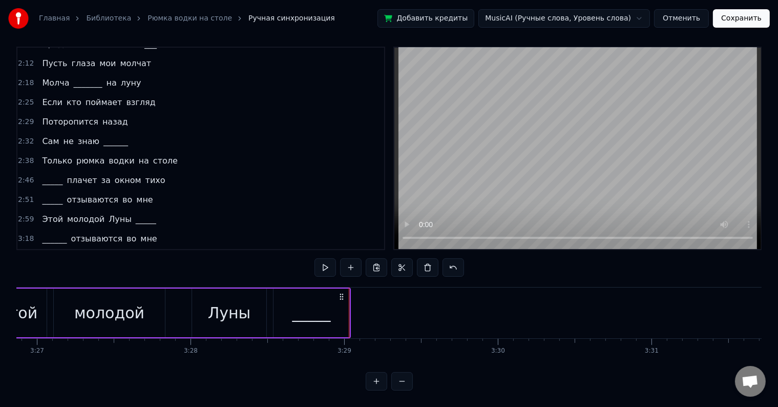
click at [305, 311] on div "_____" at bounding box center [312, 312] width 38 height 23
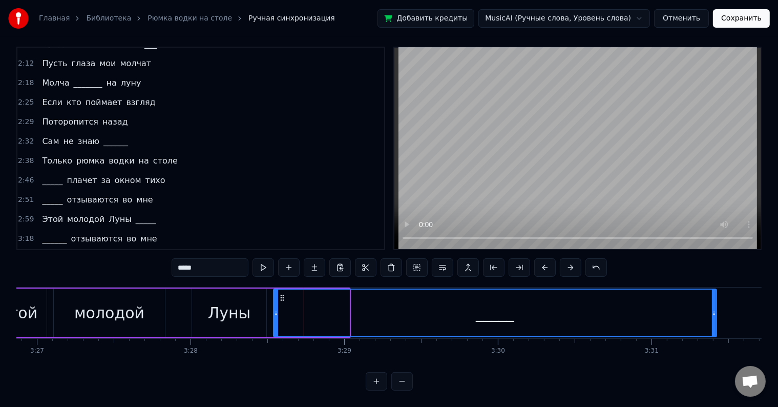
drag, startPoint x: 345, startPoint y: 306, endPoint x: 657, endPoint y: 299, distance: 312.7
click at [713, 309] on div at bounding box center [714, 313] width 4 height 47
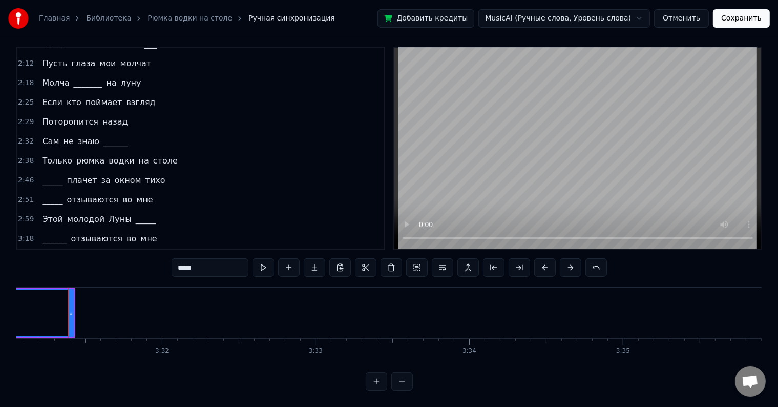
scroll to position [0, 32444]
drag, startPoint x: 71, startPoint y: 302, endPoint x: 210, endPoint y: 306, distance: 138.4
click at [205, 307] on div at bounding box center [203, 313] width 4 height 47
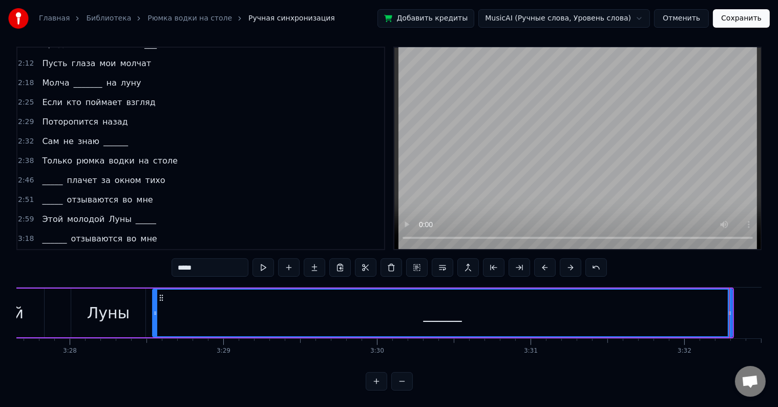
scroll to position [0, 31912]
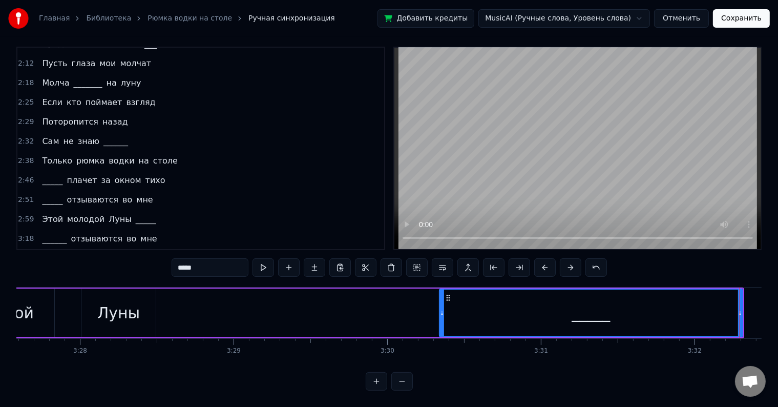
drag, startPoint x: 164, startPoint y: 301, endPoint x: 441, endPoint y: 307, distance: 277.3
click at [442, 308] on div at bounding box center [442, 313] width 4 height 47
click at [106, 301] on div "Луны" at bounding box center [118, 312] width 43 height 23
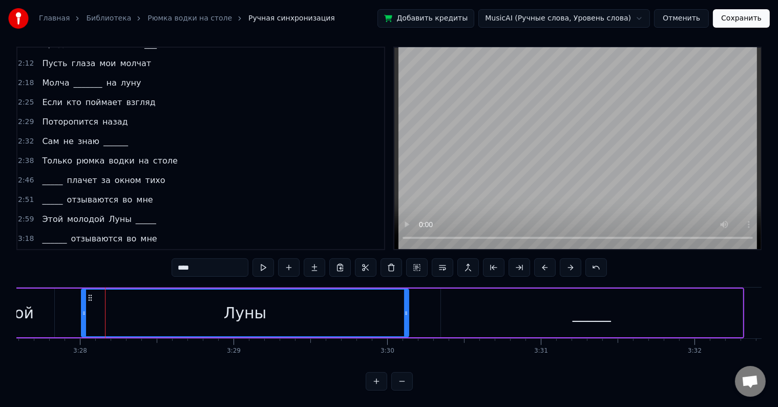
drag, startPoint x: 152, startPoint y: 304, endPoint x: 405, endPoint y: 313, distance: 253.3
click at [405, 313] on div at bounding box center [406, 313] width 4 height 47
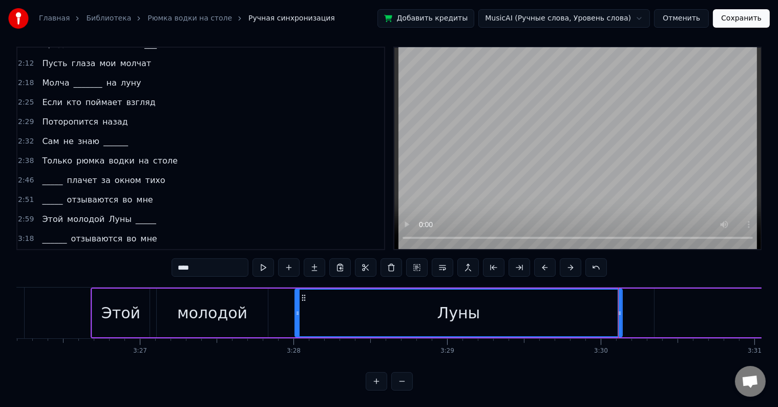
scroll to position [0, 31686]
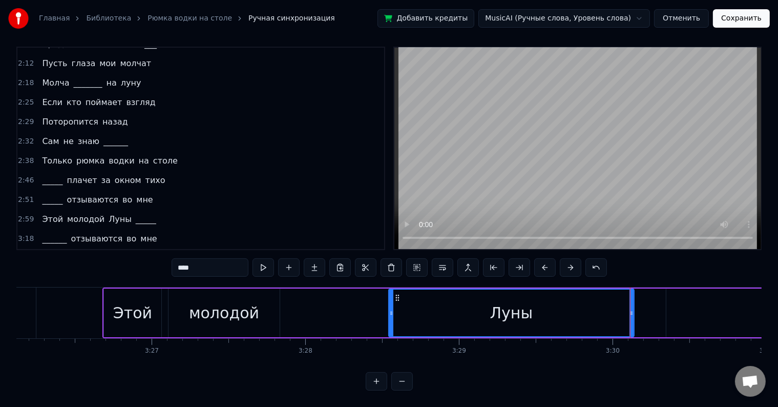
drag, startPoint x: 309, startPoint y: 305, endPoint x: 391, endPoint y: 306, distance: 82.0
click at [391, 309] on icon at bounding box center [391, 313] width 4 height 8
click at [110, 298] on div "Этой" at bounding box center [132, 312] width 57 height 49
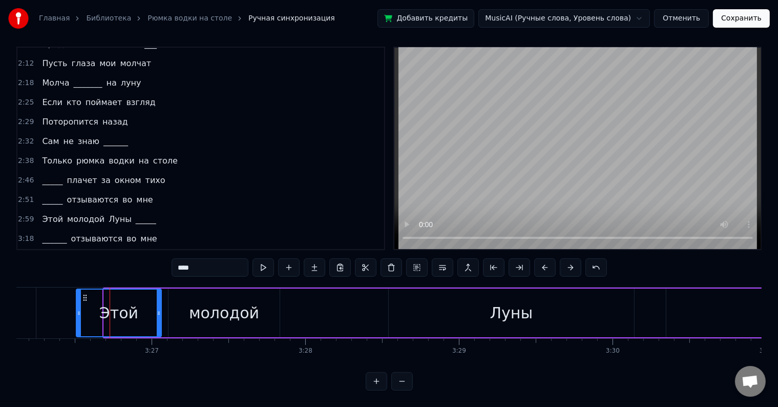
drag, startPoint x: 106, startPoint y: 305, endPoint x: 79, endPoint y: 303, distance: 26.2
click at [79, 309] on icon at bounding box center [79, 313] width 4 height 8
drag, startPoint x: 160, startPoint y: 304, endPoint x: 134, endPoint y: 301, distance: 26.4
click at [134, 309] on icon at bounding box center [133, 313] width 4 height 8
click at [182, 300] on div "молодой" at bounding box center [224, 312] width 111 height 49
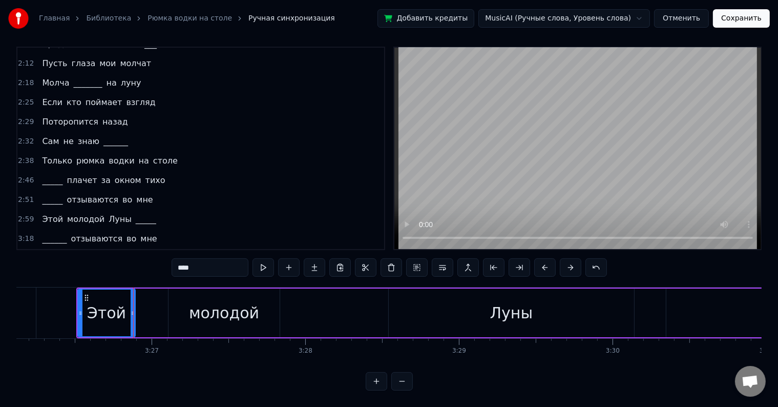
type input "*******"
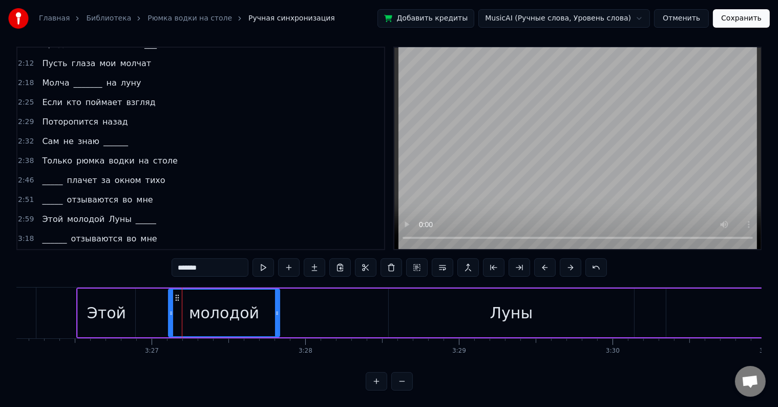
drag, startPoint x: 167, startPoint y: 301, endPoint x: 136, endPoint y: 301, distance: 30.2
click at [136, 301] on div "Этой молодой Луны _____" at bounding box center [523, 312] width 894 height 51
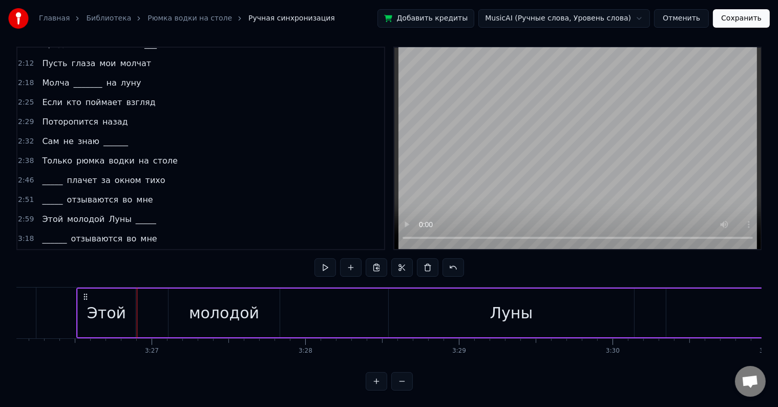
click at [160, 302] on div "Этой молодой Луны _____" at bounding box center [523, 312] width 894 height 51
click at [203, 301] on div "молодой" at bounding box center [224, 312] width 70 height 23
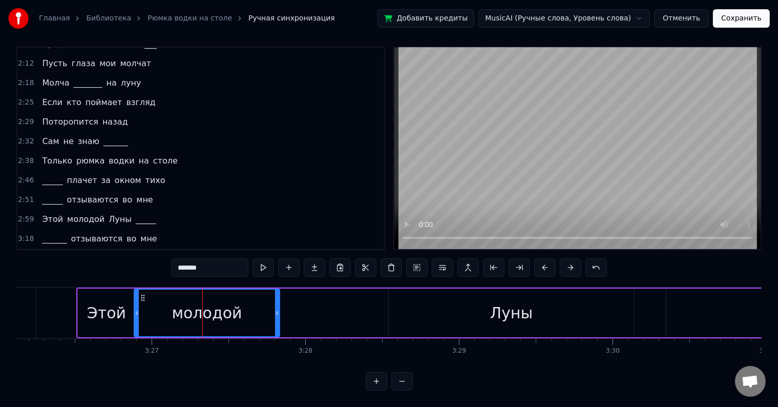
drag, startPoint x: 170, startPoint y: 301, endPoint x: 135, endPoint y: 302, distance: 34.3
click at [135, 309] on icon at bounding box center [137, 313] width 4 height 8
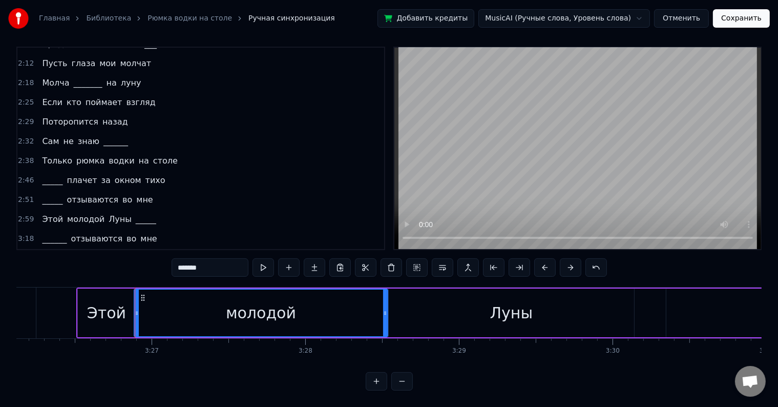
drag, startPoint x: 277, startPoint y: 306, endPoint x: 385, endPoint y: 306, distance: 108.1
click at [385, 309] on icon at bounding box center [385, 313] width 4 height 8
click at [160, 249] on div "3:26 Этой молодой Луны _____" at bounding box center [200, 258] width 367 height 19
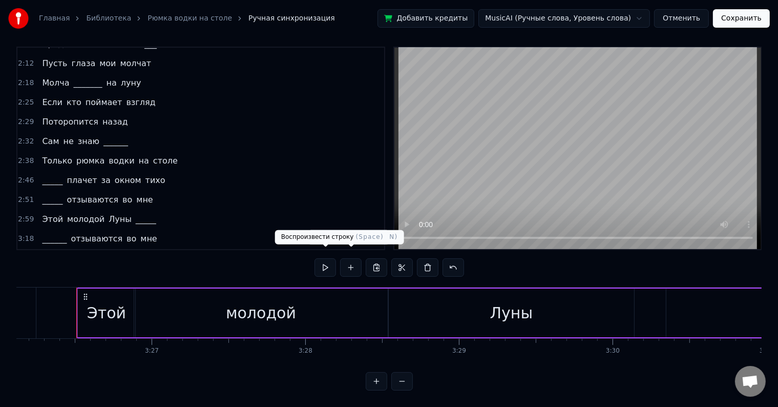
click at [331, 258] on button at bounding box center [326, 267] width 22 height 18
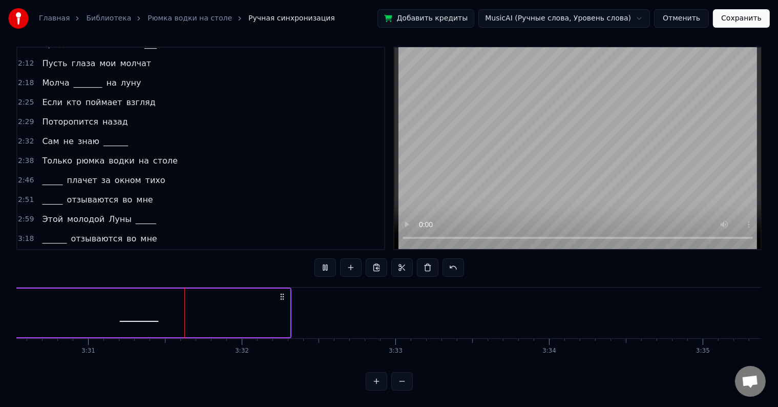
scroll to position [0, 32364]
click at [729, 15] on button "Сохранить" at bounding box center [741, 18] width 57 height 18
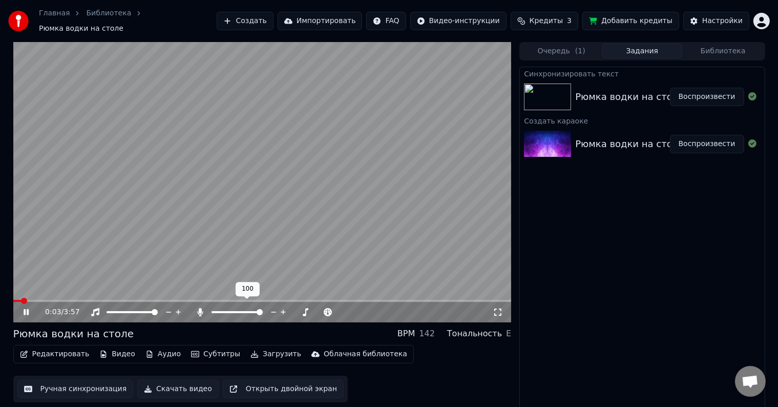
click at [225, 307] on div at bounding box center [246, 312] width 82 height 10
click at [275, 307] on icon at bounding box center [274, 312] width 10 height 10
click at [274, 307] on icon at bounding box center [274, 312] width 10 height 10
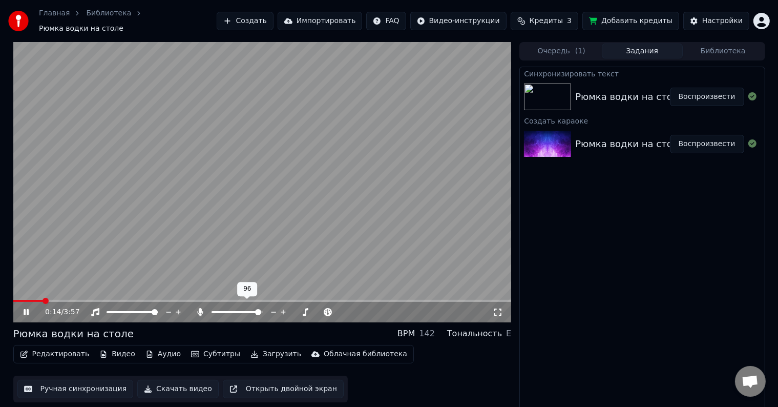
click at [274, 307] on icon at bounding box center [274, 312] width 10 height 10
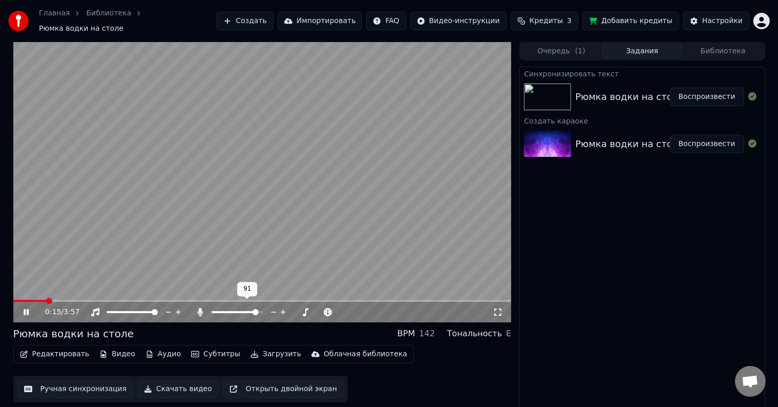
click at [274, 307] on icon at bounding box center [274, 312] width 10 height 10
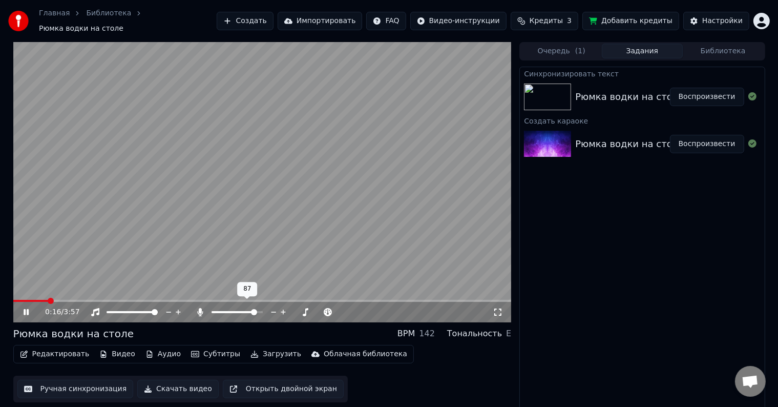
click at [274, 307] on icon at bounding box center [274, 312] width 10 height 10
click at [220, 315] on span at bounding box center [222, 312] width 6 height 6
click at [273, 307] on icon at bounding box center [274, 312] width 10 height 10
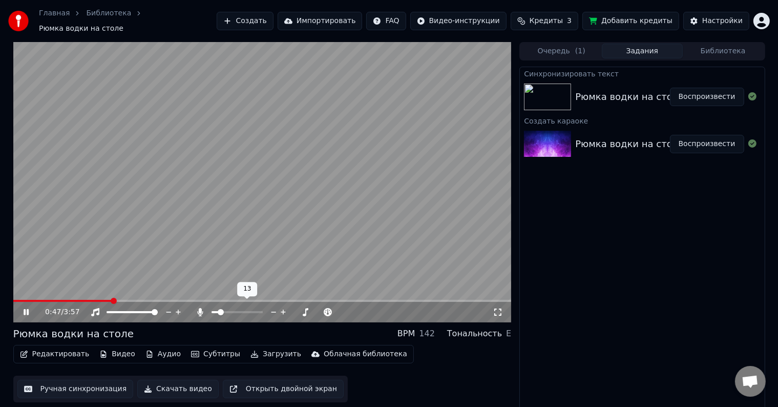
click at [273, 307] on icon at bounding box center [274, 312] width 10 height 10
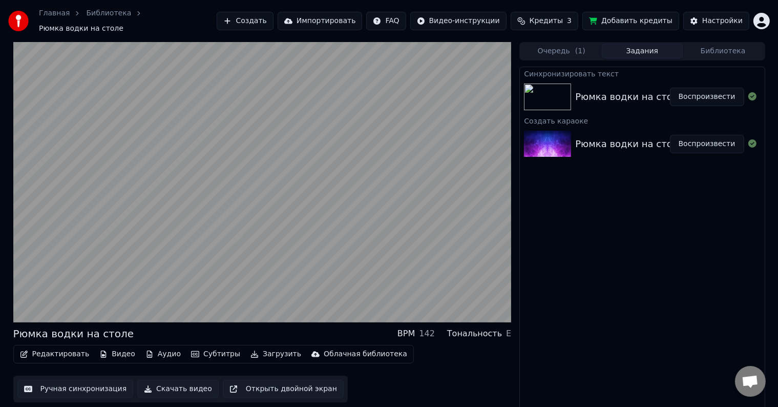
click at [251, 350] on icon "button" at bounding box center [254, 353] width 7 height 7
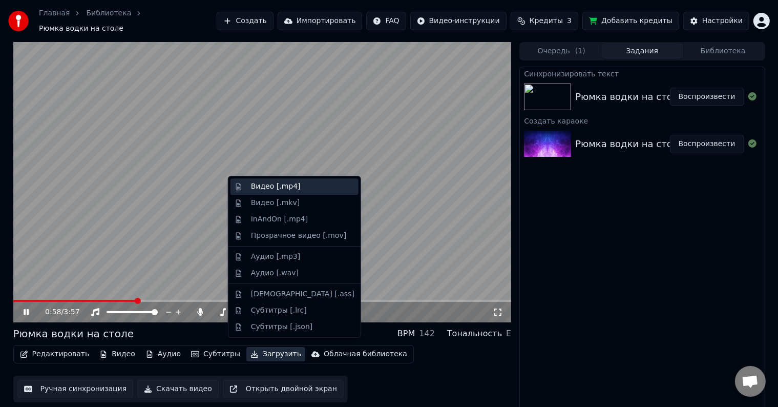
click at [288, 191] on div "Видео [.mp4]" at bounding box center [276, 186] width 50 height 10
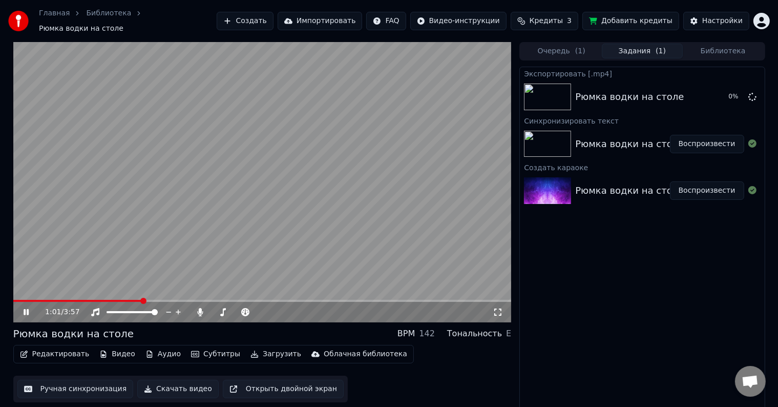
click at [288, 191] on video at bounding box center [262, 182] width 499 height 280
click at [716, 88] on button "Показать" at bounding box center [718, 97] width 53 height 18
click at [79, 258] on video at bounding box center [262, 182] width 499 height 280
click at [153, 227] on video at bounding box center [262, 182] width 499 height 280
click at [283, 310] on icon at bounding box center [283, 312] width 5 height 5
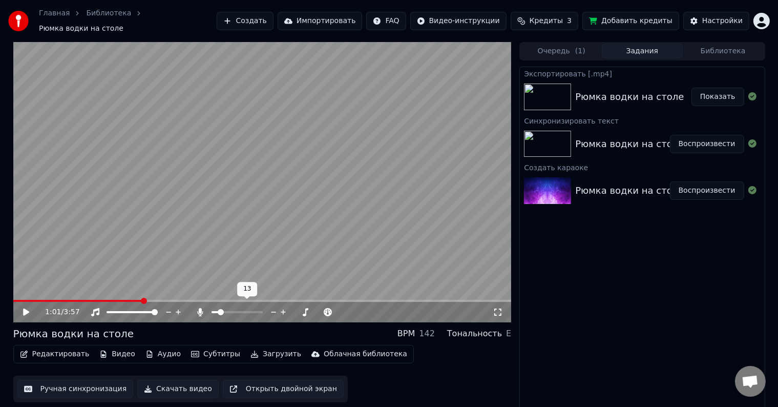
click at [283, 310] on icon at bounding box center [283, 312] width 5 height 5
click at [285, 310] on icon at bounding box center [283, 312] width 5 height 5
click at [286, 307] on icon at bounding box center [284, 312] width 10 height 10
click at [246, 350] on button "Загрузить" at bounding box center [275, 354] width 59 height 14
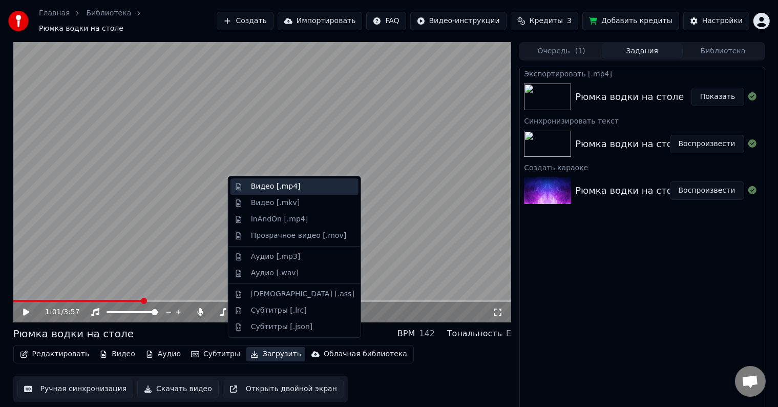
click at [272, 180] on div "Видео [.mp4]" at bounding box center [295, 186] width 128 height 16
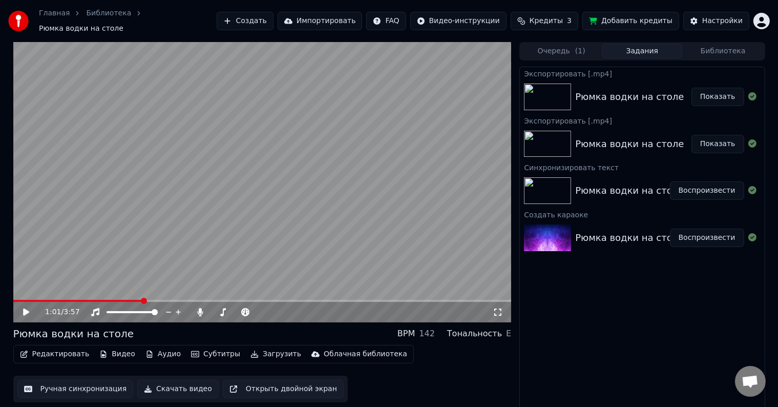
click at [705, 93] on button "Показать" at bounding box center [718, 97] width 53 height 18
drag, startPoint x: 670, startPoint y: 326, endPoint x: 671, endPoint y: 307, distance: 18.5
click at [671, 326] on div "Экспортировать [.mp4] Рюмка водки на столе Показать Экспортировать [.mp4] Рюмка…" at bounding box center [642, 240] width 245 height 346
click at [758, 20] on html "Главная Библиотека Рюмка водки на столе Создать Импортировать FAQ Видео-инструк…" at bounding box center [389, 203] width 778 height 407
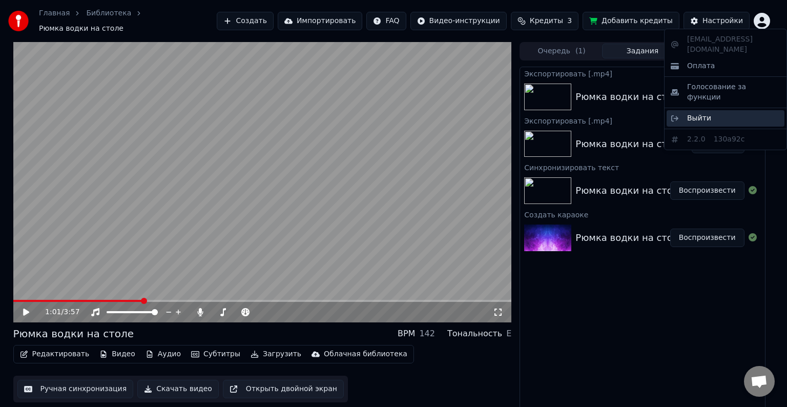
click at [711, 110] on div "Выйти" at bounding box center [726, 118] width 118 height 16
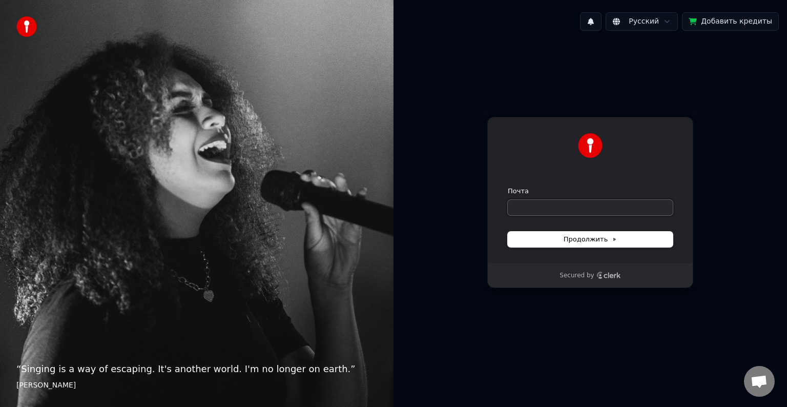
click at [538, 212] on input "Почта" at bounding box center [590, 207] width 165 height 15
click at [508, 187] on button "submit" at bounding box center [508, 187] width 0 height 0
type input "**********"
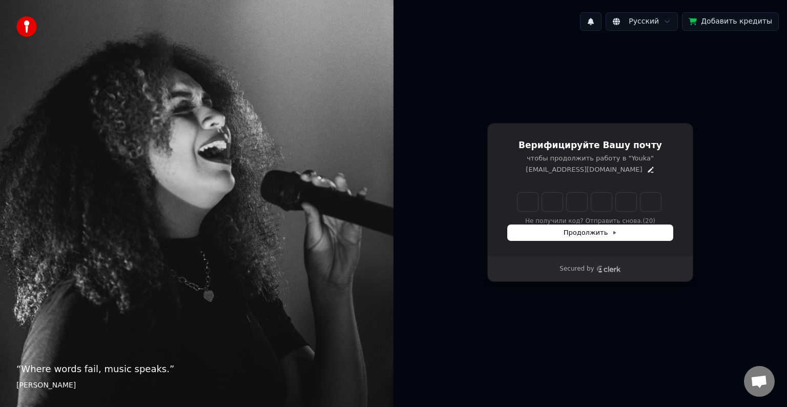
type input "*"
type input "**"
type input "*"
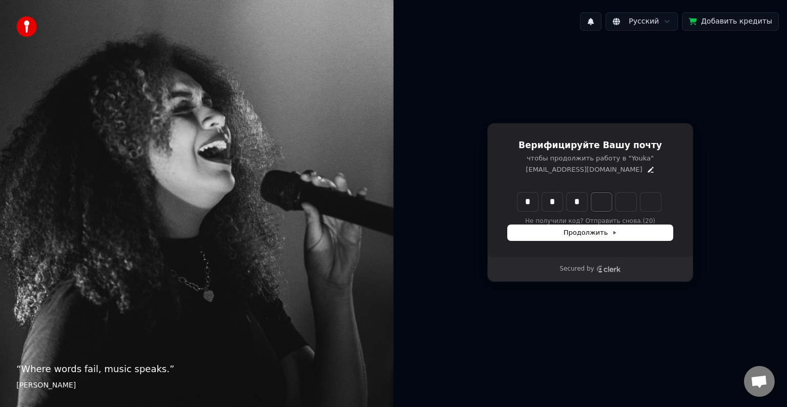
type input "***"
type input "*"
type input "****"
type input "*"
type input "******"
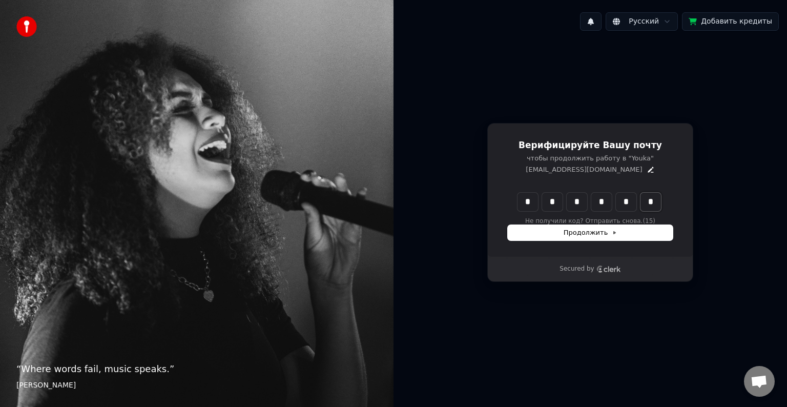
type input "*"
